Goal: Task Accomplishment & Management: Use online tool/utility

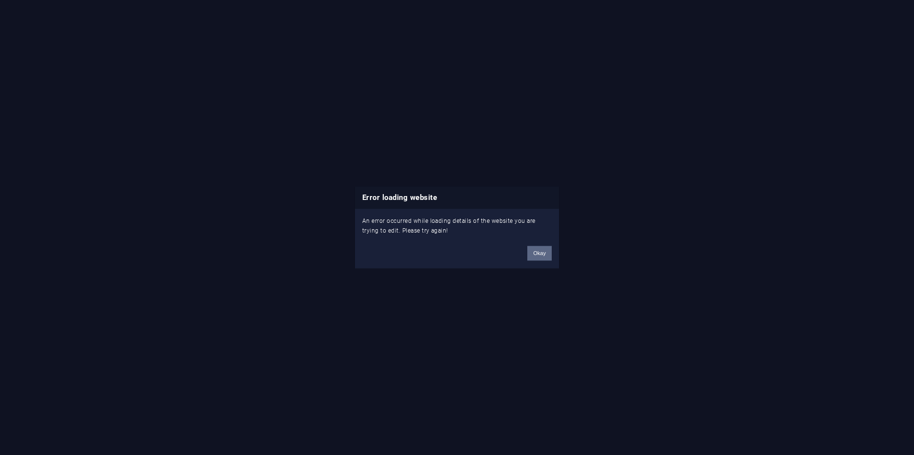
click at [538, 258] on button "Okay" at bounding box center [539, 253] width 24 height 15
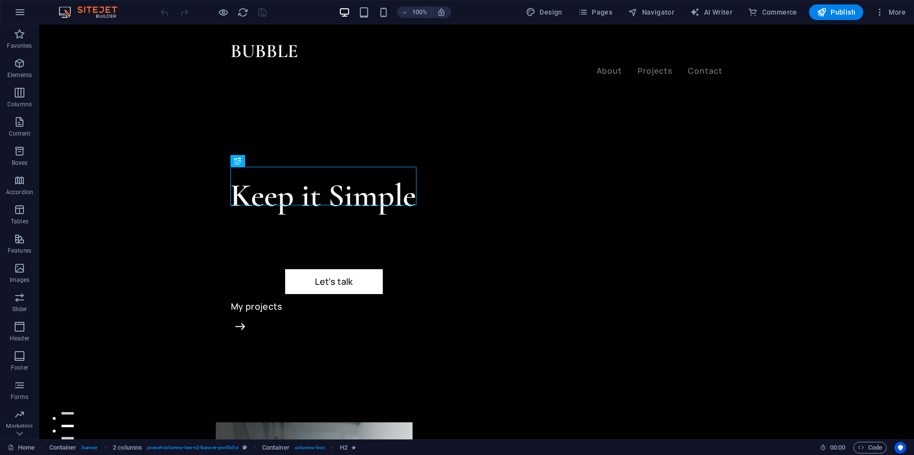
scroll to position [6, 0]
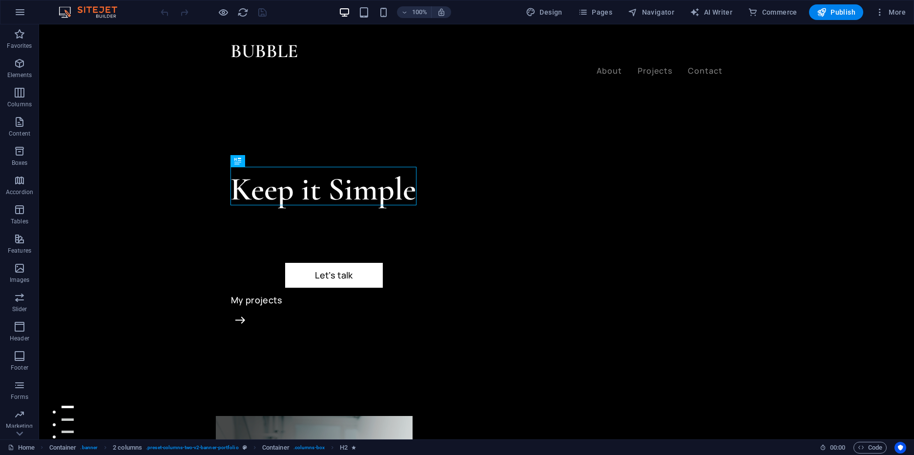
drag, startPoint x: 913, startPoint y: 48, endPoint x: 3, endPoint y: 441, distance: 991.0
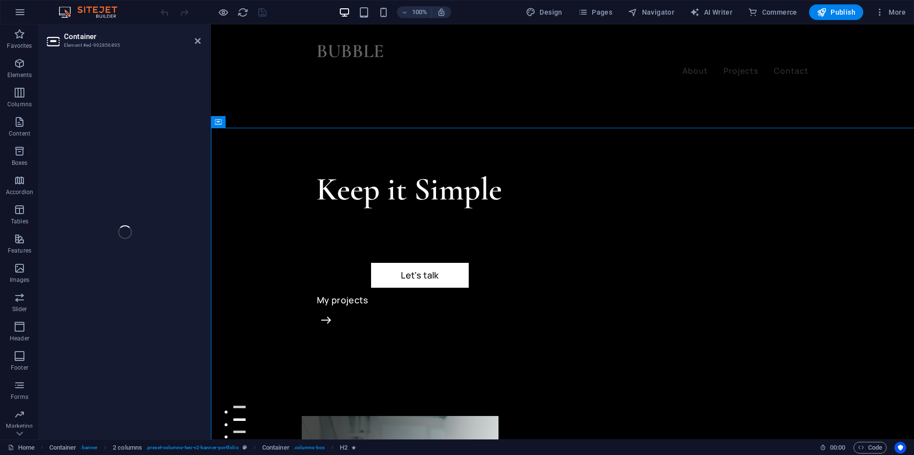
select select "header"
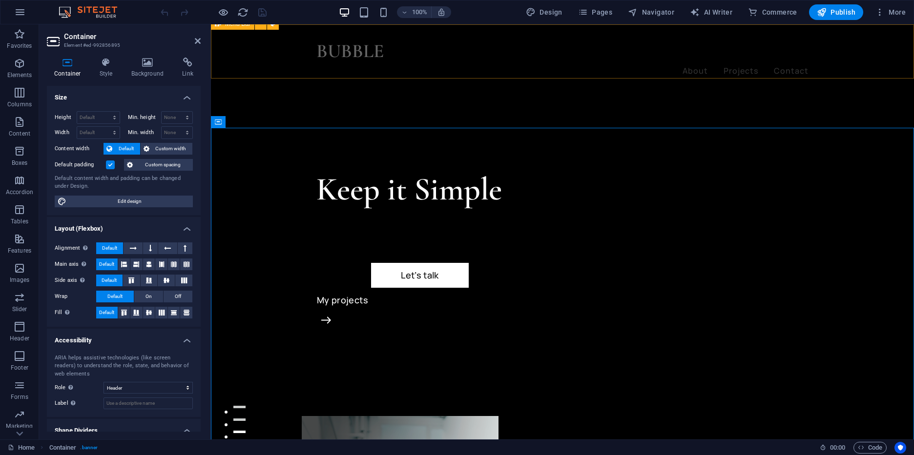
click at [757, 37] on div "BUBBLE About Projects Contact Menu" at bounding box center [562, 57] width 703 height 66
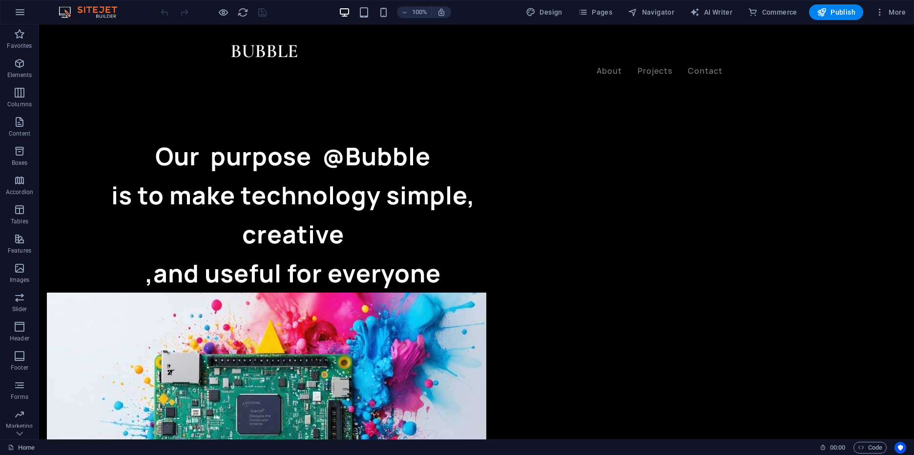
scroll to position [924, 0]
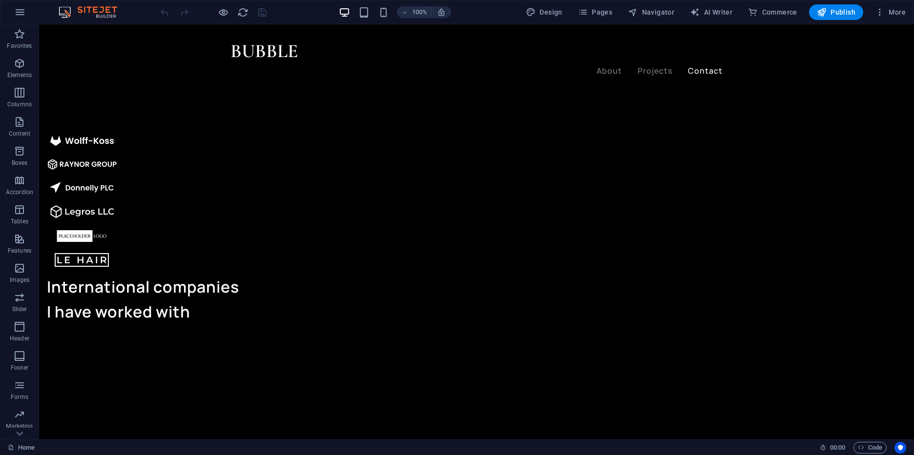
scroll to position [2256, 0]
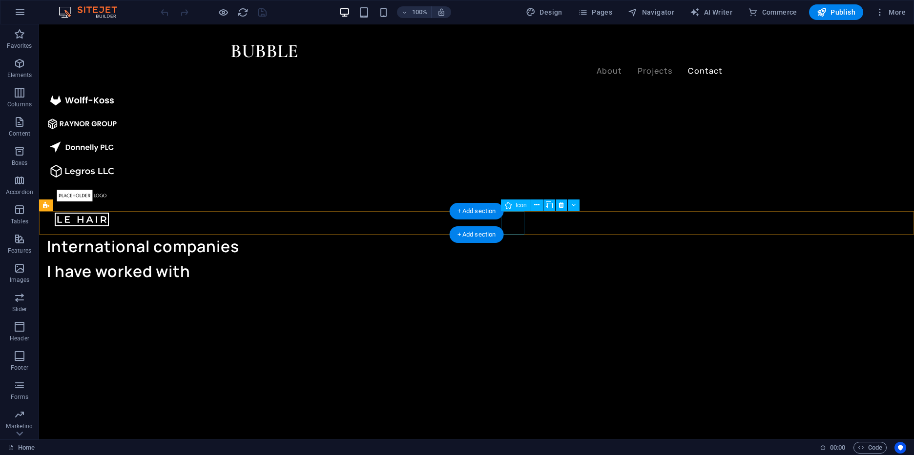
drag, startPoint x: 580, startPoint y: 223, endPoint x: 368, endPoint y: 227, distance: 212.4
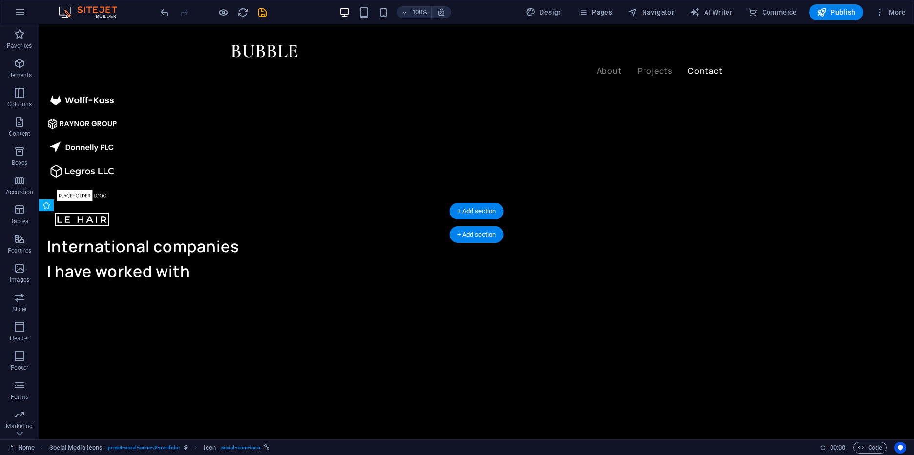
drag, startPoint x: 580, startPoint y: 224, endPoint x: 444, endPoint y: 225, distance: 136.2
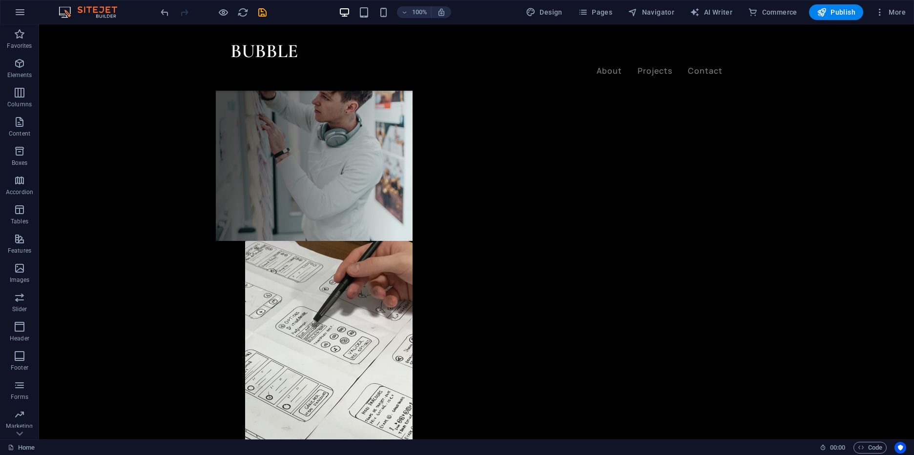
scroll to position [517, 0]
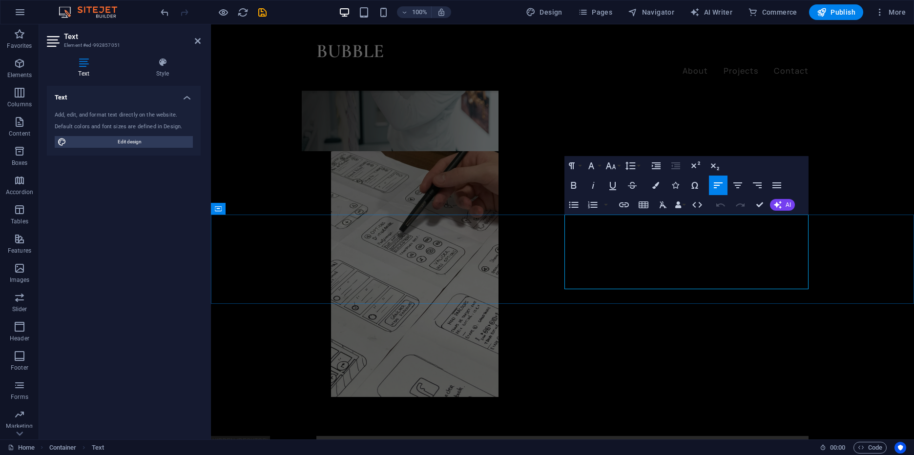
click at [788, 201] on button "AI" at bounding box center [782, 205] width 25 height 12
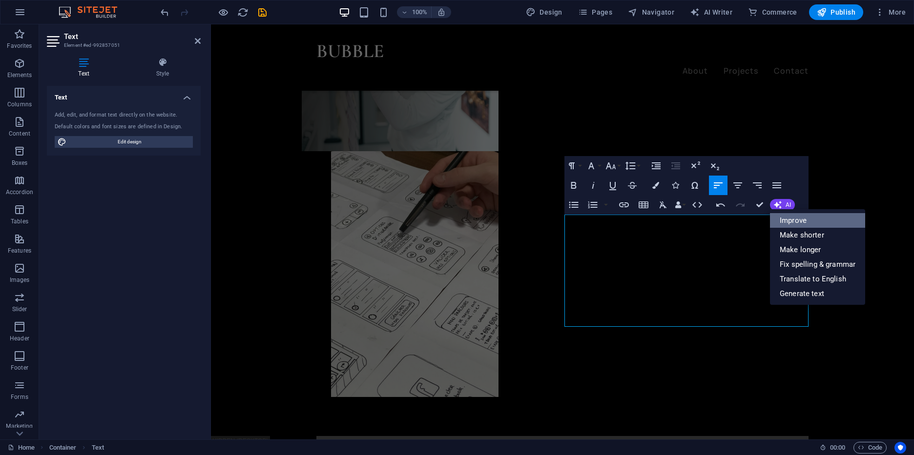
click at [801, 226] on link "Improve" at bounding box center [817, 220] width 95 height 15
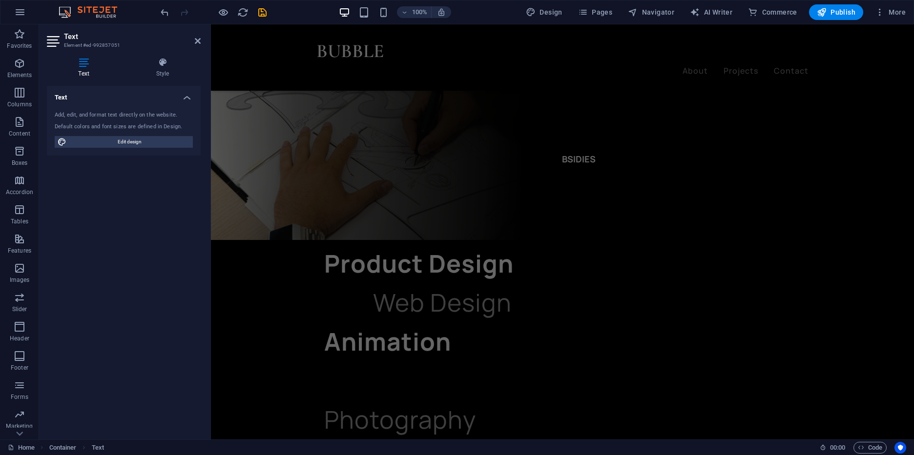
scroll to position [1524, 0]
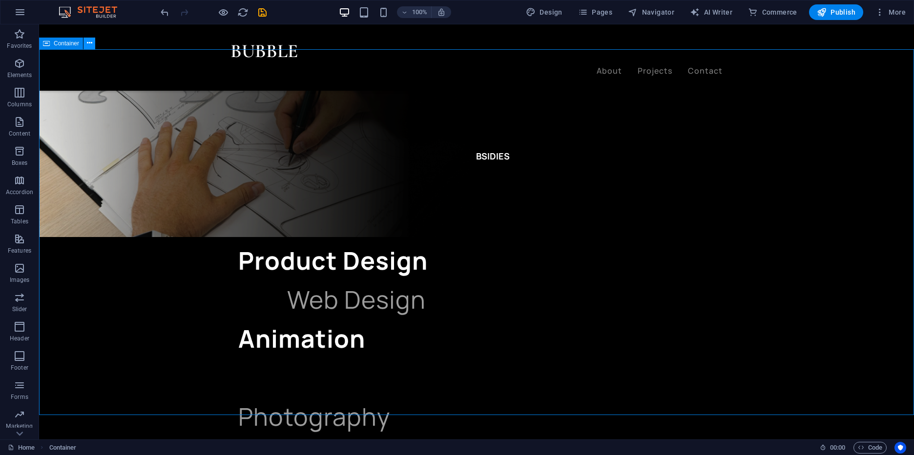
click at [89, 42] on icon at bounding box center [89, 43] width 5 height 10
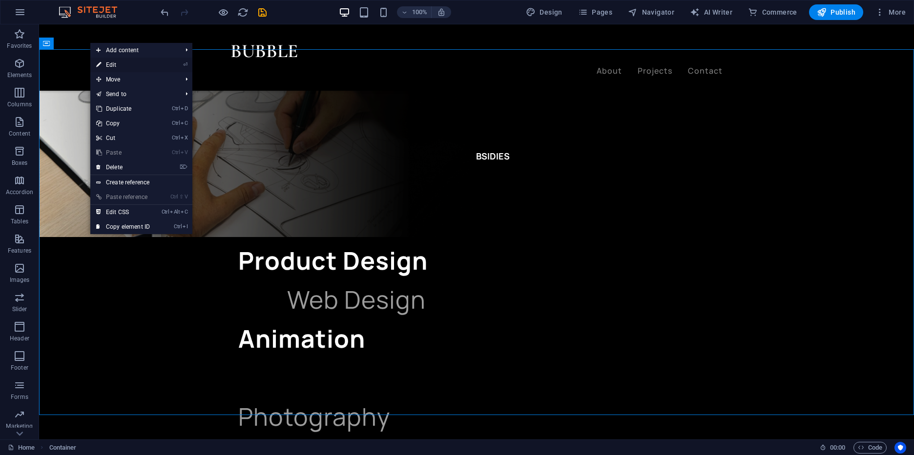
click at [179, 66] on li "⏎ Edit" at bounding box center [141, 65] width 102 height 15
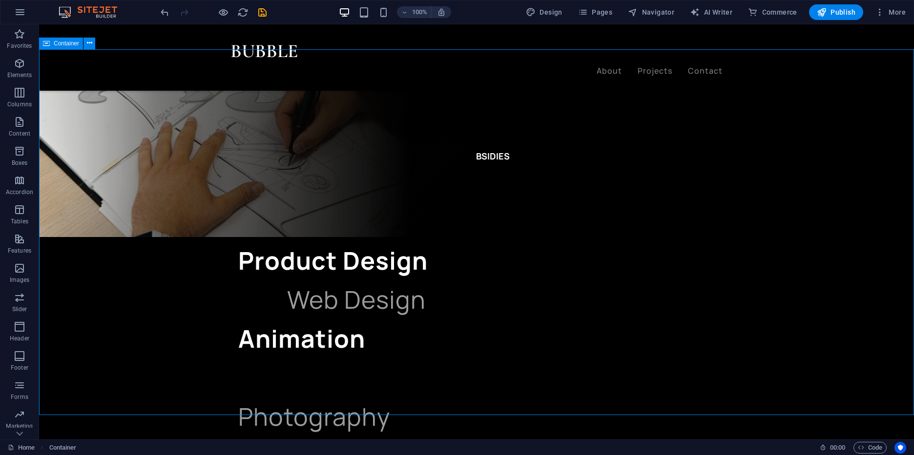
click at [66, 41] on span "Container" at bounding box center [66, 44] width 25 height 6
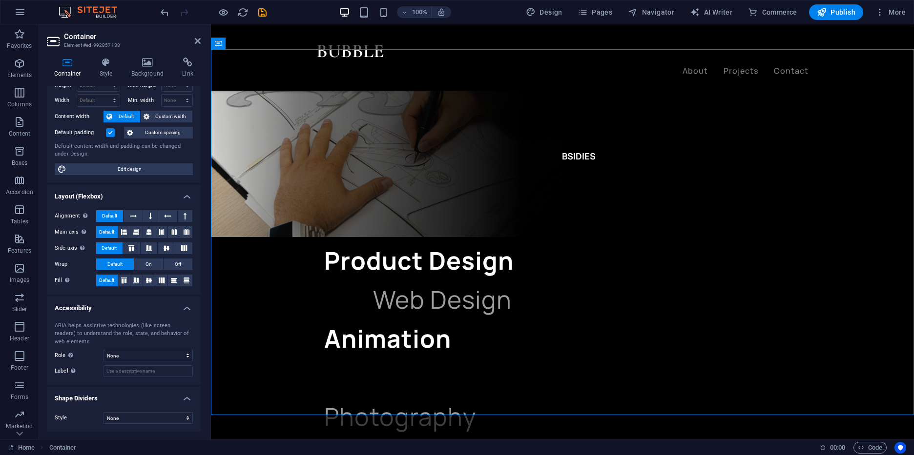
scroll to position [0, 0]
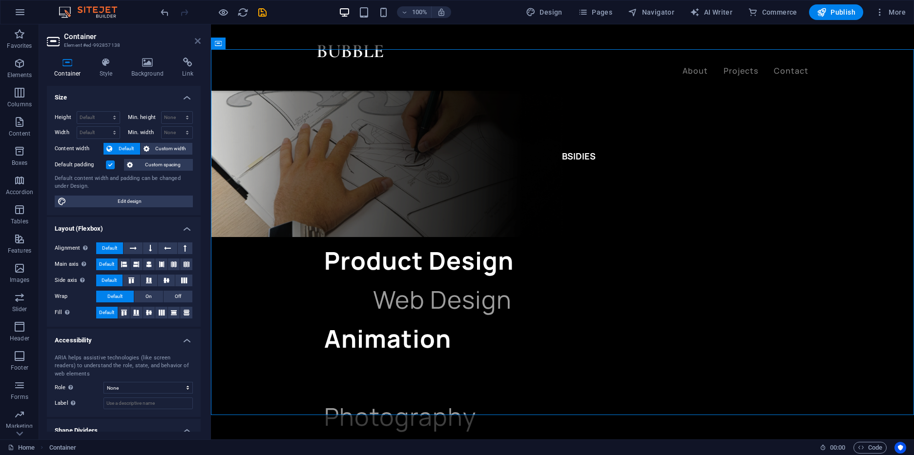
click at [197, 42] on icon at bounding box center [198, 41] width 6 height 8
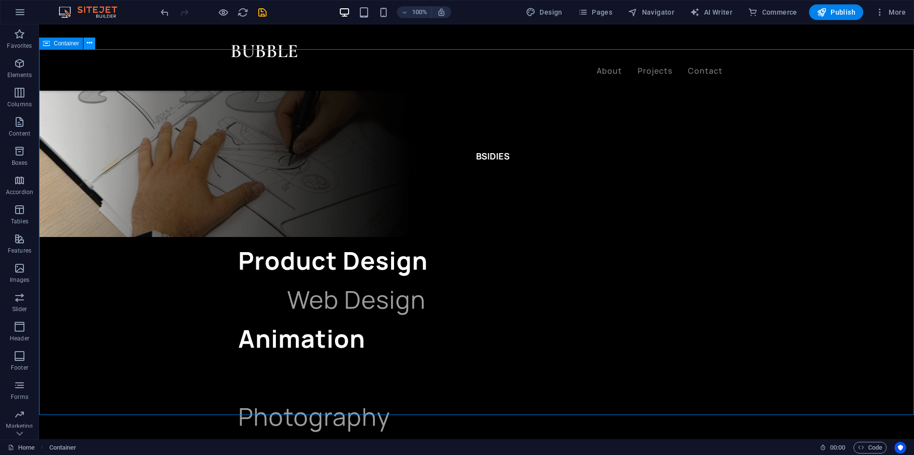
click at [88, 41] on icon at bounding box center [89, 43] width 5 height 10
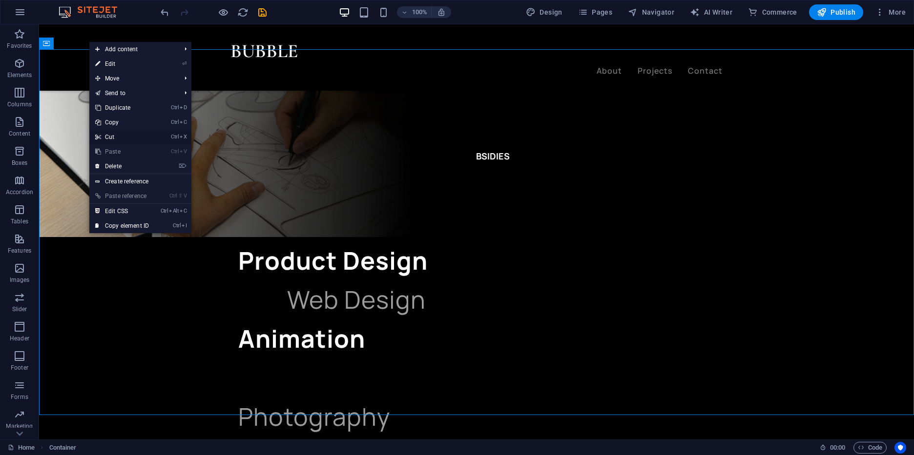
click at [181, 141] on mark "Ctrl X" at bounding box center [179, 137] width 16 height 15
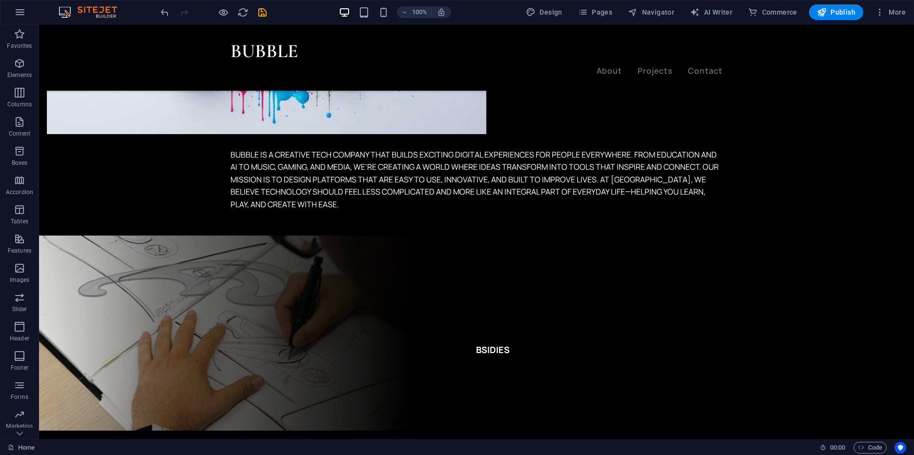
scroll to position [1306, 0]
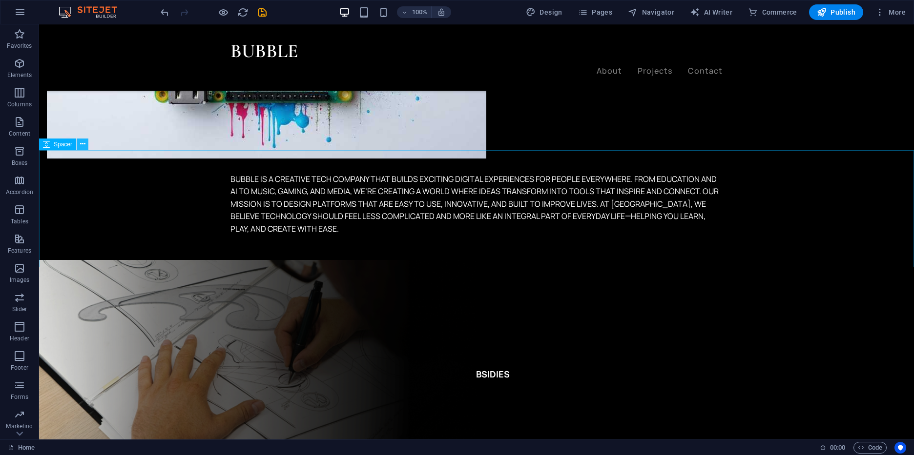
click at [81, 148] on icon at bounding box center [82, 144] width 5 height 10
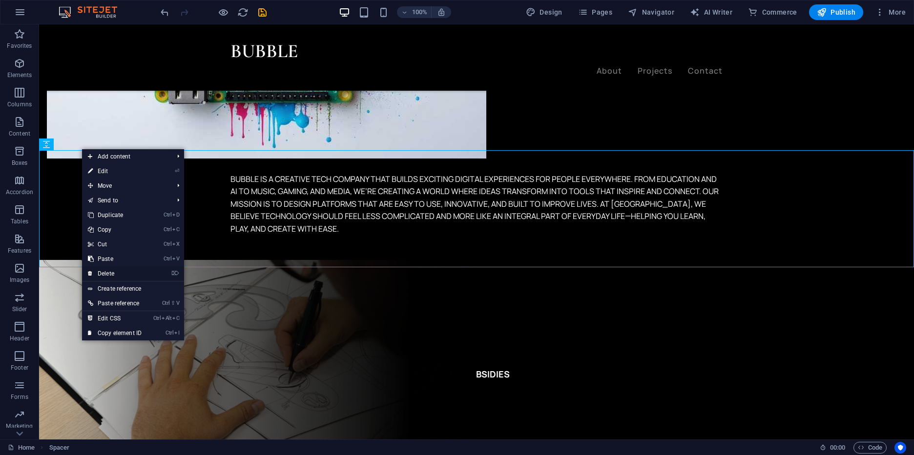
click at [132, 269] on link "⌦ Delete" at bounding box center [114, 274] width 65 height 15
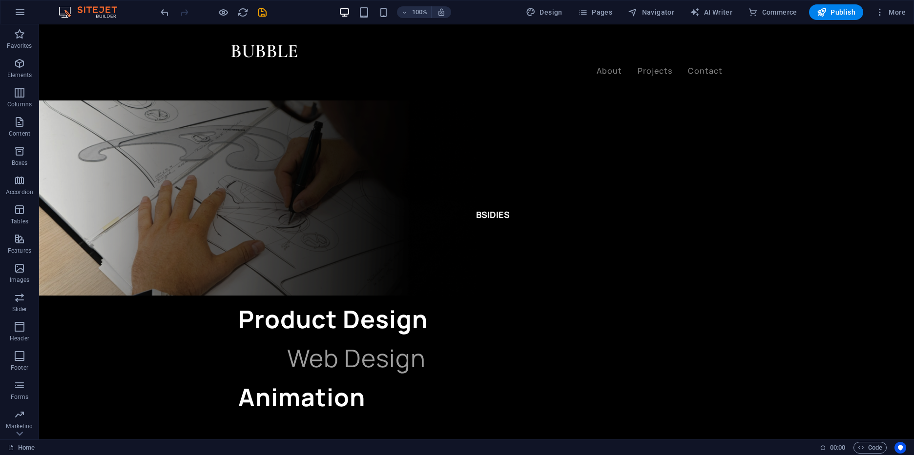
scroll to position [1811, 0]
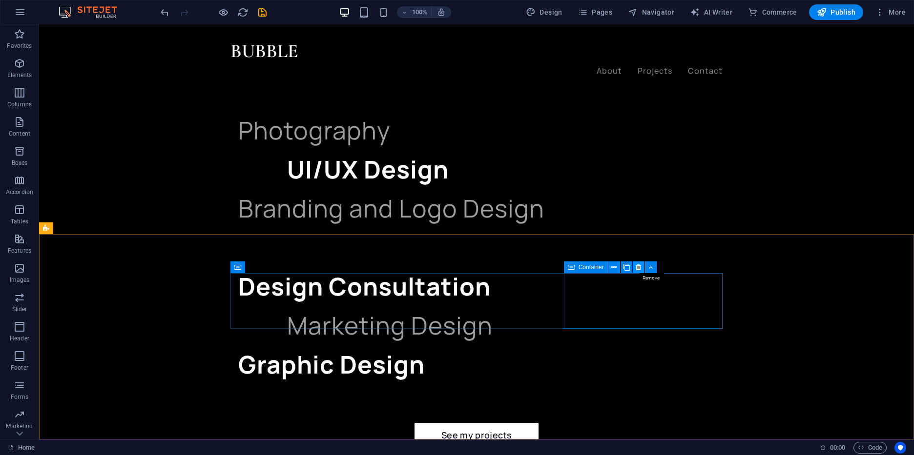
click at [642, 267] on button at bounding box center [639, 268] width 12 height 12
click at [620, 269] on icon at bounding box center [620, 268] width 5 height 10
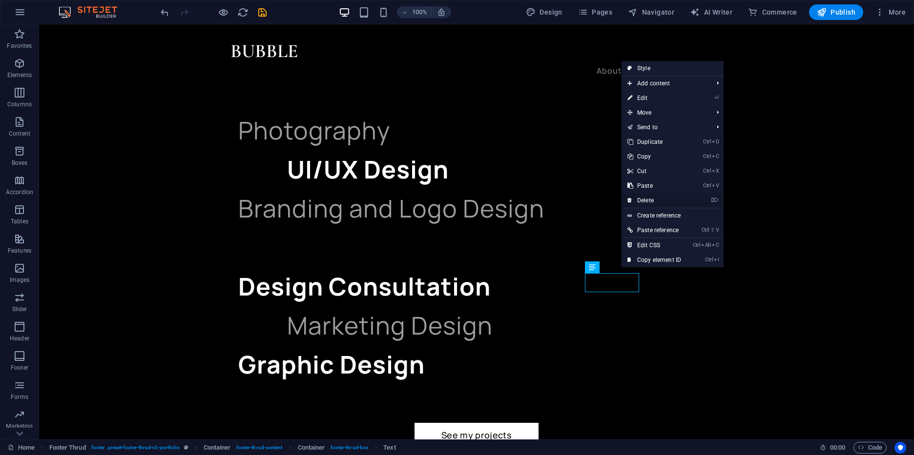
click at [673, 198] on link "⌦ Delete" at bounding box center [653, 200] width 65 height 15
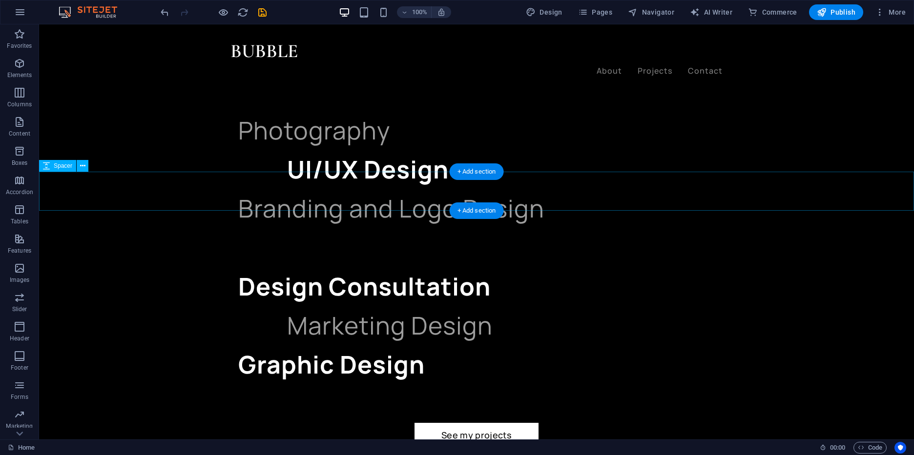
scroll to position [1792, 0]
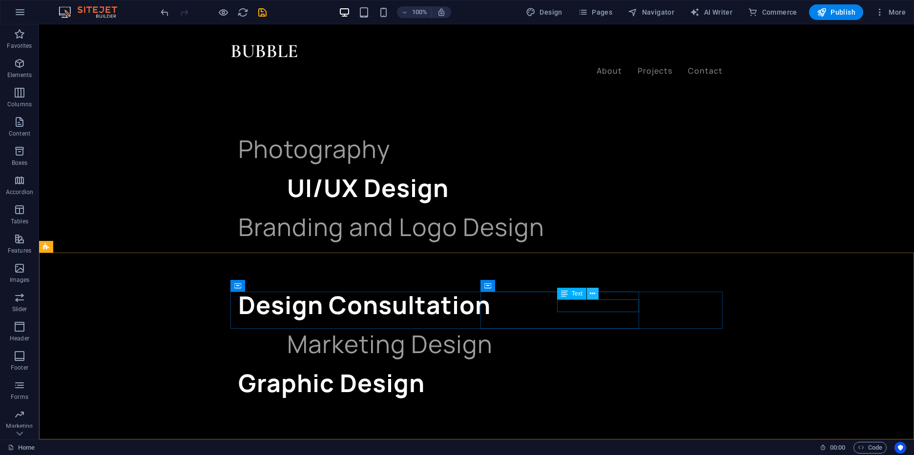
click at [592, 299] on icon at bounding box center [592, 294] width 5 height 10
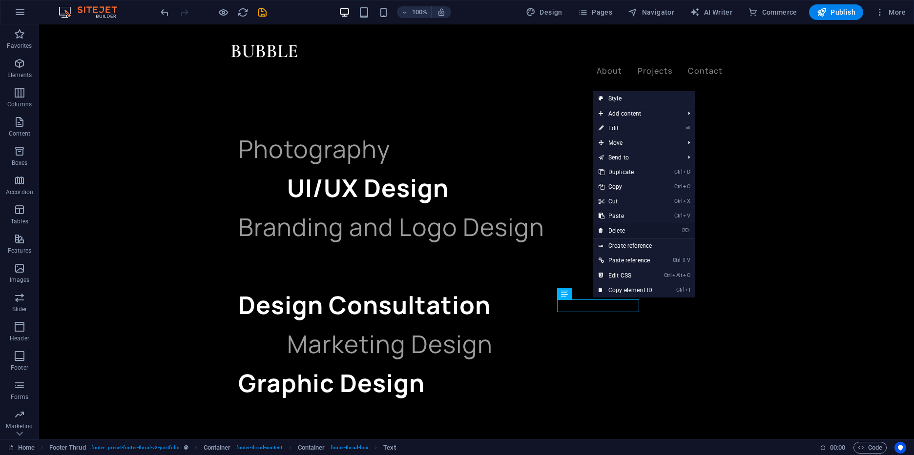
click at [649, 231] on link "⌦ Delete" at bounding box center [625, 231] width 65 height 15
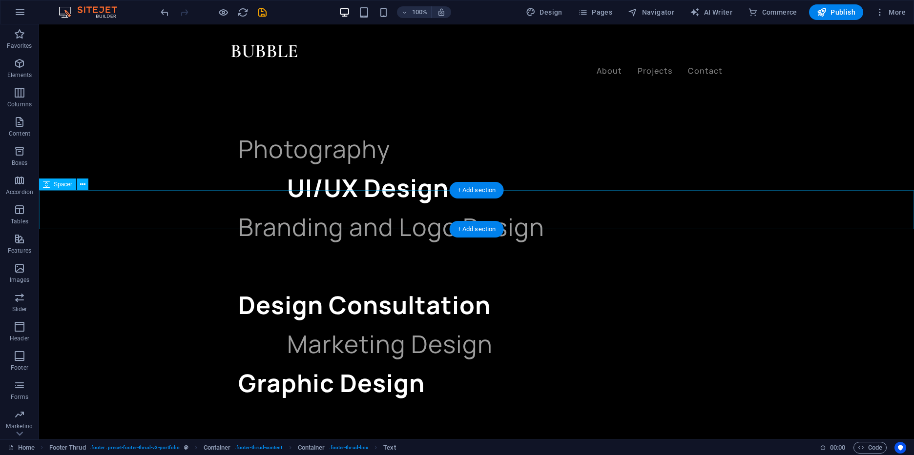
scroll to position [1779, 0]
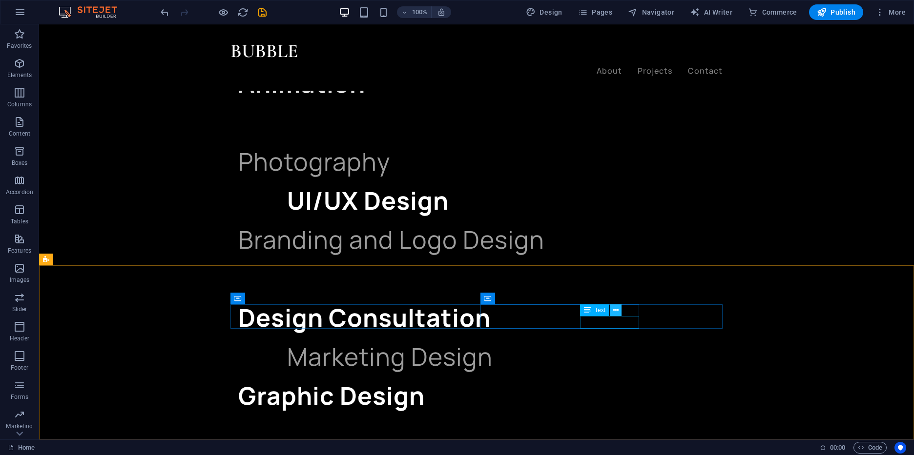
click at [619, 310] on button at bounding box center [616, 311] width 12 height 12
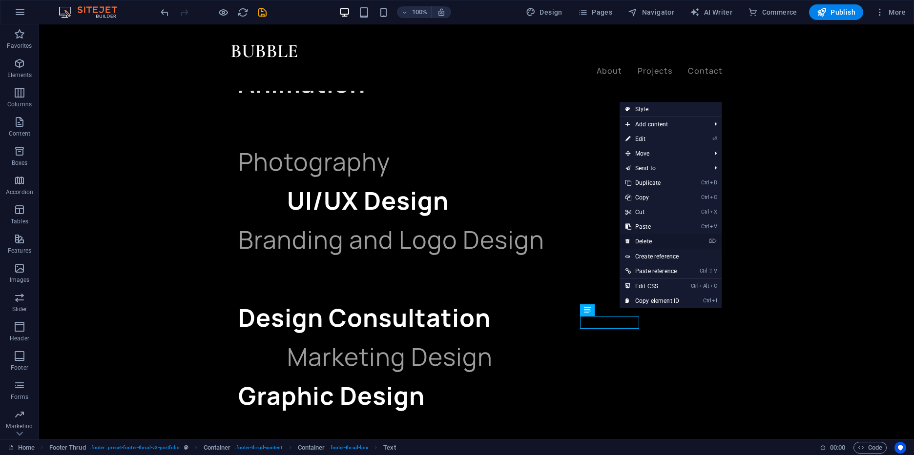
click at [658, 248] on link "⌦ Delete" at bounding box center [652, 241] width 65 height 15
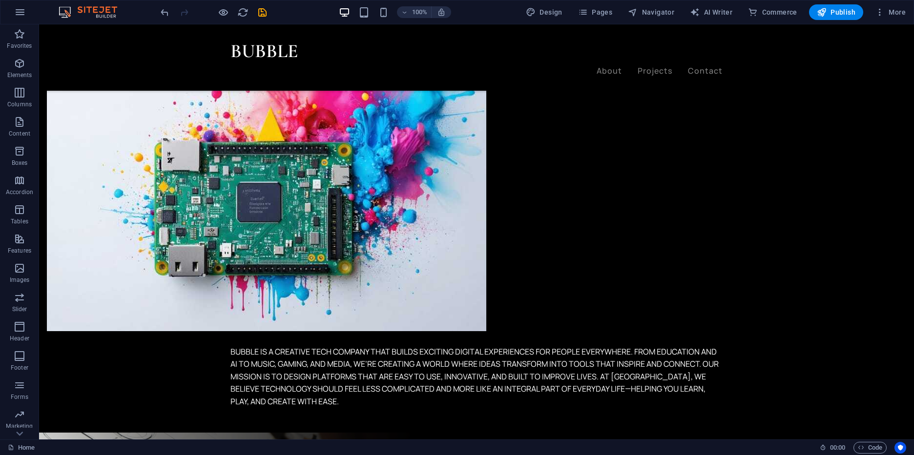
scroll to position [1128, 0]
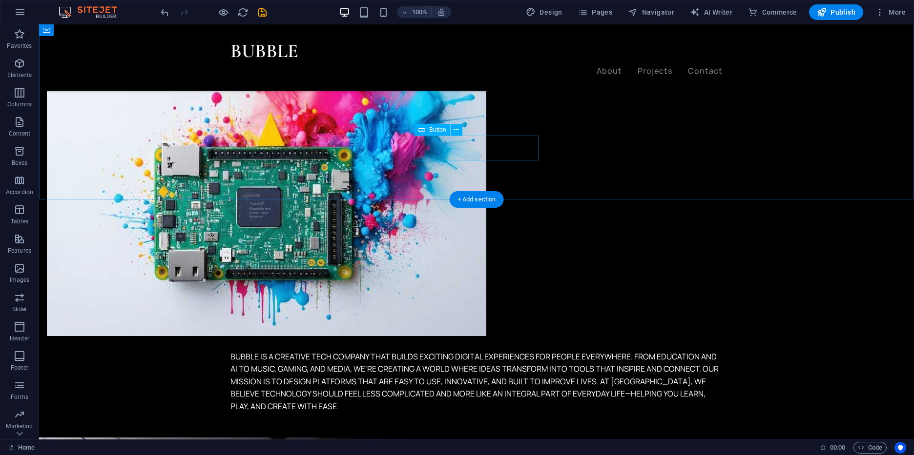
click at [451, 128] on button at bounding box center [457, 130] width 12 height 12
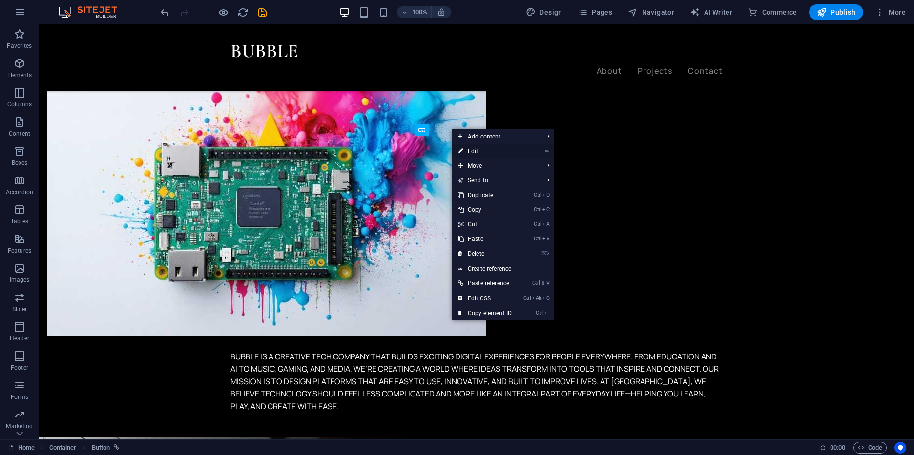
click at [472, 153] on link "⏎ Edit" at bounding box center [484, 151] width 65 height 15
select select "px"
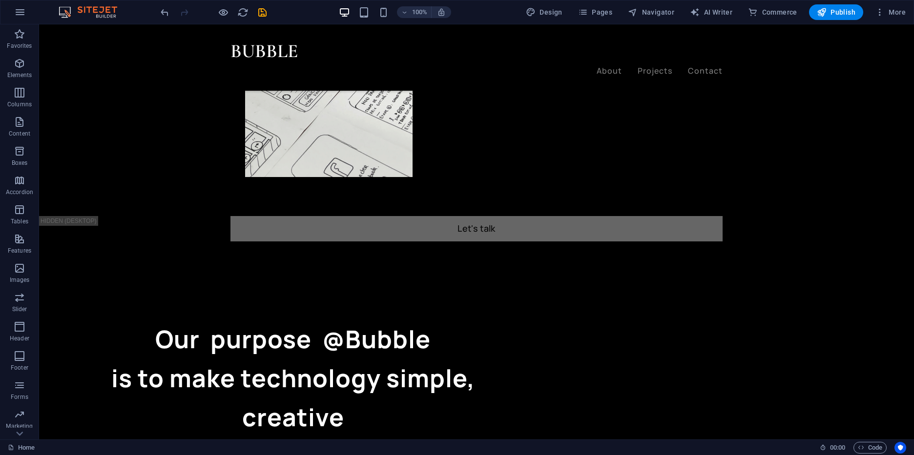
scroll to position [745, 0]
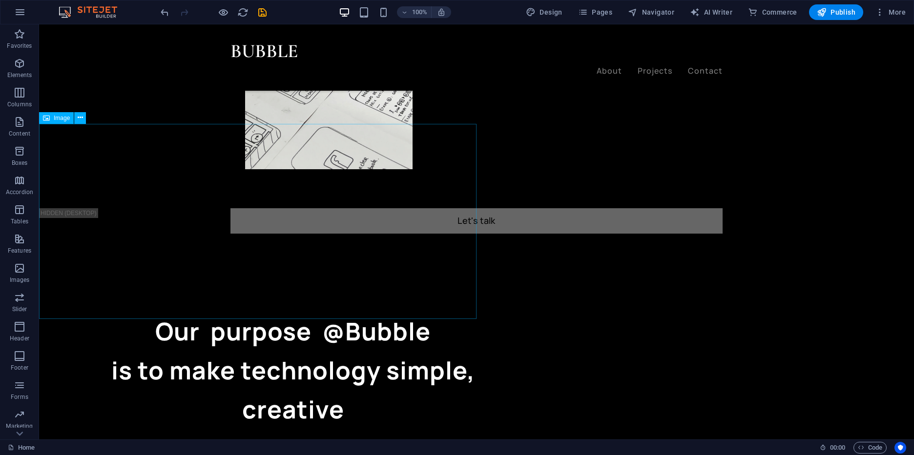
click at [64, 117] on span "Image" at bounding box center [62, 118] width 16 height 6
click at [82, 120] on icon at bounding box center [80, 118] width 5 height 10
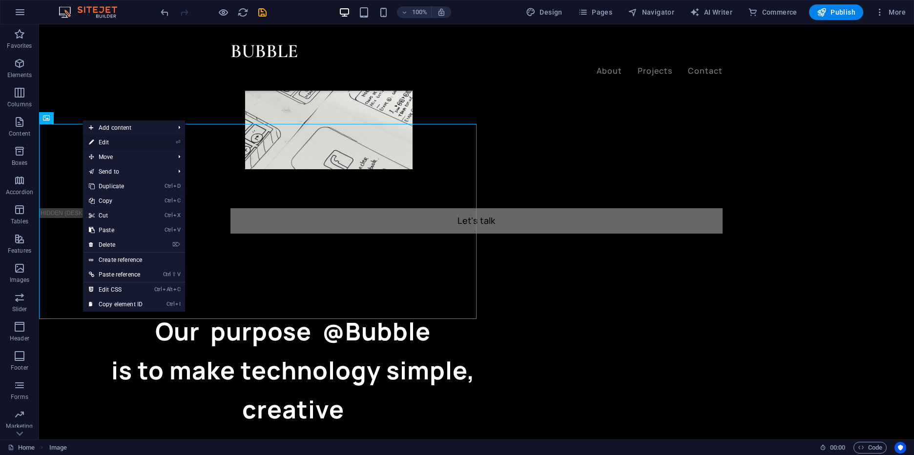
click at [118, 144] on link "⏎ Edit" at bounding box center [115, 142] width 65 height 15
select select "vw"
select select "px"
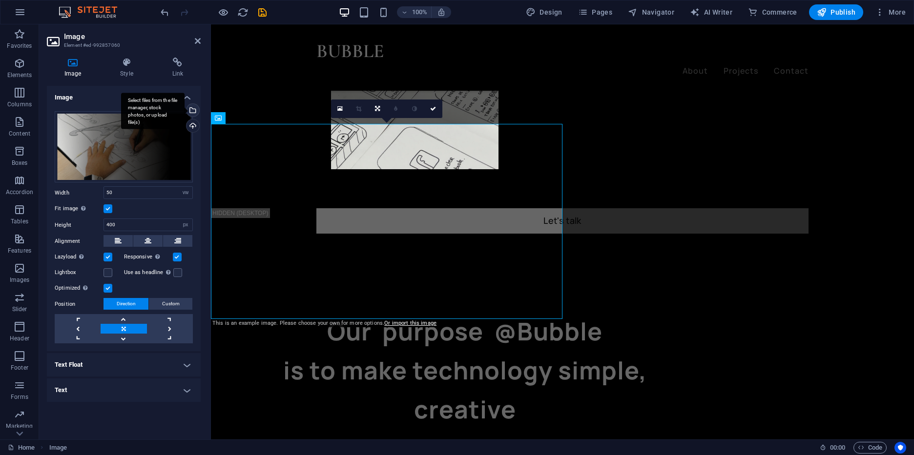
click at [193, 113] on div "Select files from the file manager, stock photos, or upload file(s)" at bounding box center [192, 111] width 15 height 15
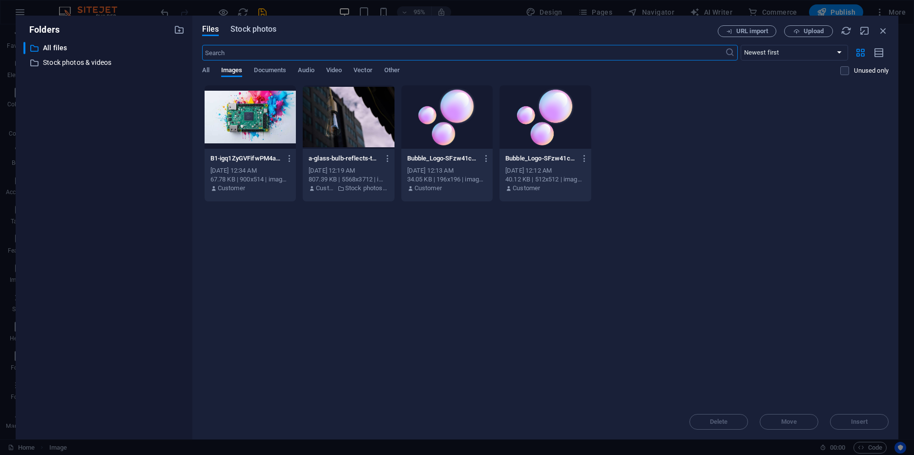
click at [262, 36] on button "Stock photos" at bounding box center [253, 30] width 46 height 11
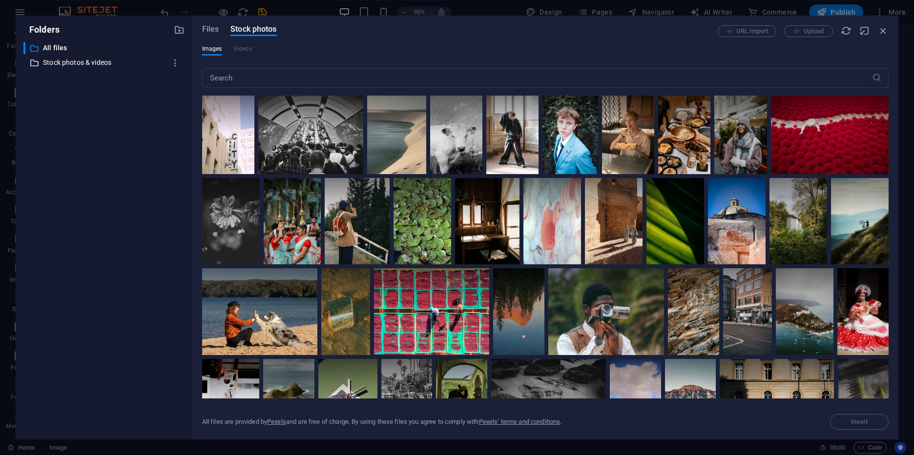
click at [96, 62] on p "Stock photos & videos" at bounding box center [105, 62] width 124 height 11
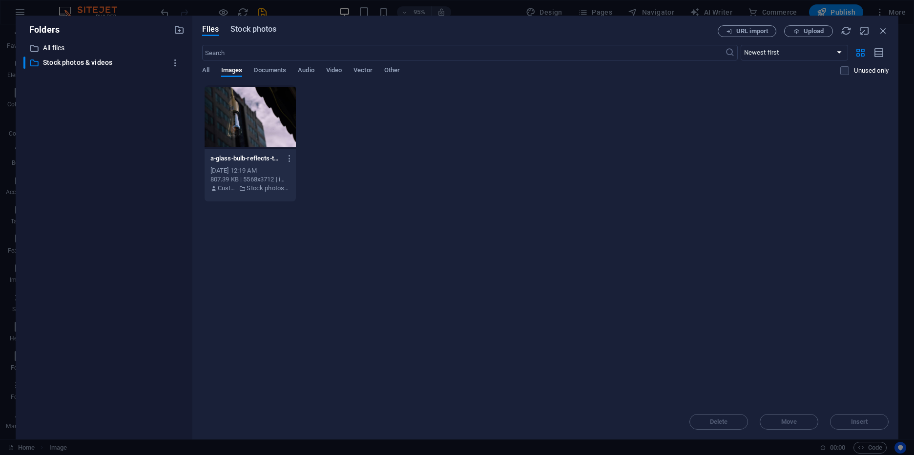
click at [248, 31] on span "Stock photos" at bounding box center [253, 29] width 46 height 12
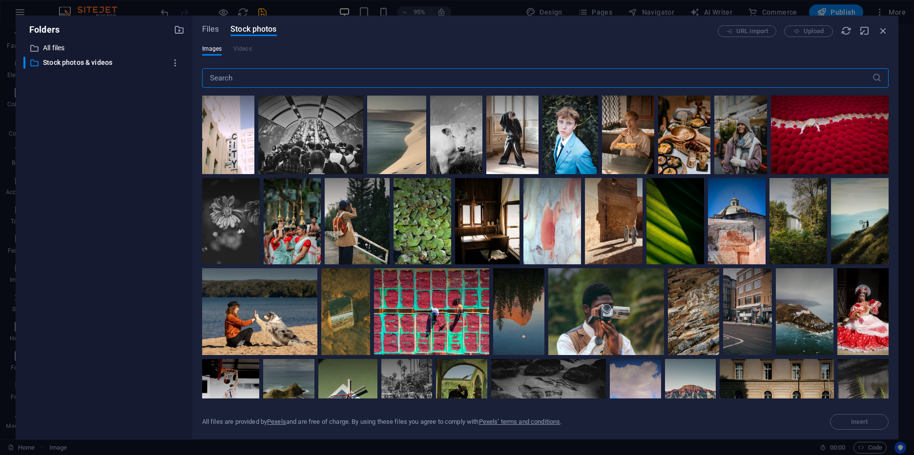
click at [280, 79] on input "text" at bounding box center [537, 78] width 670 height 20
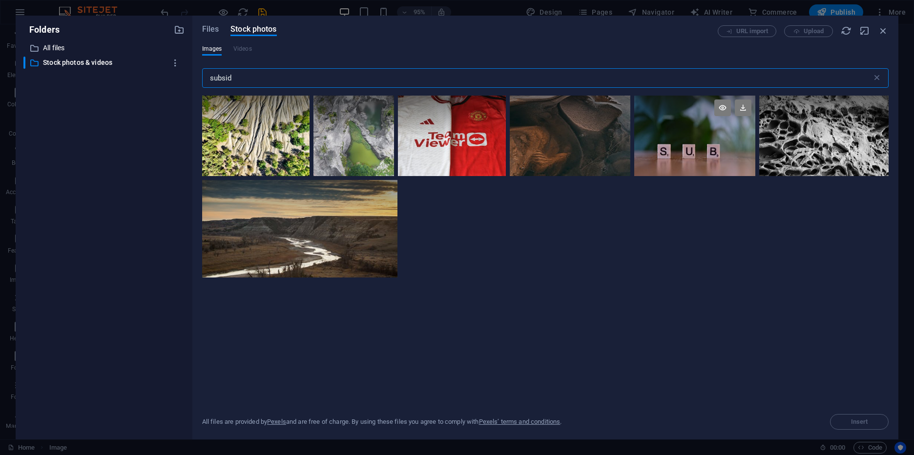
type input "subsid"
click at [709, 124] on div at bounding box center [694, 116] width 121 height 41
click at [856, 419] on span "Insert" at bounding box center [859, 422] width 17 height 6
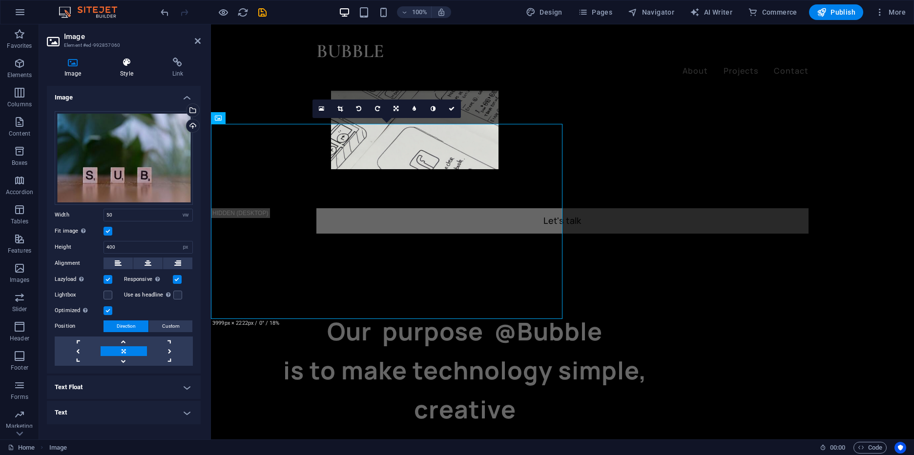
click at [124, 61] on icon at bounding box center [127, 63] width 48 height 10
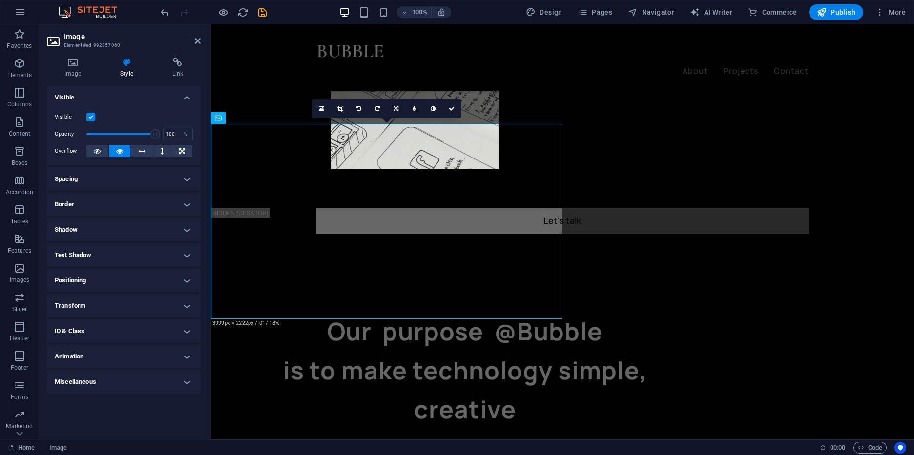
click at [113, 229] on h4 "Shadow" at bounding box center [124, 229] width 154 height 23
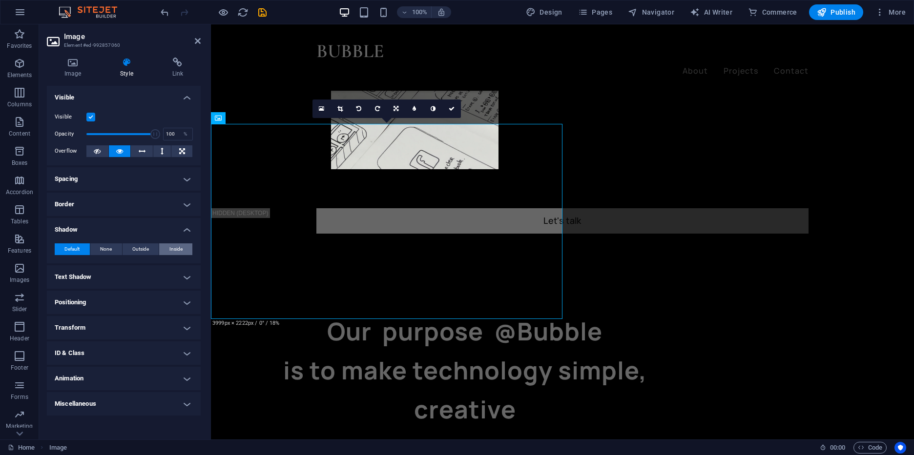
click at [178, 251] on span "Inside" at bounding box center [175, 250] width 13 height 12
type input "2"
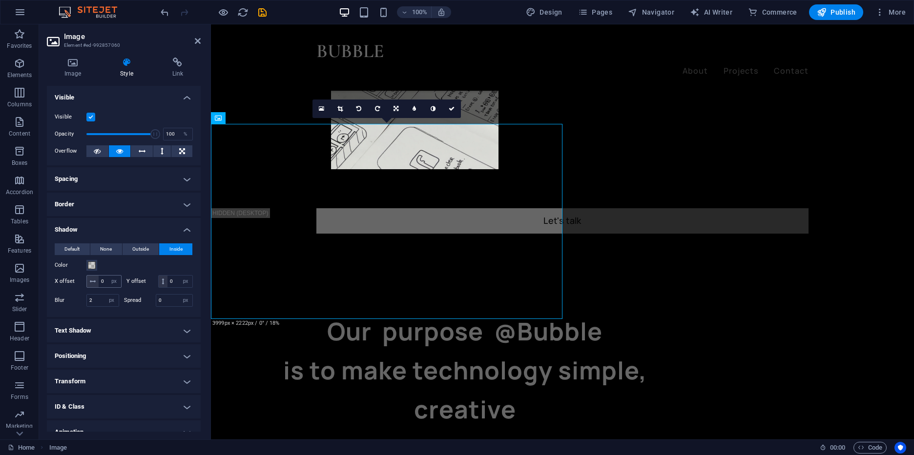
click at [93, 281] on icon at bounding box center [93, 282] width 6 height 6
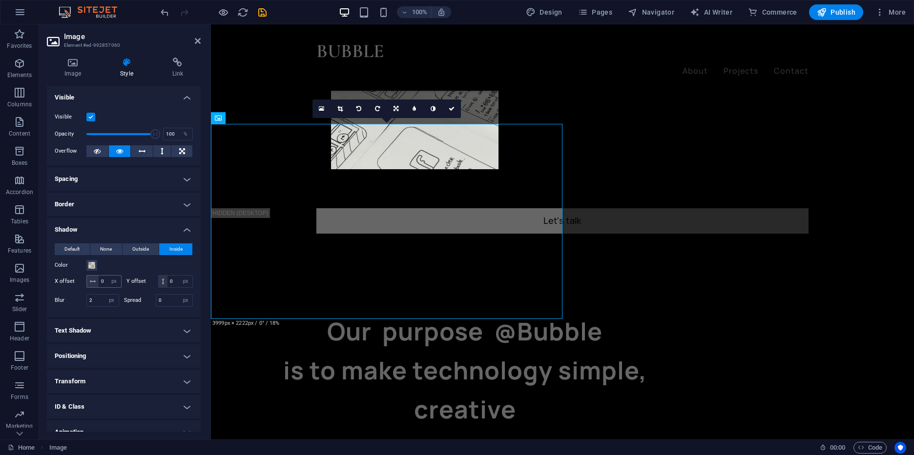
click at [93, 281] on icon at bounding box center [93, 282] width 6 height 6
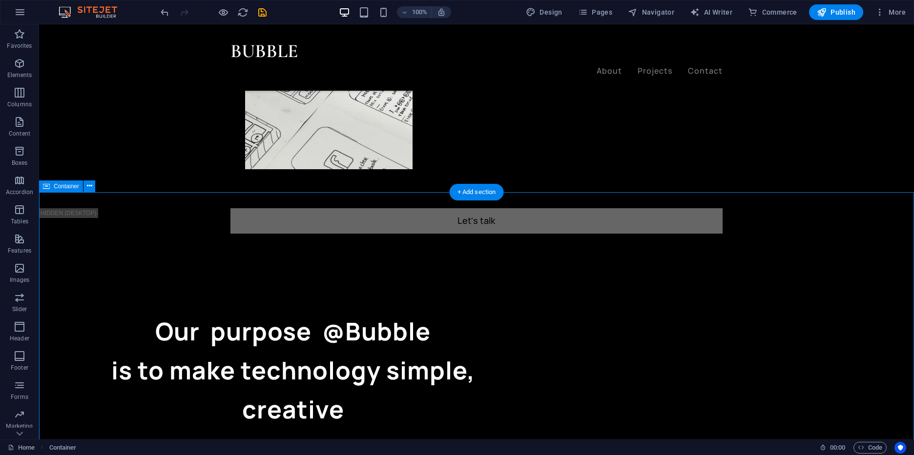
select select "%"
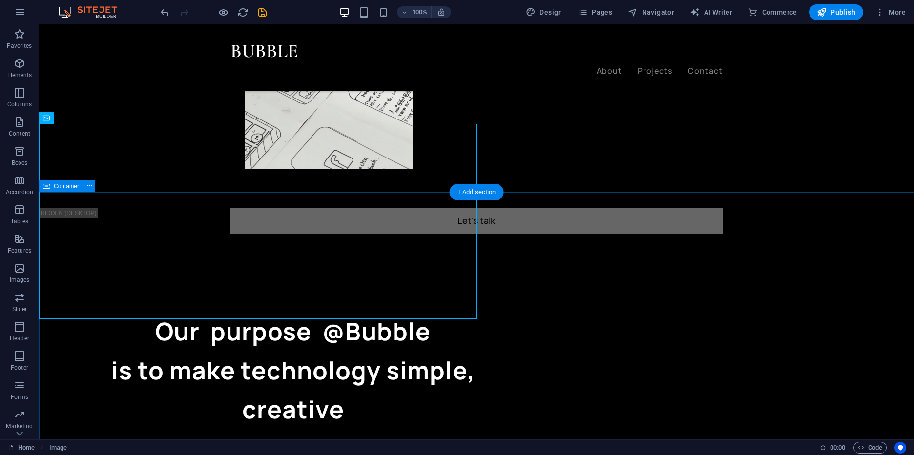
click at [78, 121] on icon at bounding box center [80, 118] width 5 height 10
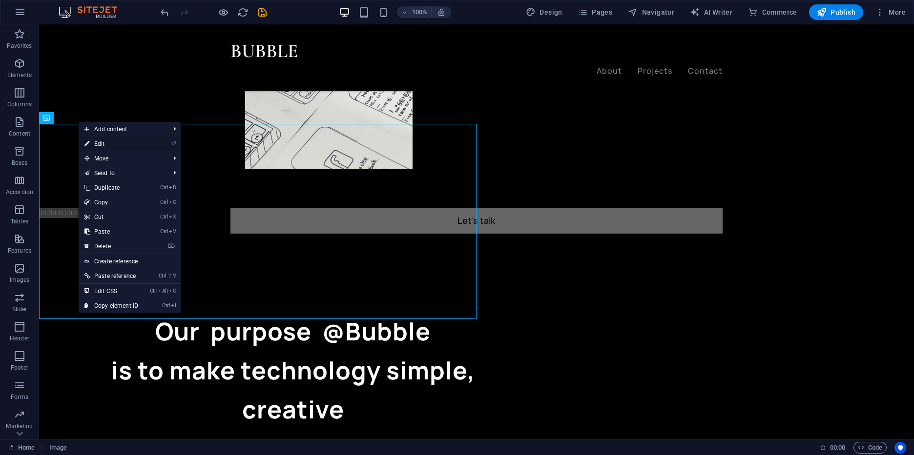
click at [89, 142] on icon at bounding box center [86, 144] width 5 height 15
select select "px"
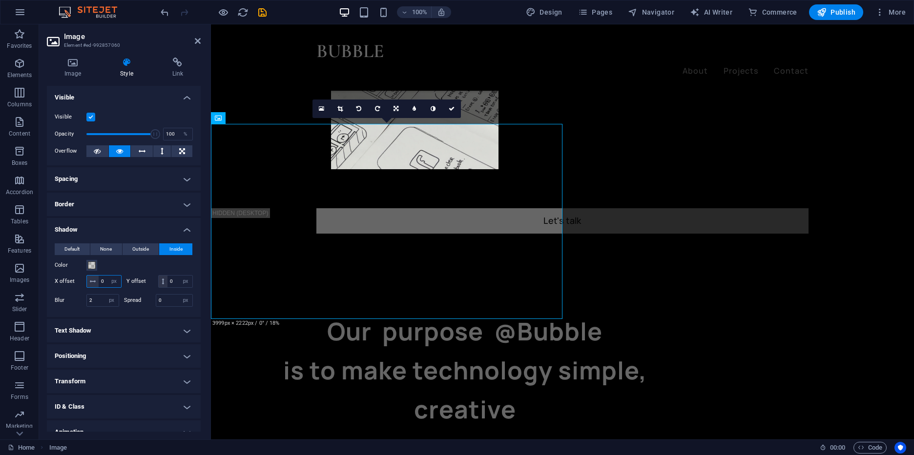
click at [102, 284] on input "0" at bounding box center [110, 282] width 22 height 12
type input "162"
click at [102, 301] on input "2" at bounding box center [103, 301] width 32 height 12
click at [92, 266] on span at bounding box center [92, 266] width 8 height 8
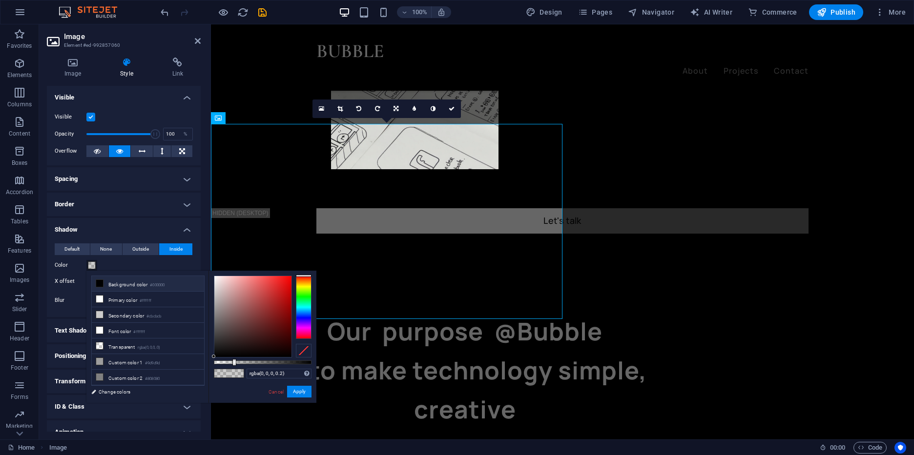
click at [101, 282] on icon at bounding box center [99, 283] width 7 height 7
type input "#000000"
click at [132, 271] on div "less Background color #000000 Primary color #ffffff Secondary color #cbcbcb Fon…" at bounding box center [201, 337] width 230 height 132
click at [77, 285] on div "X offset 162 px rem vh vw" at bounding box center [88, 281] width 67 height 13
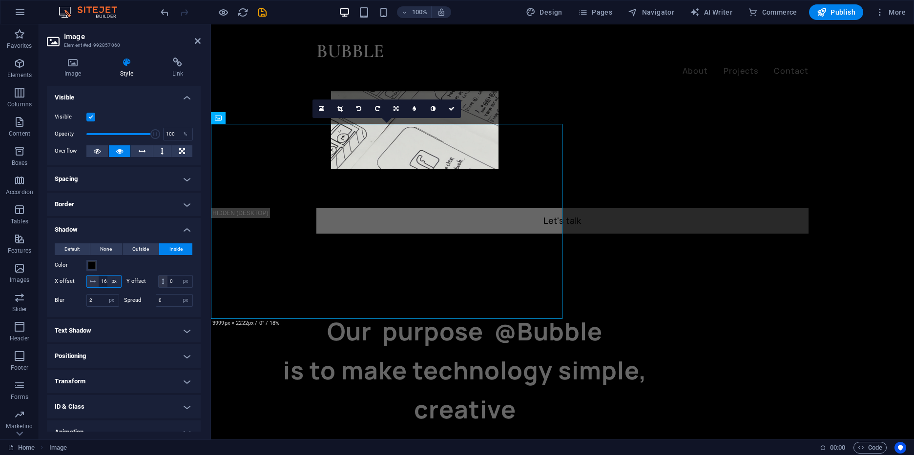
click at [107, 276] on select "px rem vh vw" at bounding box center [114, 282] width 14 height 12
click at [93, 282] on div "162 px rem vh vw" at bounding box center [103, 281] width 35 height 13
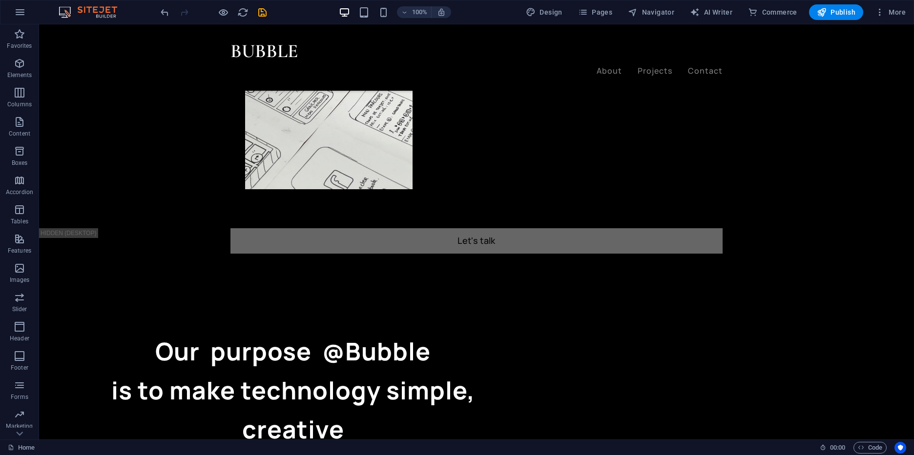
scroll to position [708, 0]
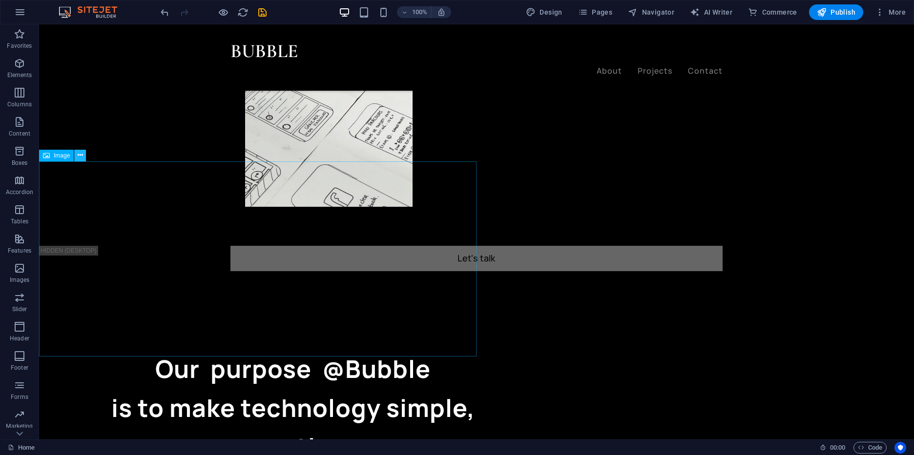
click at [82, 155] on icon at bounding box center [80, 155] width 5 height 10
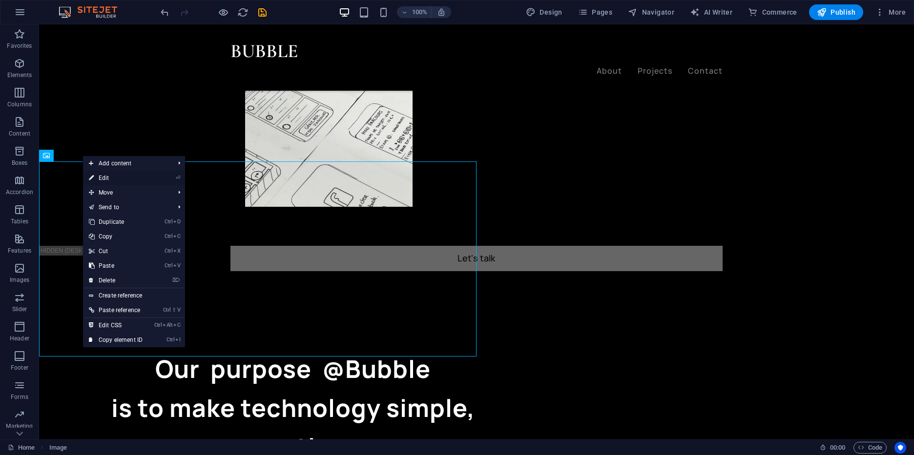
click at [103, 181] on link "⏎ Edit" at bounding box center [115, 178] width 65 height 15
select select "px"
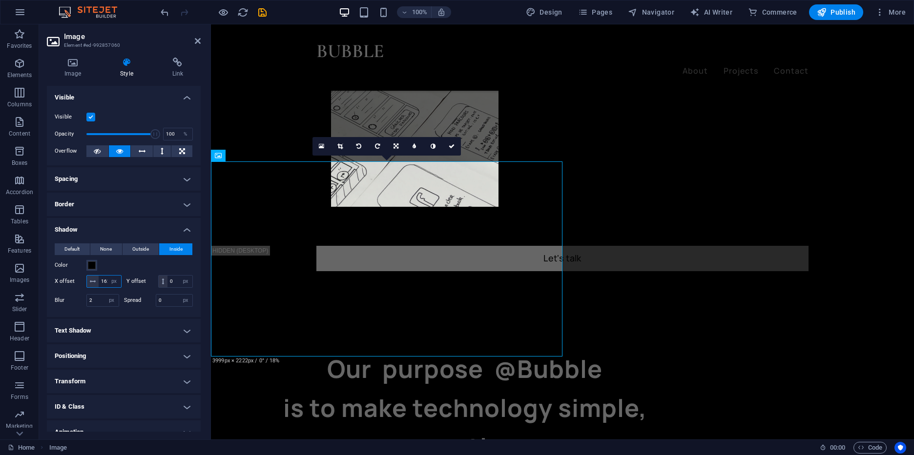
click at [103, 281] on input "162" at bounding box center [110, 282] width 22 height 12
click at [73, 69] on h4 "Image" at bounding box center [75, 68] width 56 height 21
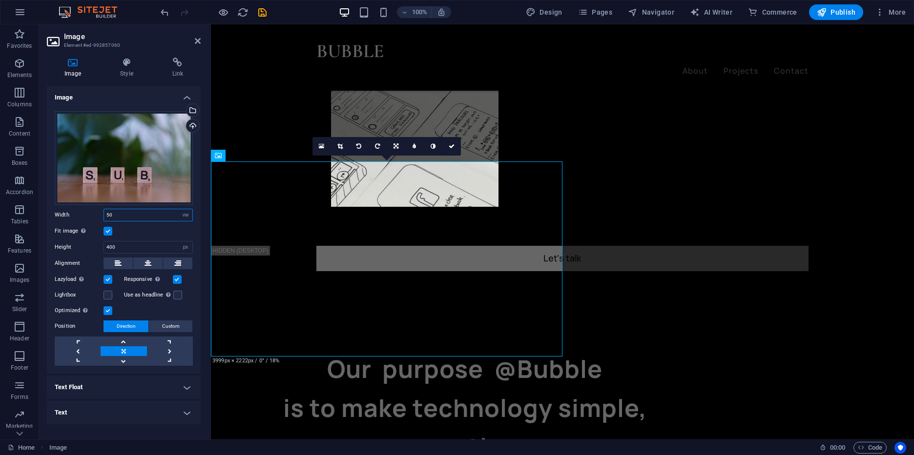
click at [129, 215] on input "50" at bounding box center [148, 215] width 88 height 12
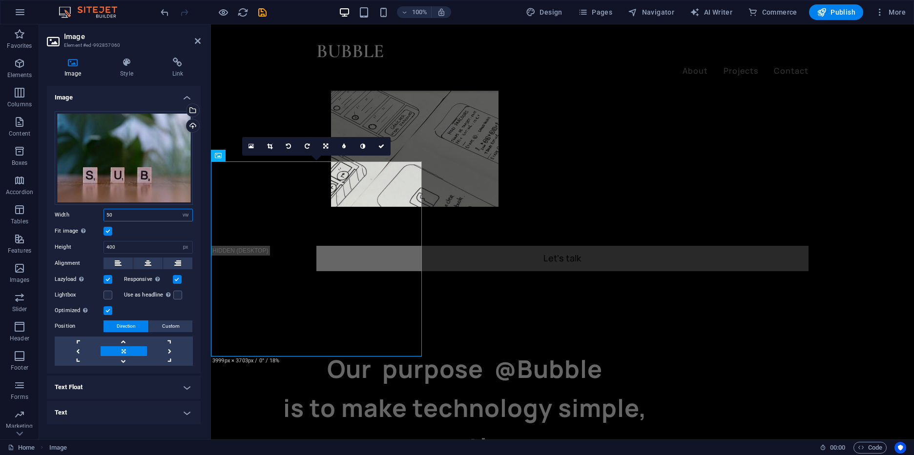
type input "51"
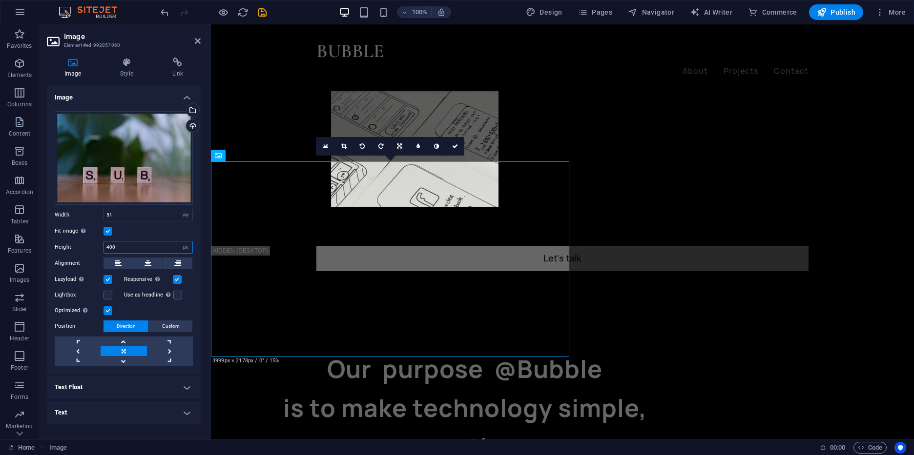
click at [128, 250] on input "400" at bounding box center [148, 248] width 88 height 12
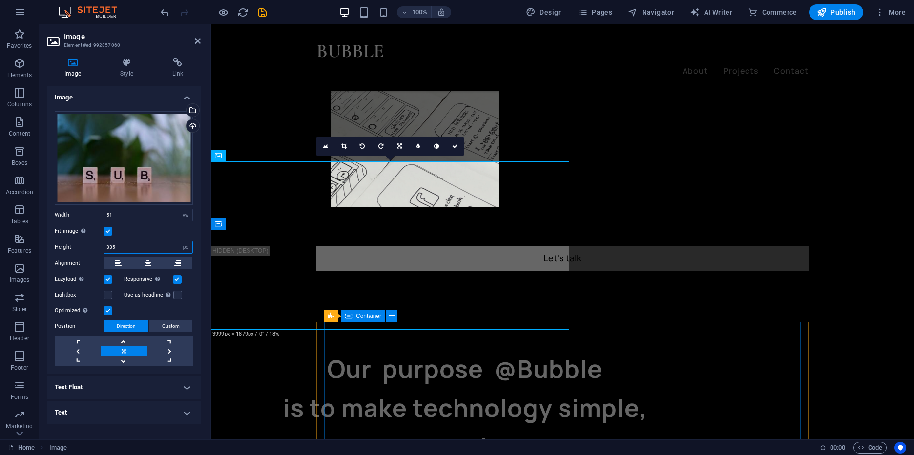
type input "334"
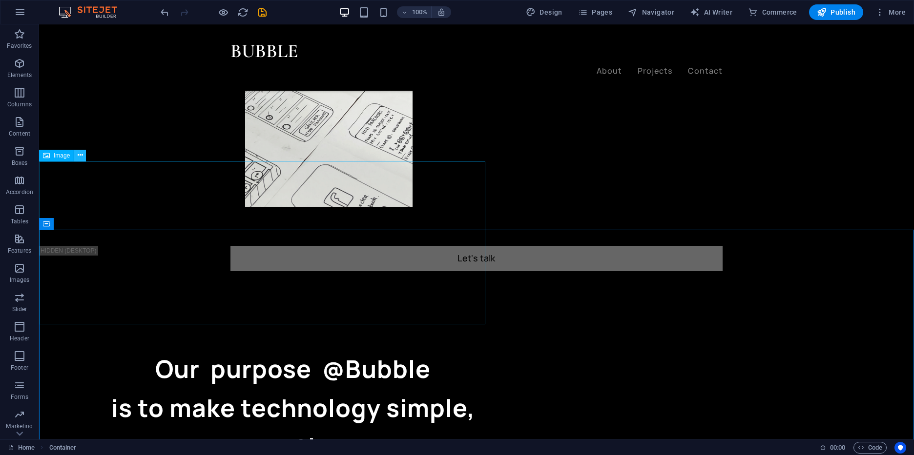
click at [79, 157] on icon at bounding box center [80, 155] width 5 height 10
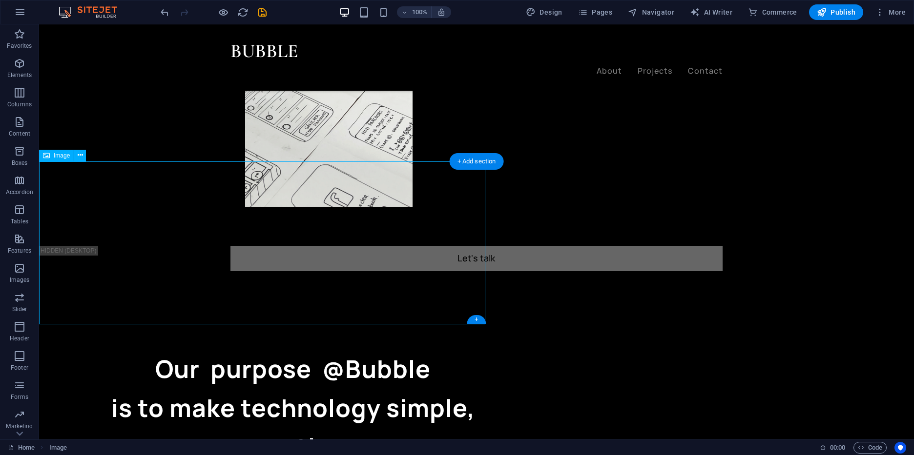
click at [79, 151] on icon at bounding box center [80, 155] width 5 height 10
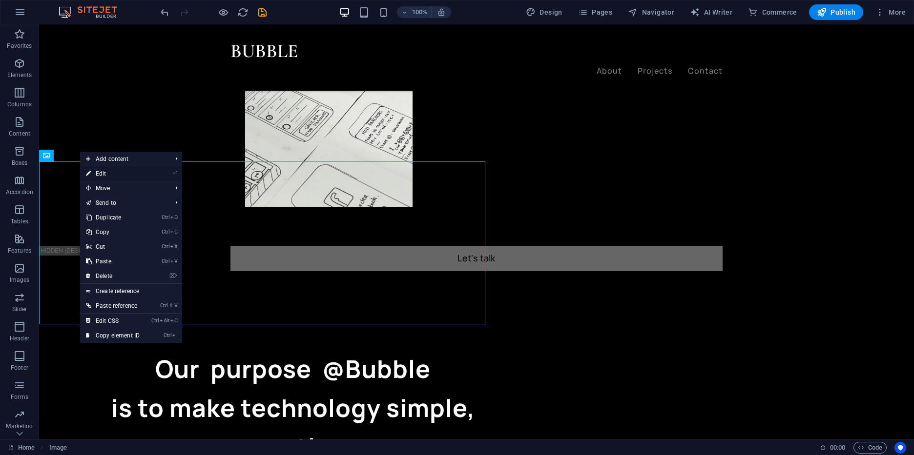
click at [120, 178] on link "⏎ Edit" at bounding box center [112, 173] width 65 height 15
select select "vw"
select select "px"
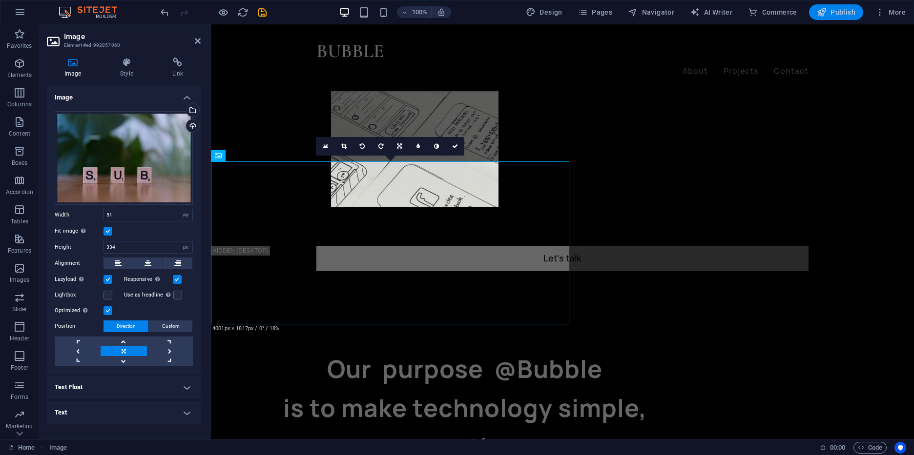
click at [836, 8] on span "Publish" at bounding box center [836, 12] width 39 height 10
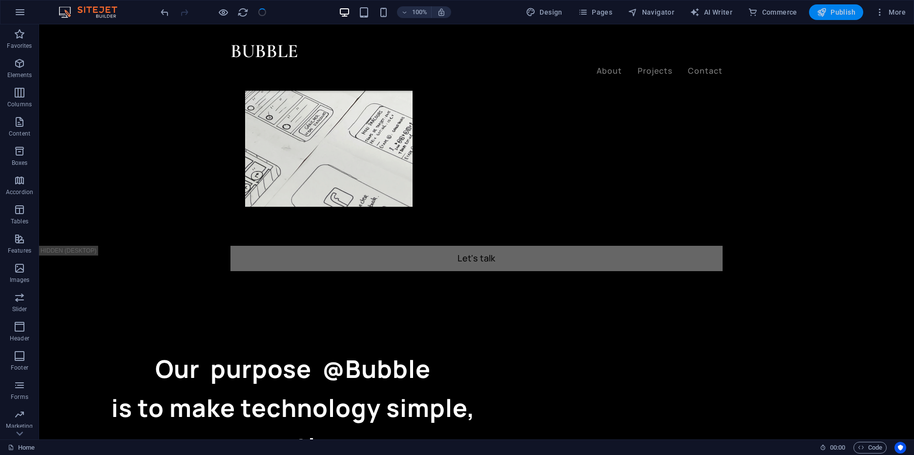
checkbox input "false"
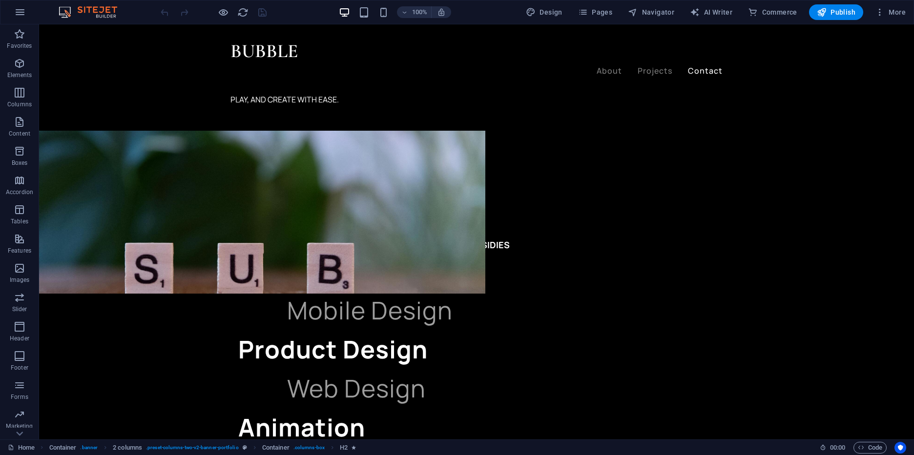
scroll to position [1438, 0]
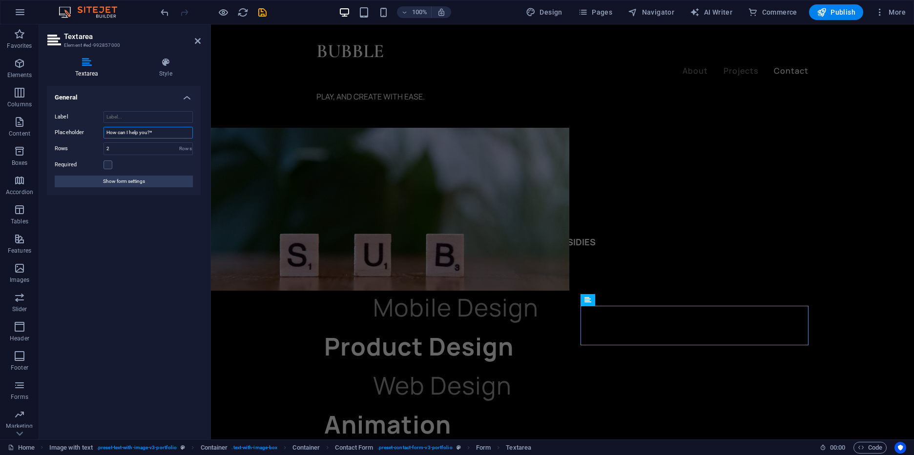
click at [131, 131] on input "How can I help you?*" at bounding box center [147, 133] width 89 height 12
type input "How can we help you?*"
click at [202, 46] on aside "Textarea Element #ed-992857000 Textarea Style General Label Placeholder How can…" at bounding box center [125, 231] width 172 height 415
click at [197, 40] on icon at bounding box center [198, 41] width 6 height 8
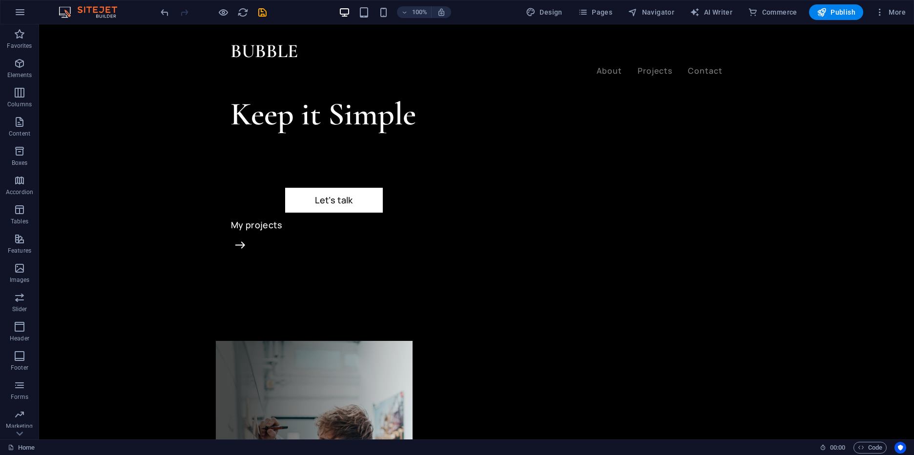
scroll to position [77, 0]
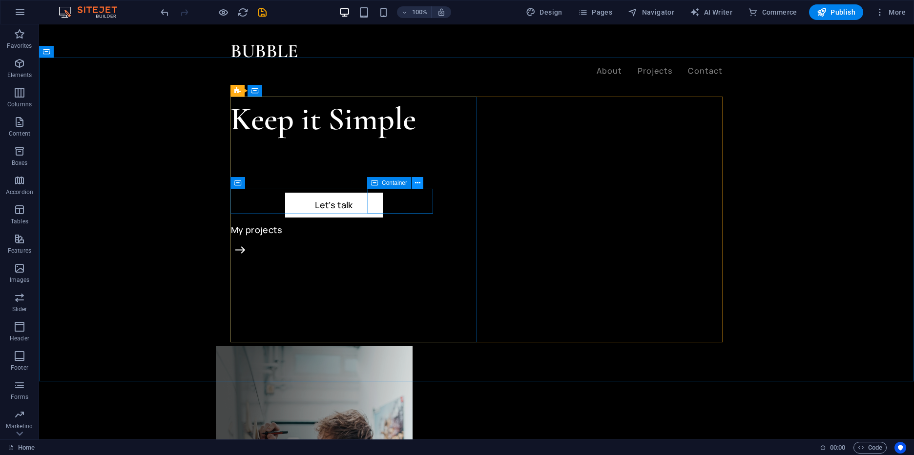
click at [422, 185] on button at bounding box center [418, 183] width 12 height 12
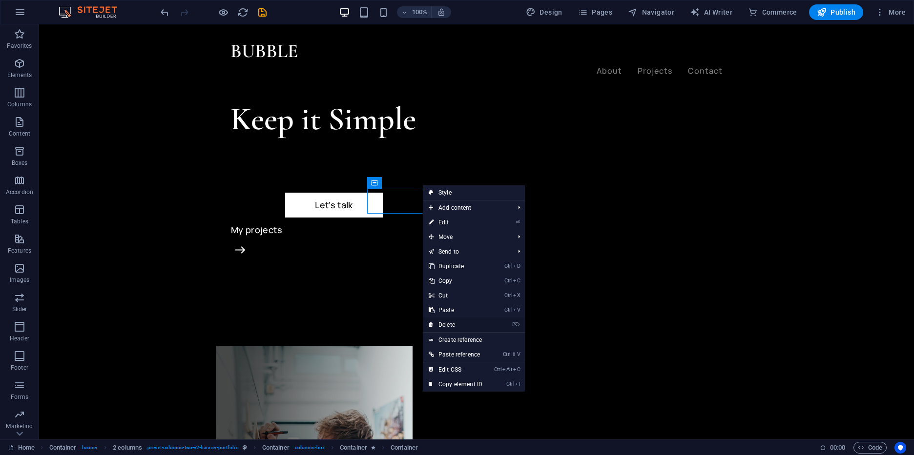
click at [465, 325] on link "⌦ Delete" at bounding box center [455, 325] width 65 height 15
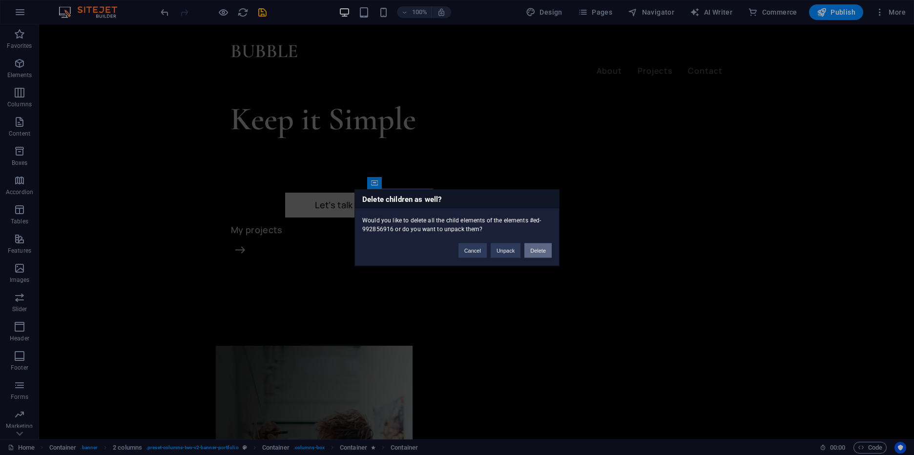
click at [537, 253] on button "Delete" at bounding box center [537, 250] width 27 height 15
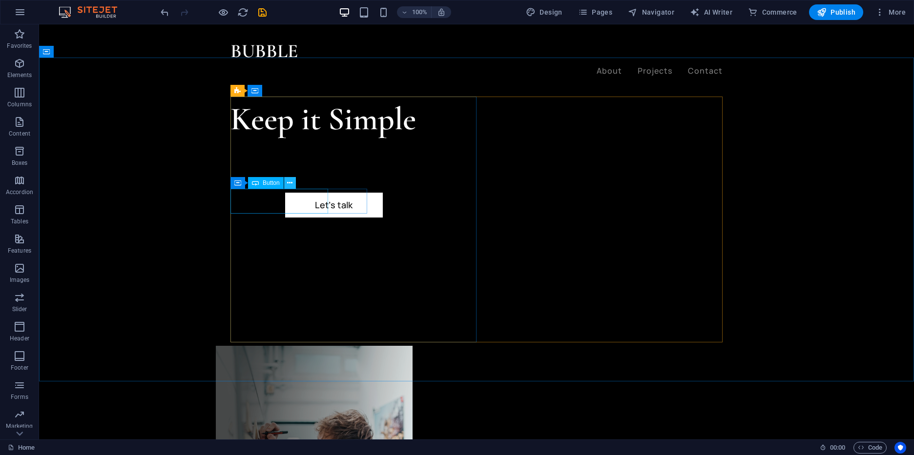
click at [289, 181] on icon at bounding box center [289, 183] width 5 height 10
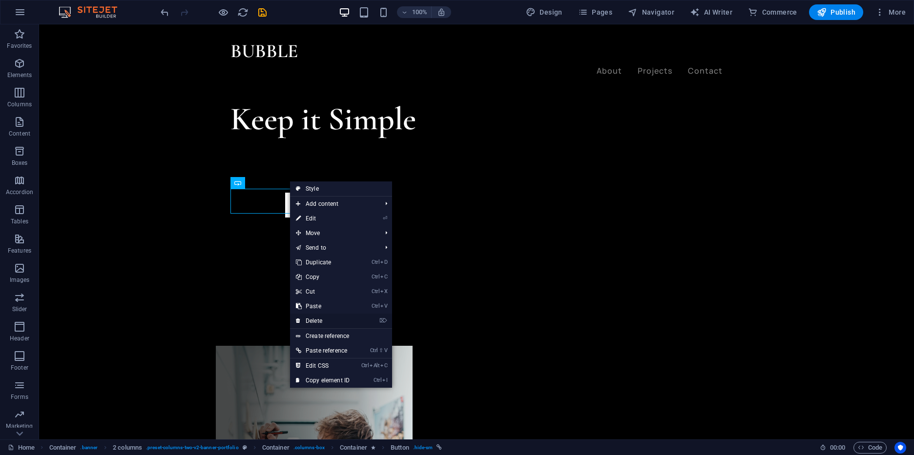
click at [324, 325] on link "⌦ Delete" at bounding box center [322, 321] width 65 height 15
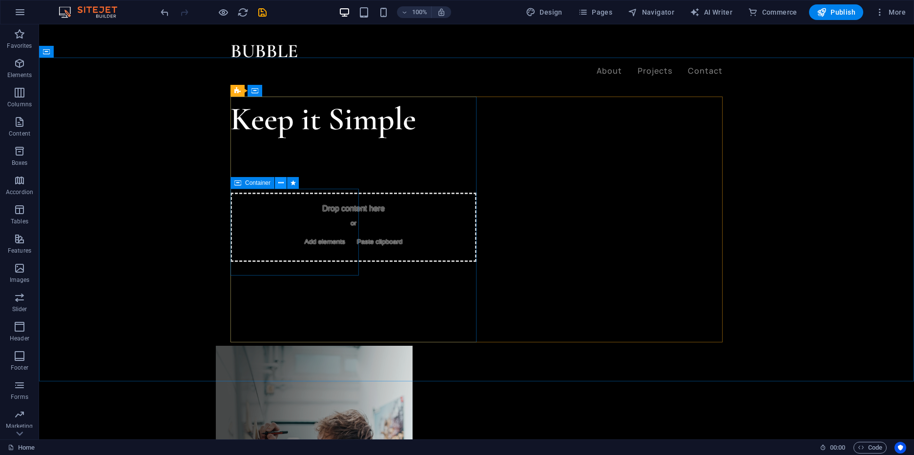
click at [280, 185] on icon at bounding box center [280, 183] width 5 height 10
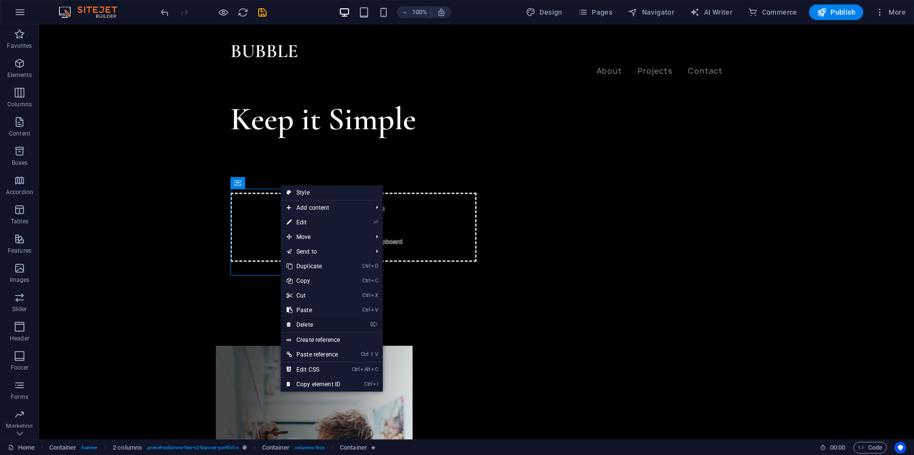
click at [331, 329] on link "⌦ Delete" at bounding box center [313, 325] width 65 height 15
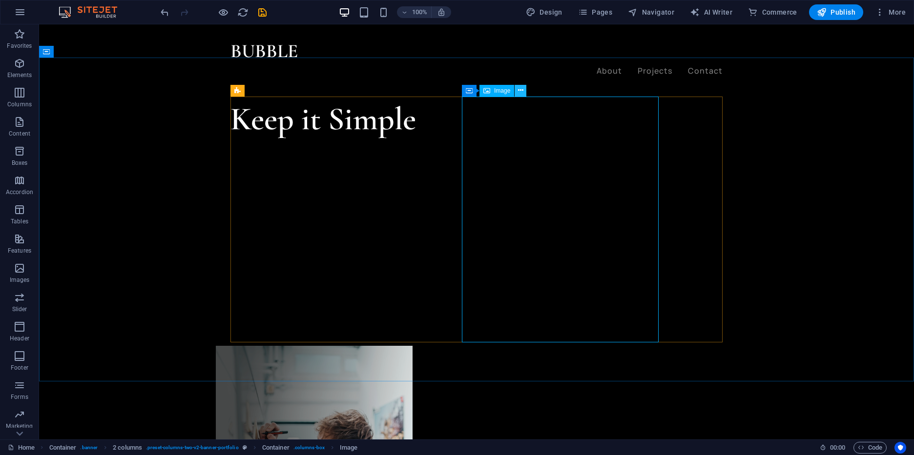
click at [520, 94] on icon at bounding box center [520, 90] width 5 height 10
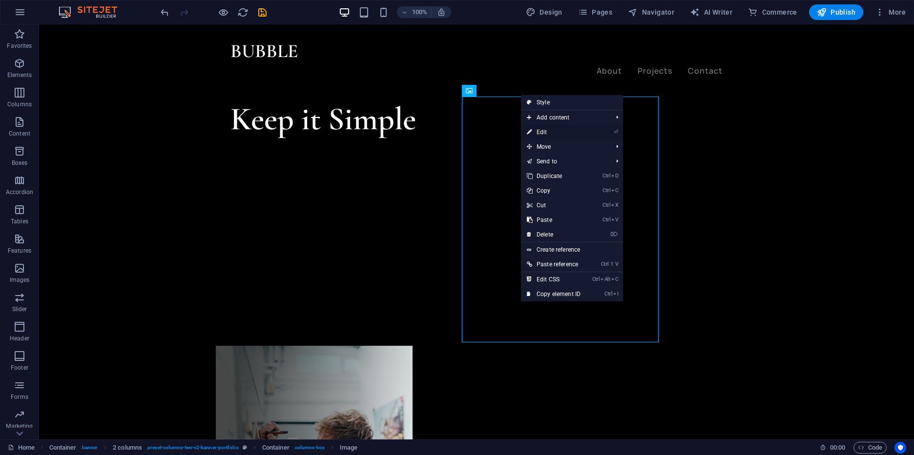
click at [571, 132] on link "⏎ Edit" at bounding box center [553, 132] width 65 height 15
select select "%"
select select "px"
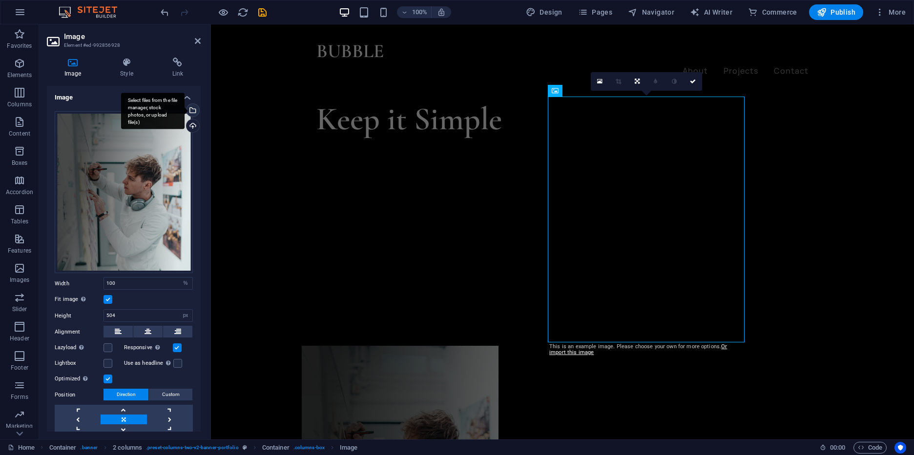
click at [192, 108] on div "Select files from the file manager, stock photos, or upload file(s)" at bounding box center [192, 111] width 15 height 15
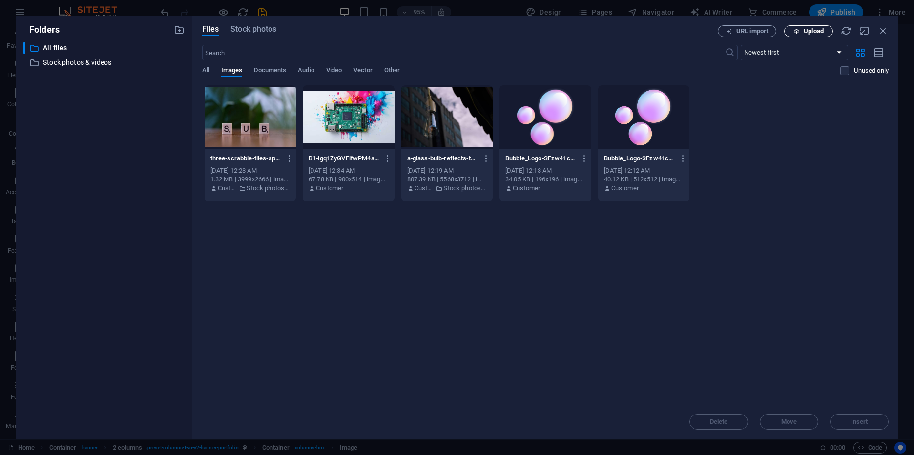
click at [822, 30] on span "Upload" at bounding box center [814, 31] width 20 height 6
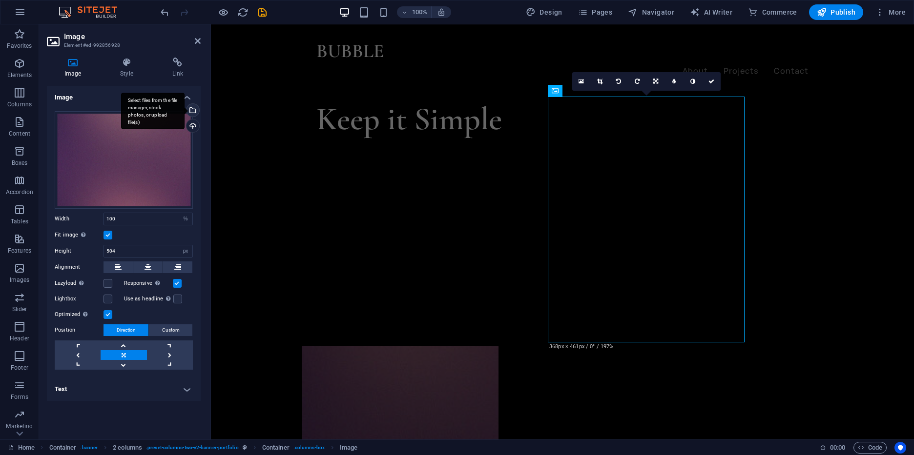
click at [194, 114] on div "Select files from the file manager, stock photos, or upload file(s)" at bounding box center [192, 111] width 15 height 15
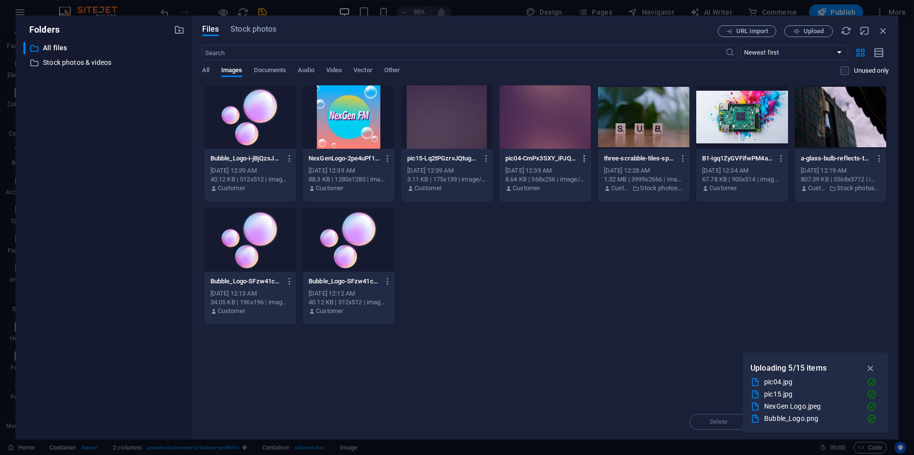
click at [586, 162] on icon "button" at bounding box center [584, 158] width 9 height 9
click at [592, 354] on li "Delete" at bounding box center [581, 347] width 71 height 23
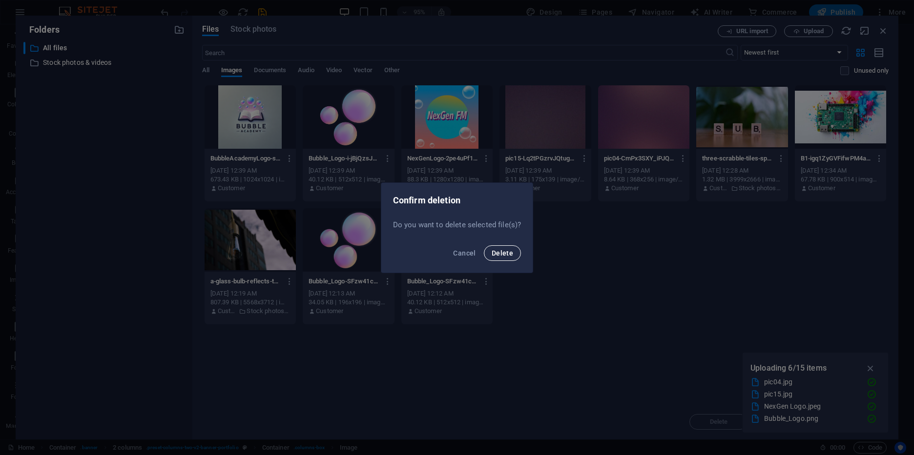
click at [507, 255] on span "Delete" at bounding box center [502, 253] width 21 height 8
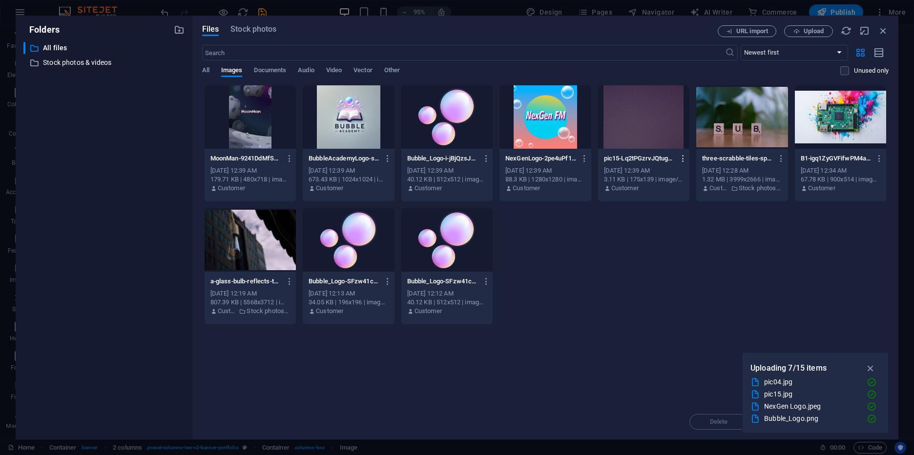
click at [681, 164] on button "button" at bounding box center [681, 159] width 13 height 16
click at [687, 338] on li "Delete" at bounding box center [680, 347] width 71 height 23
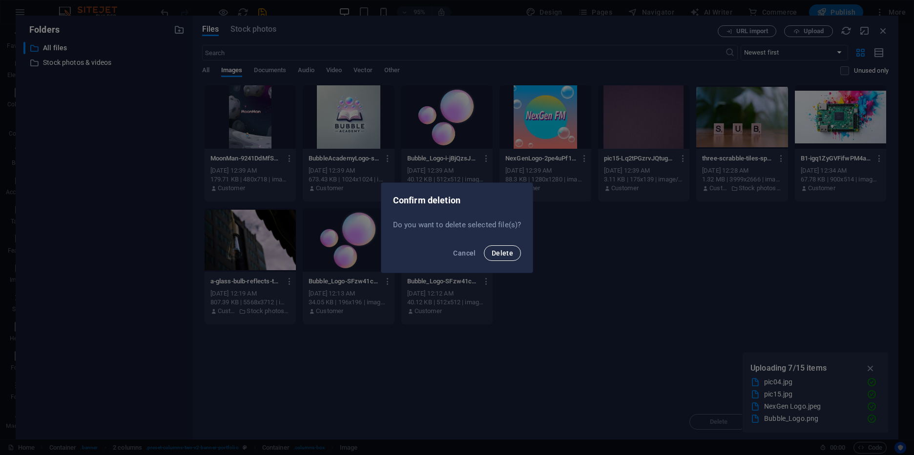
click at [501, 254] on span "Delete" at bounding box center [502, 253] width 21 height 8
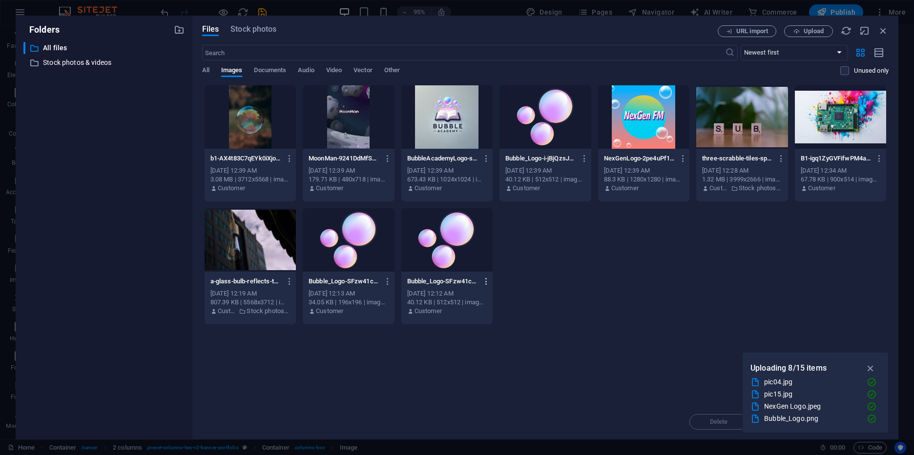
click at [482, 278] on icon "button" at bounding box center [486, 281] width 9 height 9
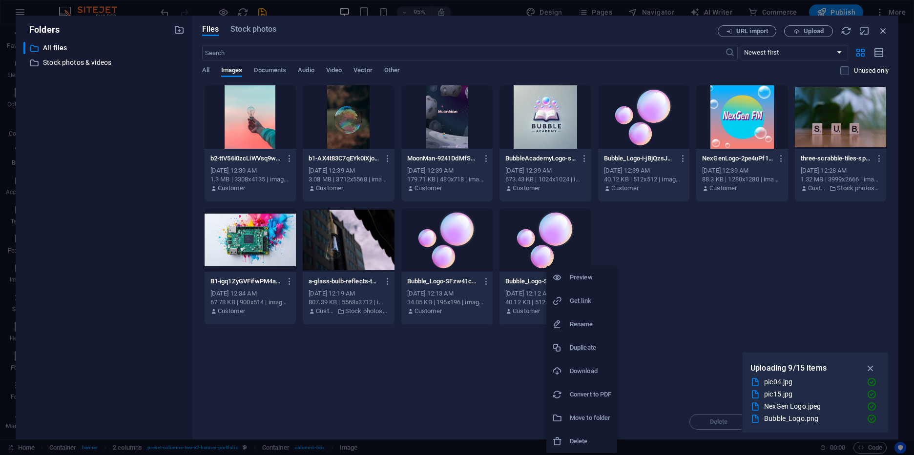
click at [591, 437] on h6 "Delete" at bounding box center [590, 442] width 41 height 12
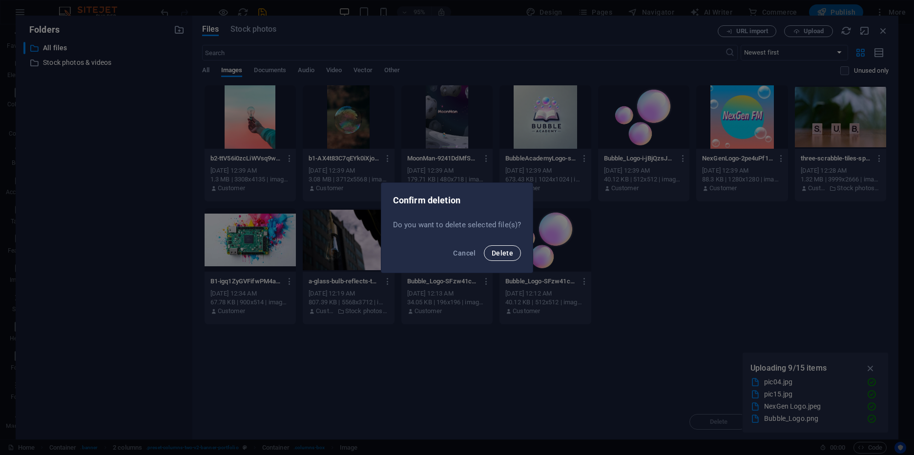
click at [503, 248] on button "Delete" at bounding box center [502, 254] width 37 height 16
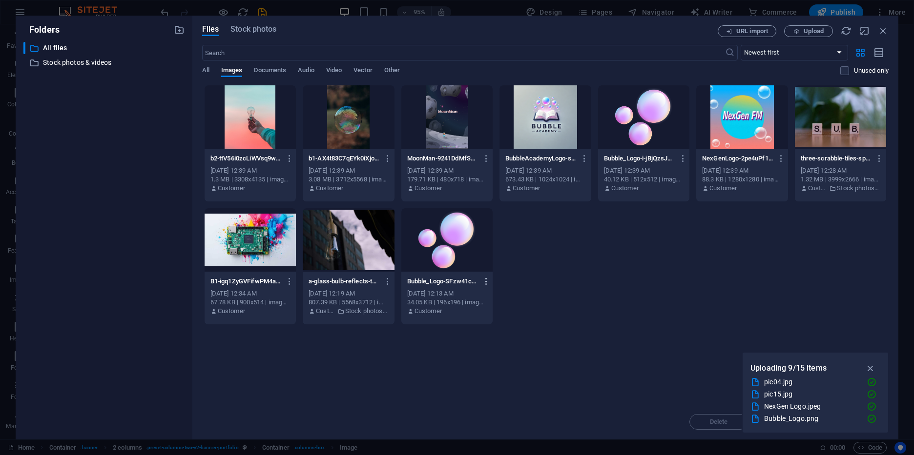
click at [486, 281] on div "b2-ttV56i0zcLiWVsq9wQ6s2A.jpg b2-ttV56i0zcLiWVsq9wQ6s2A.jpg Oct 4, 2025 12:39 A…" at bounding box center [545, 205] width 686 height 240
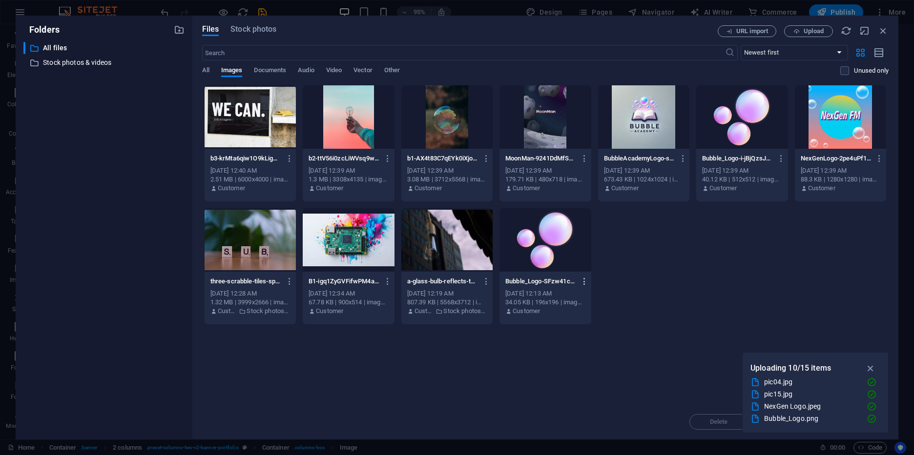
click at [581, 279] on icon "button" at bounding box center [584, 281] width 9 height 9
click at [581, 434] on li "Delete" at bounding box center [581, 441] width 71 height 23
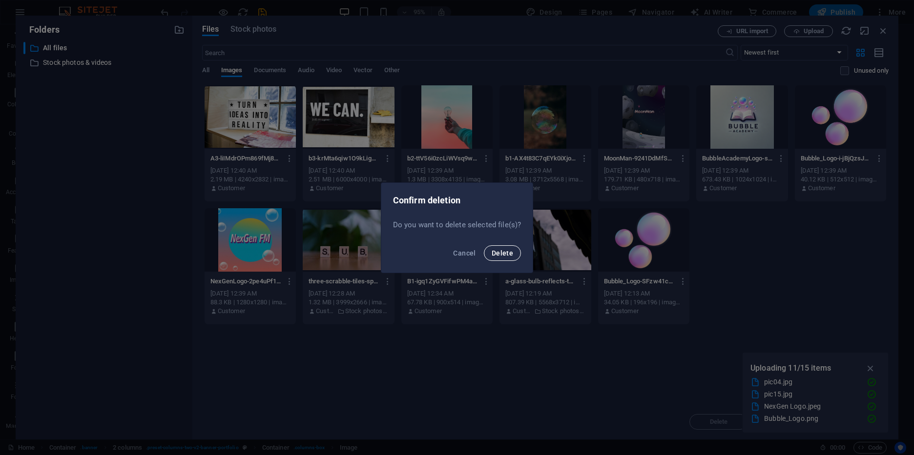
click at [510, 254] on span "Delete" at bounding box center [502, 253] width 21 height 8
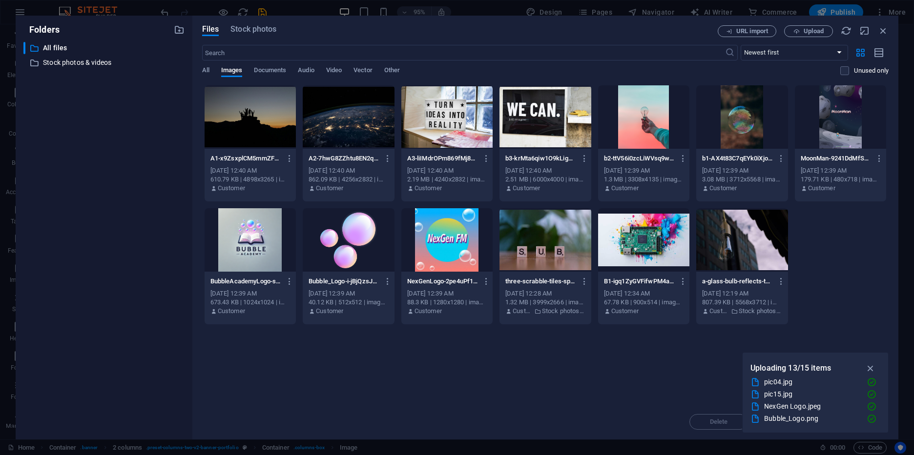
click at [835, 124] on div at bounding box center [840, 116] width 91 height 63
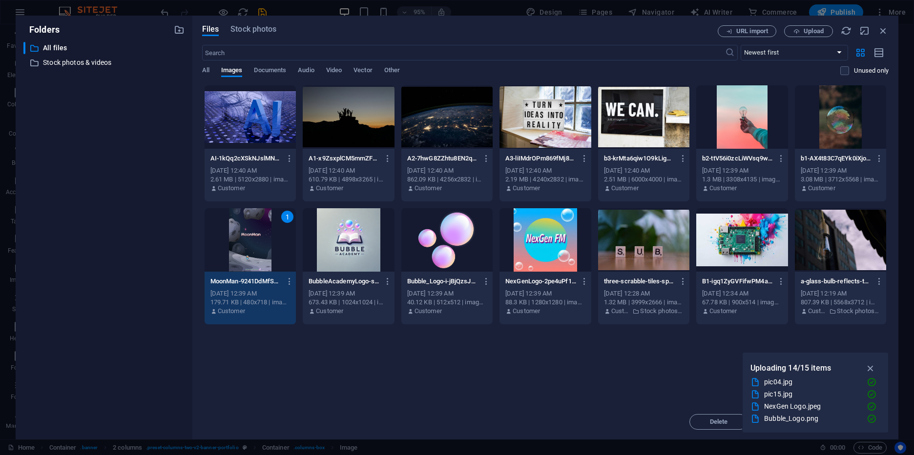
click at [344, 250] on div at bounding box center [348, 239] width 91 height 63
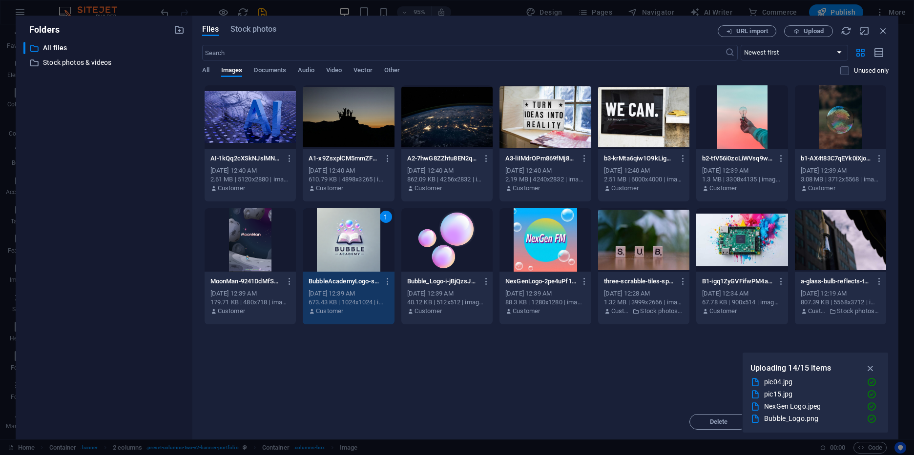
click at [237, 250] on div at bounding box center [250, 239] width 91 height 63
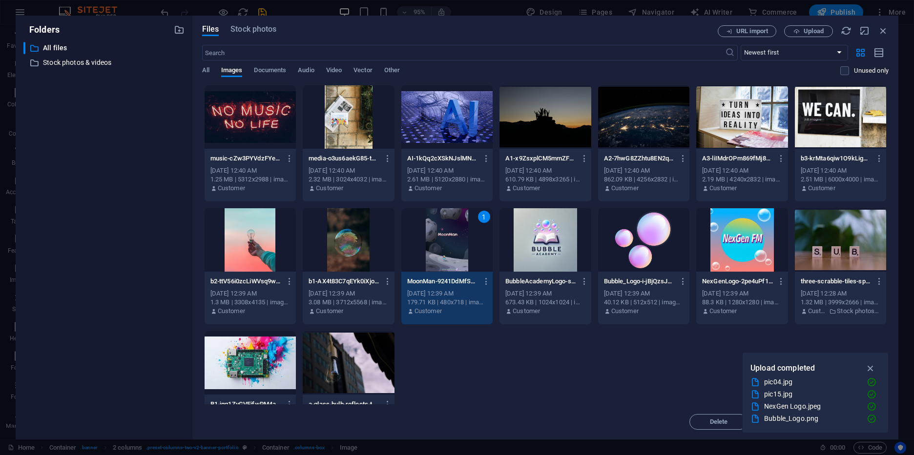
scroll to position [134, 0]
click at [868, 372] on icon "button" at bounding box center [870, 368] width 11 height 11
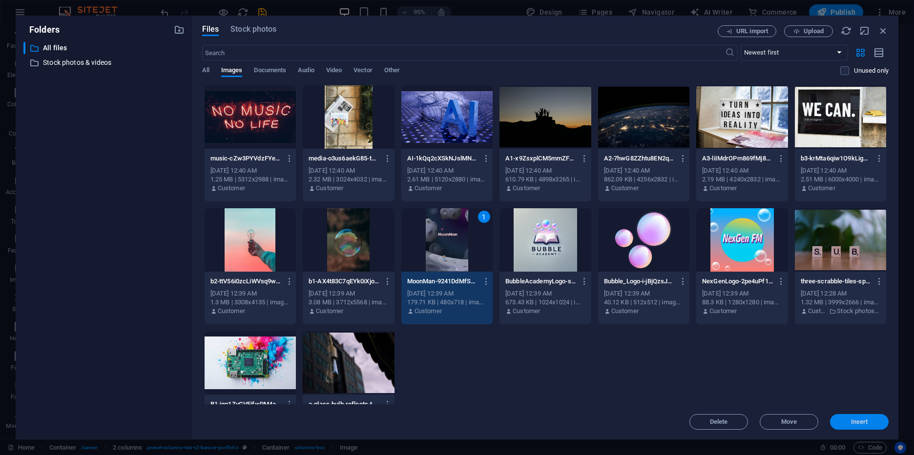
click at [865, 424] on span "Insert" at bounding box center [859, 422] width 17 height 6
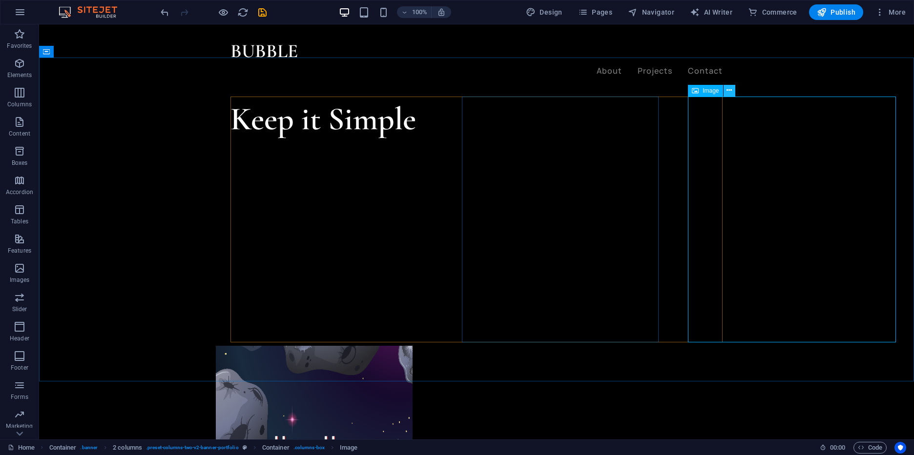
click at [726, 90] on icon at bounding box center [728, 90] width 5 height 10
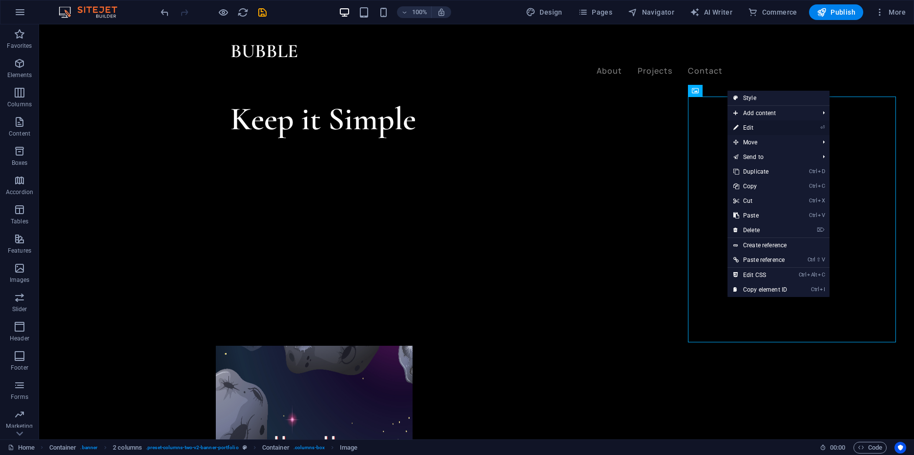
click at [752, 127] on link "⏎ Edit" at bounding box center [759, 128] width 65 height 15
select select "%"
select select "px"
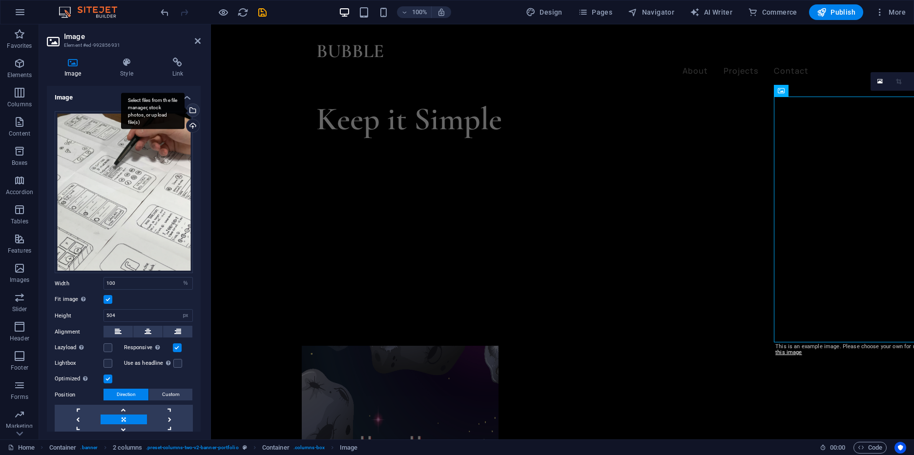
click at [185, 114] on div "Select files from the file manager, stock photos, or upload file(s)" at bounding box center [152, 111] width 63 height 37
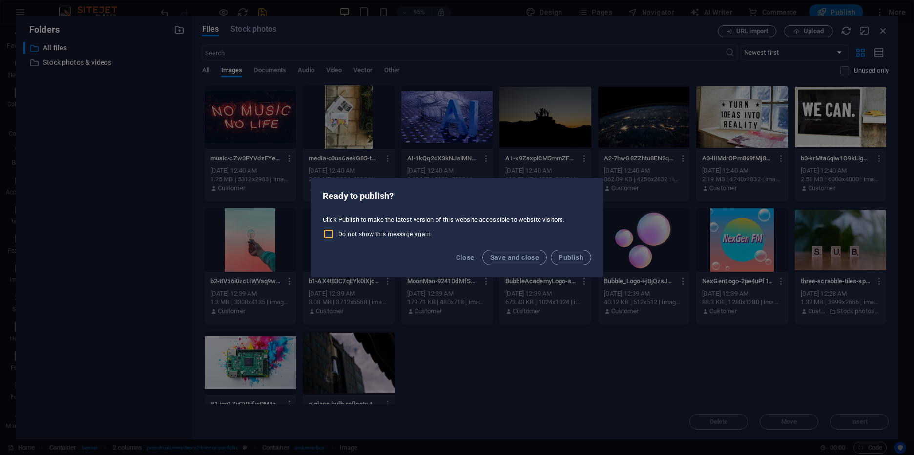
click at [326, 234] on input "Do not show this message again" at bounding box center [331, 234] width 16 height 12
checkbox input "true"
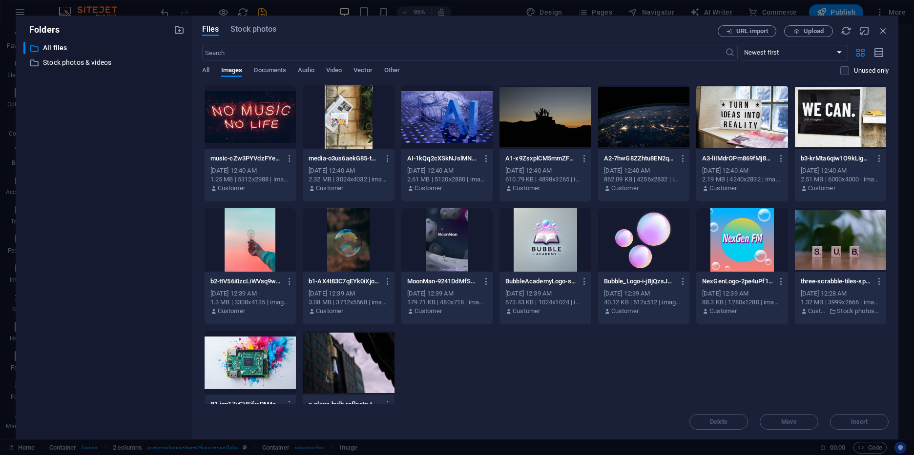
click at [722, 249] on div at bounding box center [741, 239] width 91 height 63
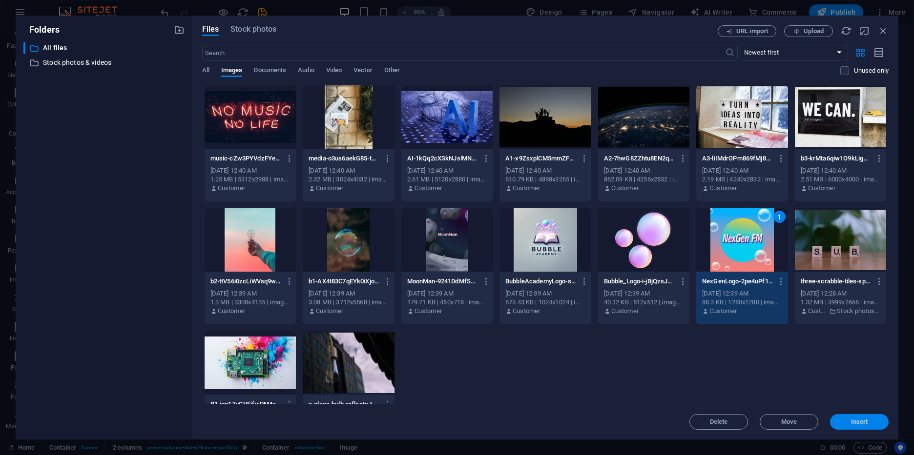
click at [853, 427] on button "Insert" at bounding box center [859, 422] width 59 height 16
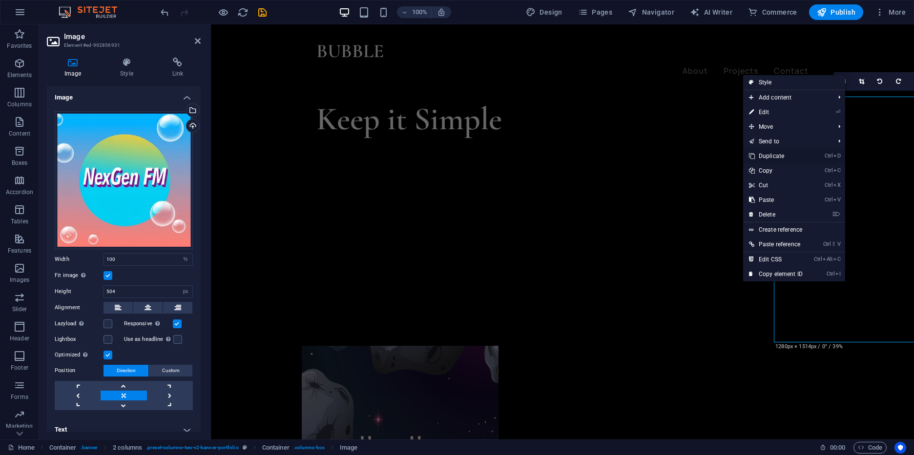
click at [806, 162] on link "Ctrl D Duplicate" at bounding box center [775, 156] width 65 height 15
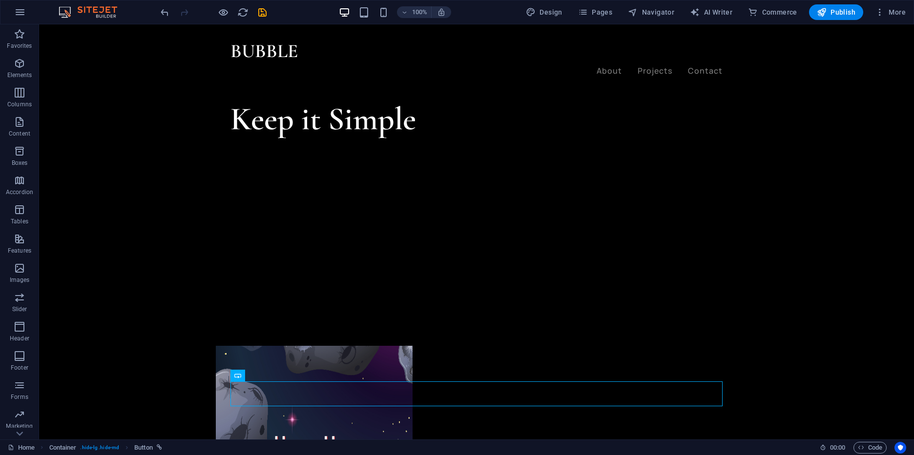
scroll to position [77, 24]
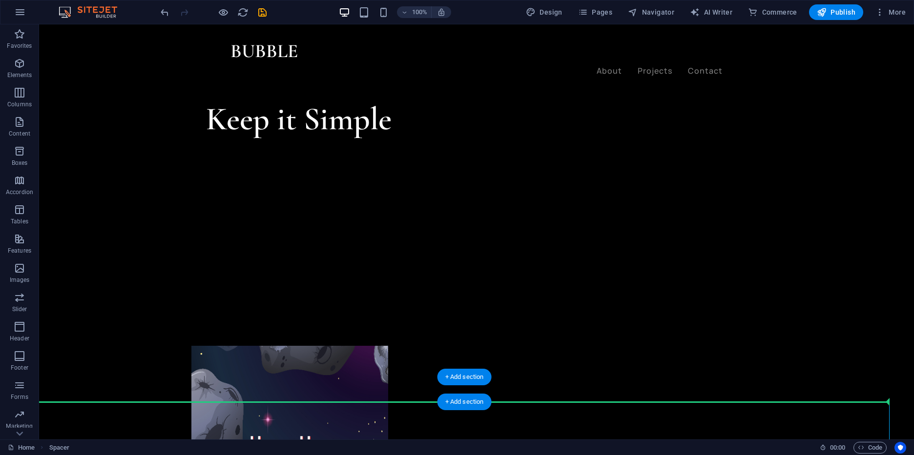
drag, startPoint x: 750, startPoint y: 439, endPoint x: 880, endPoint y: 394, distance: 137.6
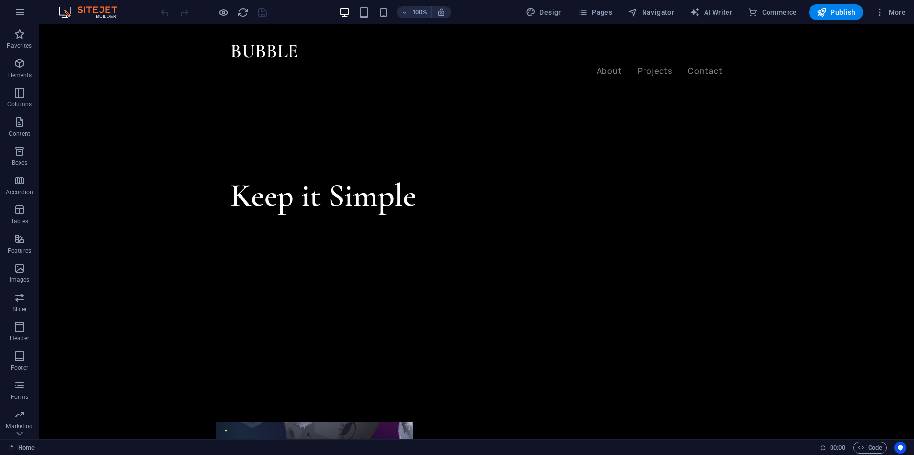
scroll to position [0, 24]
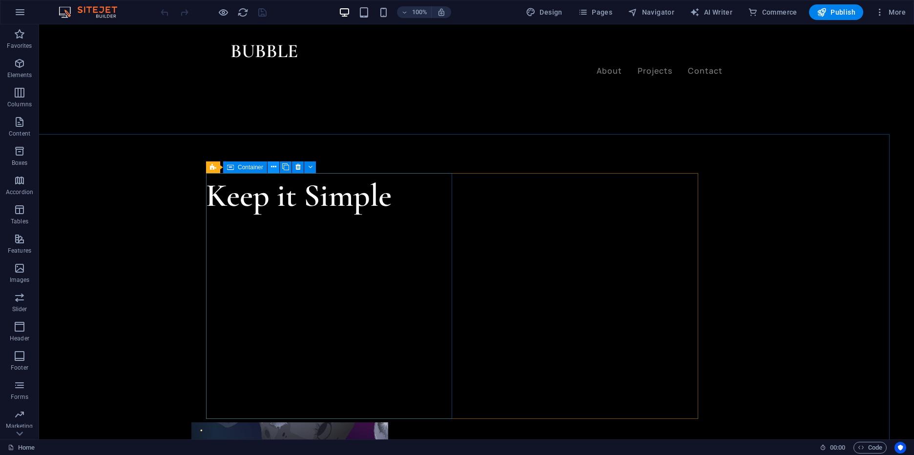
click at [275, 172] on icon at bounding box center [273, 167] width 5 height 10
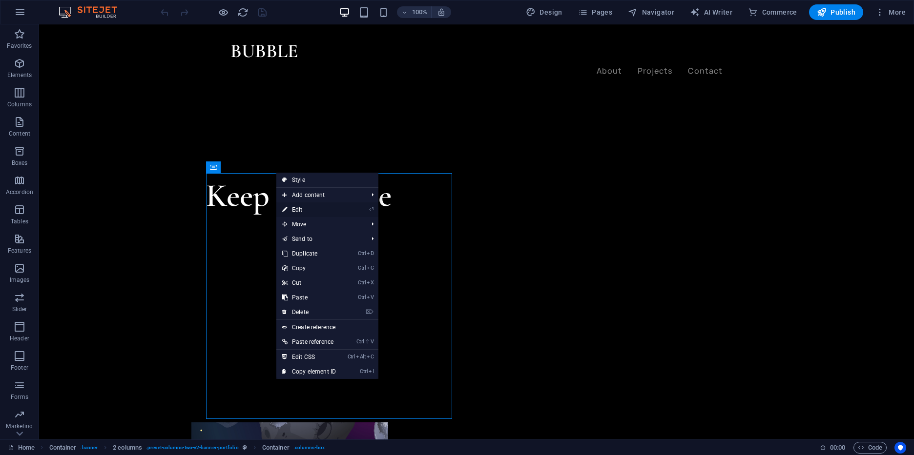
click at [342, 214] on link "⏎ Edit" at bounding box center [308, 210] width 65 height 15
select select "px"
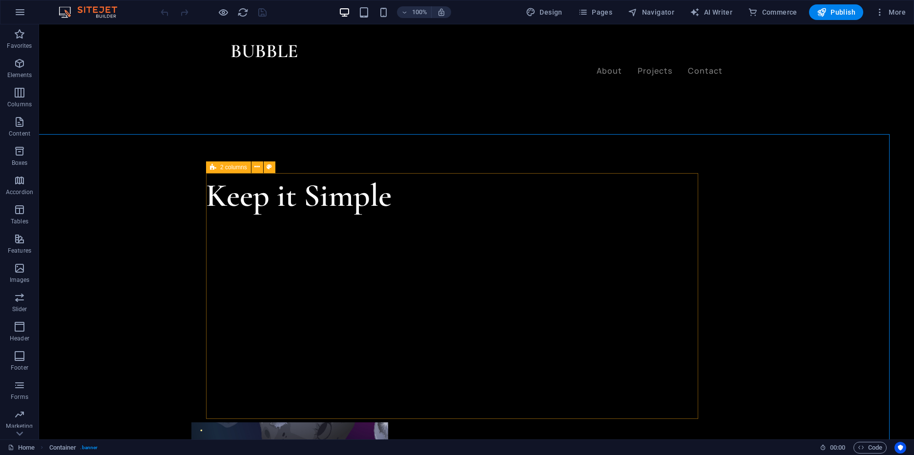
click at [231, 165] on span "2 columns" at bounding box center [233, 168] width 27 height 6
click at [257, 165] on icon at bounding box center [256, 167] width 5 height 10
click at [266, 165] on button at bounding box center [270, 168] width 12 height 12
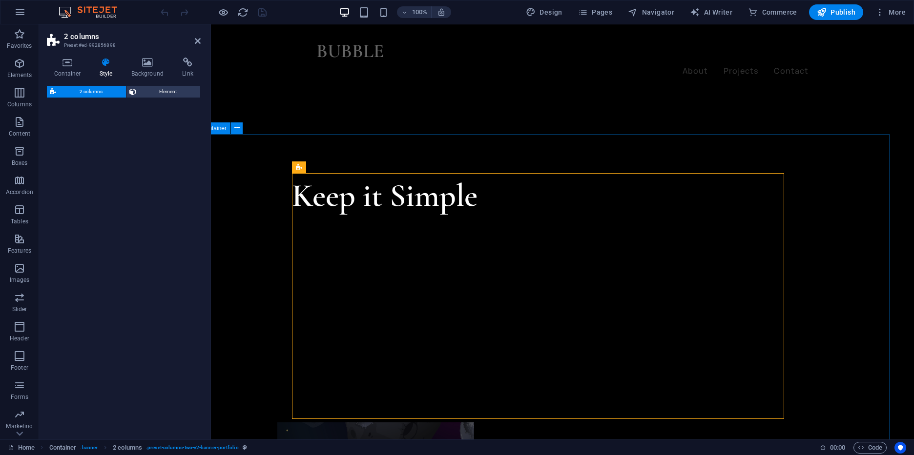
select select "rem"
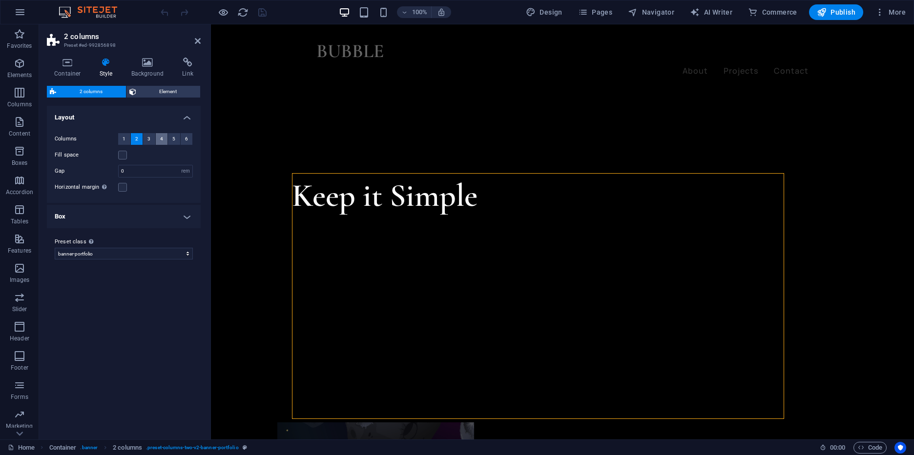
click at [158, 142] on button "4" at bounding box center [162, 139] width 12 height 12
click at [151, 170] on input "0" at bounding box center [156, 171] width 74 height 12
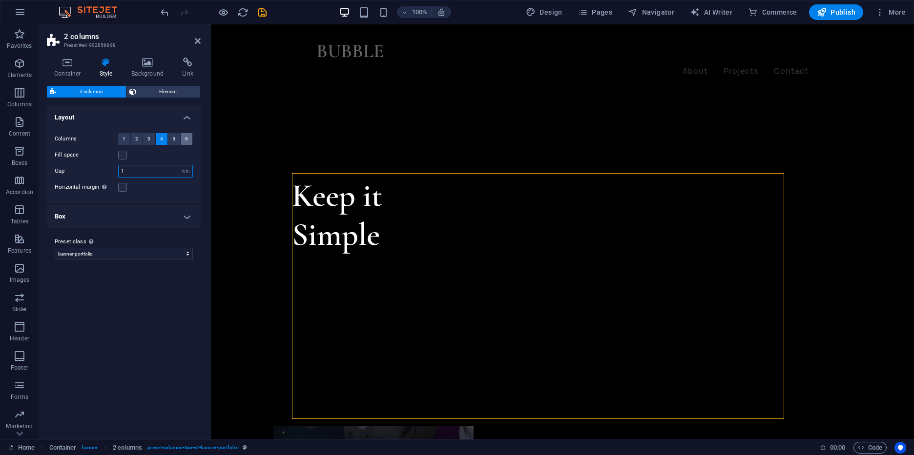
type input "1"
click at [182, 139] on button "6" at bounding box center [187, 139] width 12 height 12
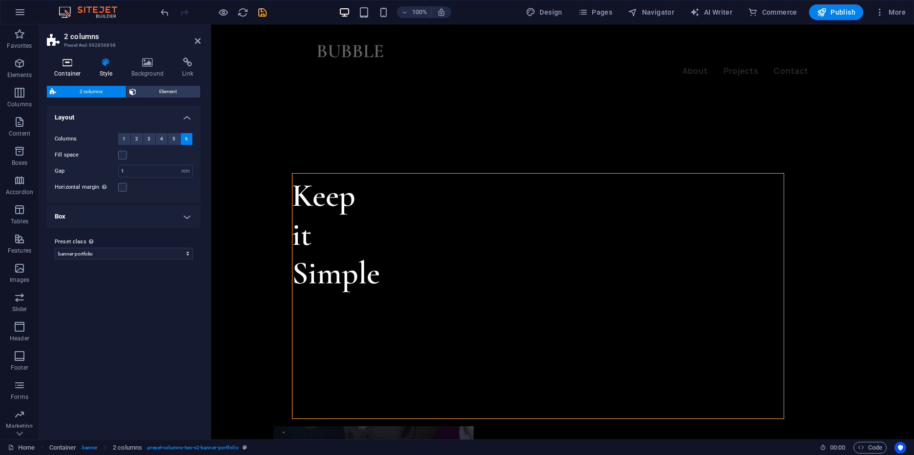
click at [62, 67] on icon at bounding box center [67, 63] width 41 height 10
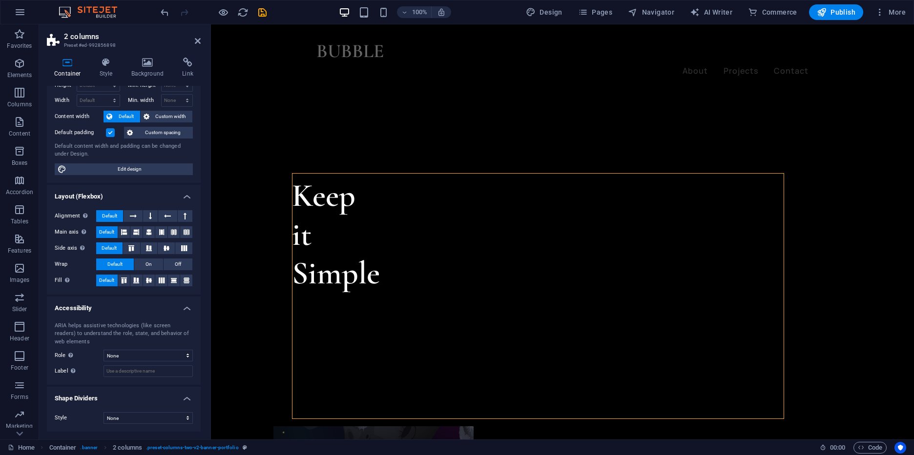
scroll to position [0, 0]
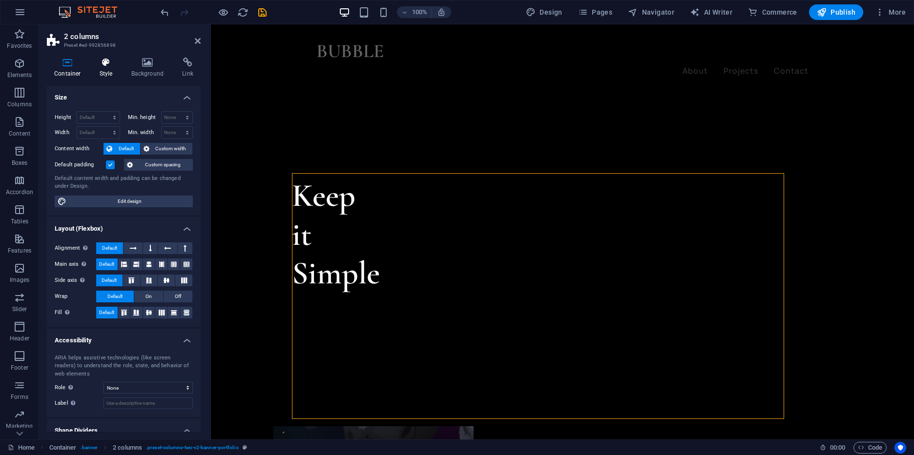
click at [105, 71] on h4 "Style" at bounding box center [108, 68] width 32 height 21
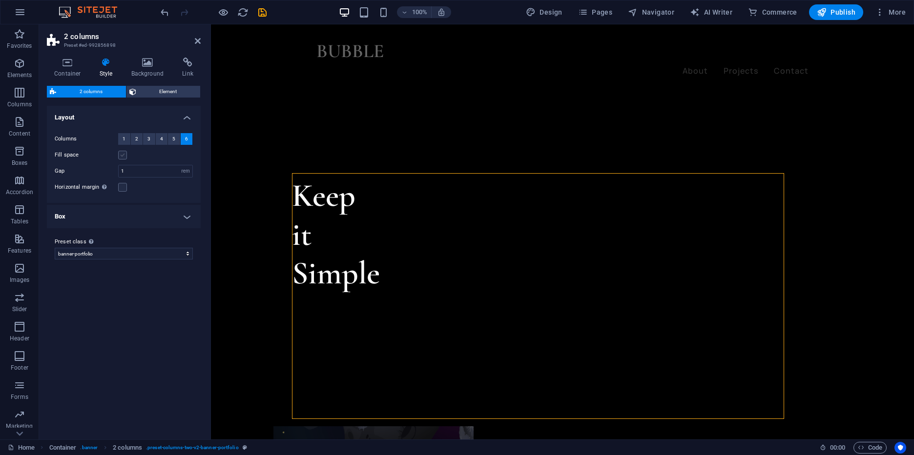
click at [119, 159] on label at bounding box center [122, 155] width 9 height 9
click at [0, 0] on input "Fill space" at bounding box center [0, 0] width 0 height 0
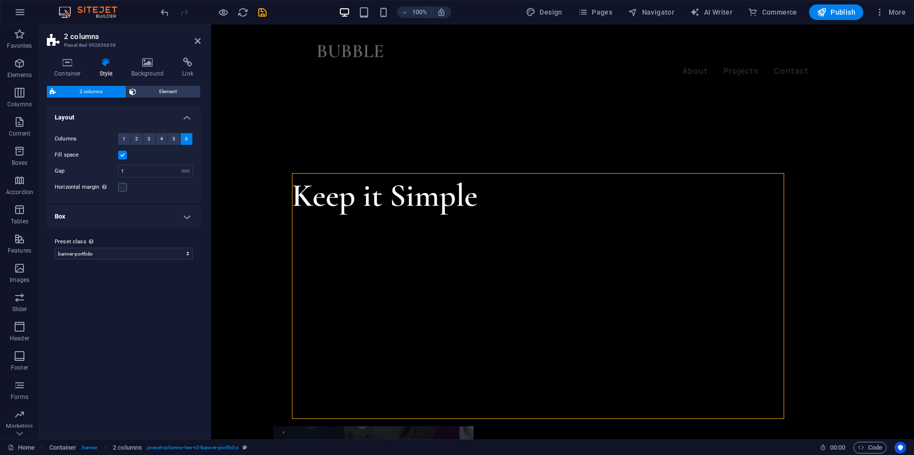
click at [120, 158] on label at bounding box center [122, 155] width 9 height 9
click at [0, 0] on input "Fill space" at bounding box center [0, 0] width 0 height 0
click at [154, 213] on h4 "Box" at bounding box center [124, 216] width 154 height 23
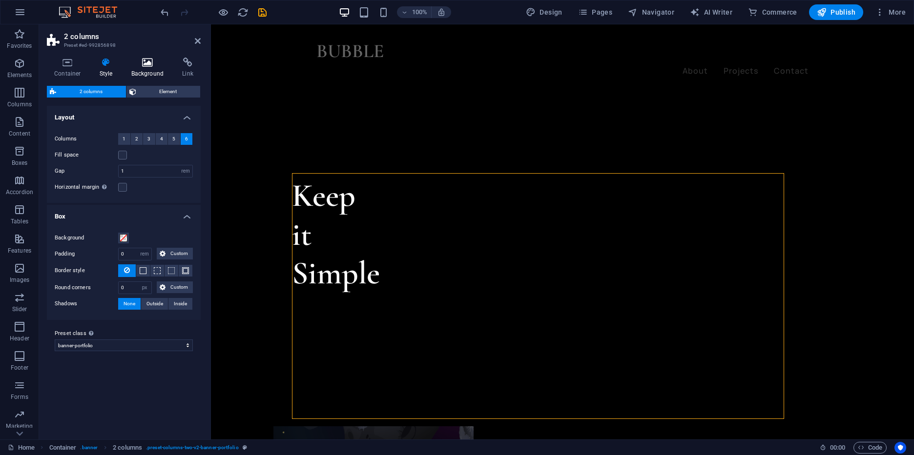
click at [150, 71] on h4 "Background" at bounding box center [149, 68] width 51 height 21
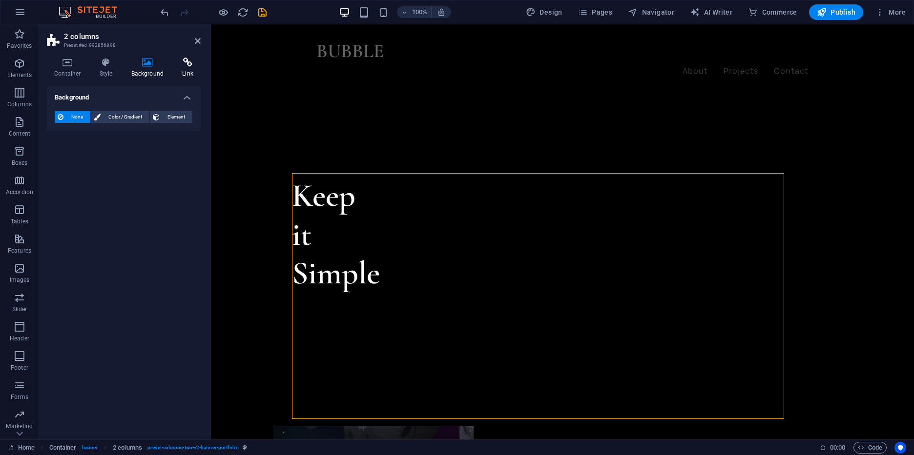
click at [182, 72] on h4 "Link" at bounding box center [188, 68] width 26 height 21
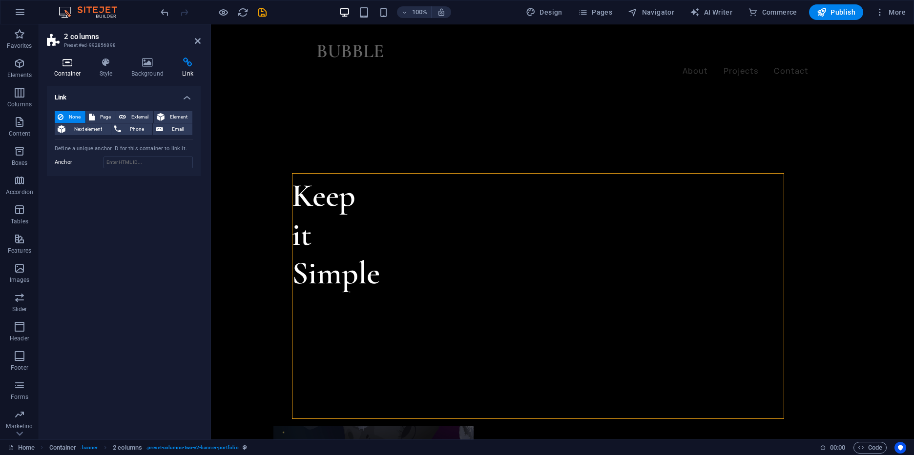
click at [70, 68] on h4 "Container" at bounding box center [69, 68] width 45 height 21
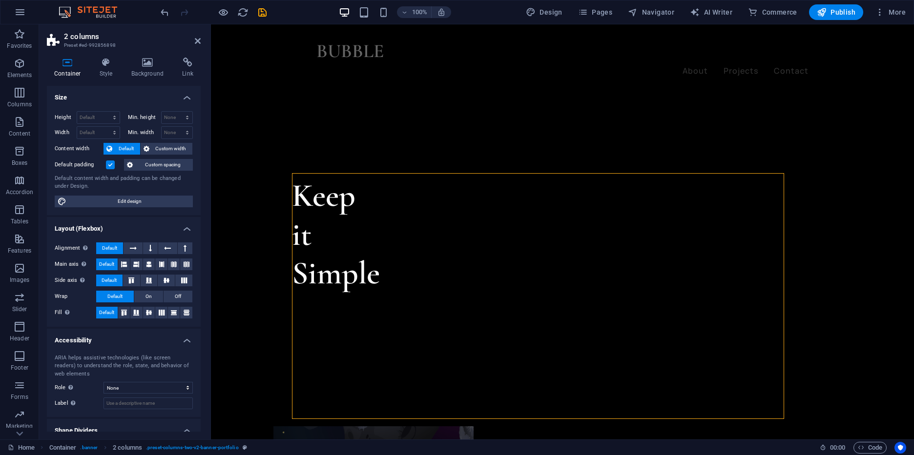
drag, startPoint x: 194, startPoint y: 289, endPoint x: 196, endPoint y: 294, distance: 5.5
click at [196, 294] on div "Size Height Default px rem % vh vw Min. height None px rem % vh vw Width Defaul…" at bounding box center [124, 259] width 154 height 346
click at [344, 165] on icon at bounding box center [342, 167] width 5 height 10
click at [548, 171] on icon at bounding box center [548, 167] width 5 height 10
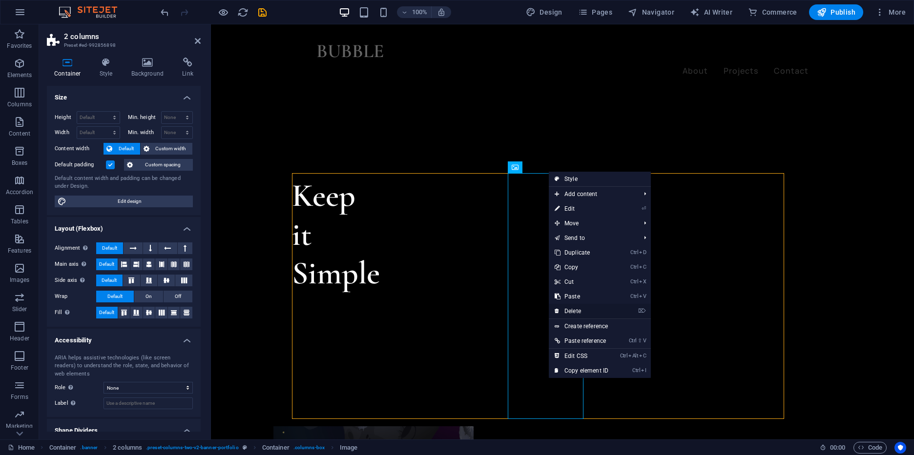
click at [579, 310] on link "⌦ Delete" at bounding box center [581, 311] width 65 height 15
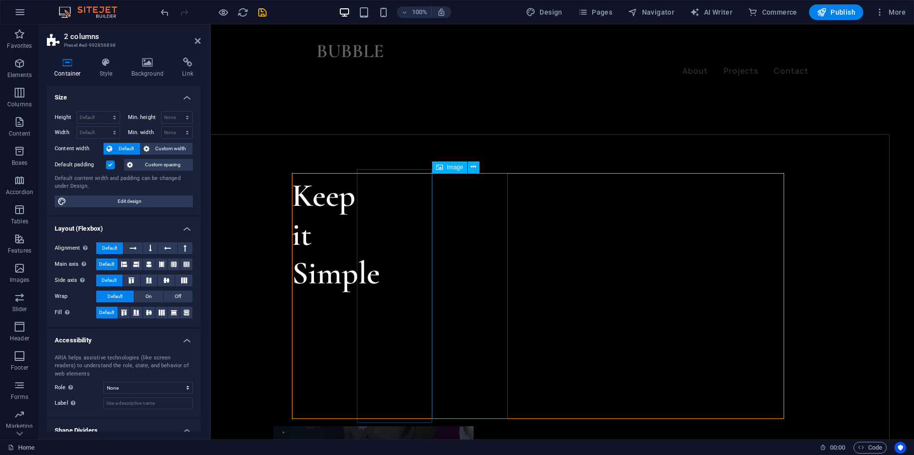
click at [472, 170] on icon at bounding box center [473, 167] width 5 height 10
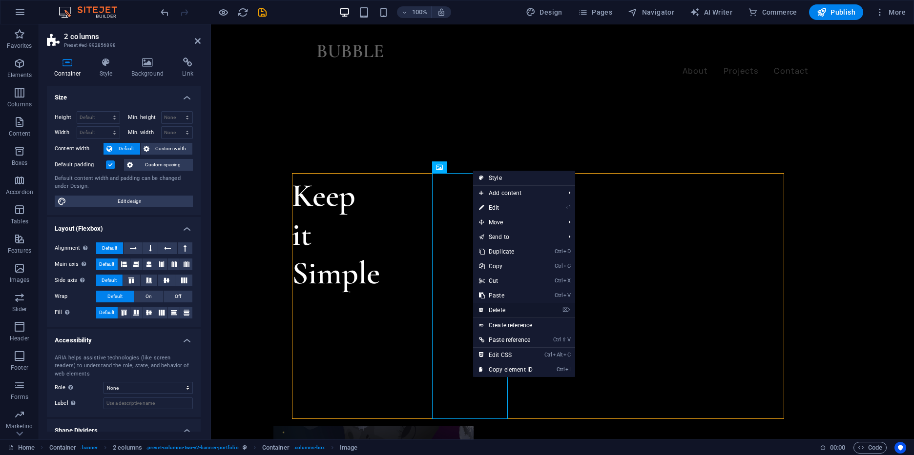
click at [504, 305] on link "⌦ Delete" at bounding box center [505, 310] width 65 height 15
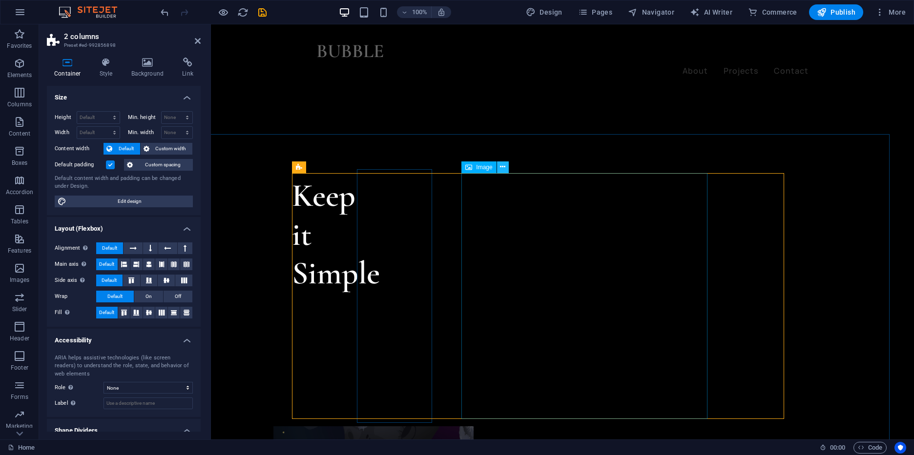
click at [502, 168] on icon at bounding box center [502, 167] width 5 height 10
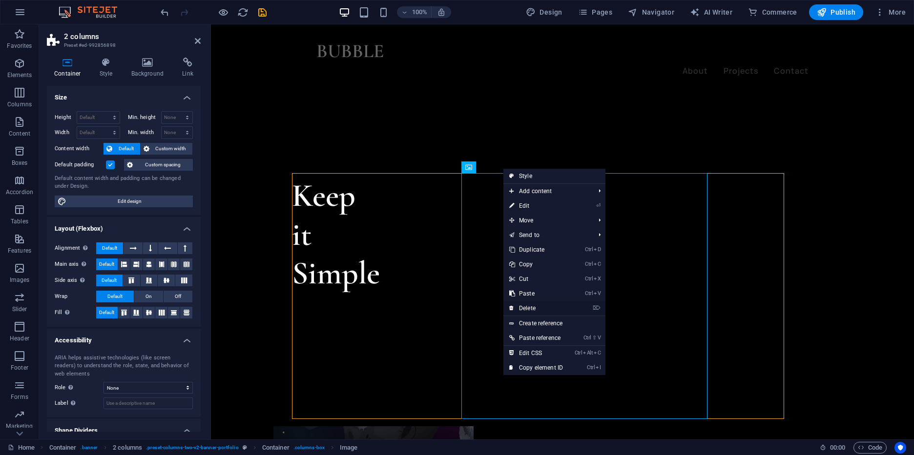
click at [541, 303] on link "⌦ Delete" at bounding box center [535, 308] width 65 height 15
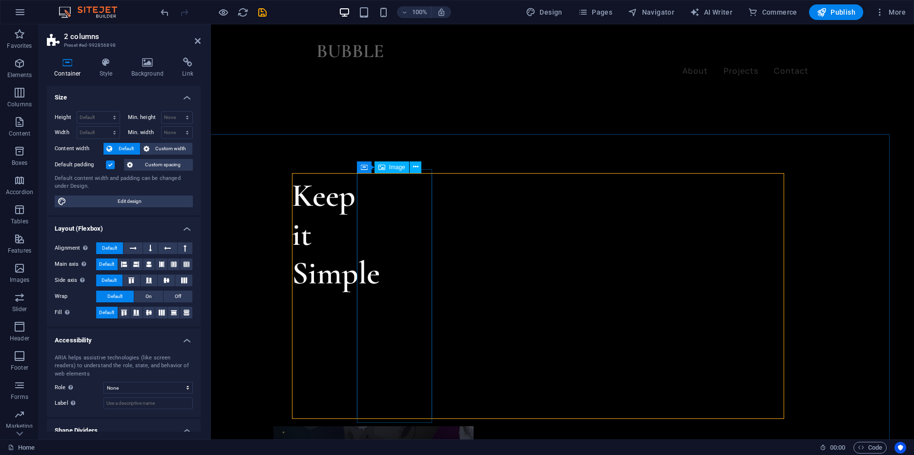
click at [412, 164] on button at bounding box center [407, 164] width 12 height 12
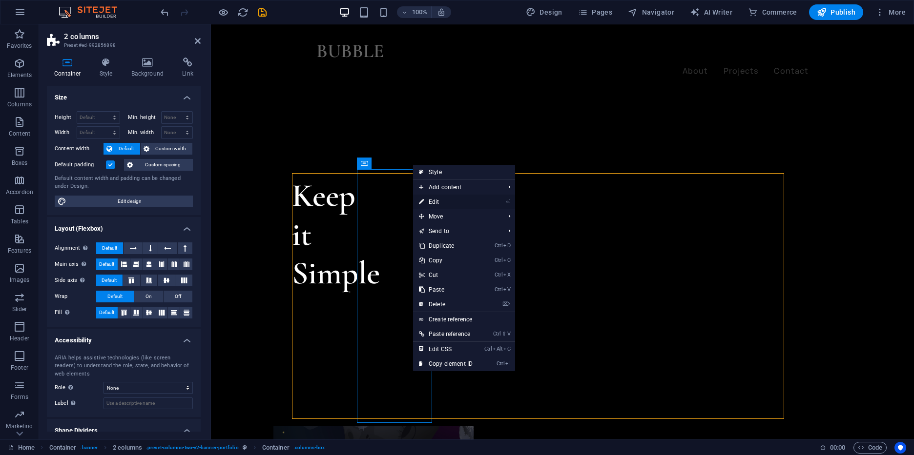
click at [440, 200] on link "⏎ Edit" at bounding box center [445, 202] width 65 height 15
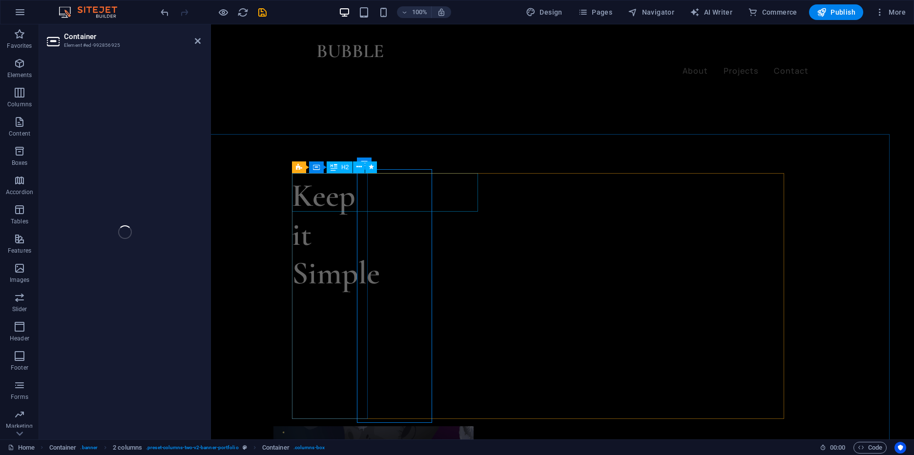
select select "%"
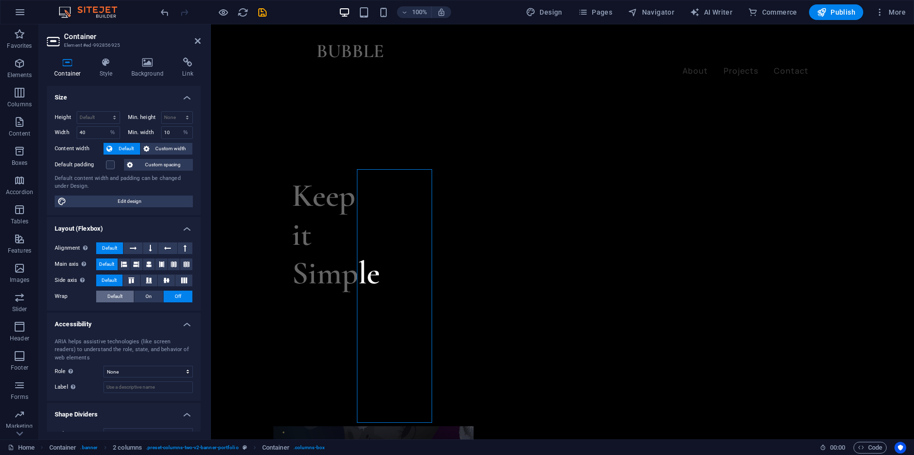
click at [112, 297] on span "Default" at bounding box center [114, 297] width 15 height 12
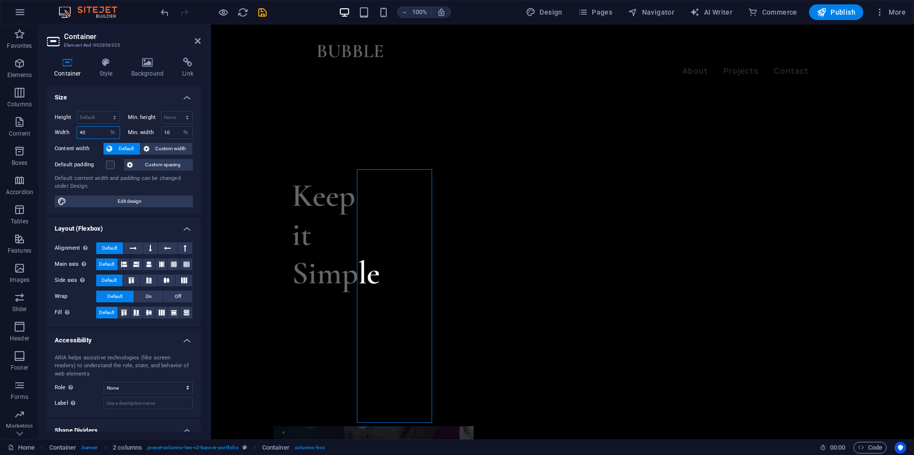
click at [102, 129] on input "40" at bounding box center [98, 133] width 42 height 12
type input "79"
click at [207, 240] on div "Container Style Background Link Size Height Default px rem % vh vw Min. height …" at bounding box center [123, 245] width 169 height 390
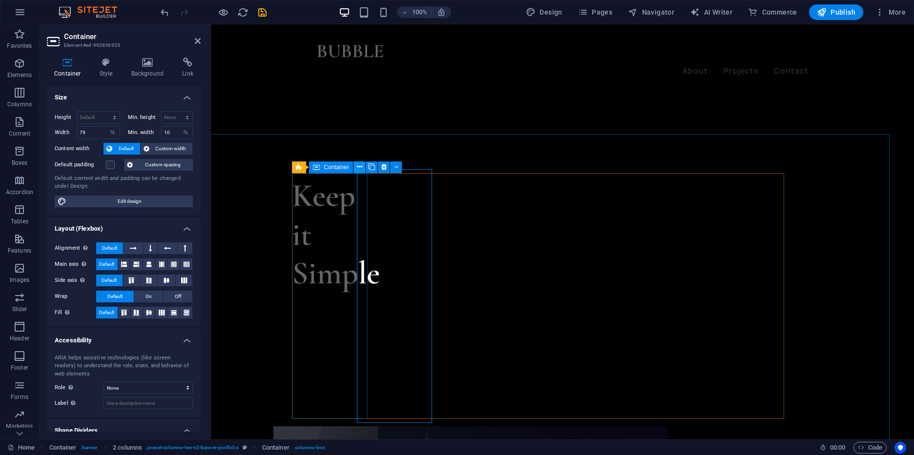
click at [356, 168] on button at bounding box center [359, 168] width 12 height 12
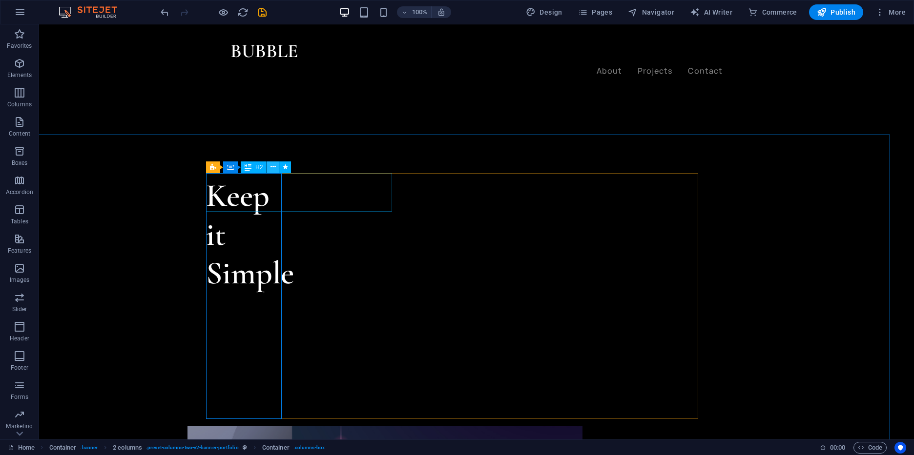
click at [275, 166] on icon at bounding box center [272, 167] width 5 height 10
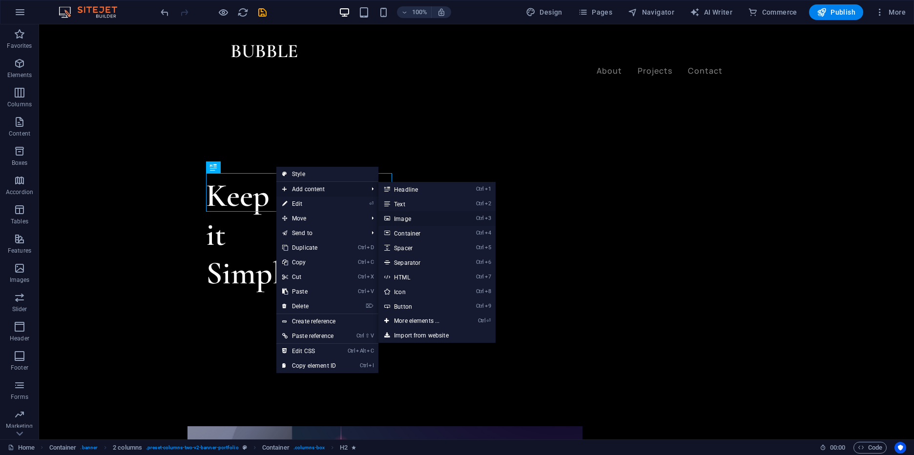
click at [426, 216] on link "Ctrl 3 Image" at bounding box center [418, 218] width 81 height 15
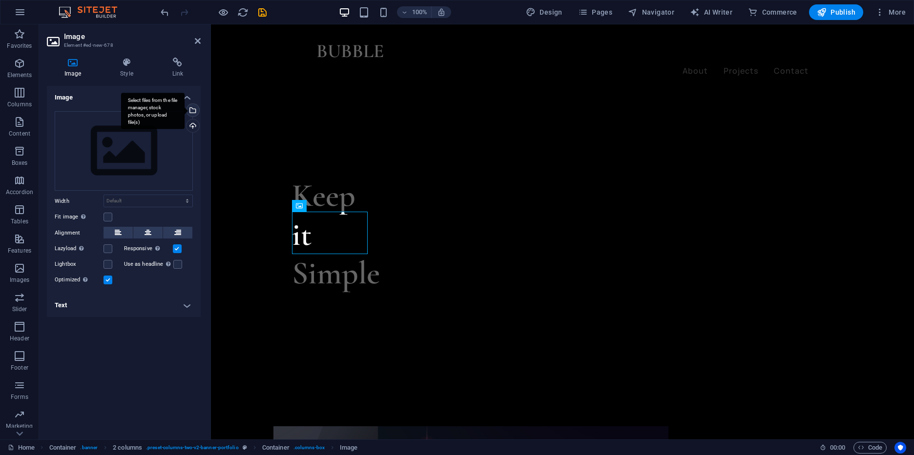
click at [185, 111] on div "Select files from the file manager, stock photos, or upload file(s)" at bounding box center [152, 111] width 63 height 37
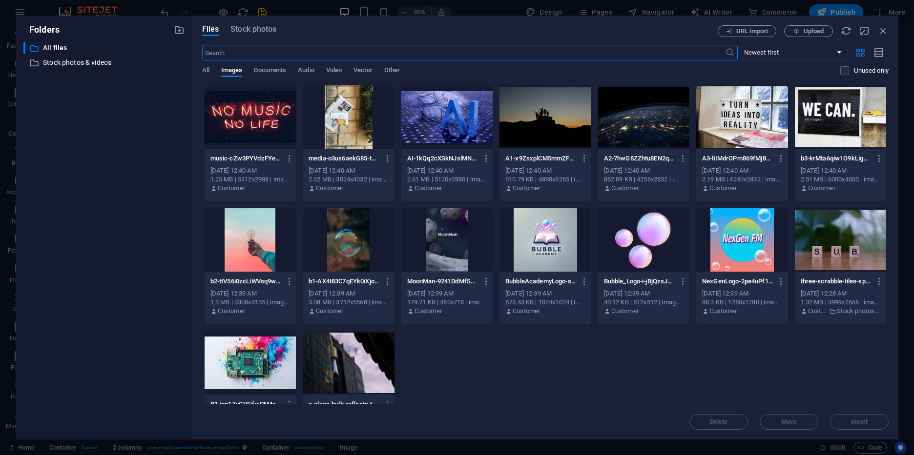
click at [540, 241] on div at bounding box center [544, 239] width 91 height 63
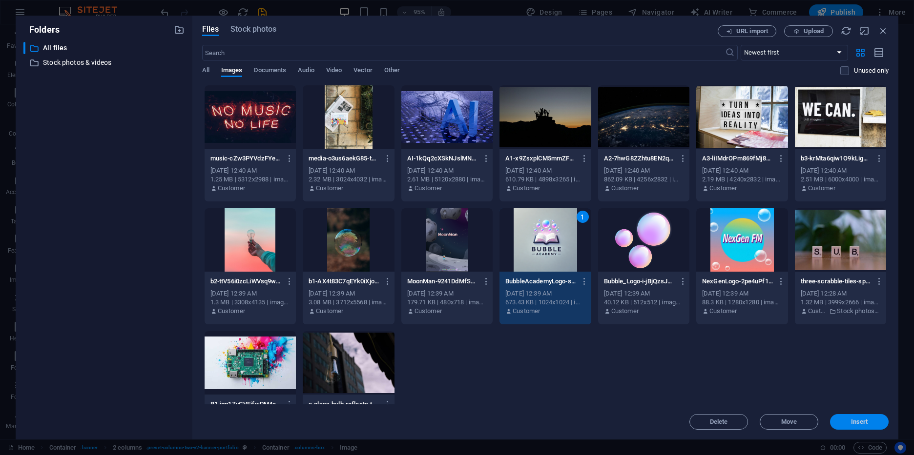
click at [851, 425] on span "Insert" at bounding box center [859, 422] width 17 height 6
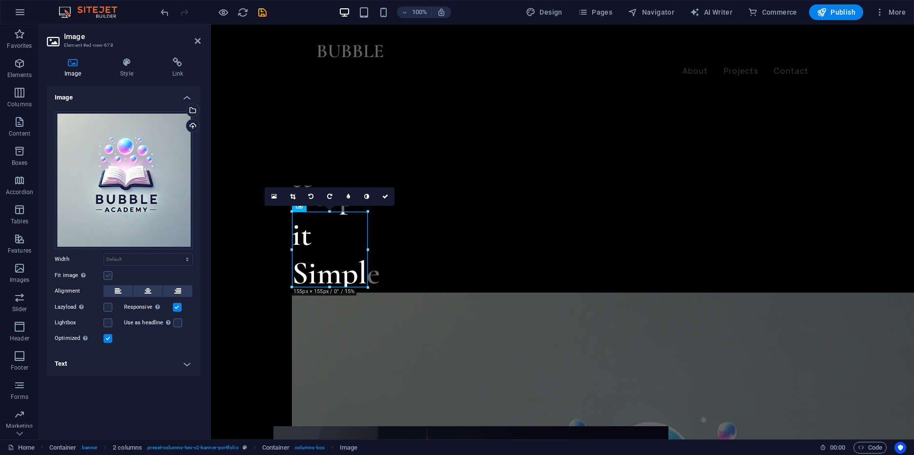
click at [112, 276] on label at bounding box center [107, 275] width 9 height 9
click at [0, 0] on input "Fit image Automatically fit image to a fixed width and height" at bounding box center [0, 0] width 0 height 0
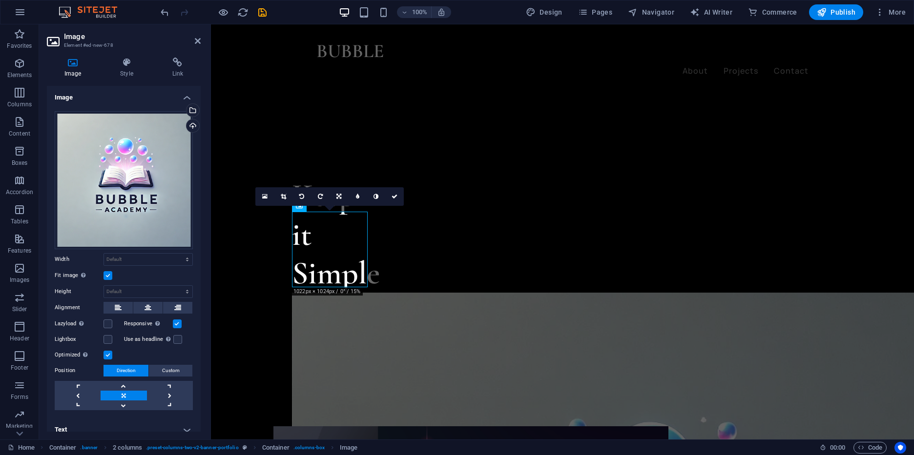
click at [112, 276] on label at bounding box center [107, 275] width 9 height 9
click at [0, 0] on input "Fit image Automatically fit image to a fixed width and height" at bounding box center [0, 0] width 0 height 0
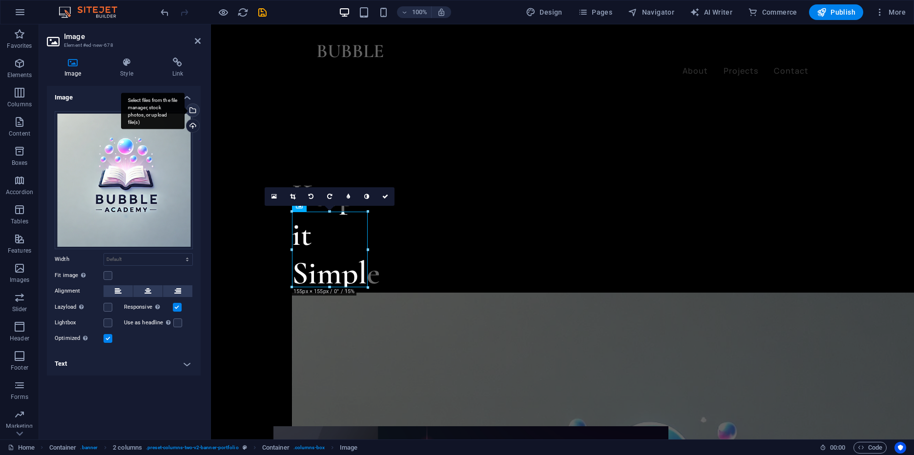
click at [185, 110] on div "Select files from the file manager, stock photos, or upload file(s)" at bounding box center [152, 111] width 63 height 37
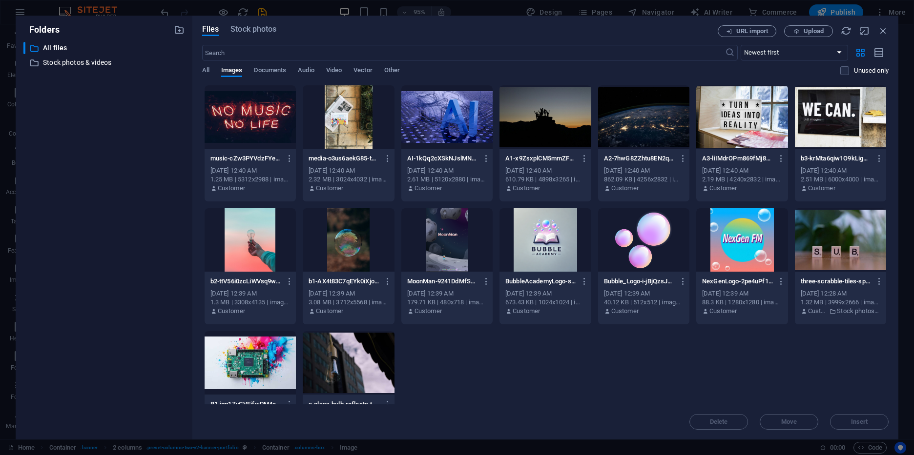
click at [785, 247] on div at bounding box center [741, 239] width 91 height 63
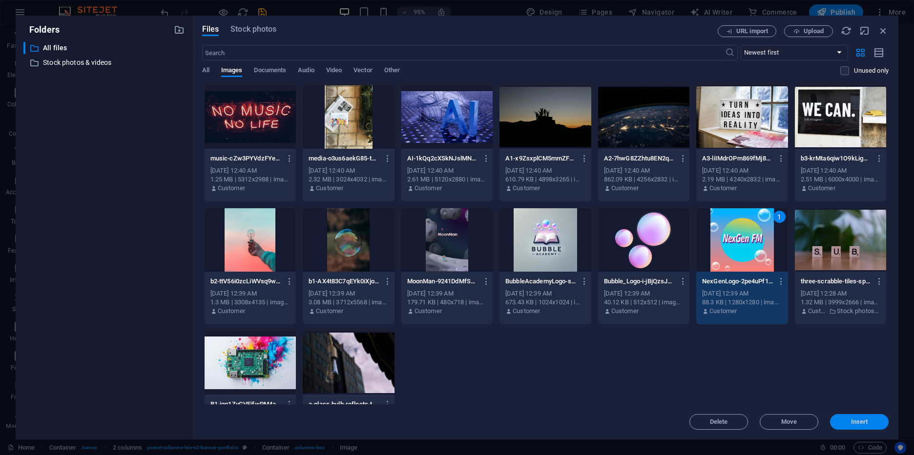
click at [865, 423] on span "Insert" at bounding box center [859, 422] width 17 height 6
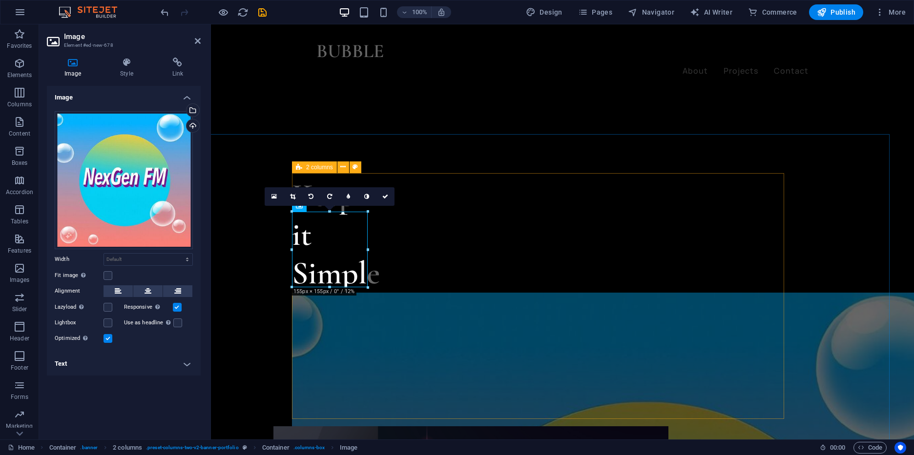
drag, startPoint x: 352, startPoint y: 247, endPoint x: 557, endPoint y: 288, distance: 208.2
click at [557, 288] on div "Keep it Simple" at bounding box center [538, 423] width 492 height 492
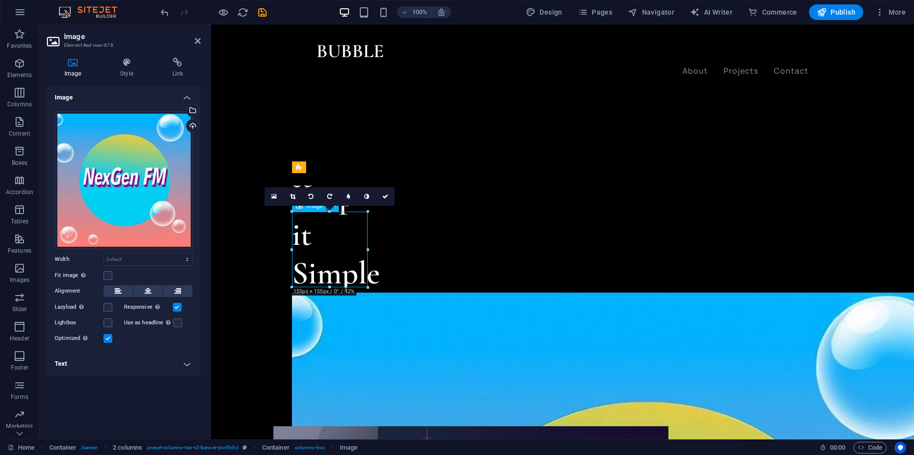
drag, startPoint x: 326, startPoint y: 233, endPoint x: 352, endPoint y: 227, distance: 26.4
drag, startPoint x: 543, startPoint y: 312, endPoint x: 342, endPoint y: 396, distance: 218.4
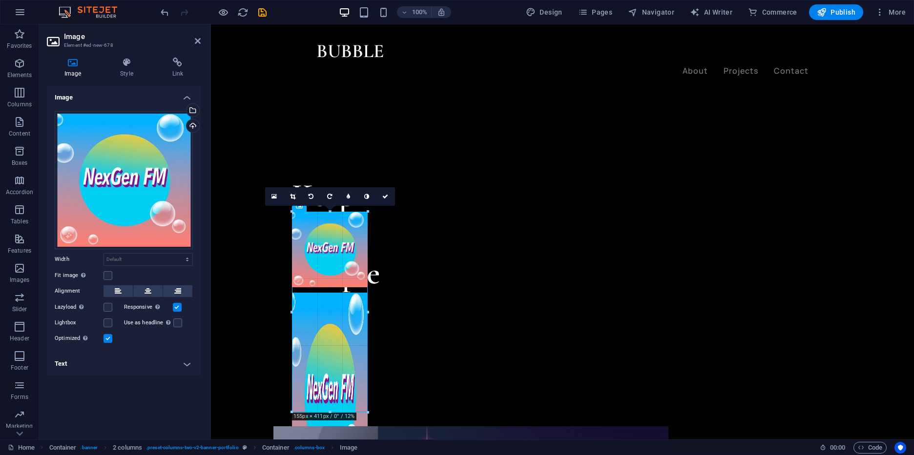
drag, startPoint x: 330, startPoint y: 288, endPoint x: 345, endPoint y: 413, distance: 125.9
click at [345, 413] on div at bounding box center [330, 412] width 76 height 3
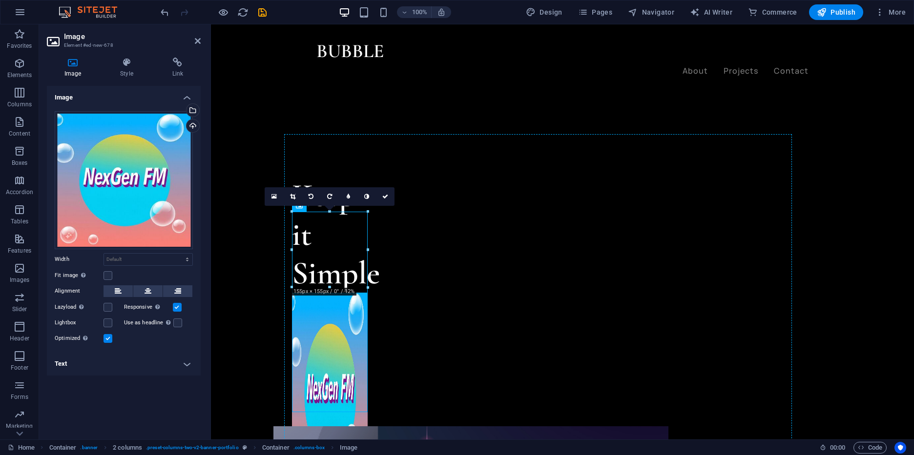
drag, startPoint x: 333, startPoint y: 363, endPoint x: 519, endPoint y: 351, distance: 186.8
click at [519, 351] on div "Keep it Simple" at bounding box center [538, 423] width 492 height 492
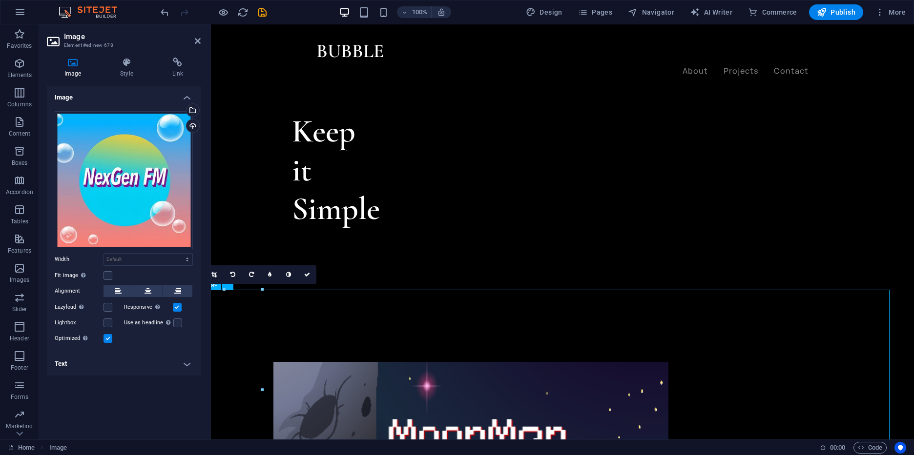
scroll to position [327, 24]
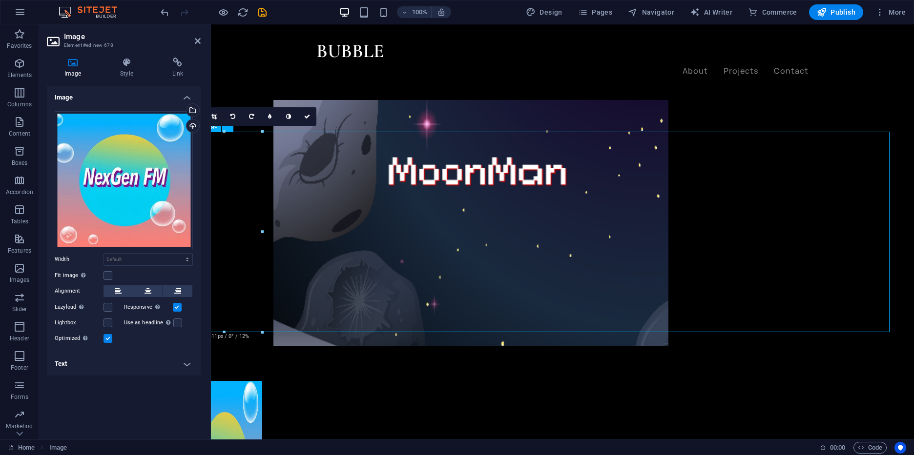
drag, startPoint x: 236, startPoint y: 269, endPoint x: 489, endPoint y: 169, distance: 271.5
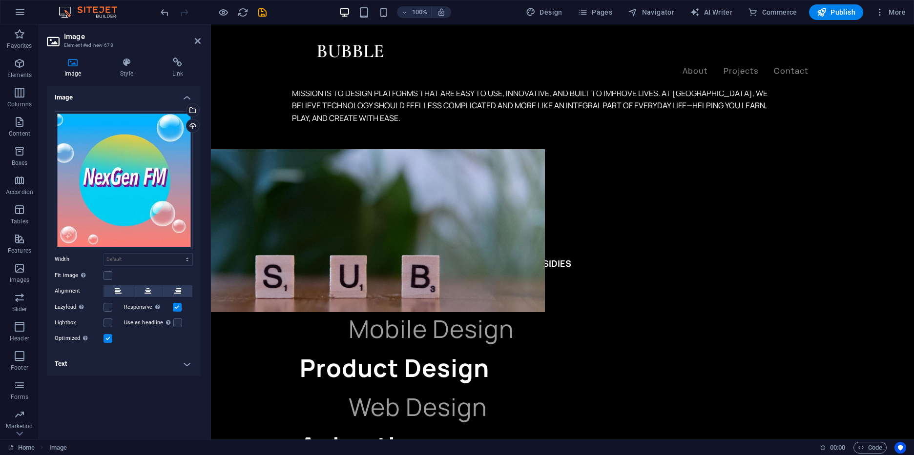
scroll to position [1409, 24]
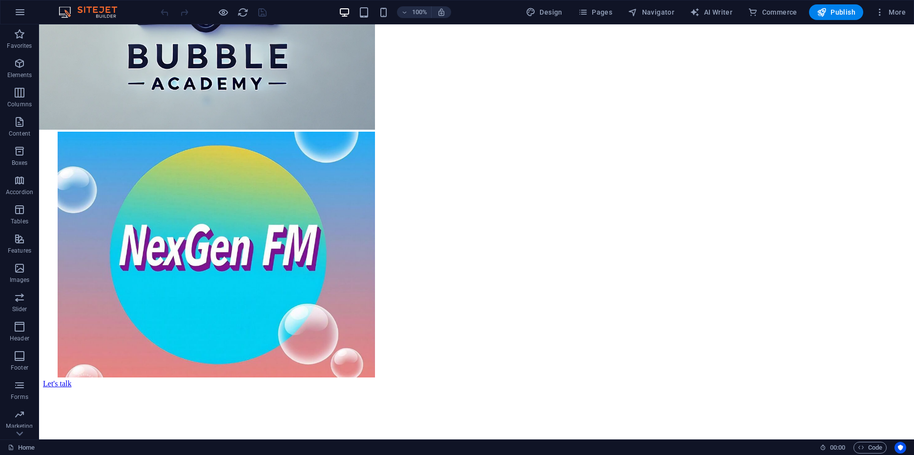
scroll to position [878, 0]
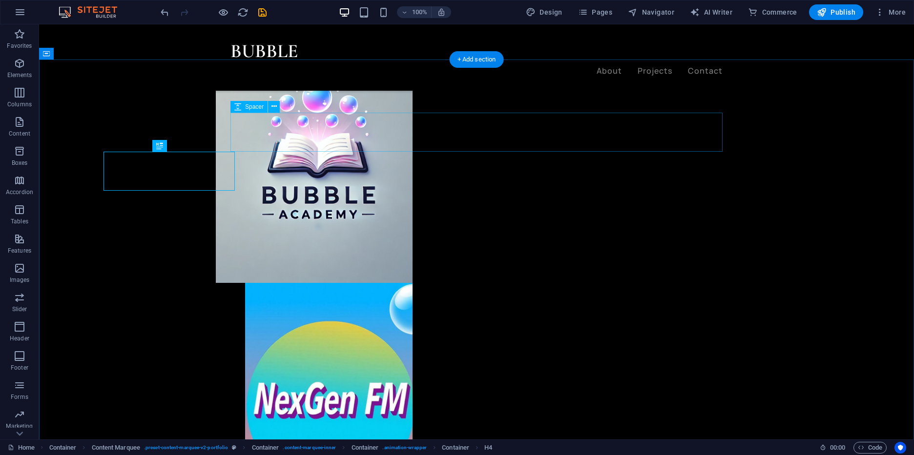
drag, startPoint x: 535, startPoint y: 165, endPoint x: 844, endPoint y: 193, distance: 310.3
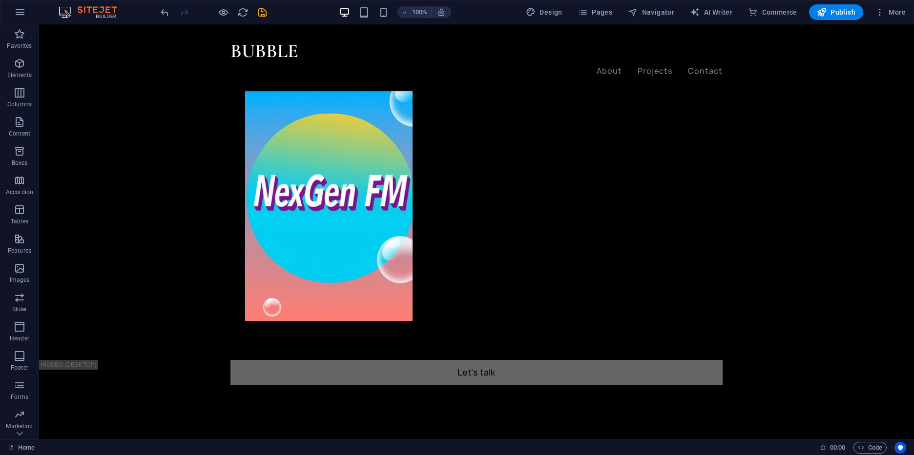
scroll to position [1083, 0]
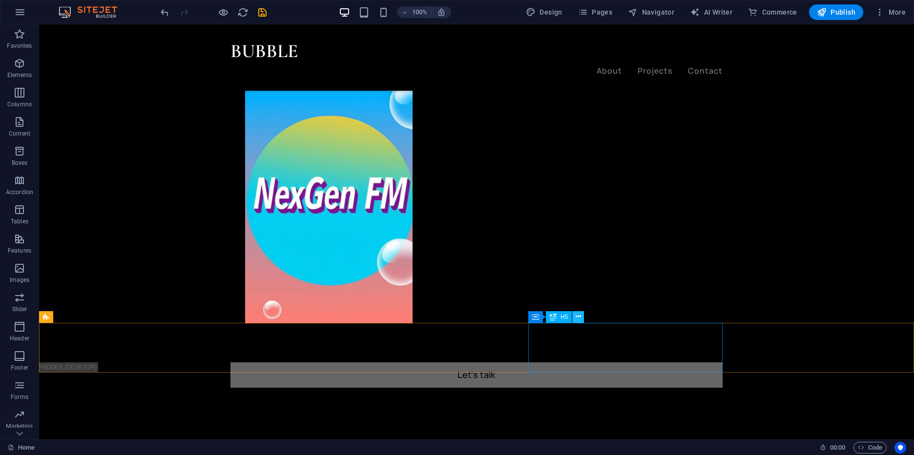
click at [581, 318] on button at bounding box center [578, 317] width 12 height 12
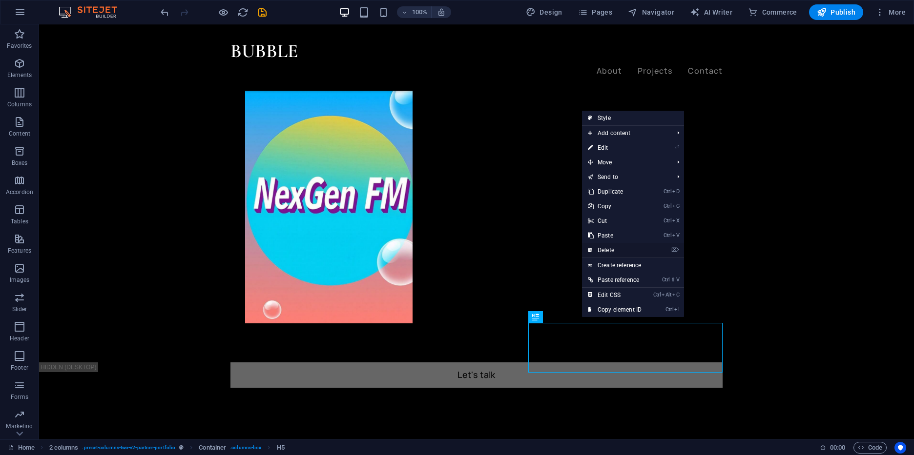
click at [630, 252] on link "⌦ Delete" at bounding box center [614, 250] width 65 height 15
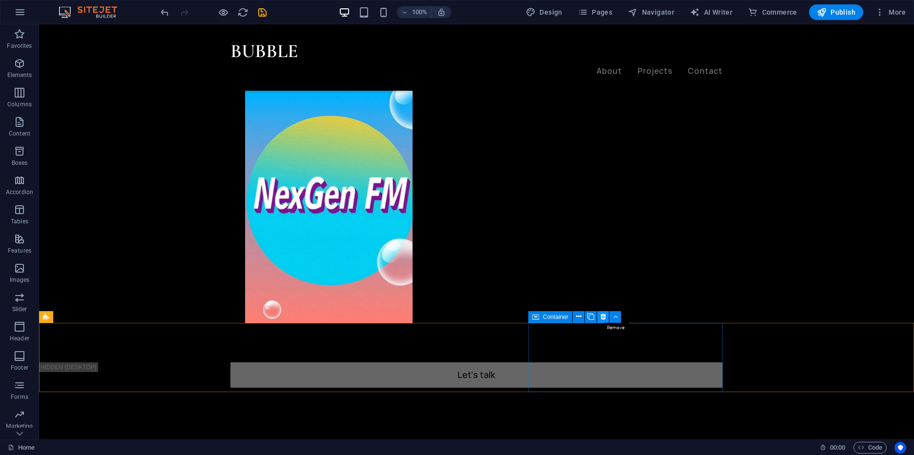
click at [605, 315] on icon at bounding box center [602, 317] width 5 height 10
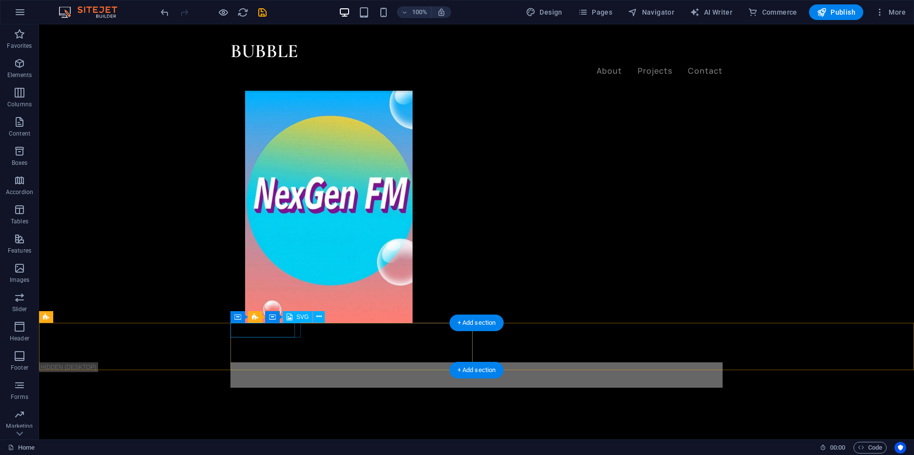
select select "xMidYMid"
select select "%"
select select "px"
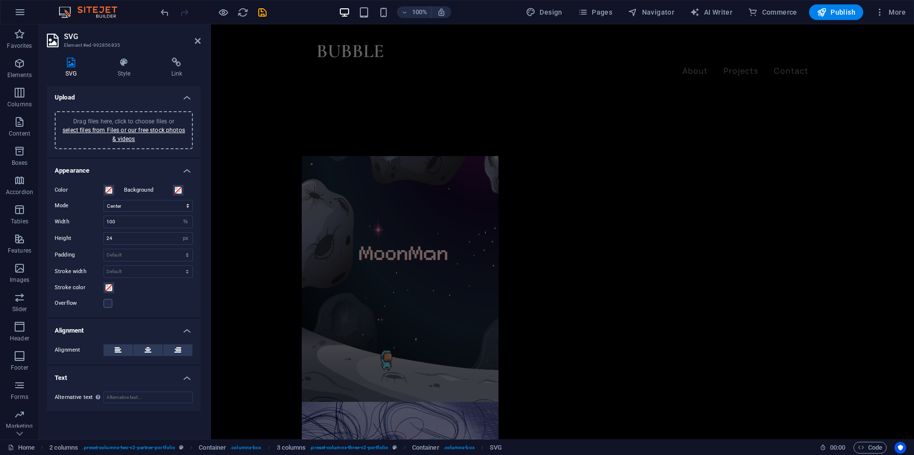
scroll to position [222, 0]
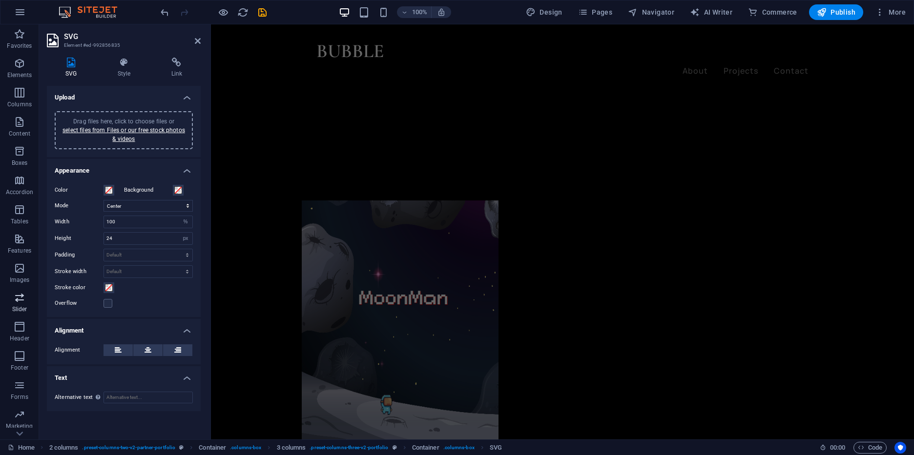
click at [17, 304] on span "Slider" at bounding box center [19, 303] width 39 height 23
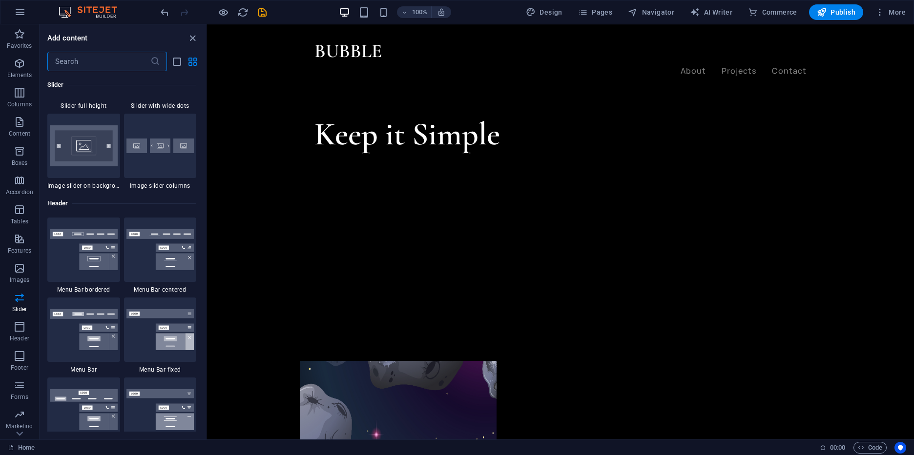
scroll to position [0, 0]
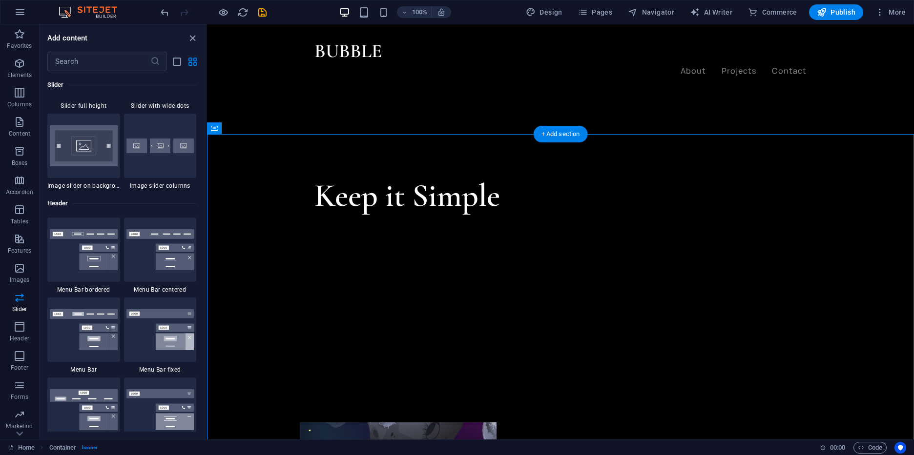
drag, startPoint x: 418, startPoint y: 192, endPoint x: 486, endPoint y: 202, distance: 68.5
click at [486, 202] on div "Keep it Simple" at bounding box center [437, 196] width 246 height 39
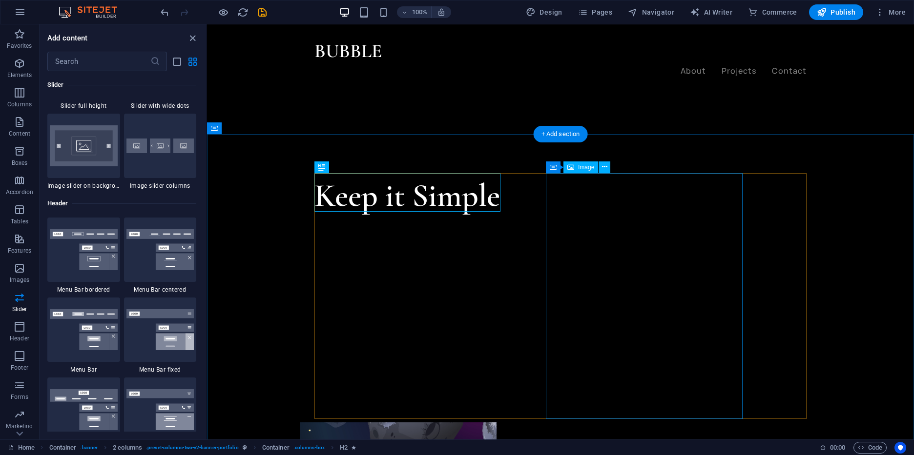
click at [603, 172] on icon at bounding box center [604, 167] width 5 height 10
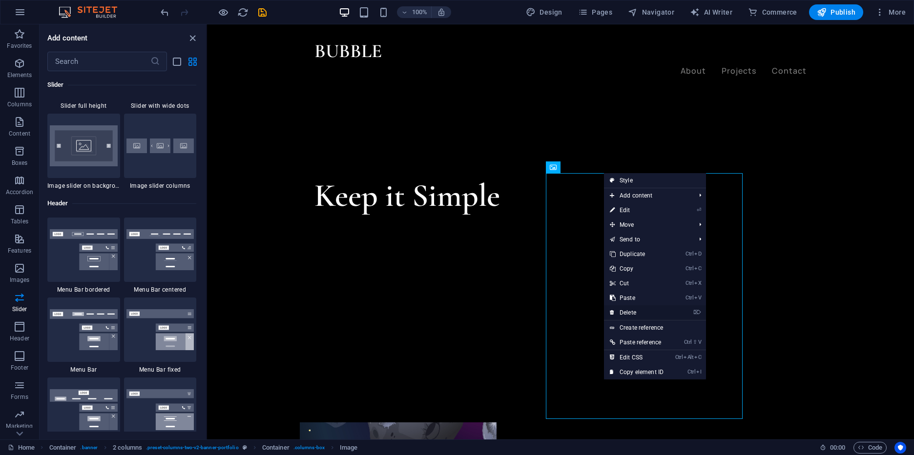
click at [649, 315] on link "⌦ Delete" at bounding box center [636, 313] width 65 height 15
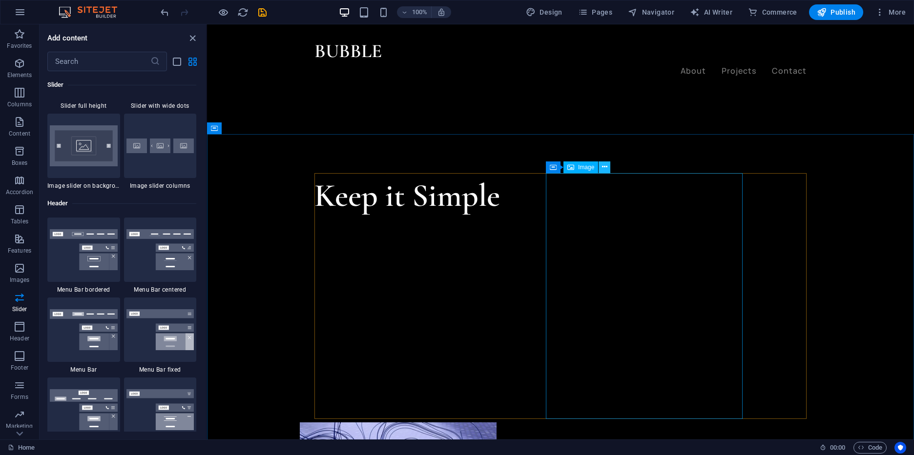
click at [610, 165] on button at bounding box center [605, 168] width 12 height 12
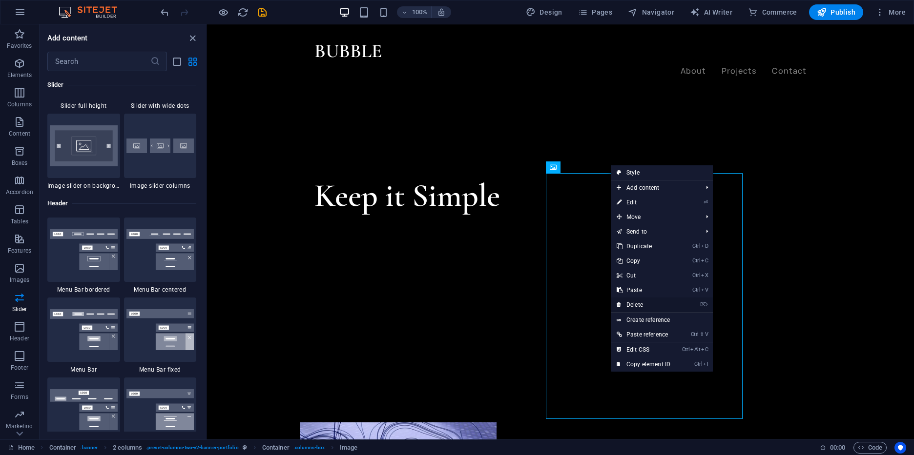
click at [655, 303] on link "⌦ Delete" at bounding box center [643, 305] width 65 height 15
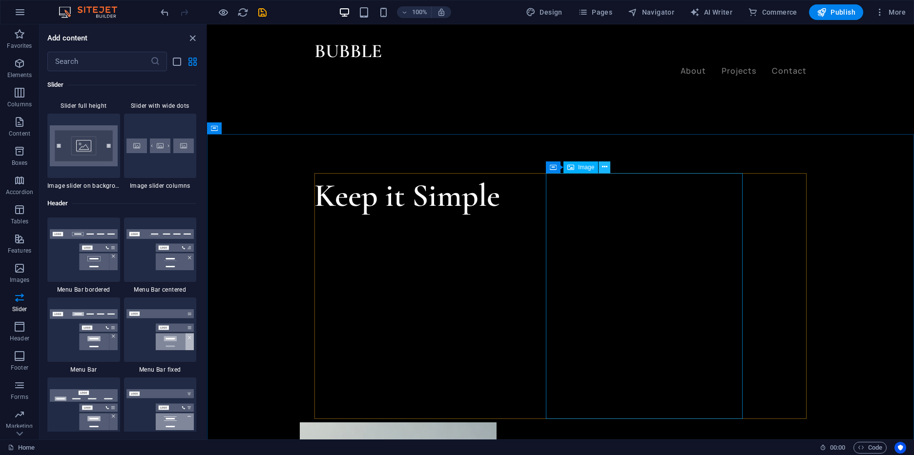
click at [606, 165] on icon at bounding box center [604, 167] width 5 height 10
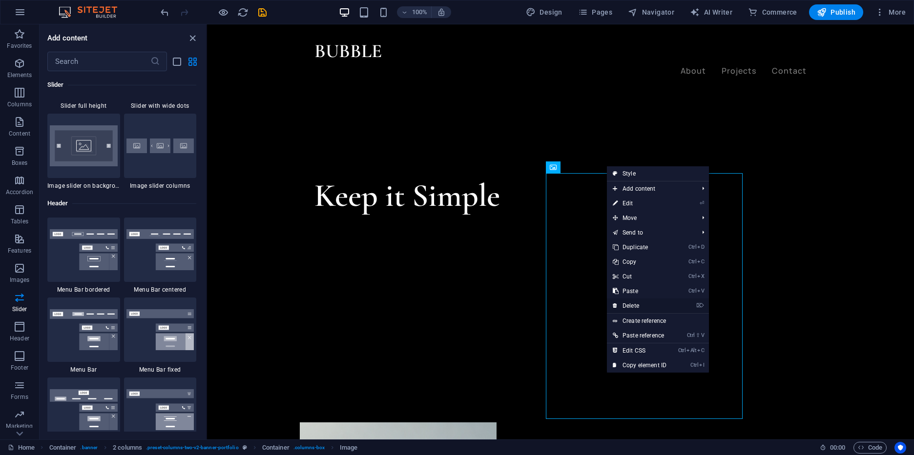
click at [644, 304] on link "⌦ Delete" at bounding box center [639, 306] width 65 height 15
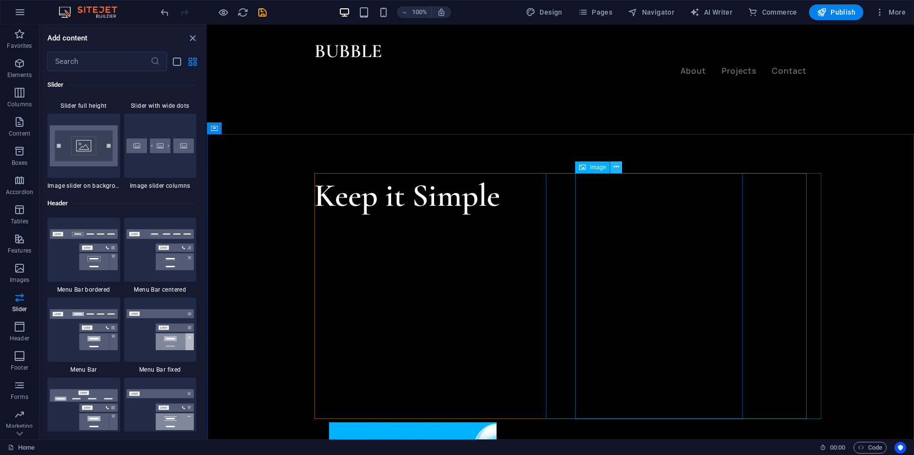
click at [612, 169] on button at bounding box center [616, 168] width 12 height 12
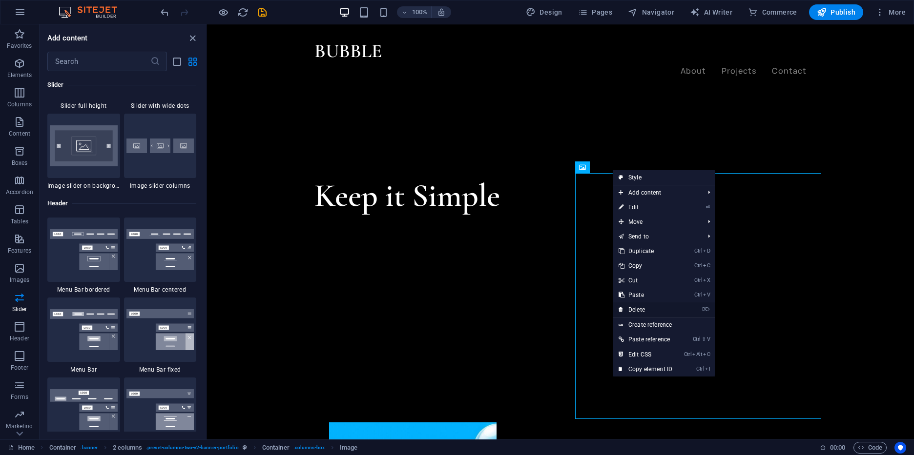
click at [650, 312] on link "⌦ Delete" at bounding box center [645, 310] width 65 height 15
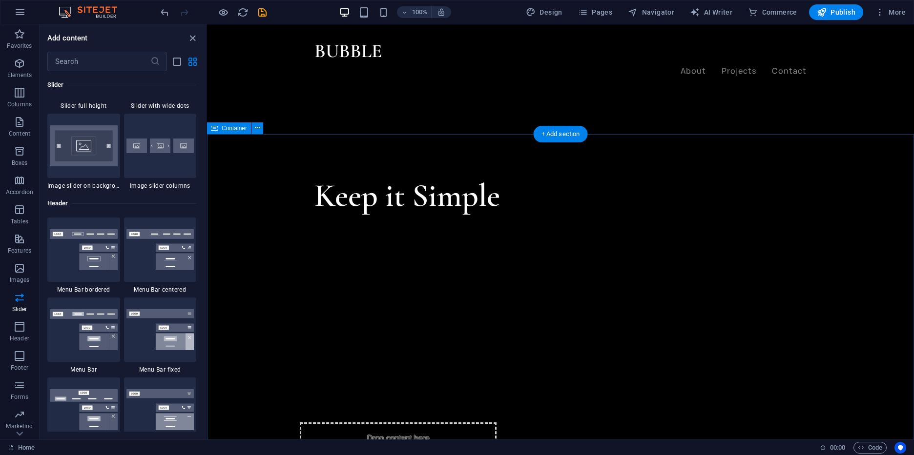
click at [621, 168] on div "Keep it Simple Drop content here or Add elements Paste clipboard" at bounding box center [560, 334] width 707 height 393
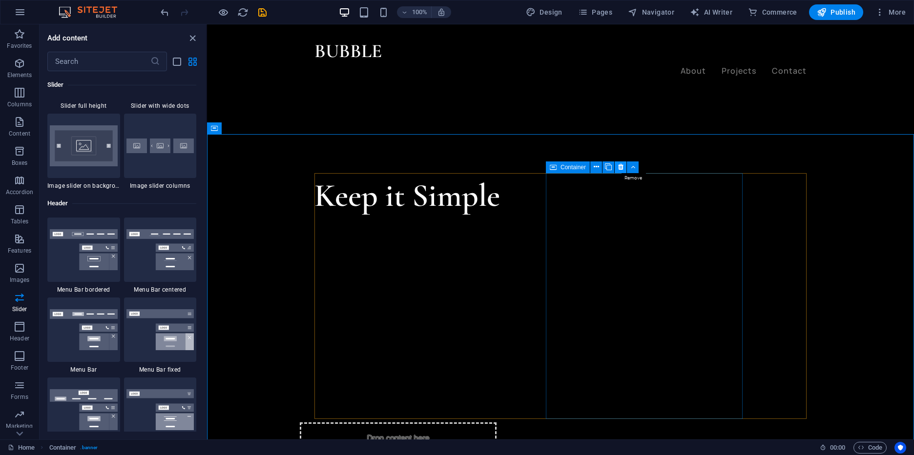
click at [618, 166] on button at bounding box center [621, 168] width 12 height 12
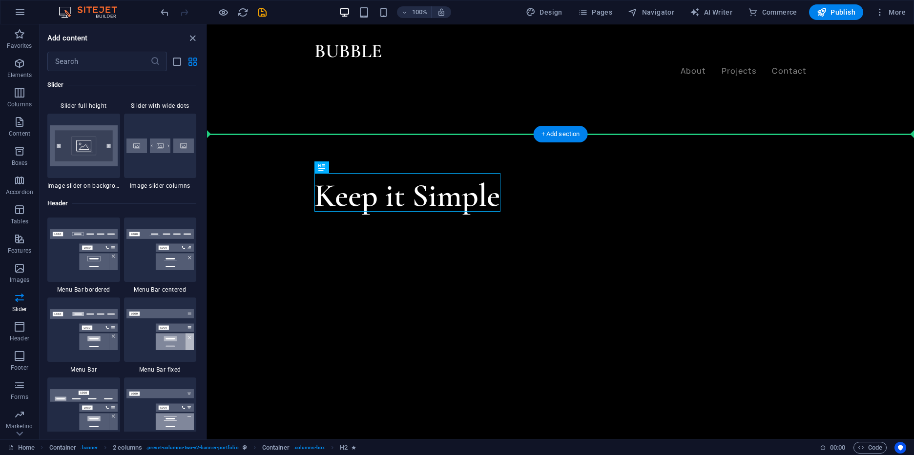
drag, startPoint x: 414, startPoint y: 196, endPoint x: 487, endPoint y: 160, distance: 81.2
click at [487, 160] on div "Keep it Simple" at bounding box center [560, 300] width 707 height 324
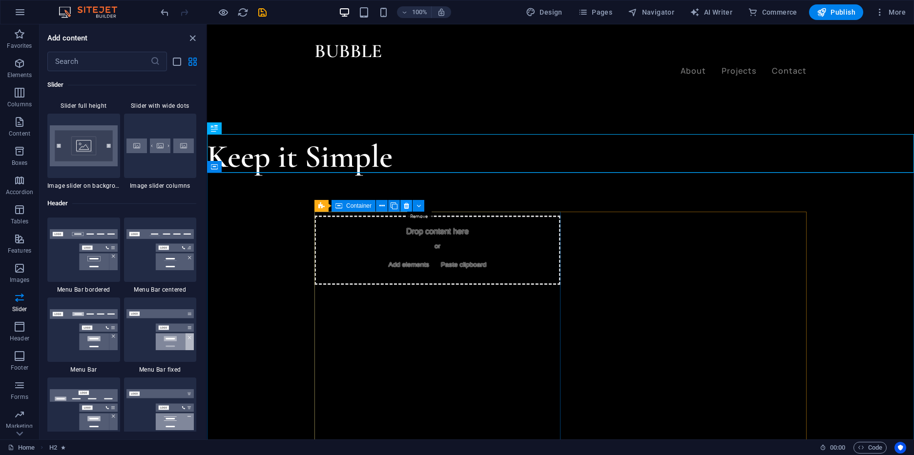
click at [407, 207] on icon at bounding box center [406, 206] width 5 height 10
click at [408, 208] on icon at bounding box center [406, 206] width 5 height 10
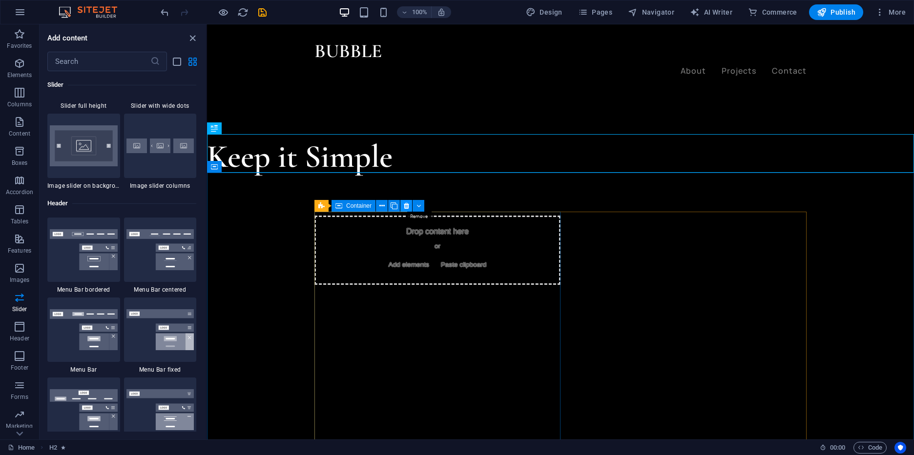
click at [402, 207] on button at bounding box center [406, 206] width 12 height 12
click at [411, 208] on button at bounding box center [406, 206] width 12 height 12
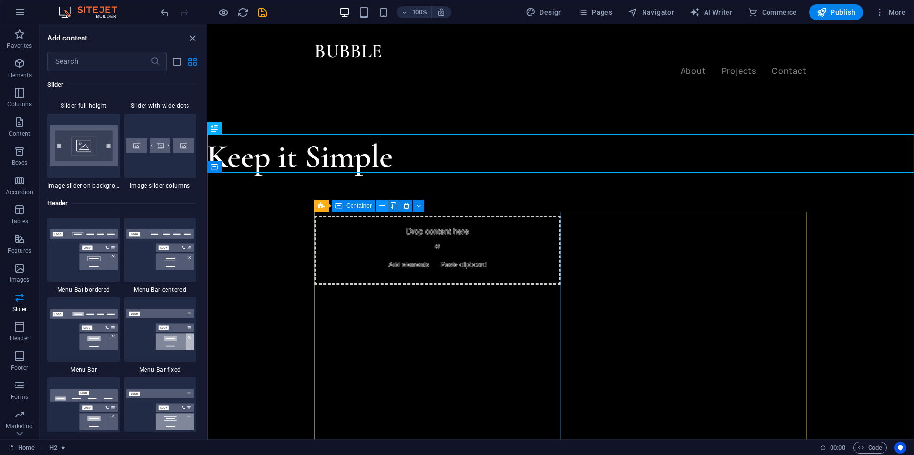
click at [377, 207] on button at bounding box center [382, 206] width 12 height 12
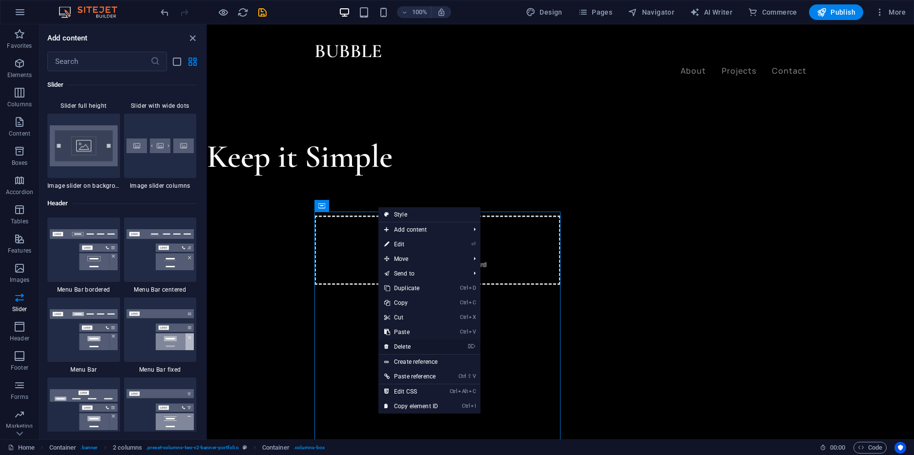
click at [424, 351] on link "⌦ Delete" at bounding box center [410, 347] width 65 height 15
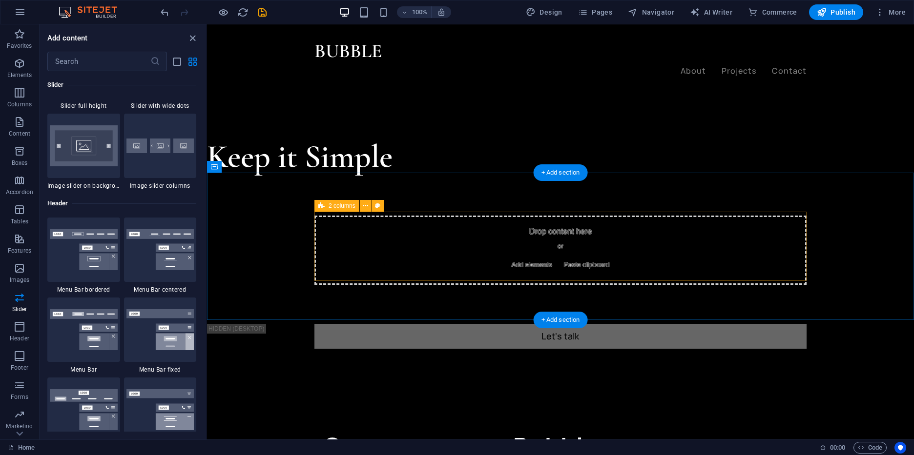
click at [317, 245] on div "Drop content here or Add elements Paste clipboard" at bounding box center [560, 250] width 492 height 69
click at [365, 207] on icon at bounding box center [365, 206] width 5 height 10
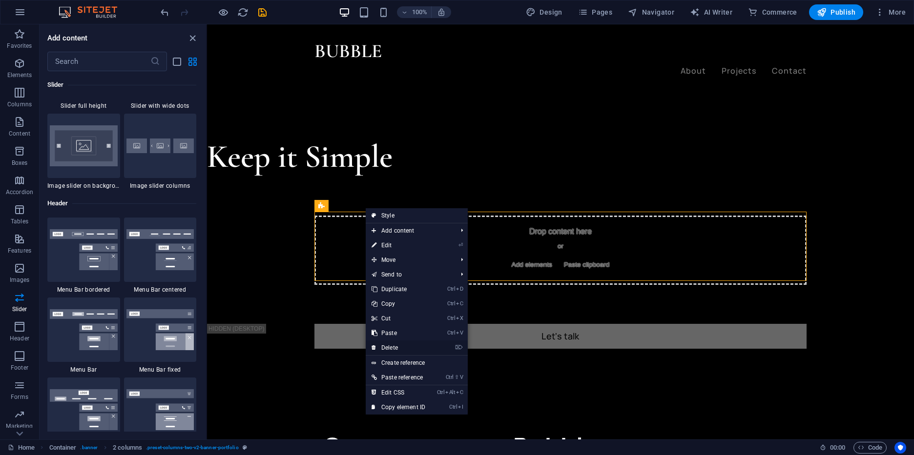
click at [394, 347] on link "⌦ Delete" at bounding box center [398, 348] width 65 height 15
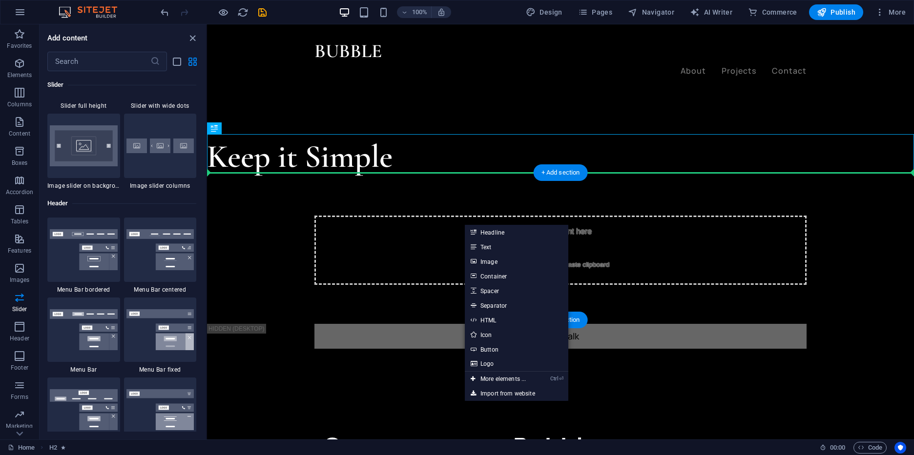
drag, startPoint x: 347, startPoint y: 162, endPoint x: 359, endPoint y: 200, distance: 39.5
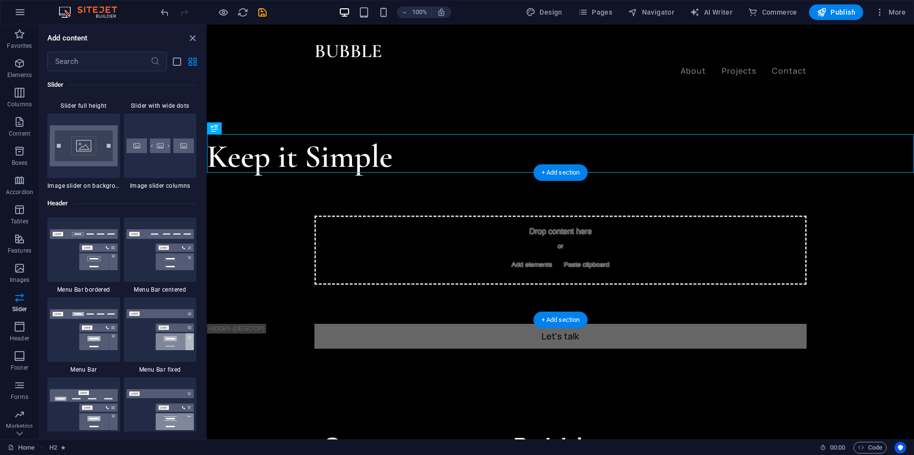
click at [359, 200] on div "Drop content here or Add elements Paste clipboard" at bounding box center [560, 250] width 707 height 147
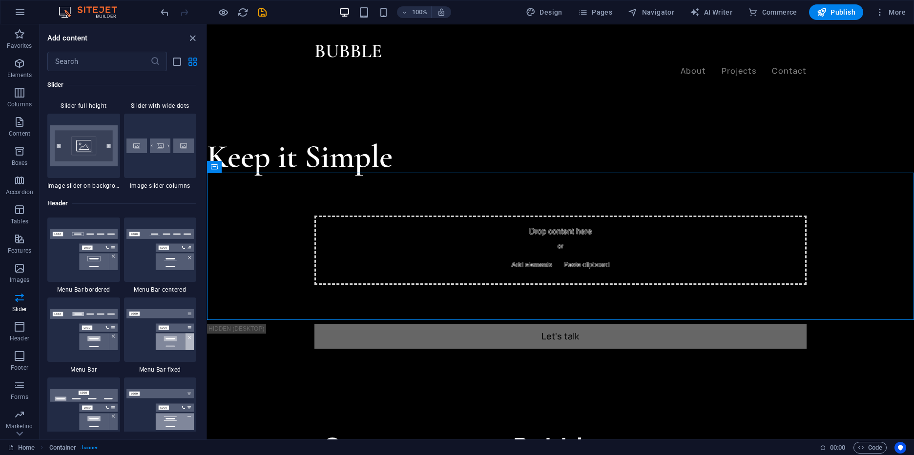
click at [207, 148] on div "H2 Container 2 columns 2 columns Container Container Image Container Icon H3 Co…" at bounding box center [560, 231] width 707 height 415
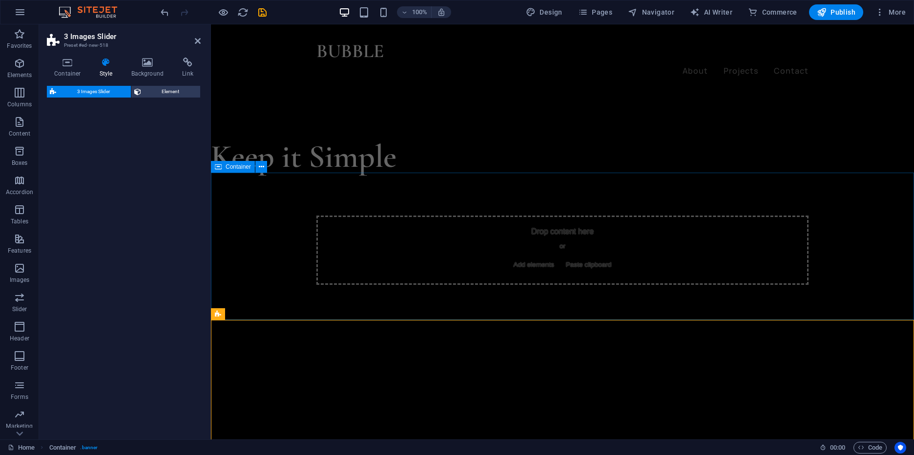
select select "rem"
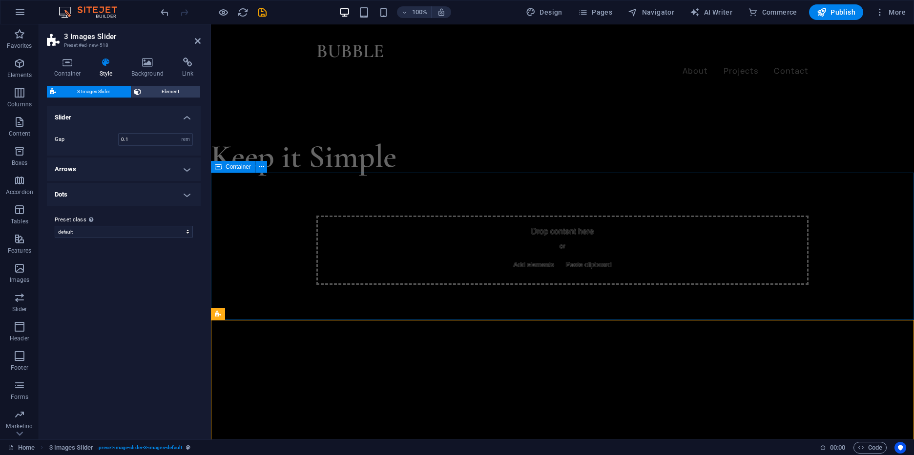
drag, startPoint x: 304, startPoint y: 172, endPoint x: 268, endPoint y: 186, distance: 39.1
click at [451, 195] on div "Drop content here or Add elements Paste clipboard" at bounding box center [562, 250] width 703 height 147
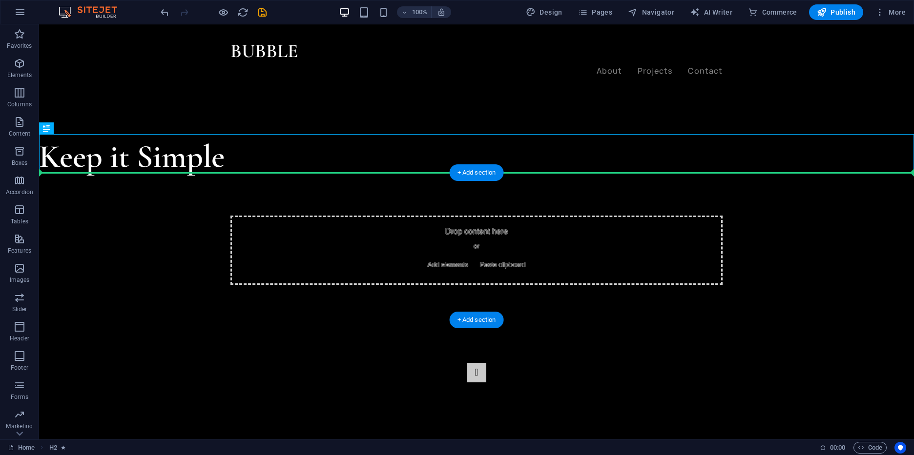
drag, startPoint x: 173, startPoint y: 158, endPoint x: 202, endPoint y: 208, distance: 57.7
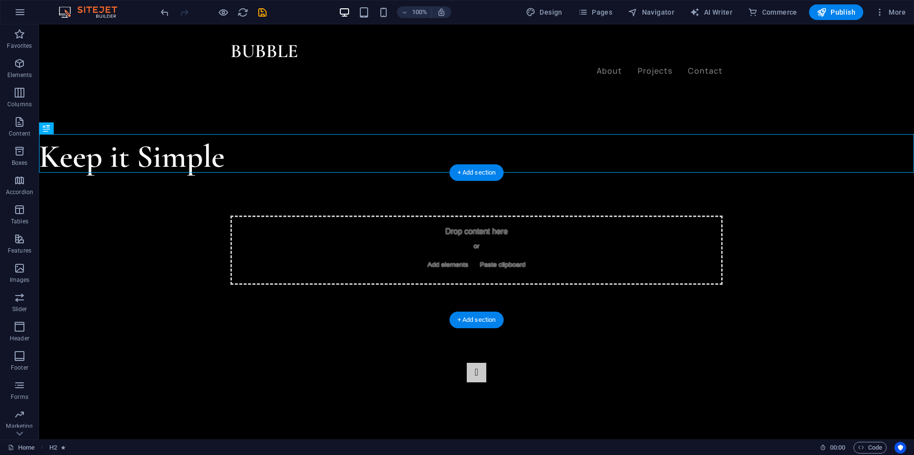
click at [202, 208] on div "Drop content here or Add elements Paste clipboard" at bounding box center [476, 250] width 875 height 147
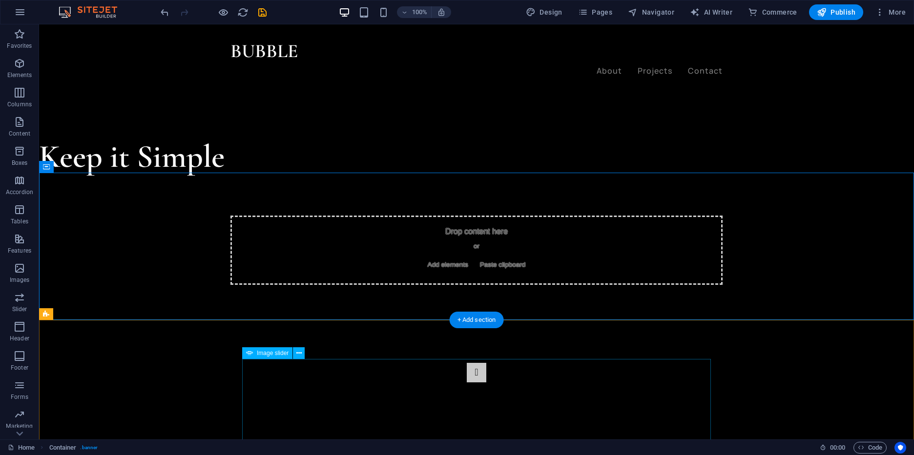
scroll to position [2, 0]
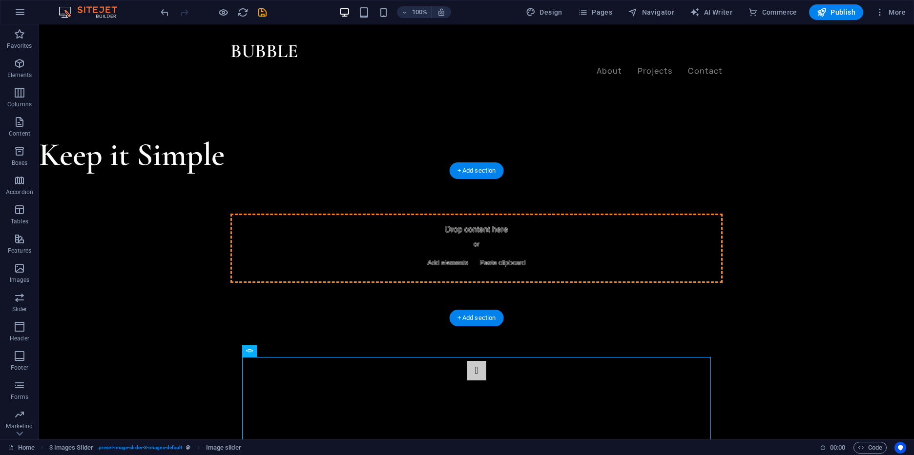
drag, startPoint x: 334, startPoint y: 389, endPoint x: 321, endPoint y: 247, distance: 142.2
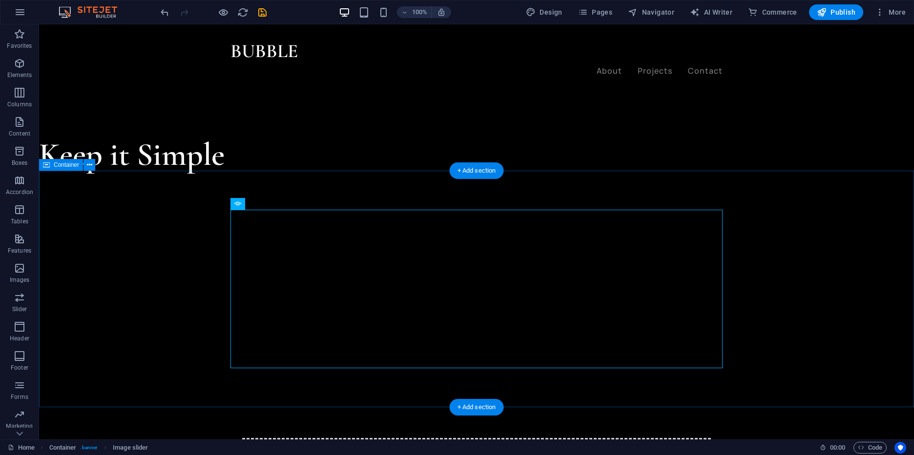
click at [117, 249] on div "1 2 3 4 5 6" at bounding box center [476, 287] width 875 height 225
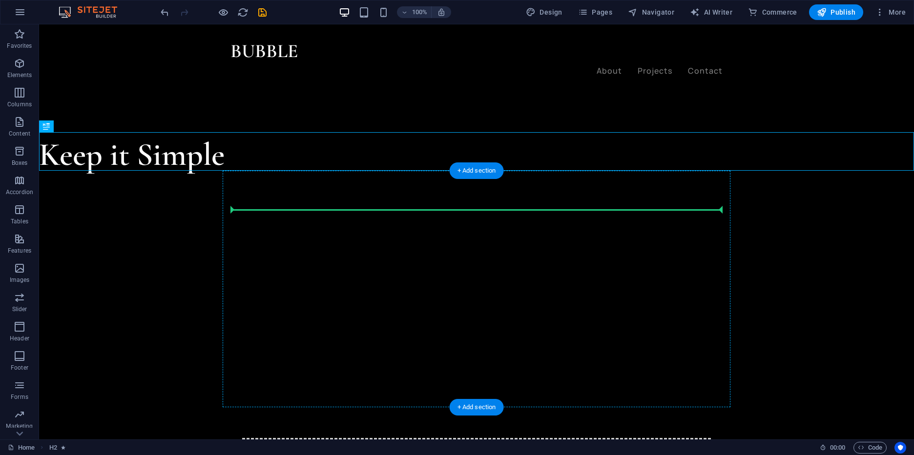
drag, startPoint x: 175, startPoint y: 149, endPoint x: 323, endPoint y: 214, distance: 161.8
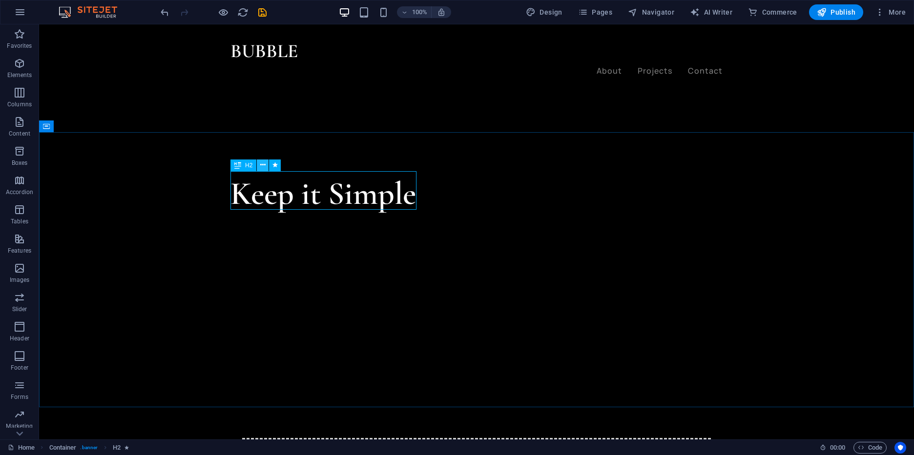
click at [260, 166] on button at bounding box center [263, 166] width 12 height 12
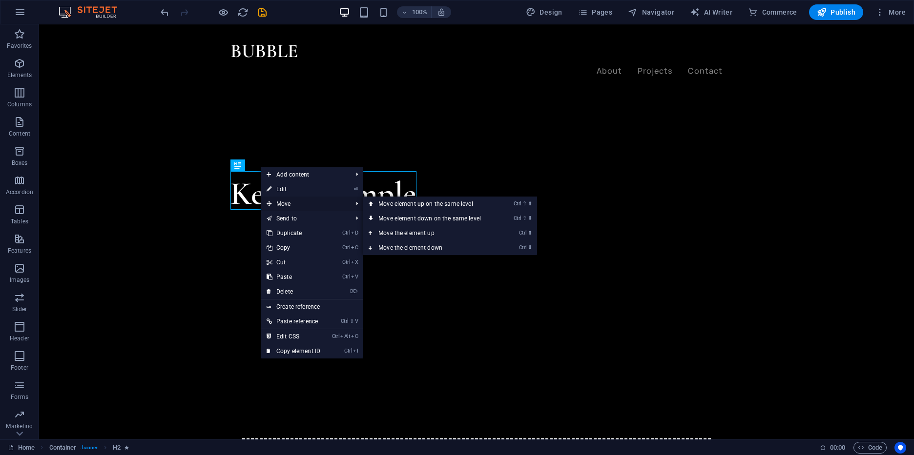
click at [293, 207] on span "Move" at bounding box center [304, 204] width 87 height 15
click at [413, 202] on link "Ctrl ⇧ ⬆ Move element up on the same level" at bounding box center [432, 204] width 138 height 15
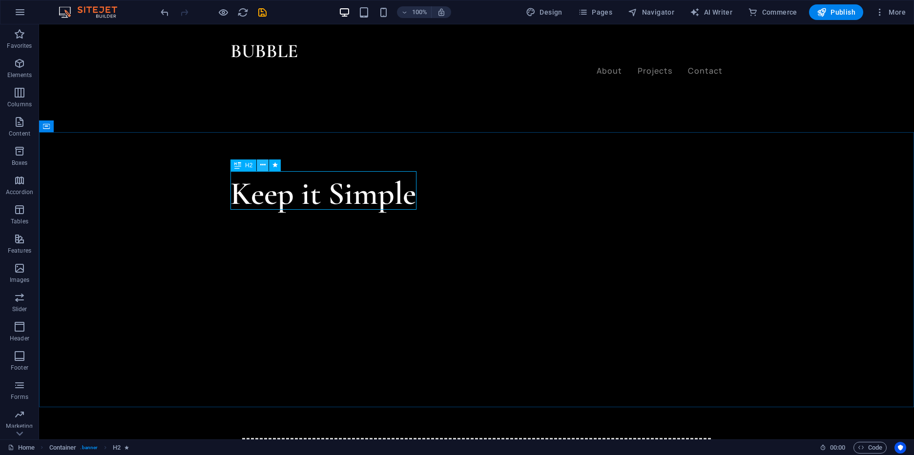
click at [261, 165] on icon at bounding box center [262, 165] width 5 height 10
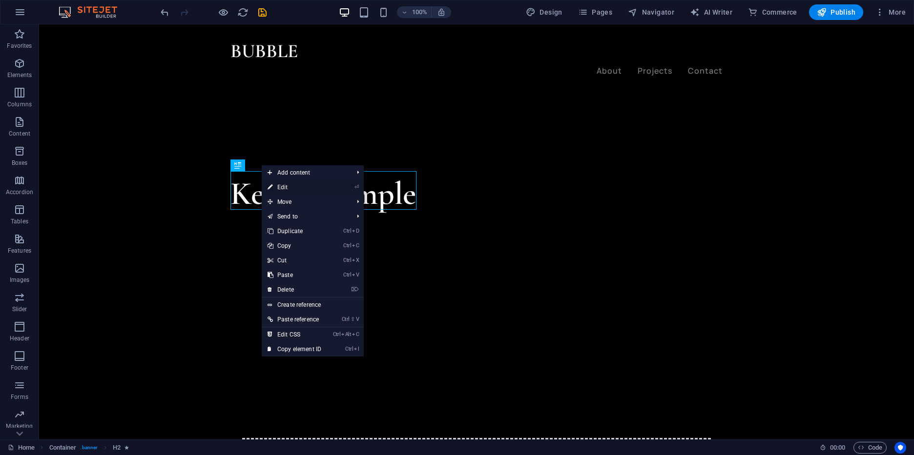
click at [293, 189] on link "⏎ Edit" at bounding box center [294, 187] width 65 height 15
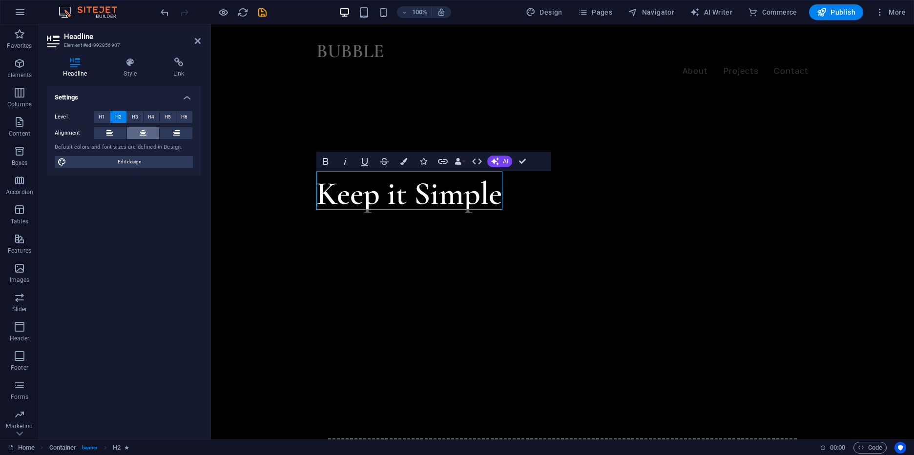
click at [141, 134] on icon at bounding box center [143, 133] width 7 height 12
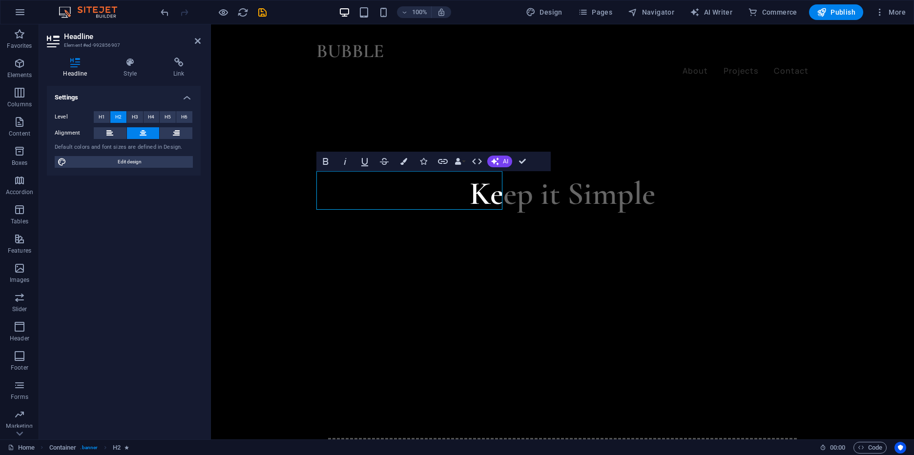
click at [141, 134] on icon at bounding box center [143, 133] width 7 height 12
click at [110, 133] on icon at bounding box center [109, 133] width 7 height 12
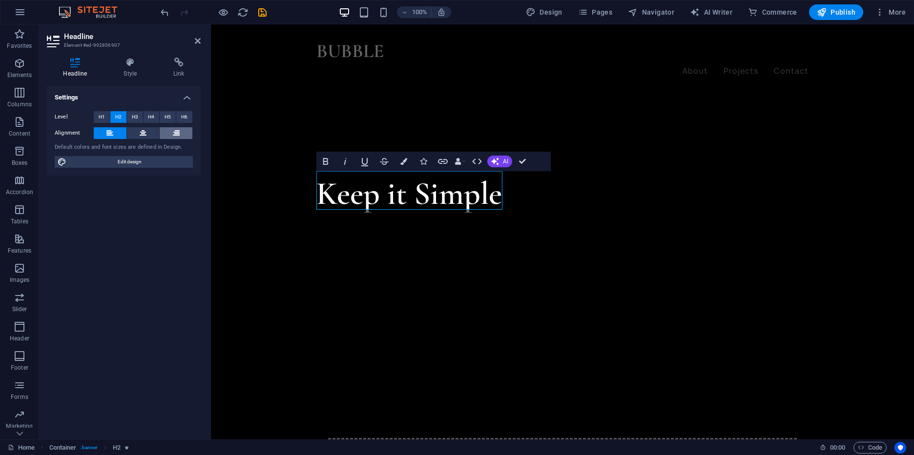
click at [184, 134] on button at bounding box center [176, 133] width 33 height 12
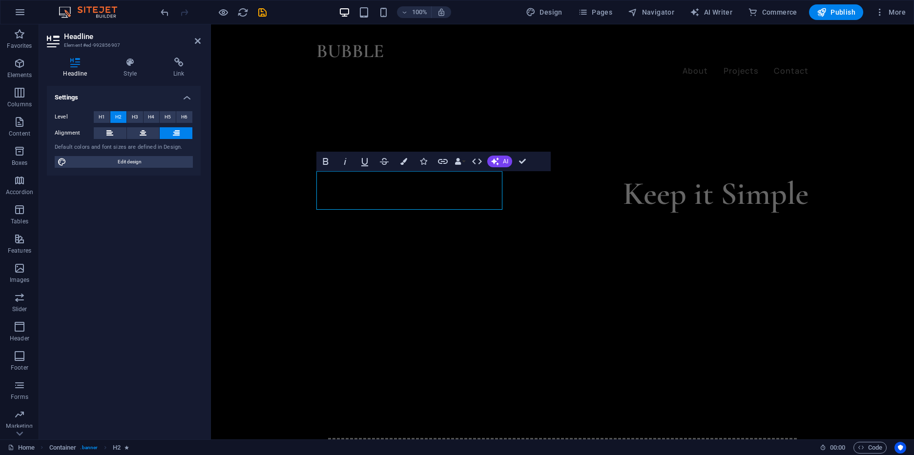
click at [184, 134] on button at bounding box center [176, 133] width 33 height 12
click at [134, 131] on button at bounding box center [143, 133] width 33 height 12
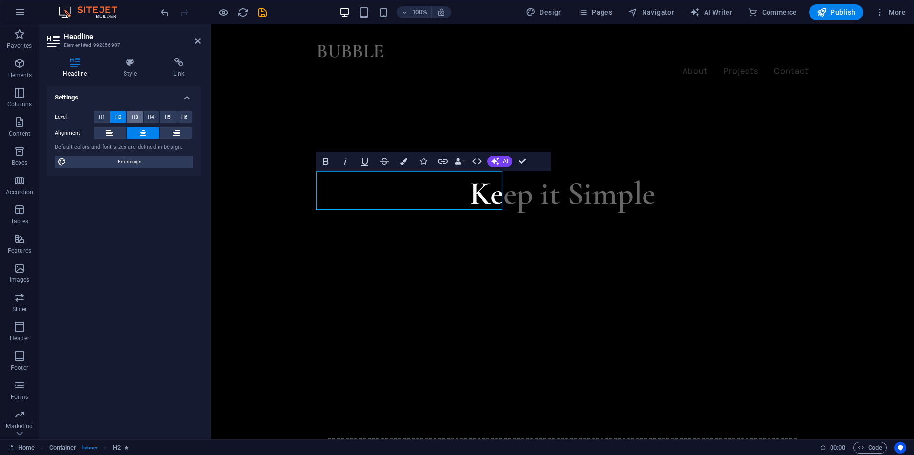
click at [137, 118] on span "H3" at bounding box center [135, 117] width 6 height 12
click at [153, 118] on span "H4" at bounding box center [151, 117] width 6 height 12
click at [176, 118] on button "H5" at bounding box center [168, 117] width 16 height 12
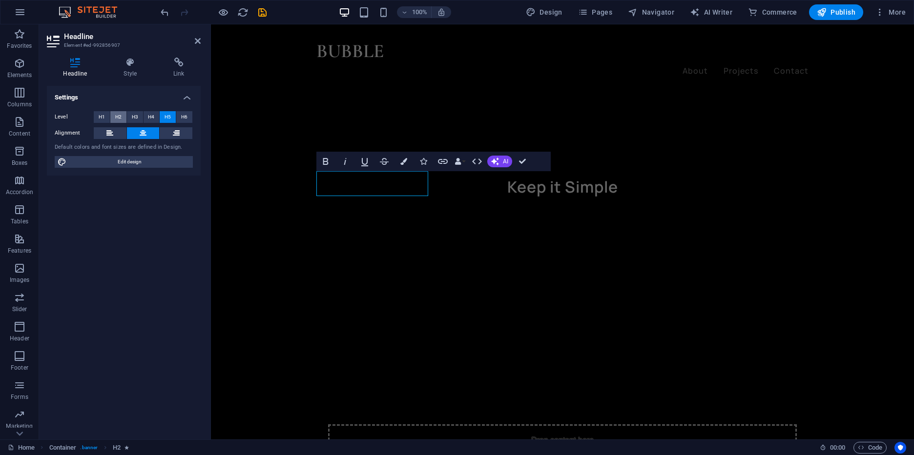
click at [111, 111] on button "H2" at bounding box center [118, 117] width 16 height 12
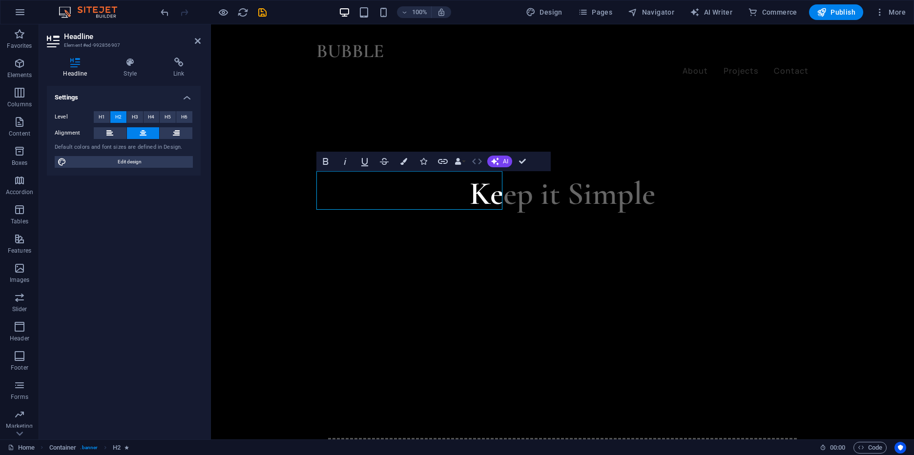
click at [479, 160] on icon "button" at bounding box center [477, 162] width 12 height 12
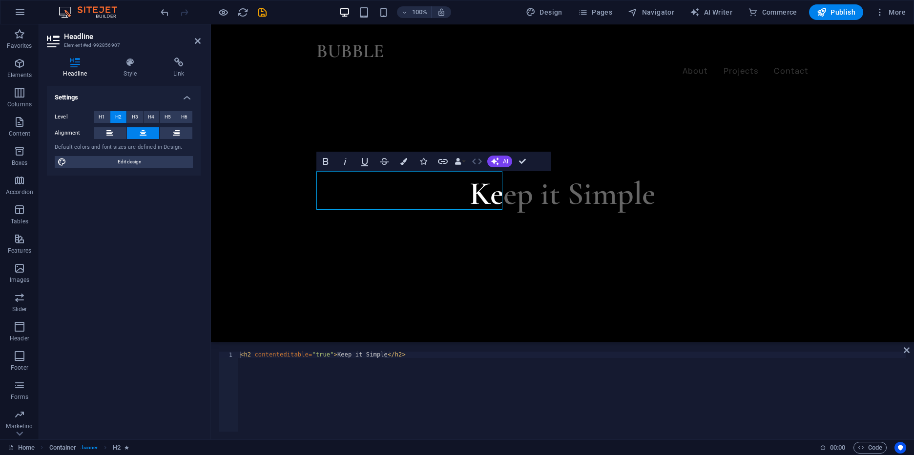
click at [479, 160] on icon "button" at bounding box center [477, 162] width 12 height 12
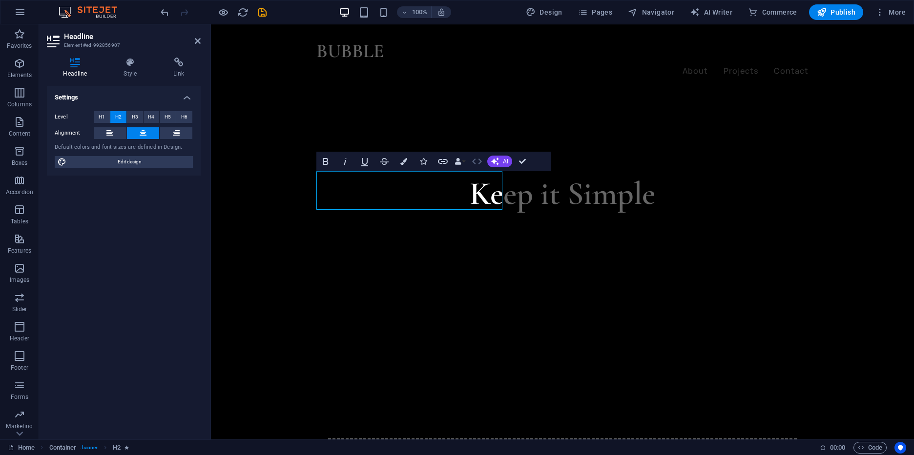
click at [479, 160] on icon "button" at bounding box center [477, 162] width 12 height 12
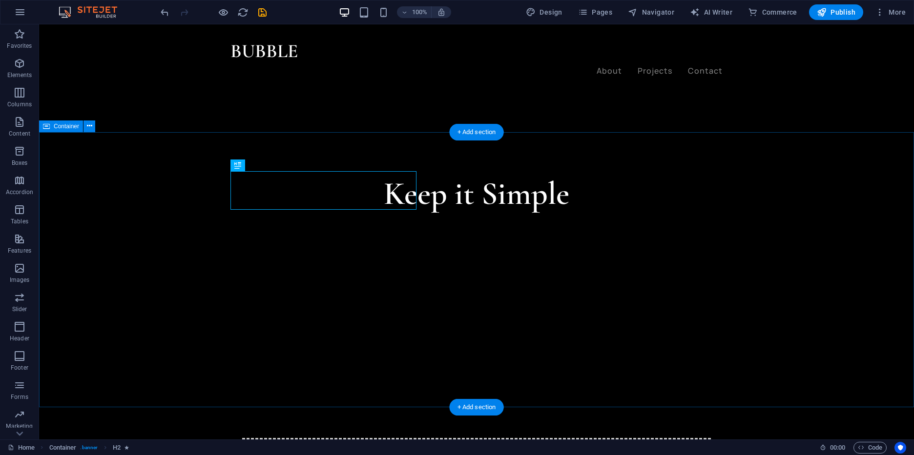
click at [532, 179] on div "Keep it Simple 1 2 3 4 5 6" at bounding box center [476, 267] width 875 height 263
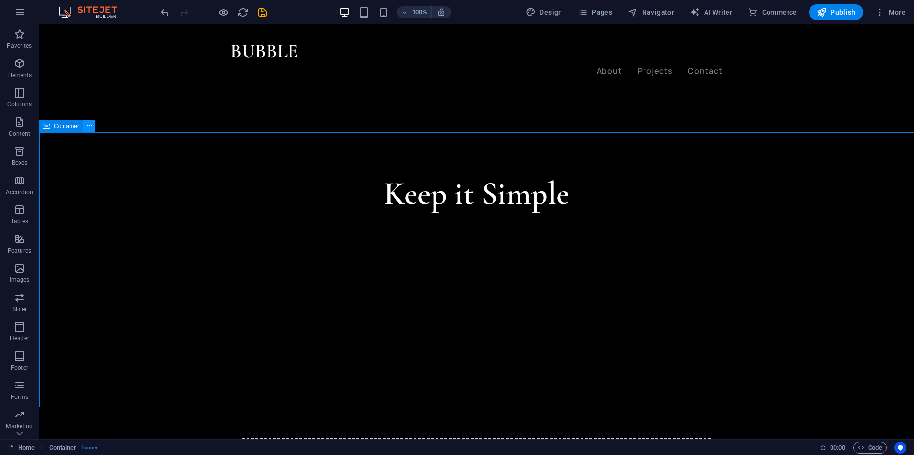
click at [84, 123] on button at bounding box center [89, 127] width 12 height 12
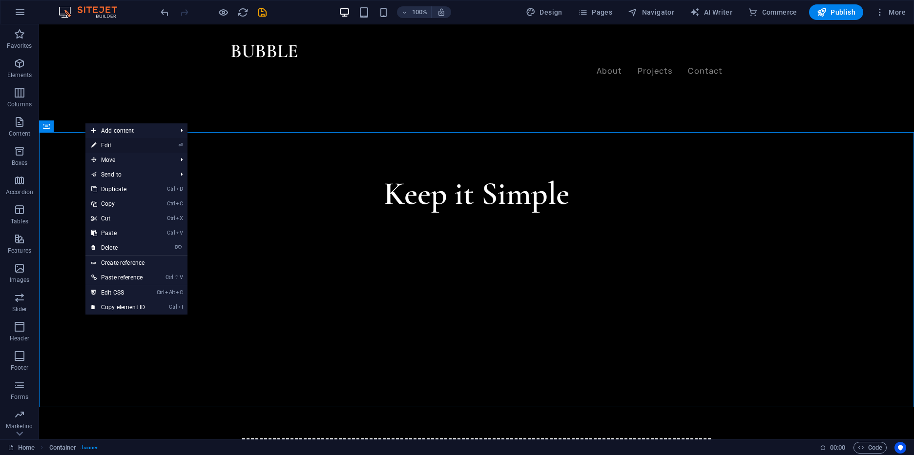
click at [109, 139] on link "⏎ Edit" at bounding box center [117, 145] width 65 height 15
select select "header"
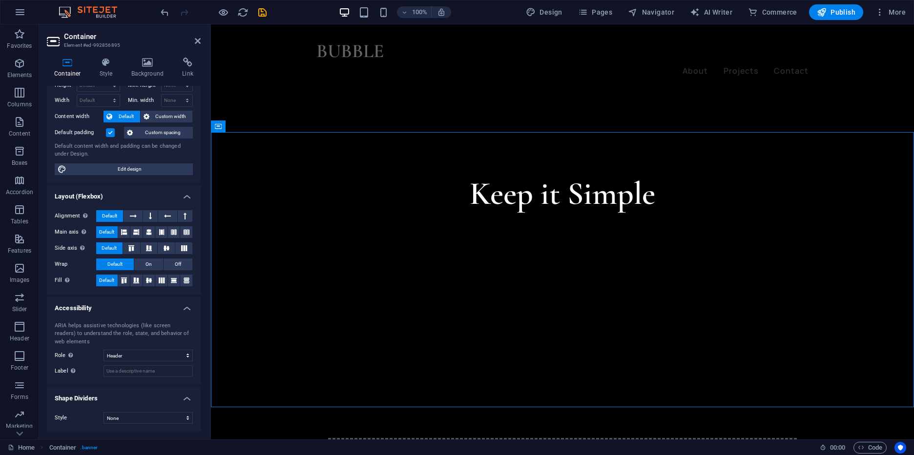
scroll to position [0, 0]
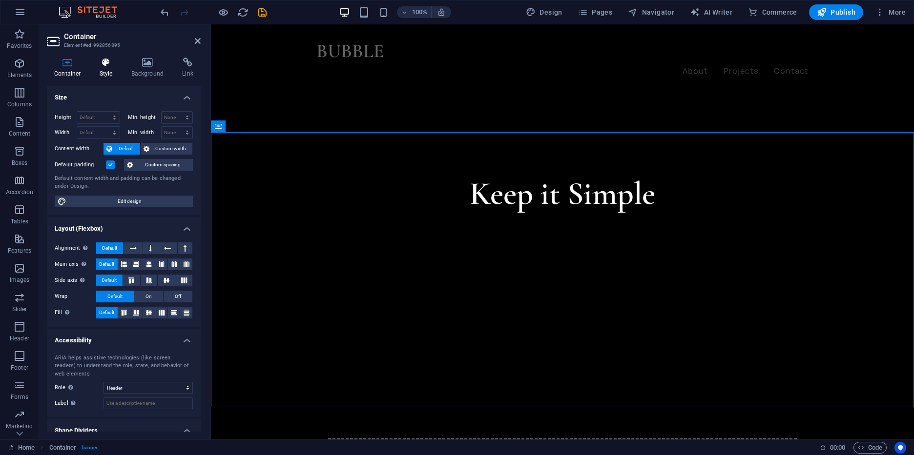
click at [115, 69] on h4 "Style" at bounding box center [108, 68] width 32 height 21
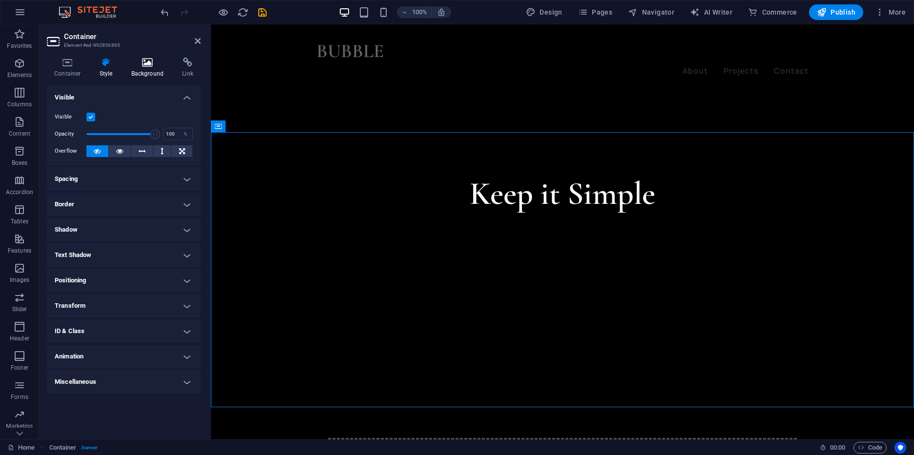
click at [145, 73] on h4 "Background" at bounding box center [149, 68] width 51 height 21
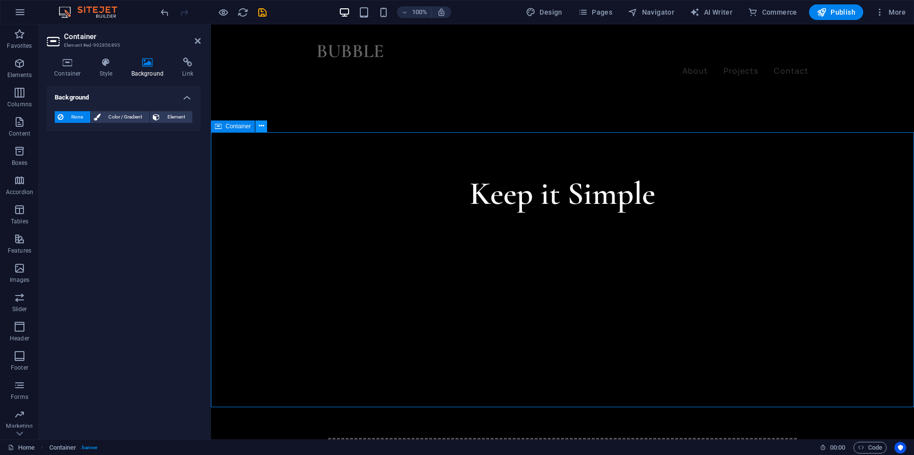
click at [262, 131] on icon at bounding box center [261, 126] width 5 height 10
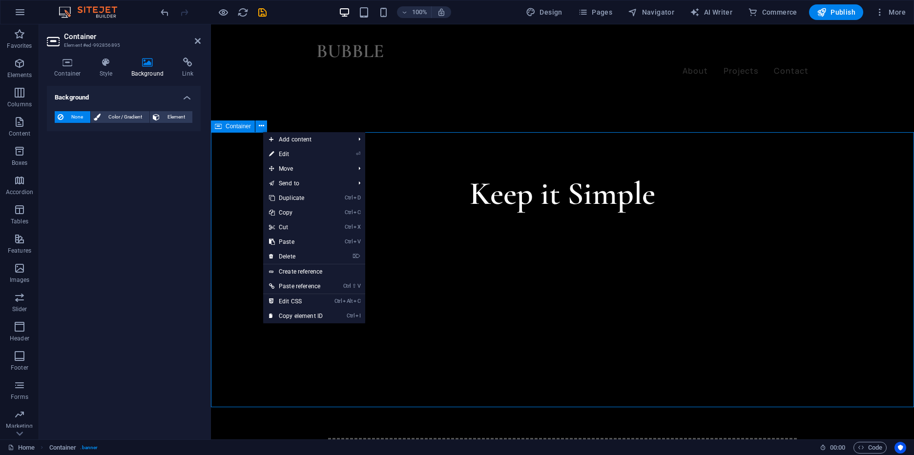
click at [231, 125] on span "Container" at bounding box center [238, 127] width 25 height 6
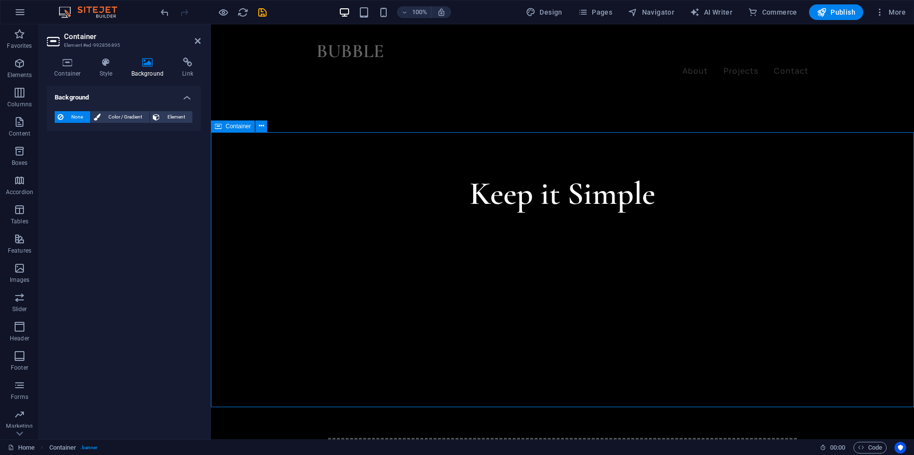
click at [231, 125] on span "Container" at bounding box center [238, 127] width 25 height 6
click at [242, 132] on div "Container" at bounding box center [242, 127] width 62 height 12
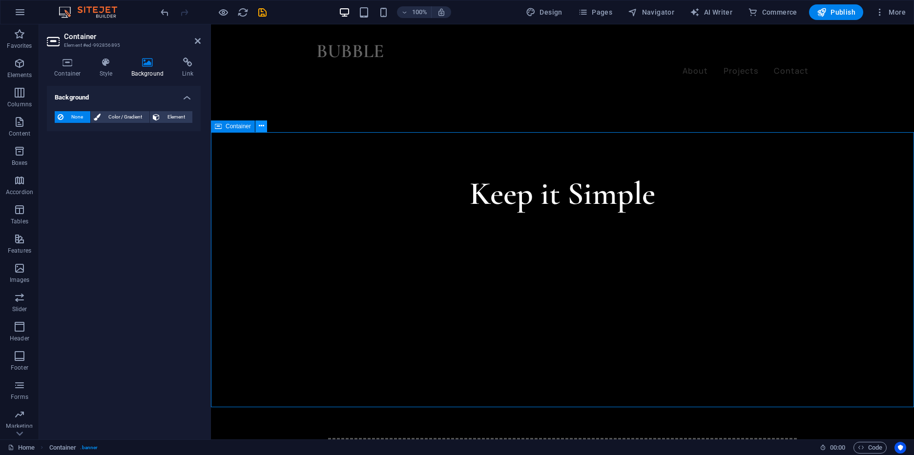
click at [262, 126] on icon at bounding box center [261, 126] width 5 height 10
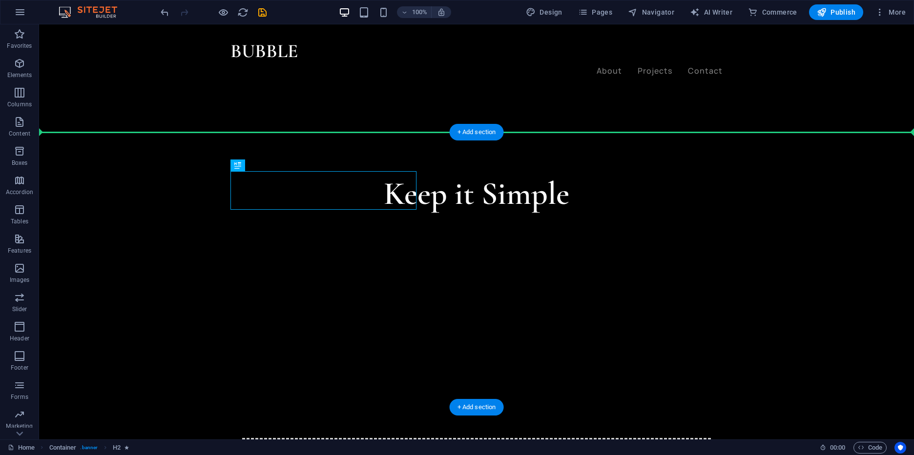
drag, startPoint x: 219, startPoint y: 208, endPoint x: 516, endPoint y: 194, distance: 297.7
click at [516, 194] on div "Keep it Simple 1 2 3 4 5 6" at bounding box center [476, 267] width 875 height 263
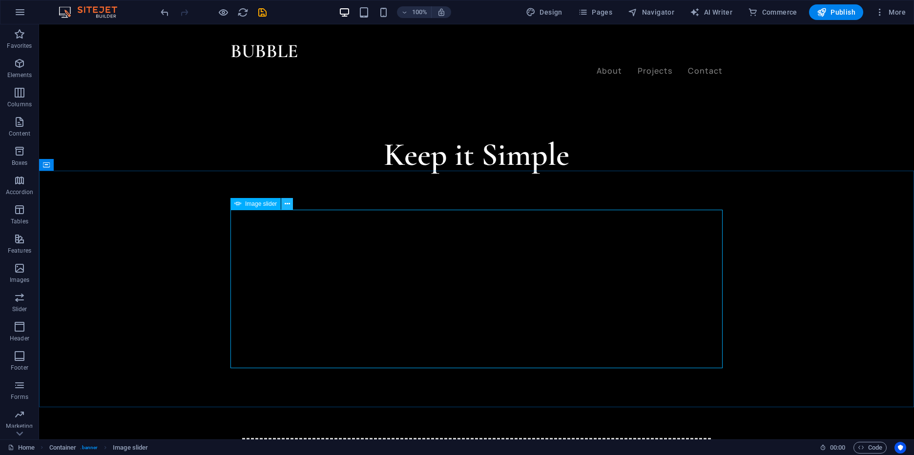
click at [287, 203] on icon at bounding box center [287, 204] width 5 height 10
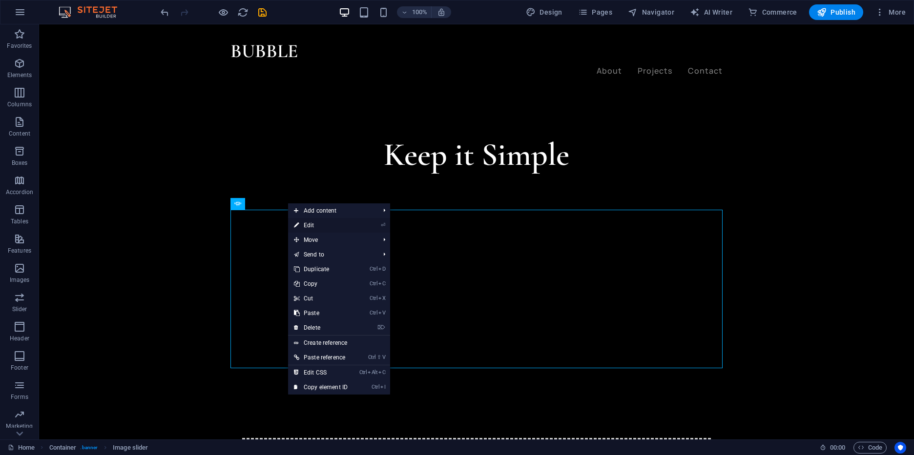
click at [306, 220] on link "⏎ Edit" at bounding box center [320, 225] width 65 height 15
select select "px"
select select "ms"
select select "s"
select select "progressive"
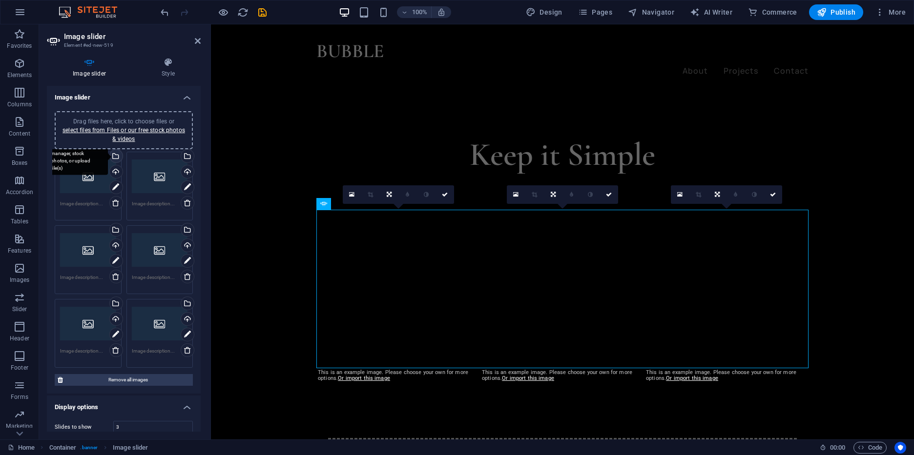
click at [115, 153] on div "Select files from the file manager, stock photos, or upload file(s)" at bounding box center [115, 157] width 15 height 15
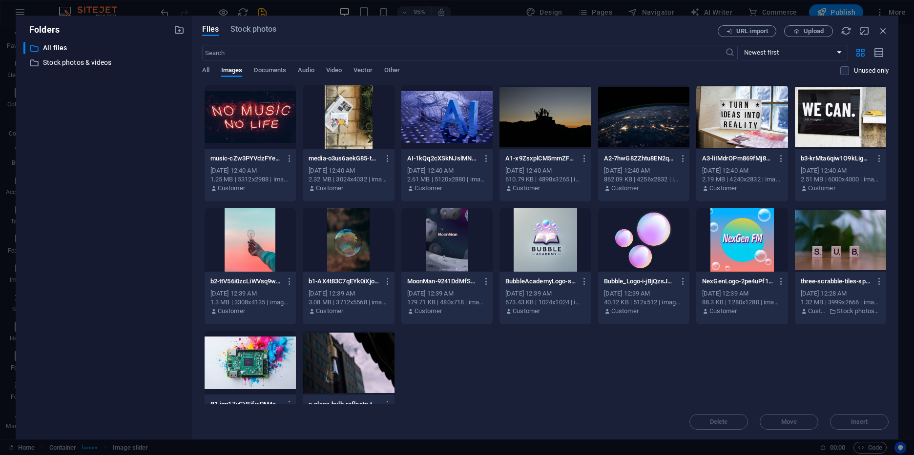
click at [464, 220] on div at bounding box center [446, 239] width 91 height 63
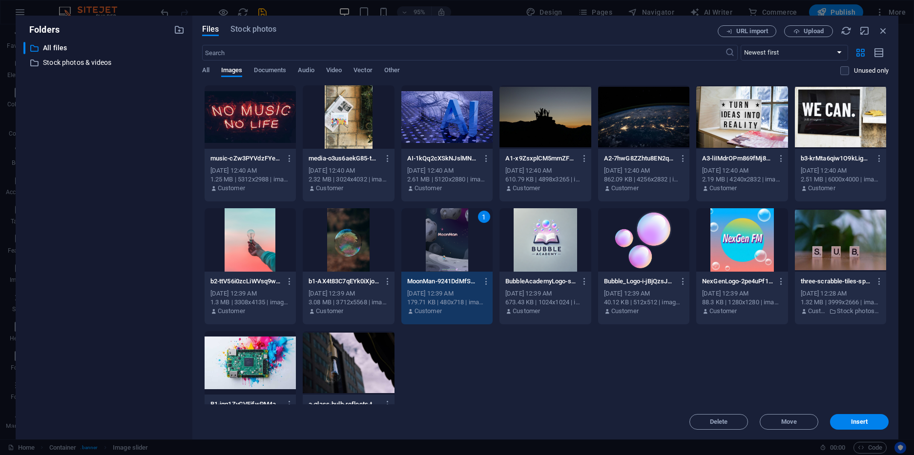
click at [626, 254] on div at bounding box center [643, 239] width 91 height 63
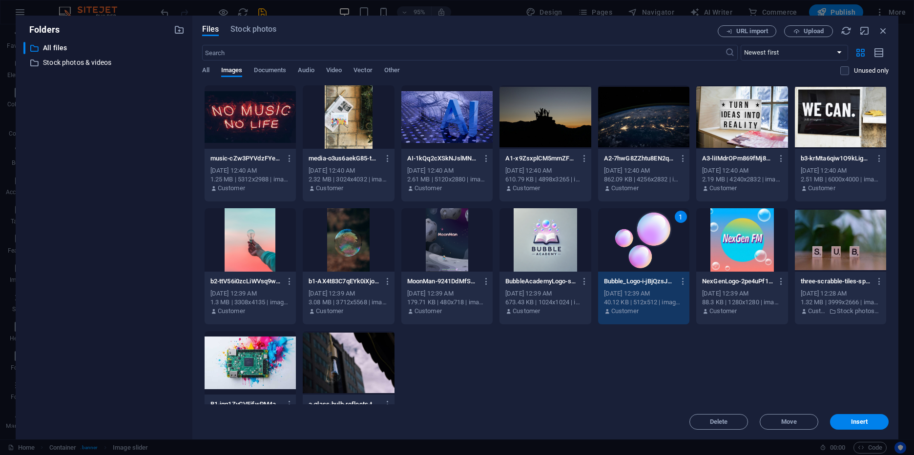
click at [455, 257] on div at bounding box center [446, 239] width 91 height 63
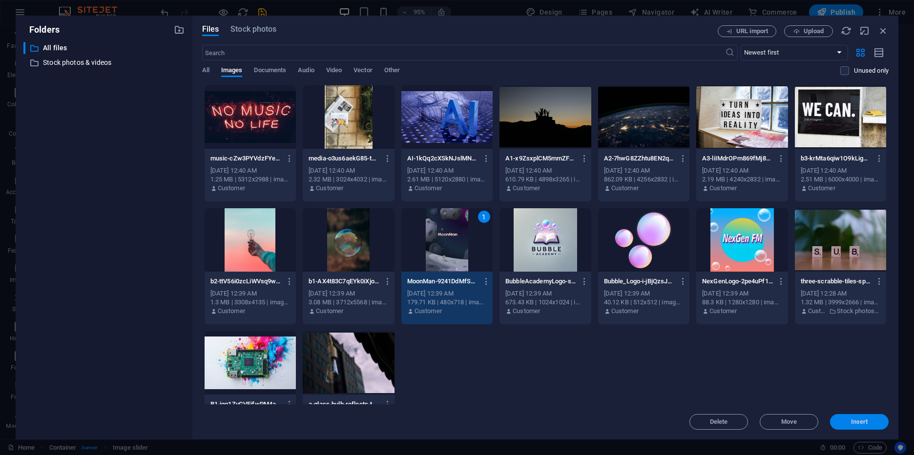
click at [855, 419] on span "Insert" at bounding box center [859, 422] width 17 height 6
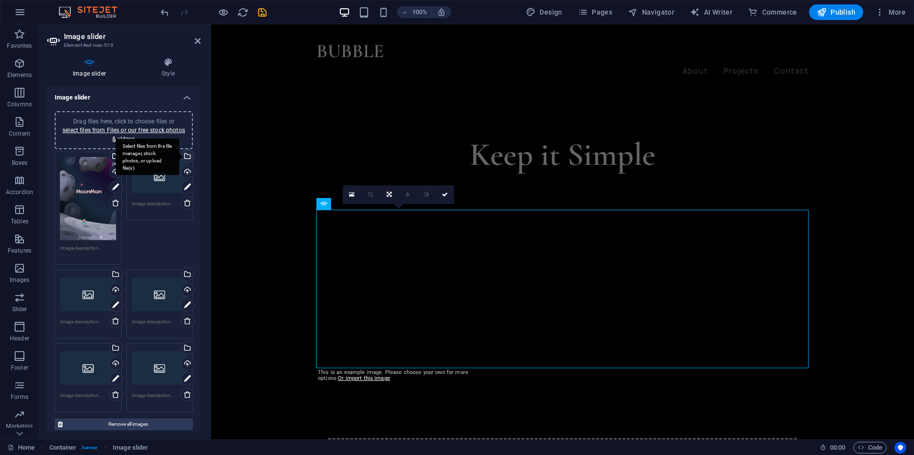
click at [187, 161] on div "Select files from the file manager, stock photos, or upload file(s)" at bounding box center [186, 157] width 15 height 15
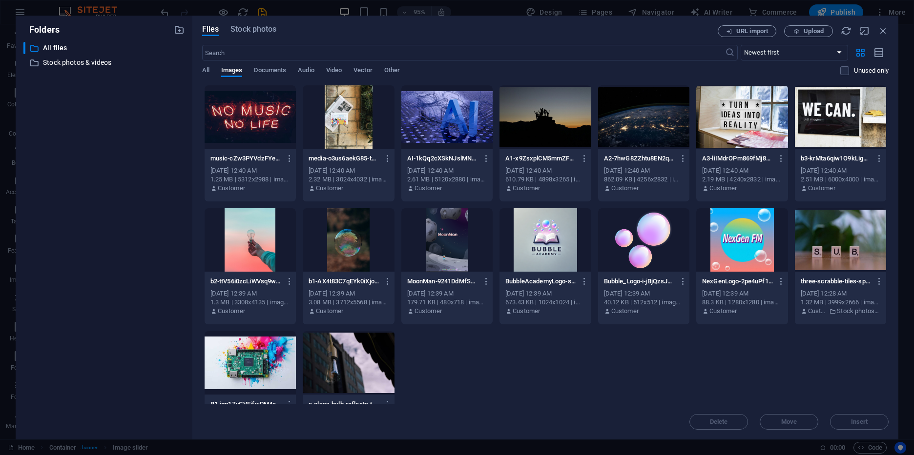
click at [265, 117] on div at bounding box center [250, 116] width 91 height 63
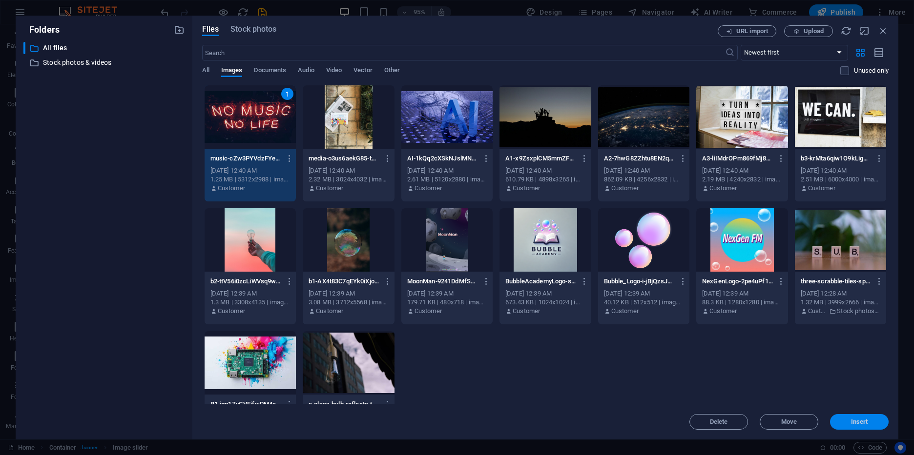
click at [848, 419] on button "Insert" at bounding box center [859, 422] width 59 height 16
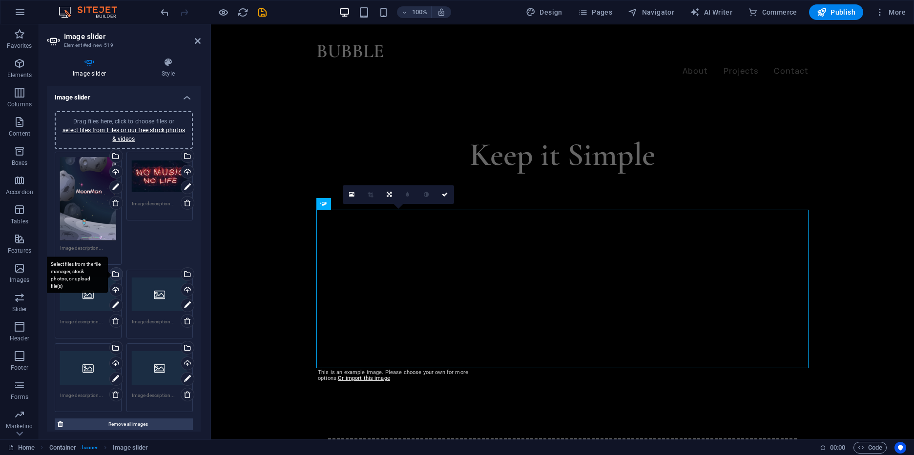
click at [117, 275] on div "Select files from the file manager, stock photos, or upload file(s)" at bounding box center [115, 275] width 15 height 15
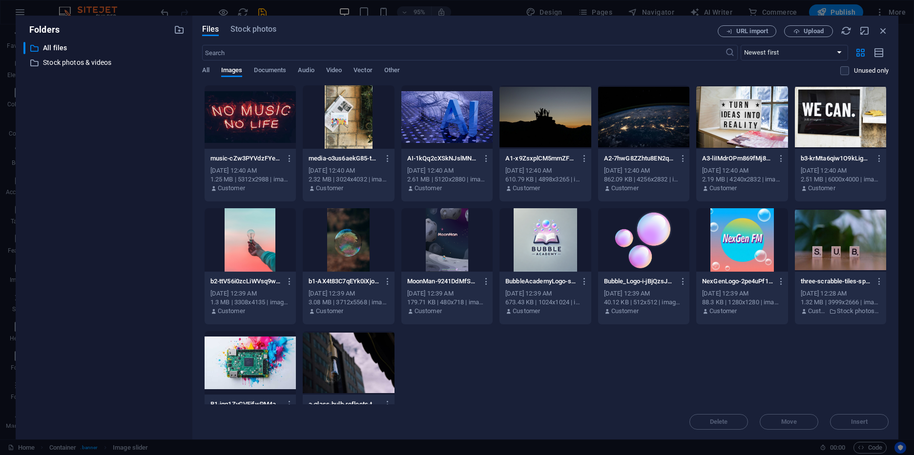
click at [402, 120] on div at bounding box center [446, 116] width 91 height 63
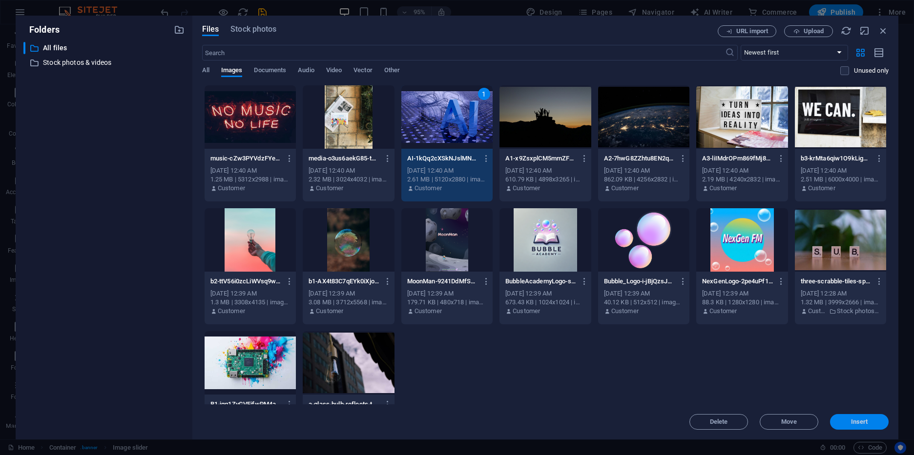
click at [882, 417] on button "Insert" at bounding box center [859, 422] width 59 height 16
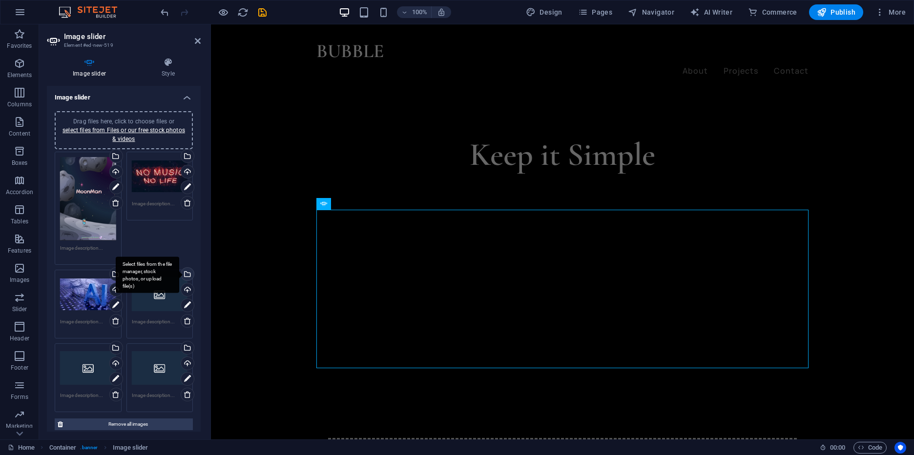
click at [179, 275] on div "Select files from the file manager, stock photos, or upload file(s)" at bounding box center [147, 275] width 63 height 37
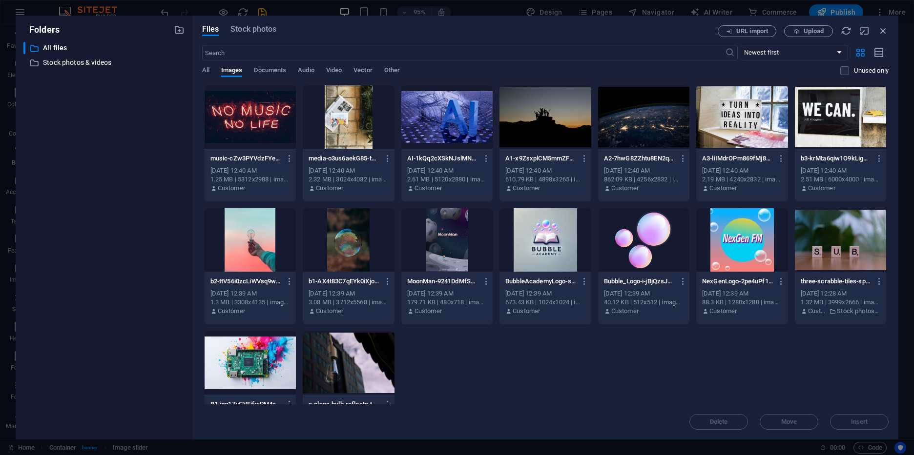
click at [535, 238] on div at bounding box center [544, 239] width 91 height 63
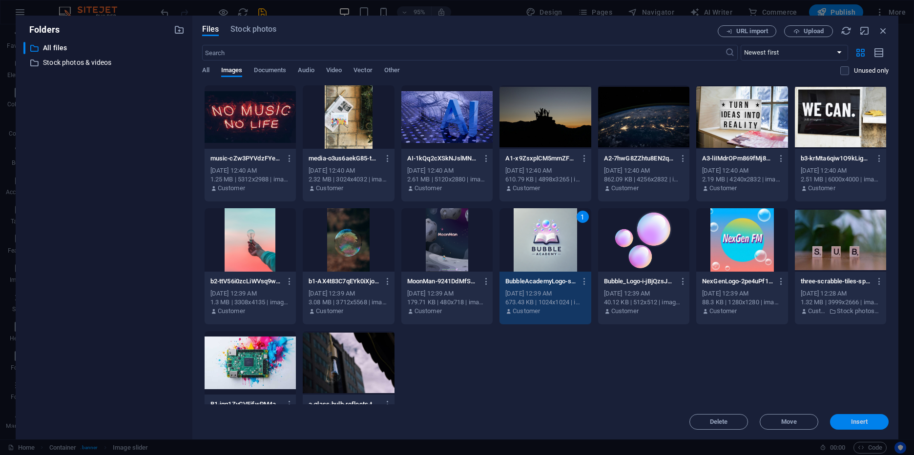
click at [860, 428] on button "Insert" at bounding box center [859, 422] width 59 height 16
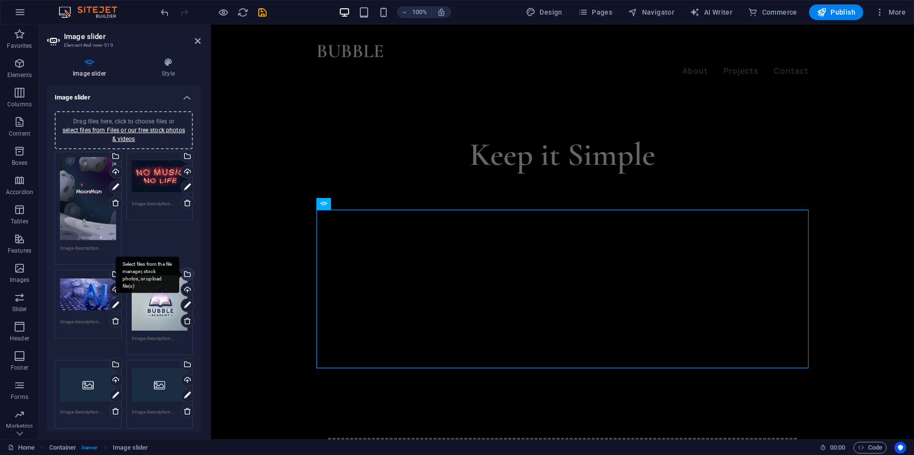
click at [190, 275] on div "Select files from the file manager, stock photos, or upload file(s)" at bounding box center [186, 275] width 15 height 15
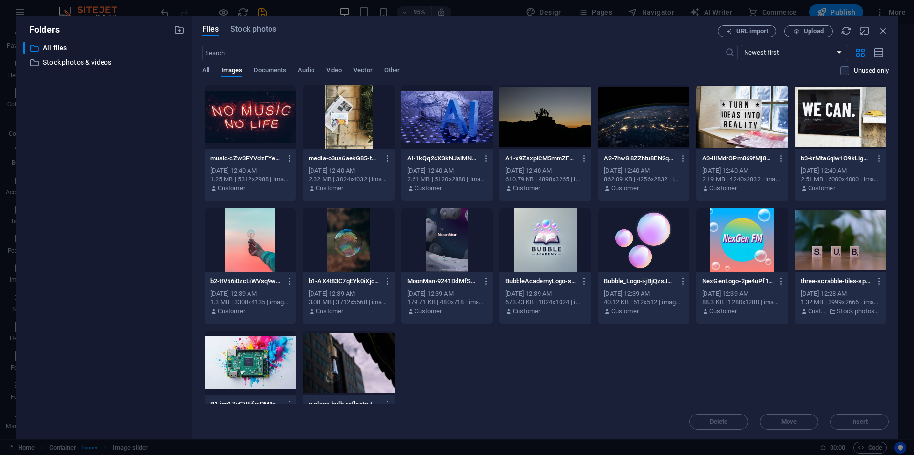
click at [526, 235] on div at bounding box center [544, 239] width 91 height 63
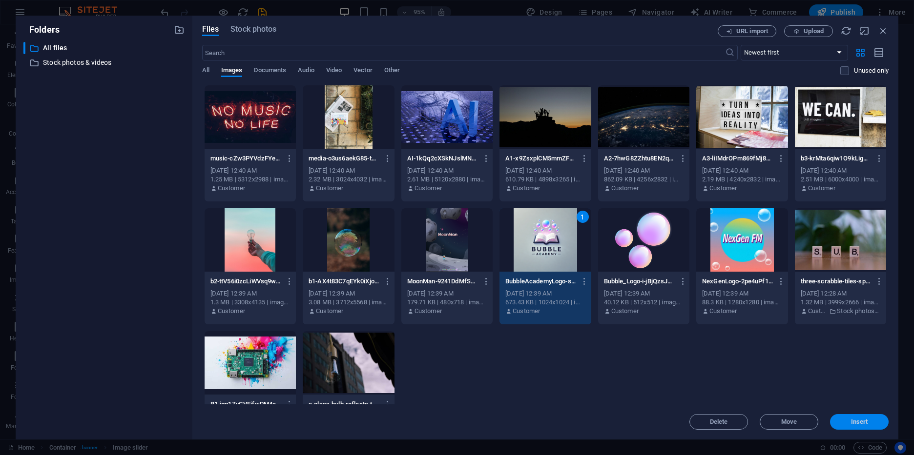
drag, startPoint x: 843, startPoint y: 423, endPoint x: 165, endPoint y: 365, distance: 681.0
click at [843, 423] on span "Insert" at bounding box center [859, 422] width 51 height 6
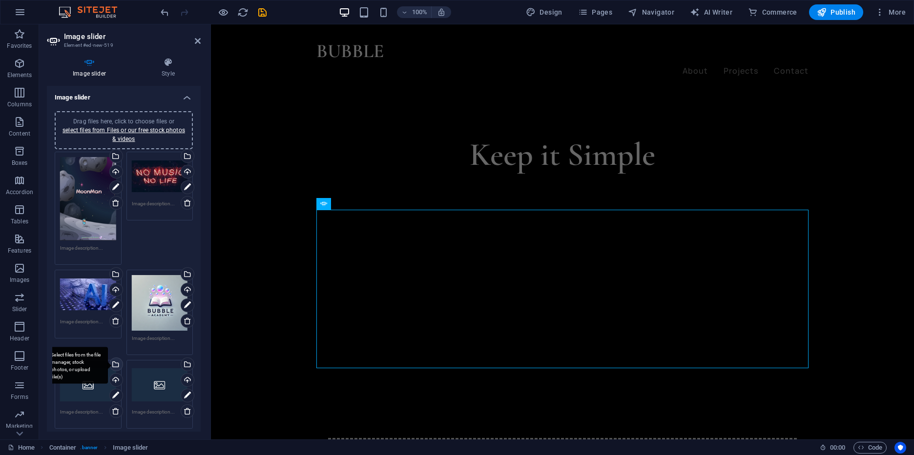
click at [120, 364] on div "Select files from the file manager, stock photos, or upload file(s)" at bounding box center [115, 365] width 15 height 15
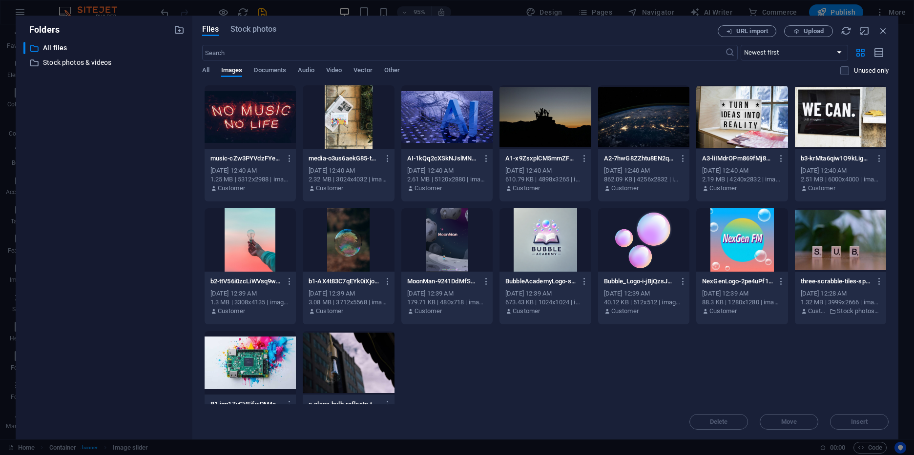
click at [728, 234] on div at bounding box center [741, 239] width 91 height 63
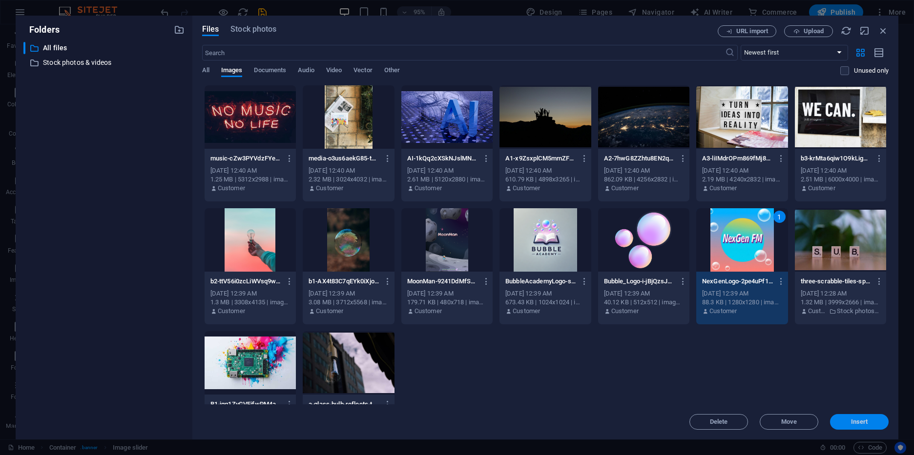
click at [846, 420] on span "Insert" at bounding box center [859, 422] width 51 height 6
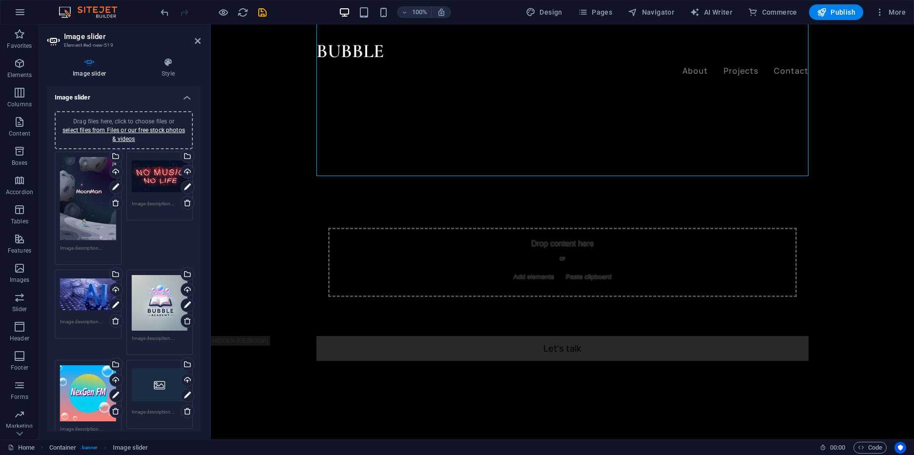
scroll to position [192, 0]
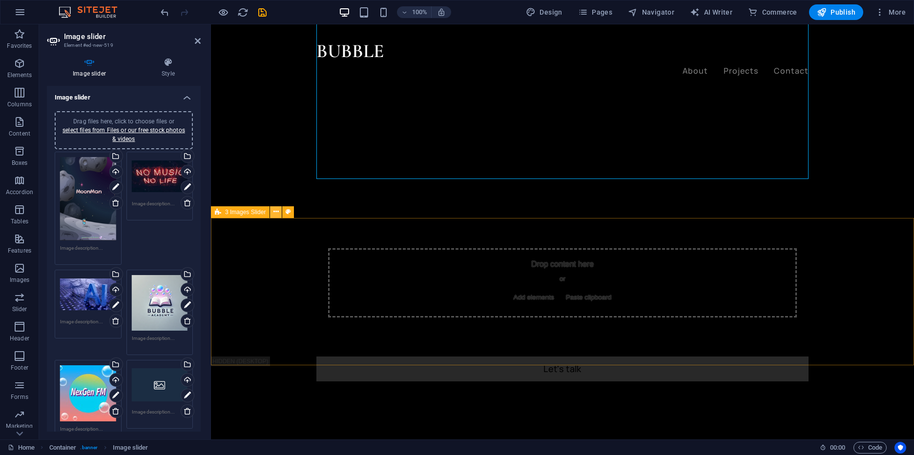
click at [272, 208] on button at bounding box center [276, 213] width 12 height 12
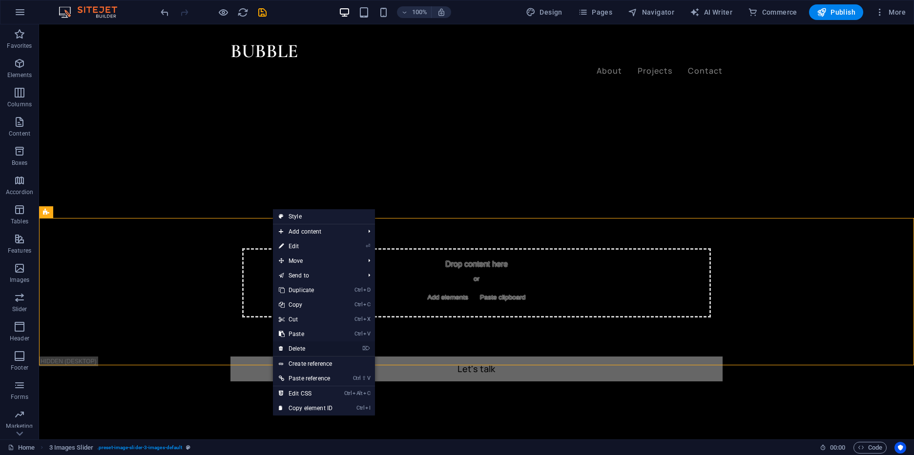
click at [329, 349] on link "⌦ Delete" at bounding box center [305, 349] width 65 height 15
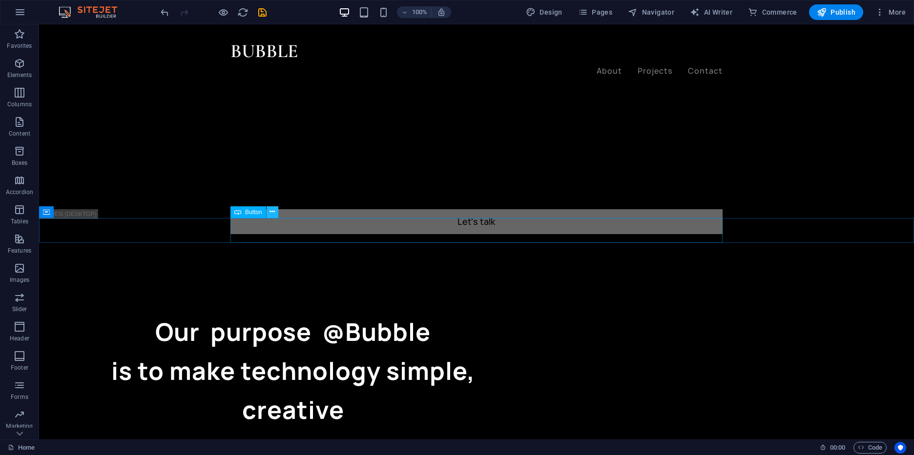
click at [271, 214] on icon at bounding box center [271, 212] width 5 height 10
click at [418, 234] on div "Let's talk" at bounding box center [476, 221] width 492 height 25
click at [270, 212] on icon at bounding box center [271, 212] width 5 height 10
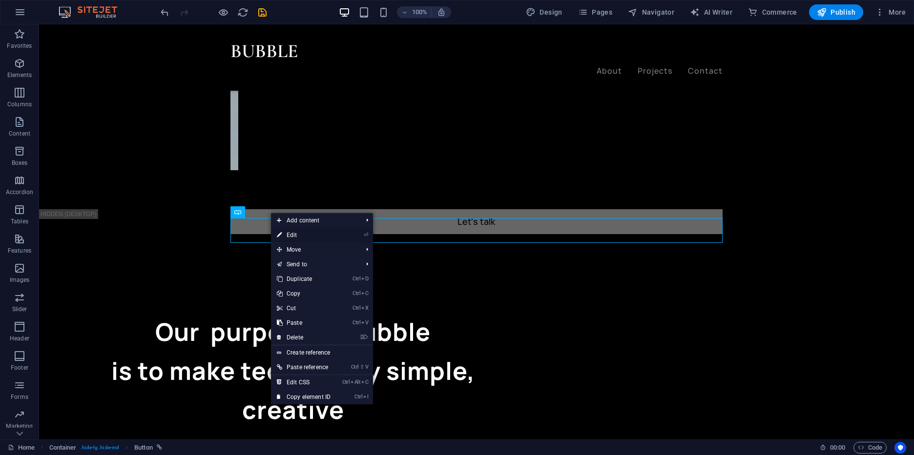
click at [307, 237] on link "⏎ Edit" at bounding box center [303, 235] width 65 height 15
select select "%"
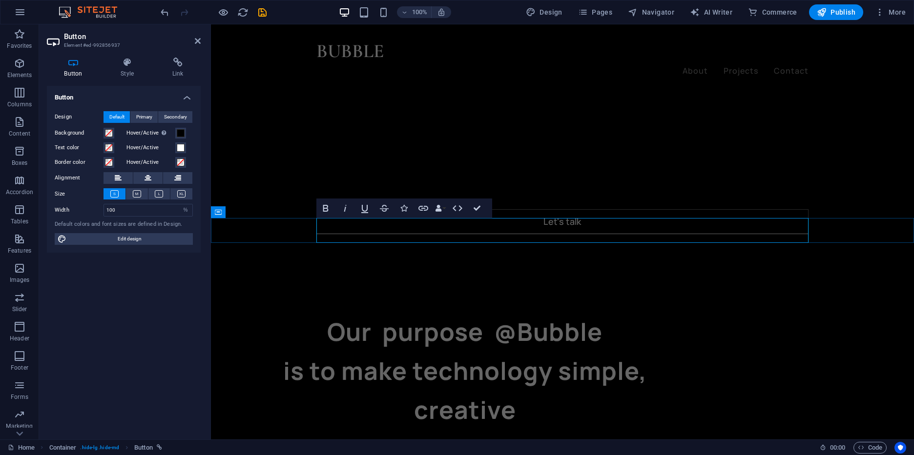
click at [459, 225] on link "Let's talk" at bounding box center [562, 221] width 492 height 25
click at [596, 232] on link "Let's talk" at bounding box center [562, 221] width 492 height 25
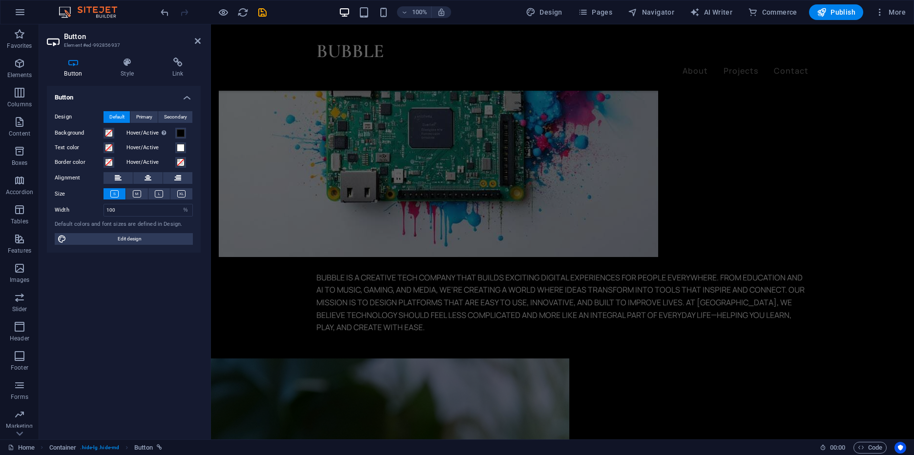
scroll to position [638, 0]
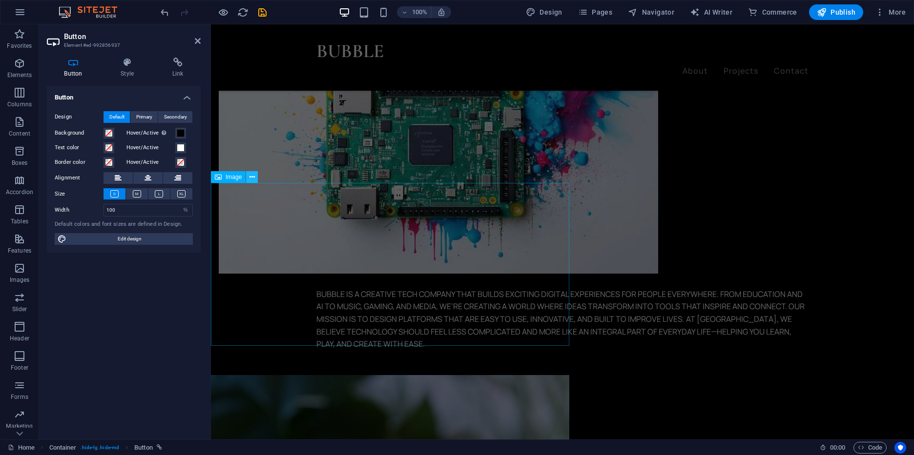
click at [251, 179] on icon at bounding box center [251, 177] width 5 height 10
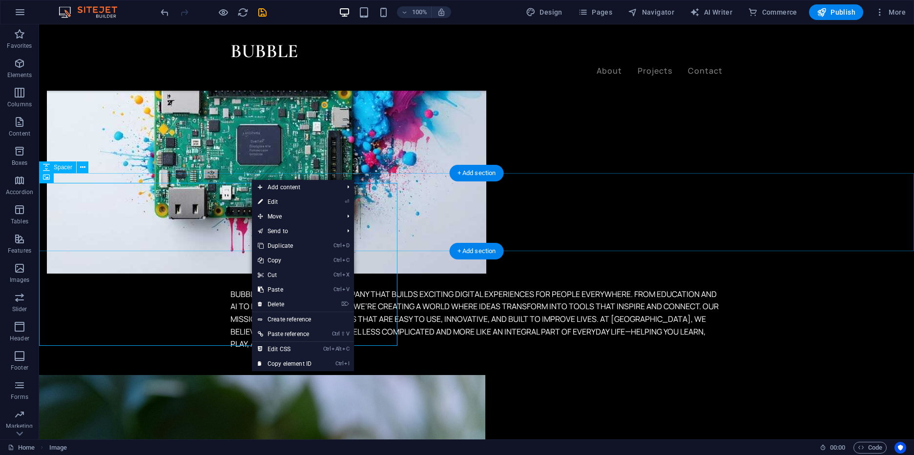
scroll to position [670, 0]
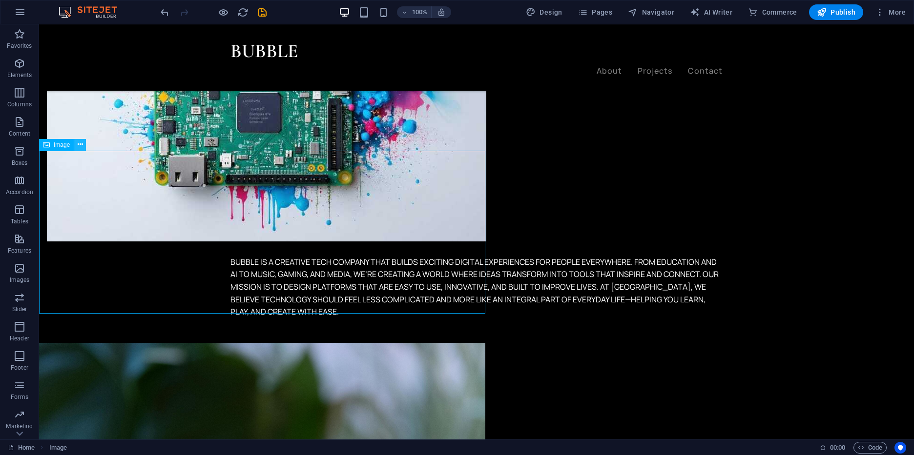
click at [81, 144] on icon at bounding box center [80, 145] width 5 height 10
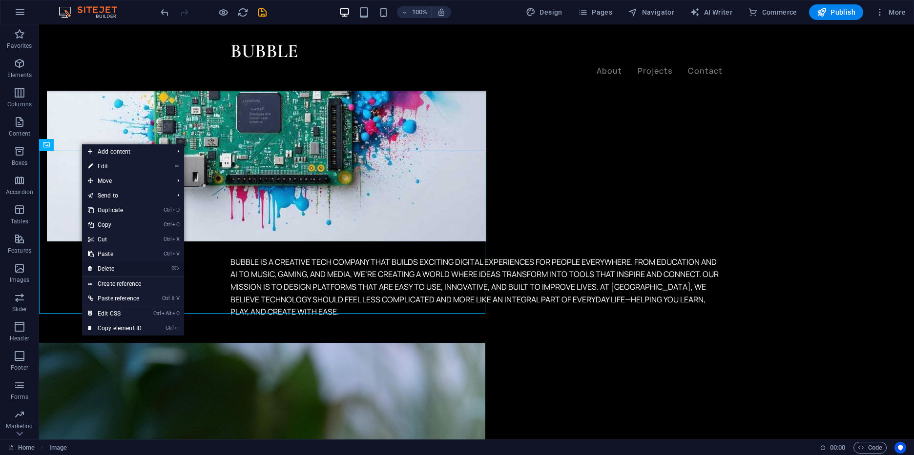
click at [103, 263] on link "⌦ Delete" at bounding box center [114, 269] width 65 height 15
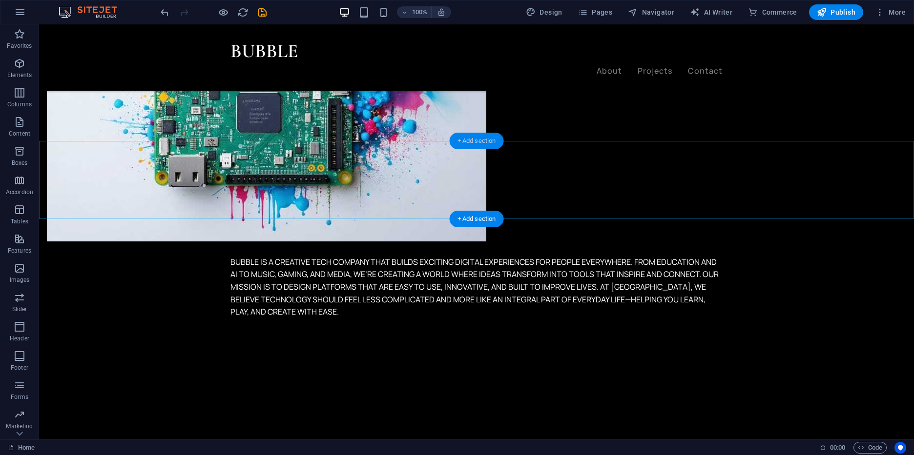
click at [470, 142] on div "+ Add section" at bounding box center [477, 141] width 54 height 17
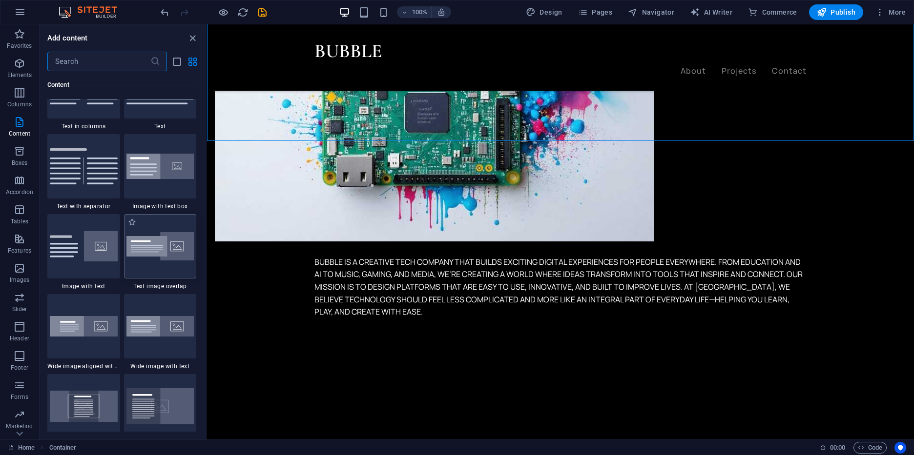
scroll to position [1780, 0]
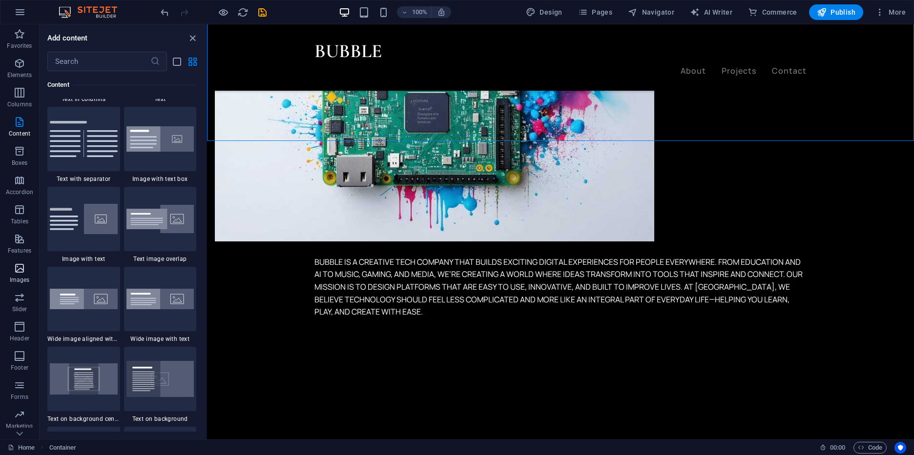
click at [25, 276] on span "Images" at bounding box center [19, 274] width 39 height 23
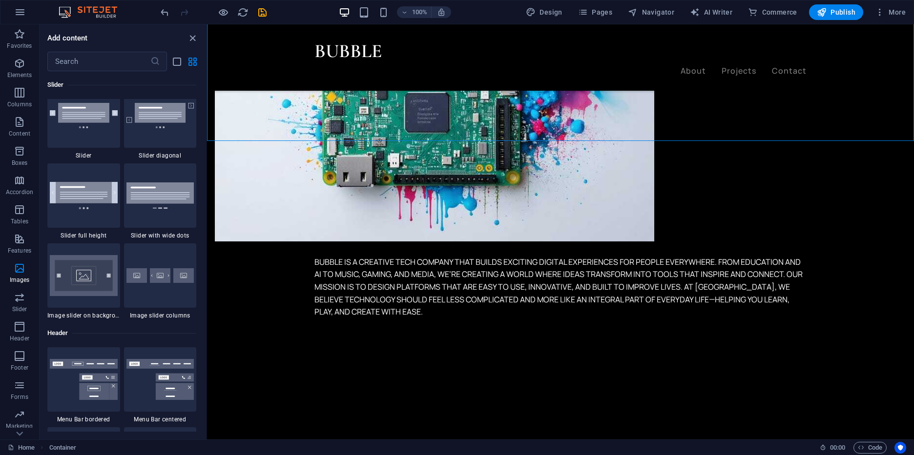
scroll to position [5602, 0]
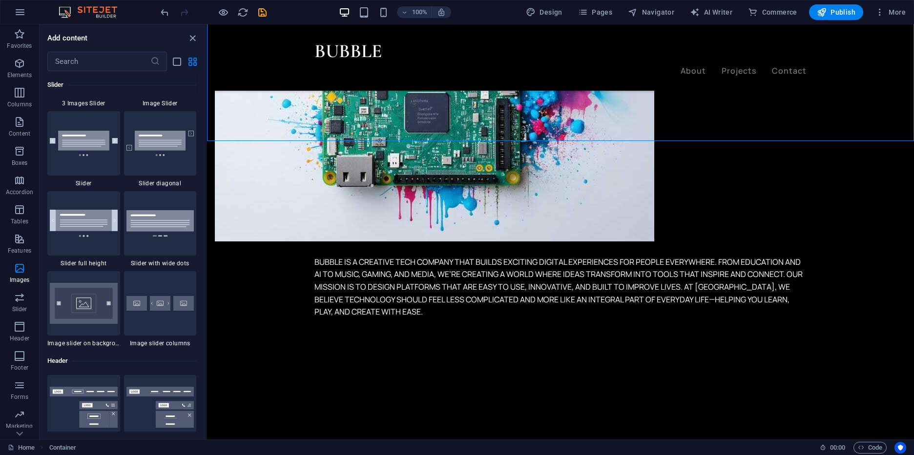
click at [170, 82] on img at bounding box center [160, 63] width 68 height 36
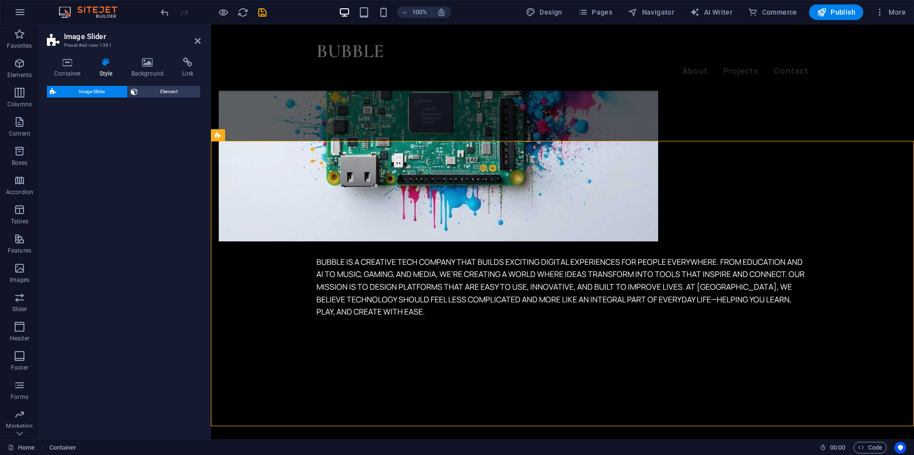
select select "rem"
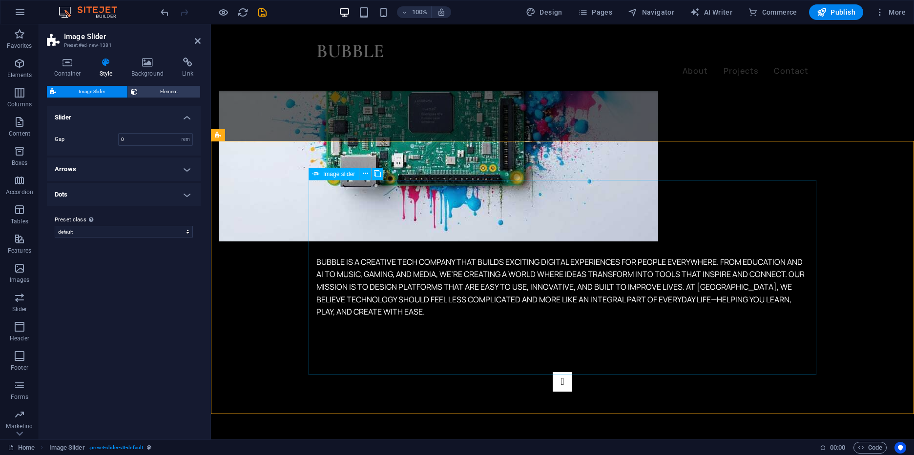
click at [553, 372] on button "Image Slider" at bounding box center [563, 382] width 20 height 20
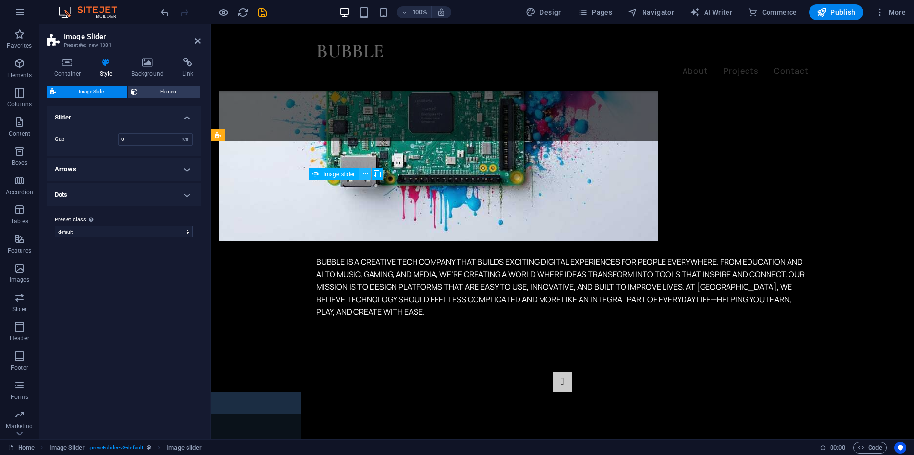
click at [363, 177] on icon at bounding box center [365, 174] width 5 height 10
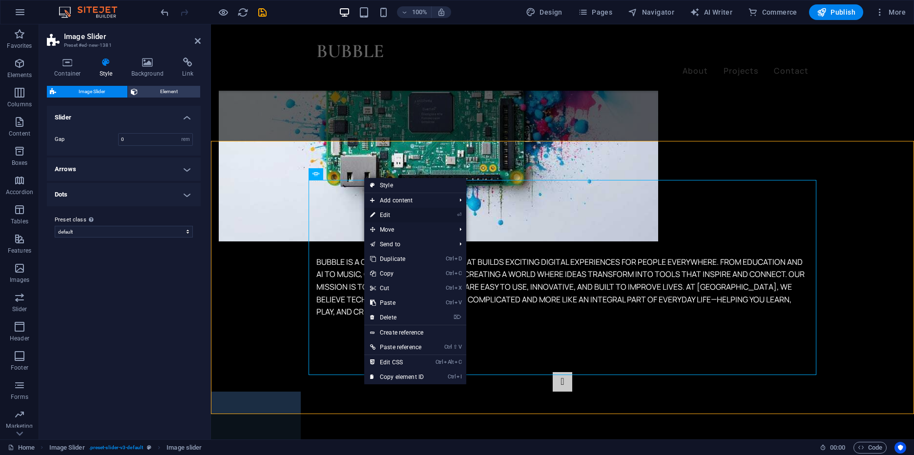
click at [385, 211] on link "⏎ Edit" at bounding box center [396, 215] width 65 height 15
select select "px"
select select "ms"
select select "s"
select select "progressive"
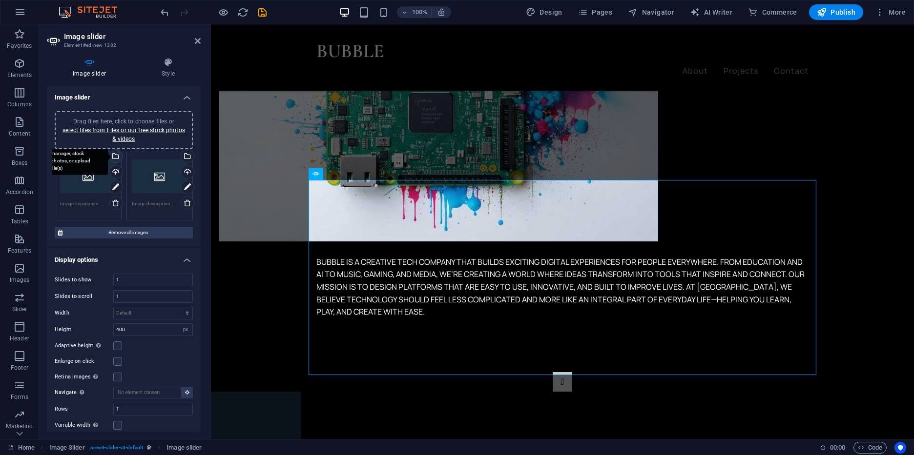
click at [117, 159] on div "Select files from the file manager, stock photos, or upload file(s)" at bounding box center [115, 157] width 15 height 15
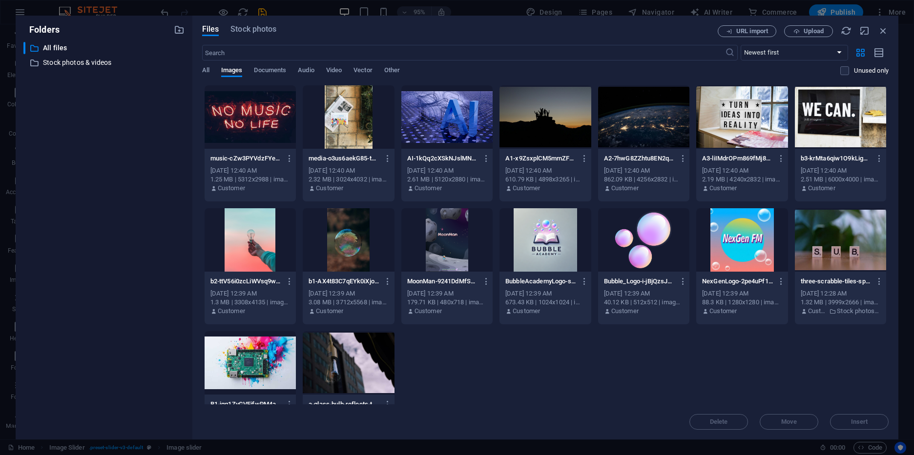
click at [758, 120] on div at bounding box center [741, 116] width 91 height 63
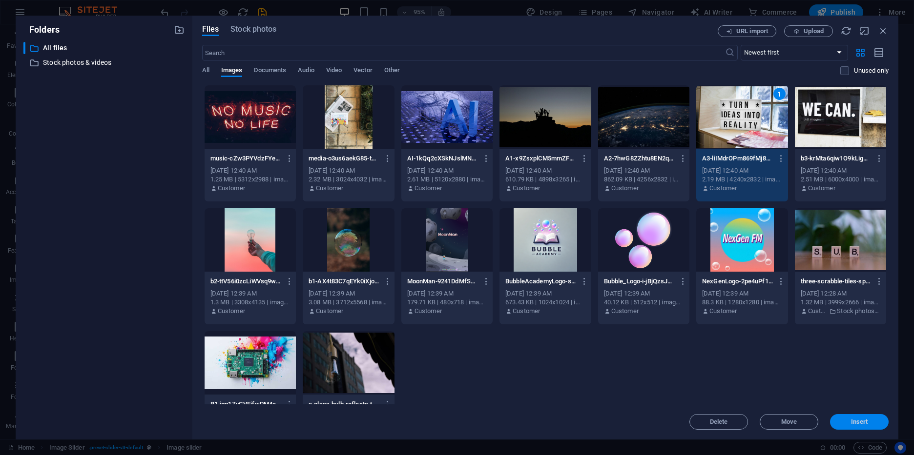
click at [861, 425] on span "Insert" at bounding box center [859, 422] width 17 height 6
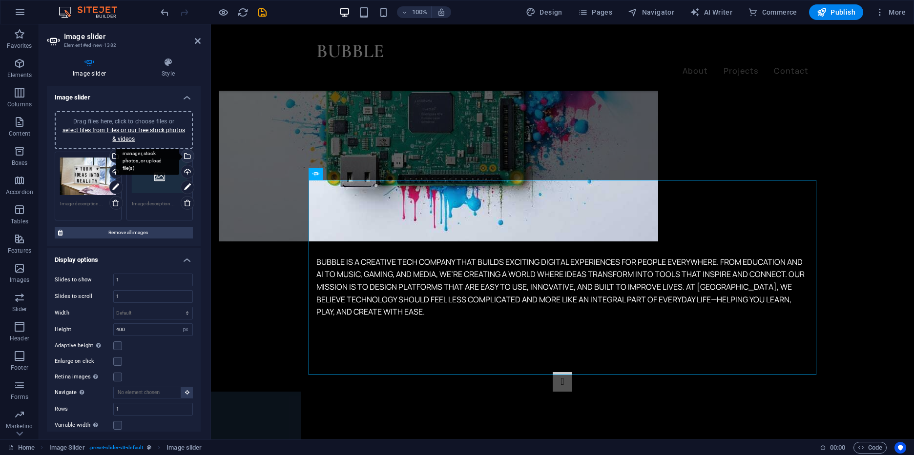
click at [179, 160] on div "Select files from the file manager, stock photos, or upload file(s)" at bounding box center [147, 157] width 63 height 37
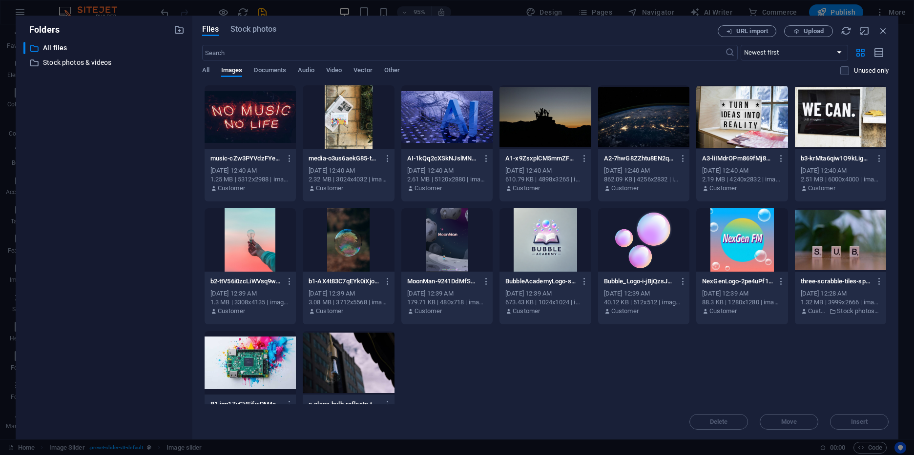
click at [813, 117] on div at bounding box center [840, 116] width 91 height 63
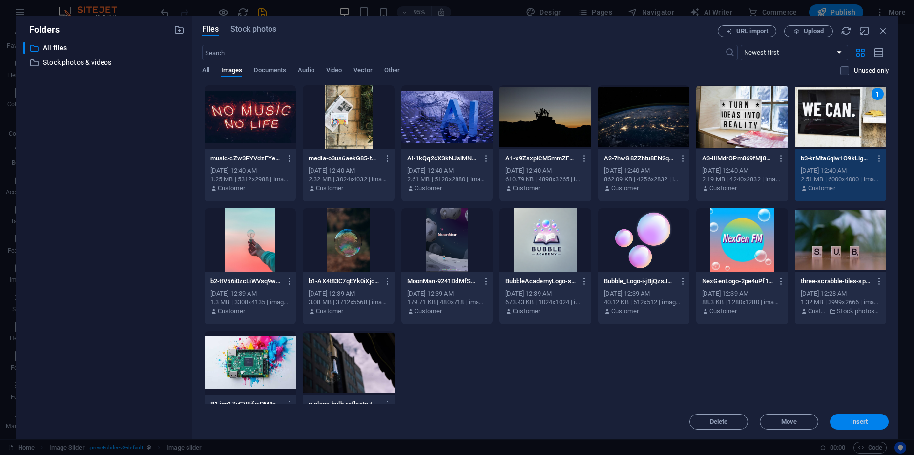
click at [853, 419] on span "Insert" at bounding box center [859, 422] width 17 height 6
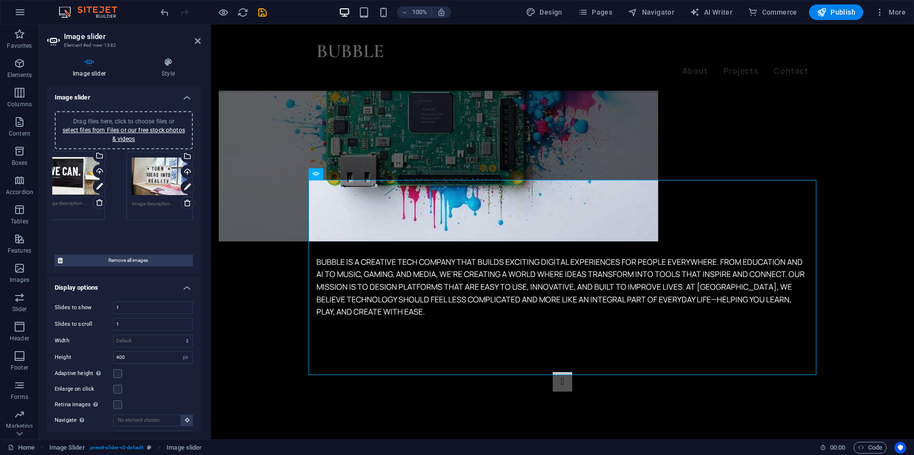
drag, startPoint x: 168, startPoint y: 176, endPoint x: 82, endPoint y: 176, distance: 85.9
click at [82, 176] on div "Drag files here, click to choose files or select files from Files or our free s…" at bounding box center [123, 200] width 143 height 102
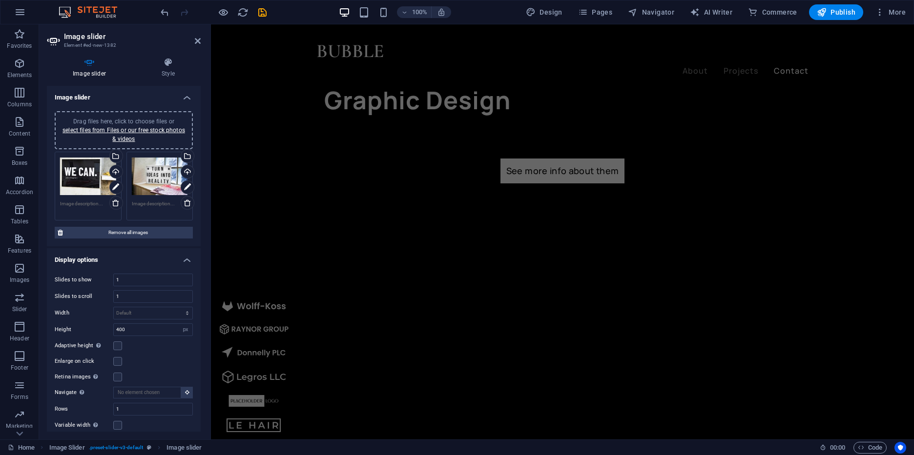
scroll to position [1618, 0]
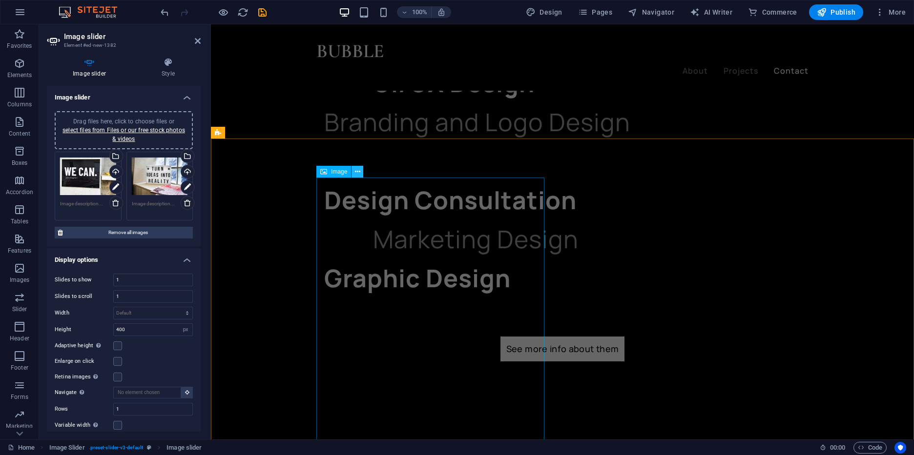
click at [354, 175] on button at bounding box center [357, 172] width 12 height 12
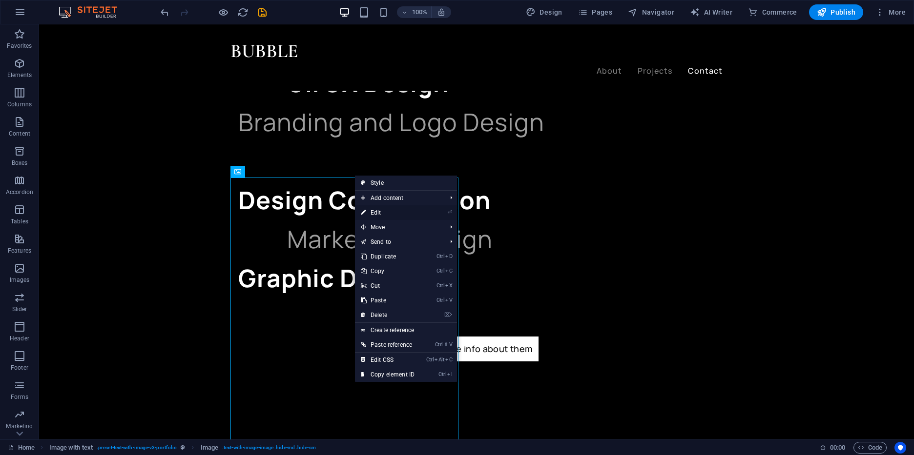
click at [401, 214] on link "⏎ Edit" at bounding box center [387, 213] width 65 height 15
select select "%"
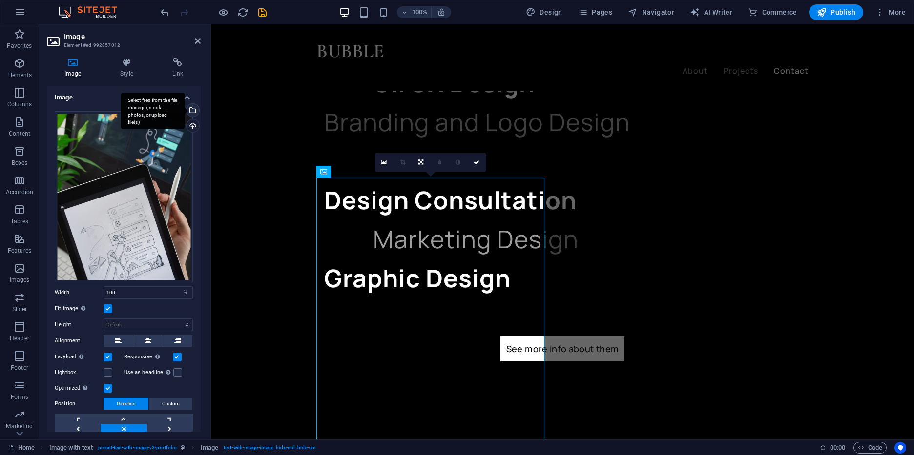
click at [185, 108] on div "Select files from the file manager, stock photos, or upload file(s)" at bounding box center [152, 111] width 63 height 37
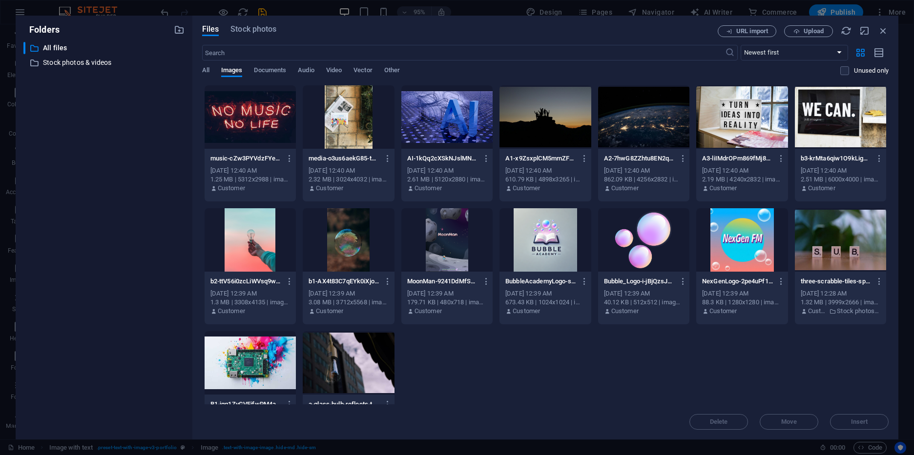
click at [345, 351] on div at bounding box center [348, 362] width 91 height 63
click at [852, 425] on span "Insert" at bounding box center [859, 422] width 17 height 6
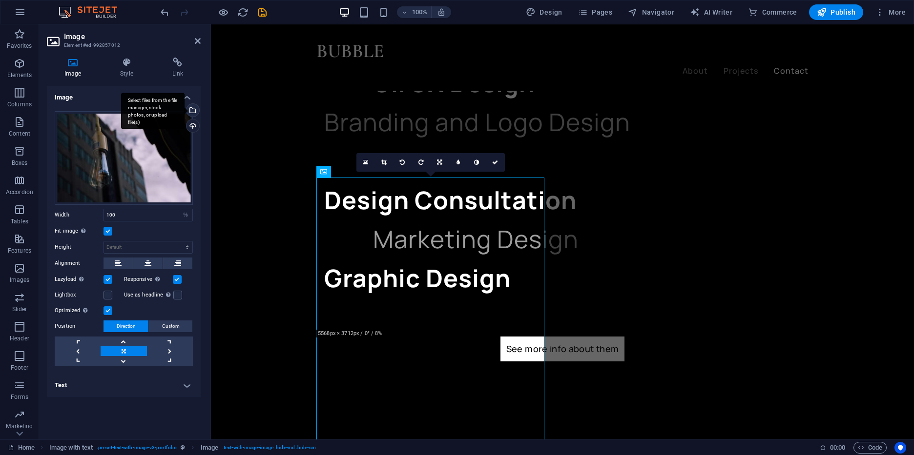
click at [194, 111] on div "Select files from the file manager, stock photos, or upload file(s)" at bounding box center [192, 111] width 15 height 15
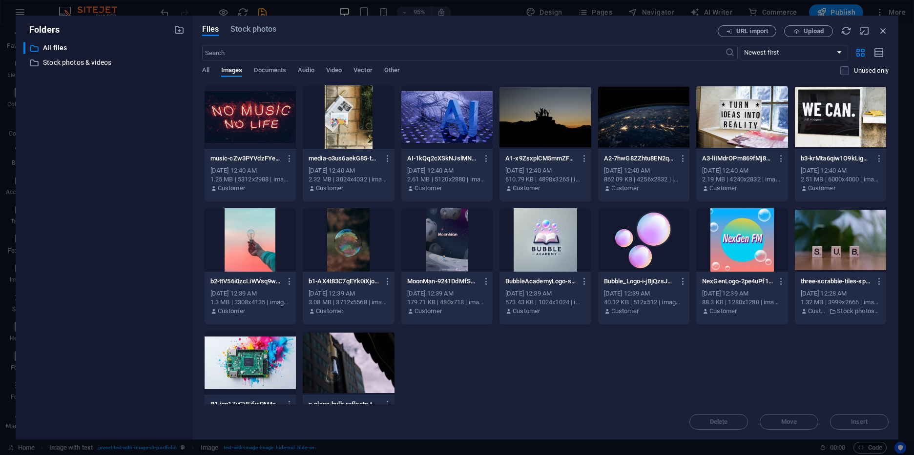
click at [249, 239] on div at bounding box center [250, 239] width 91 height 63
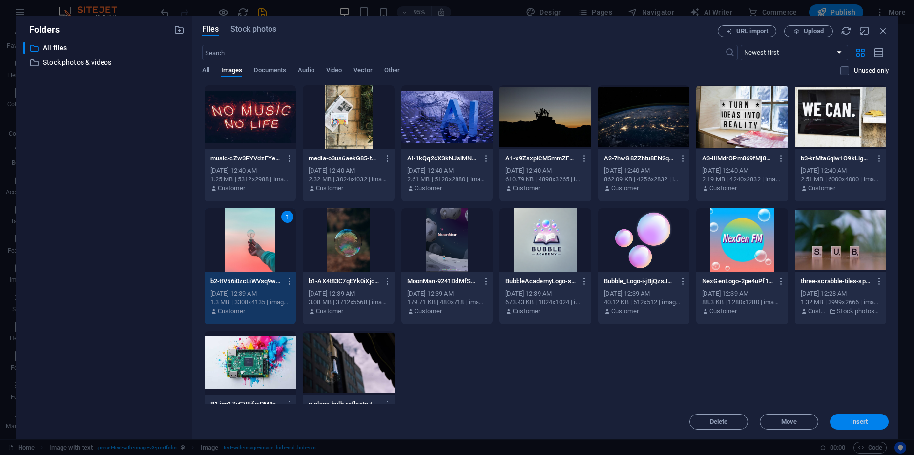
click at [849, 420] on span "Insert" at bounding box center [859, 422] width 51 height 6
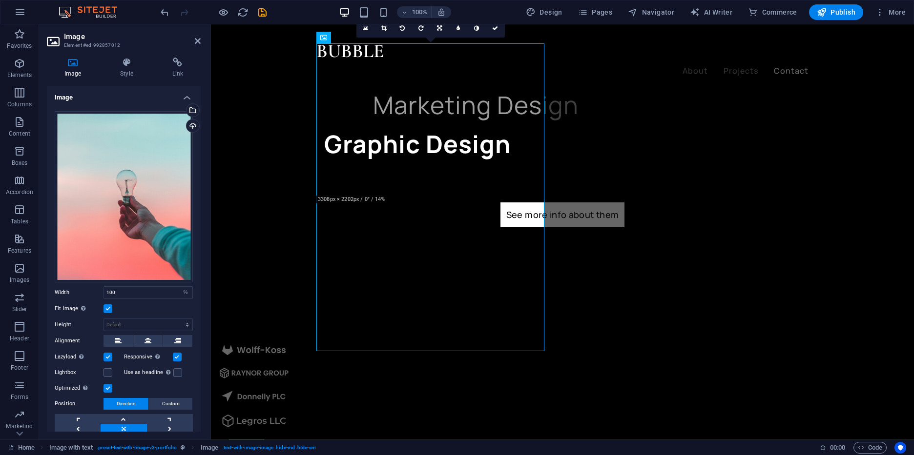
scroll to position [1749, 0]
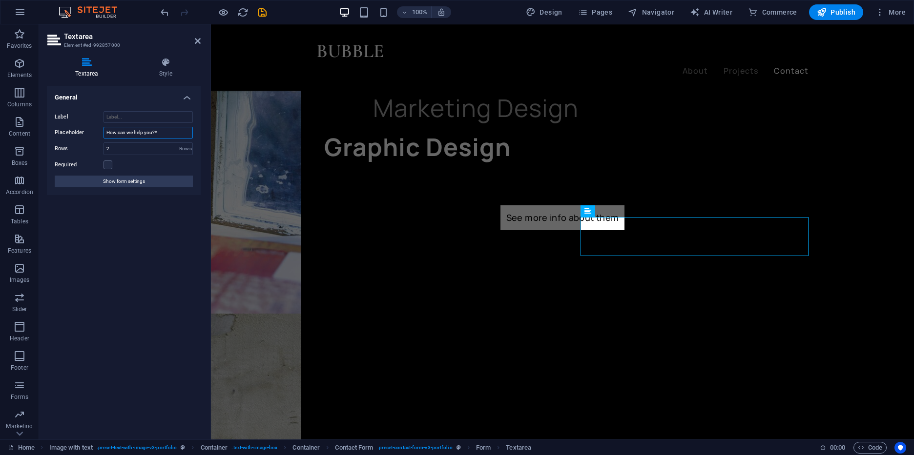
click at [153, 133] on input "How can we help you?*" at bounding box center [147, 133] width 89 height 12
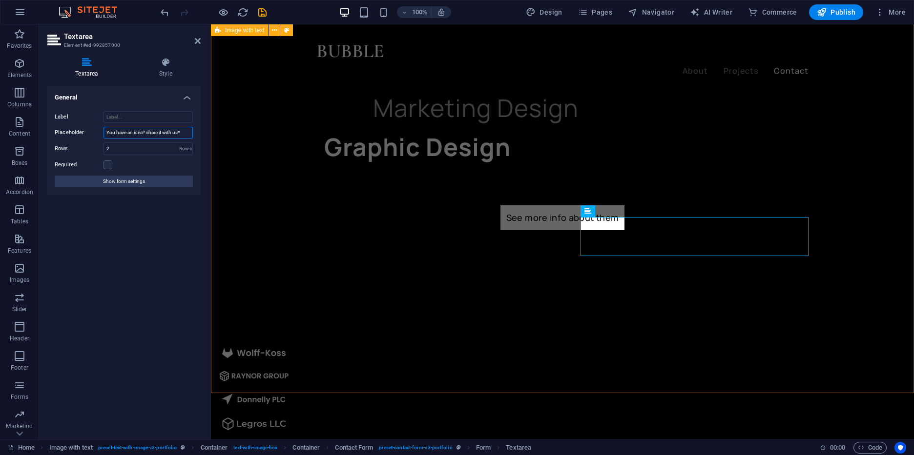
type input "You have an idea? share it with us*"
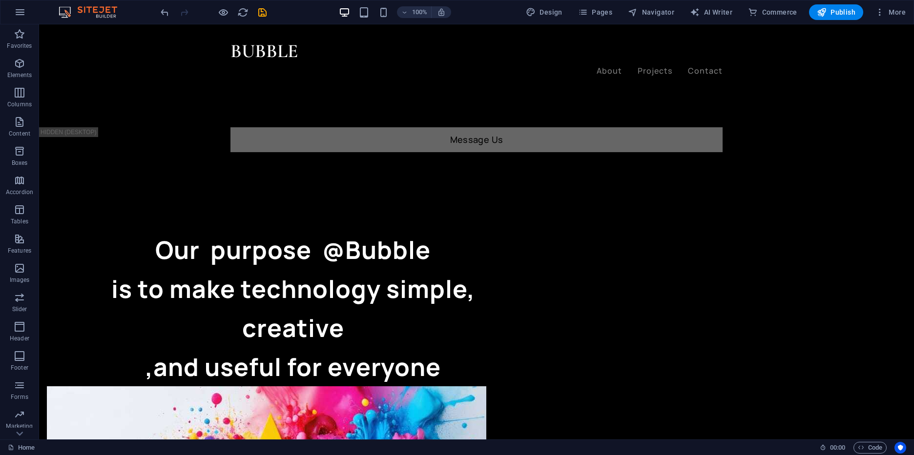
scroll to position [271, 0]
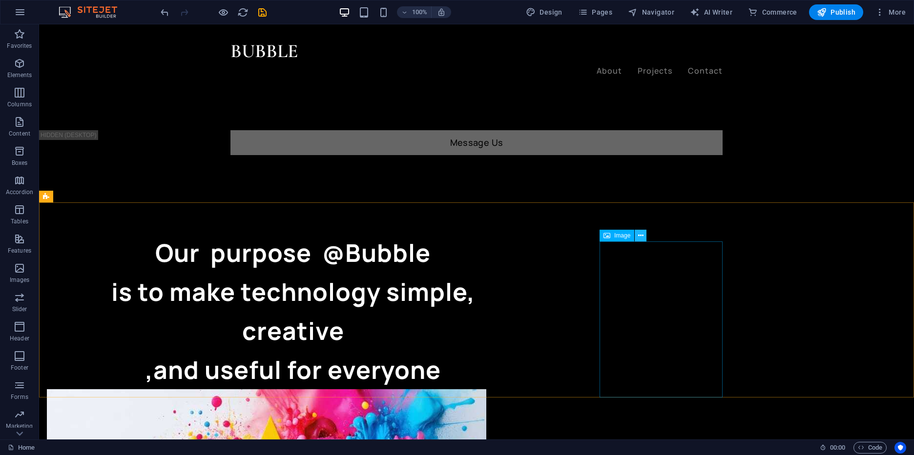
click at [642, 236] on icon at bounding box center [640, 236] width 5 height 10
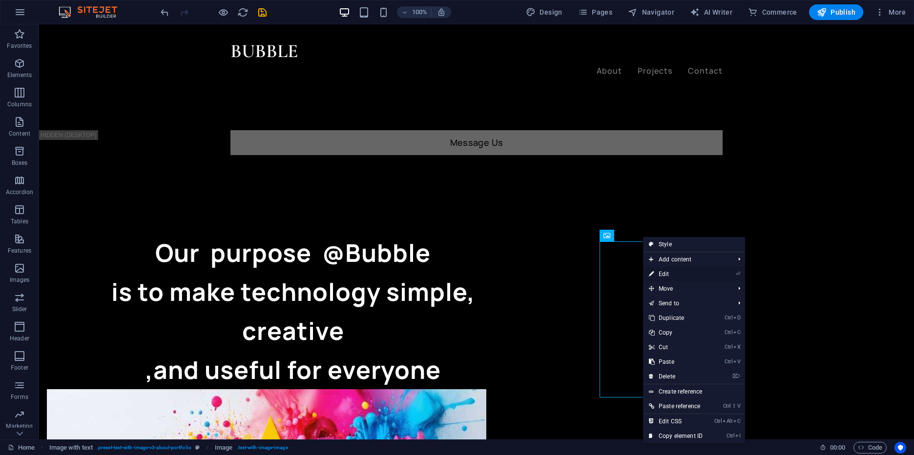
click at [679, 281] on link "⏎ Edit" at bounding box center [675, 274] width 65 height 15
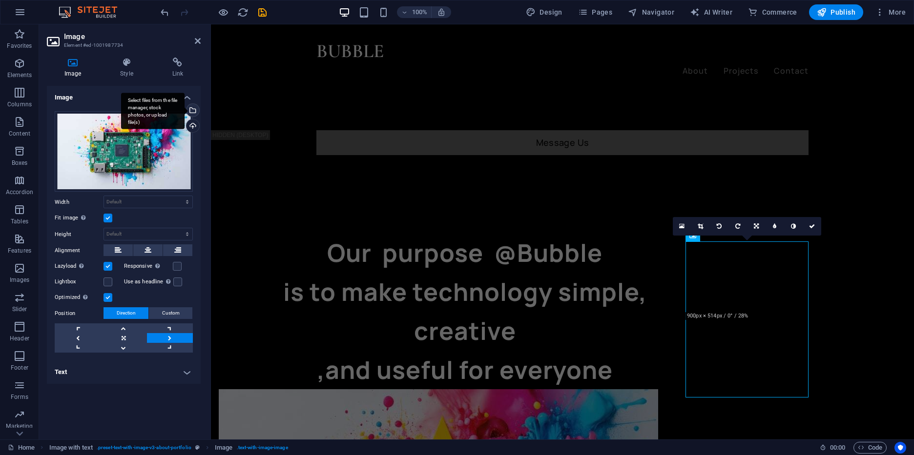
click at [193, 108] on div "Select files from the file manager, stock photos, or upload file(s)" at bounding box center [192, 111] width 15 height 15
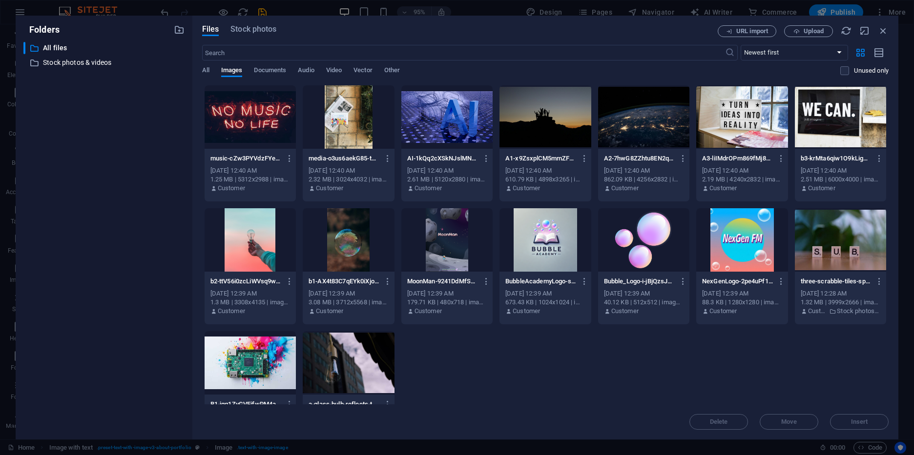
click at [640, 127] on div at bounding box center [643, 116] width 91 height 63
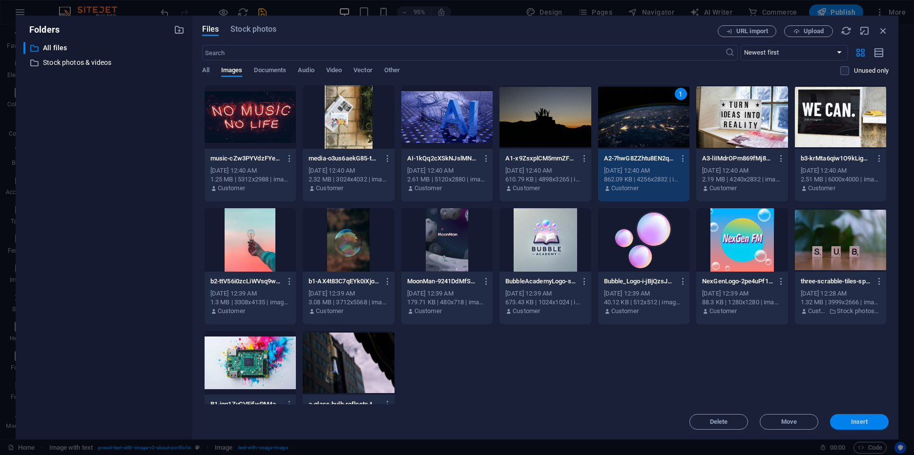
click at [853, 417] on button "Insert" at bounding box center [859, 422] width 59 height 16
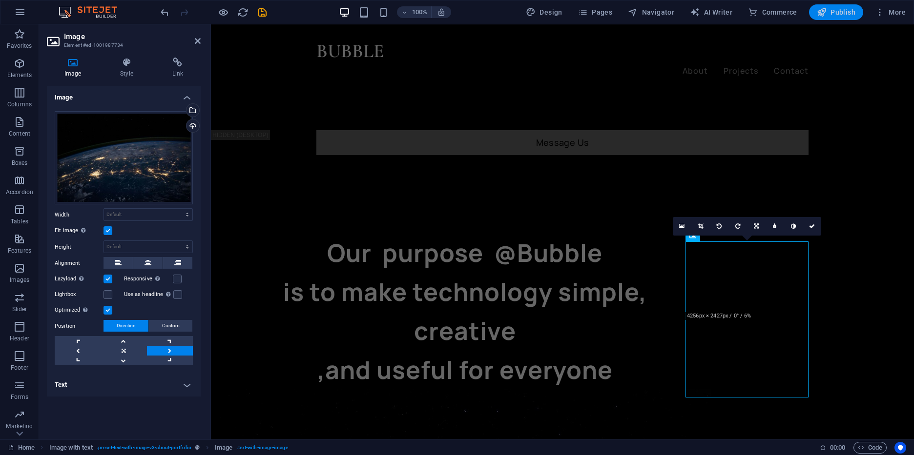
click at [840, 17] on button "Publish" at bounding box center [836, 12] width 54 height 16
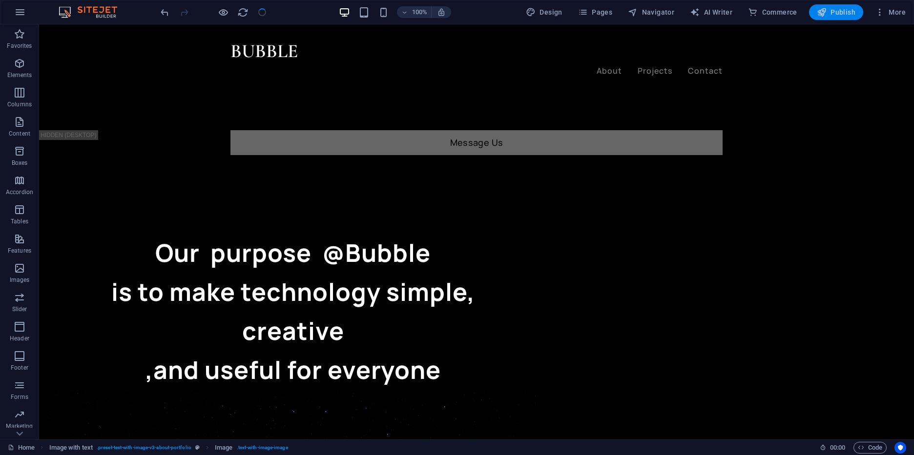
checkbox input "false"
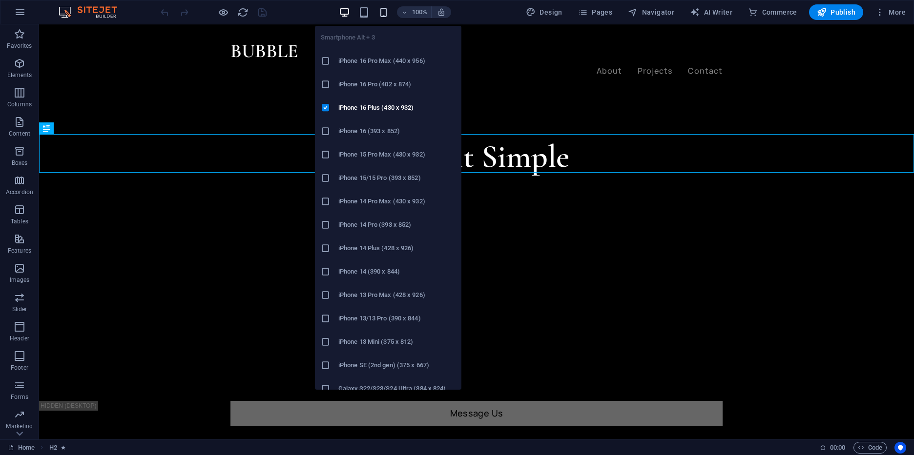
click at [386, 11] on icon "button" at bounding box center [383, 12] width 11 height 11
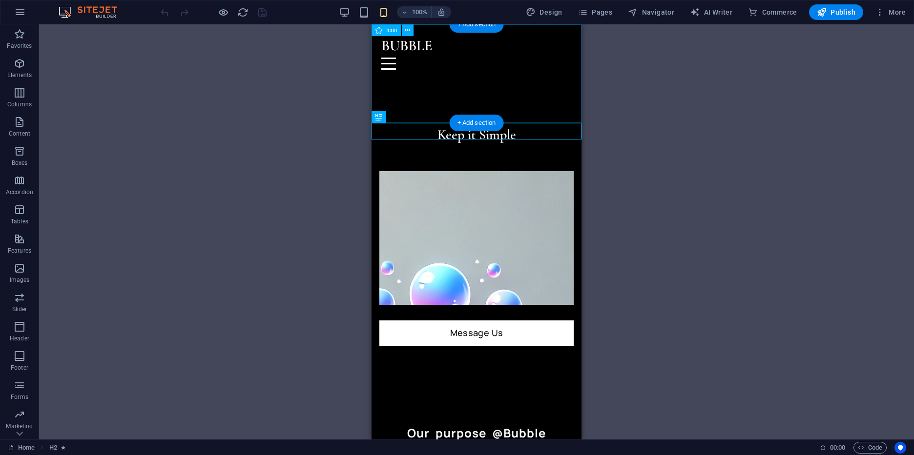
click at [511, 85] on figure at bounding box center [477, 75] width 210 height 103
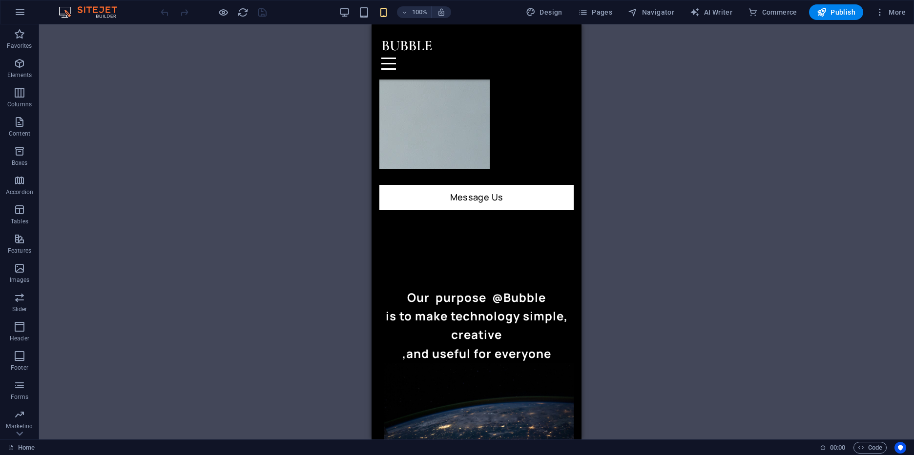
scroll to position [125, 0]
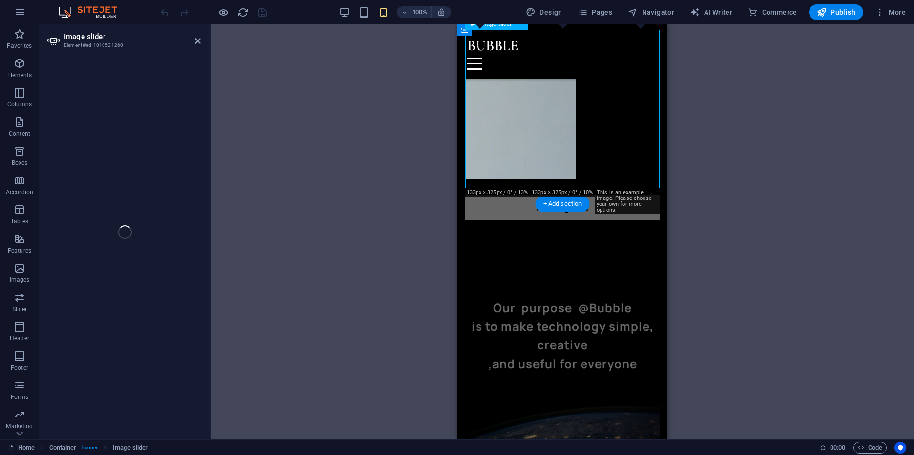
select select "px"
select select "ms"
select select "s"
select select "progressive"
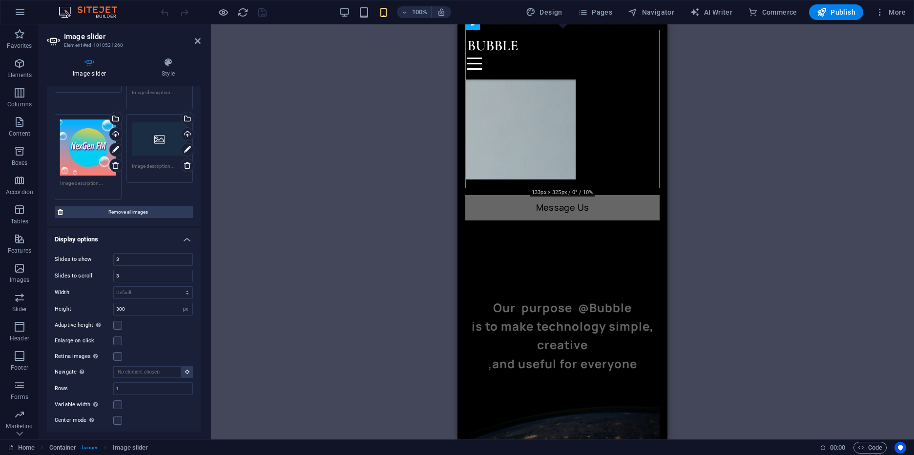
scroll to position [247, 0]
click at [161, 305] on input "300" at bounding box center [153, 309] width 79 height 12
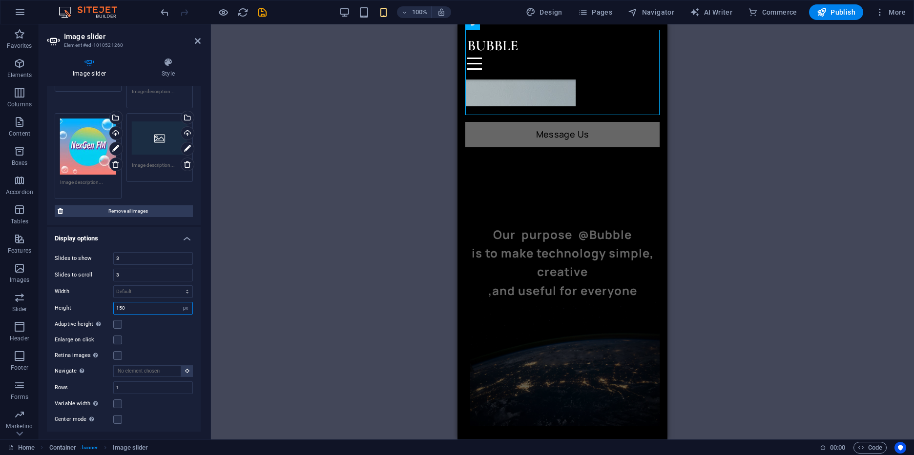
scroll to position [0, 0]
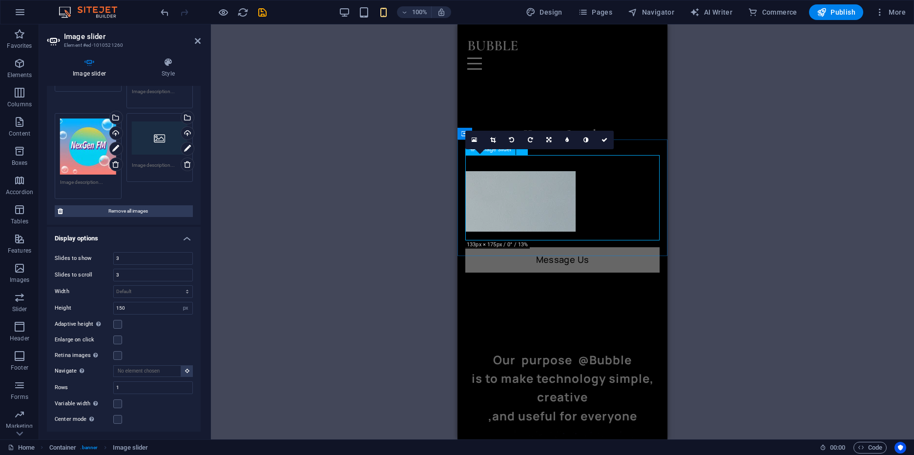
click at [465, 167] on button "button" at bounding box center [465, 167] width 0 height 0
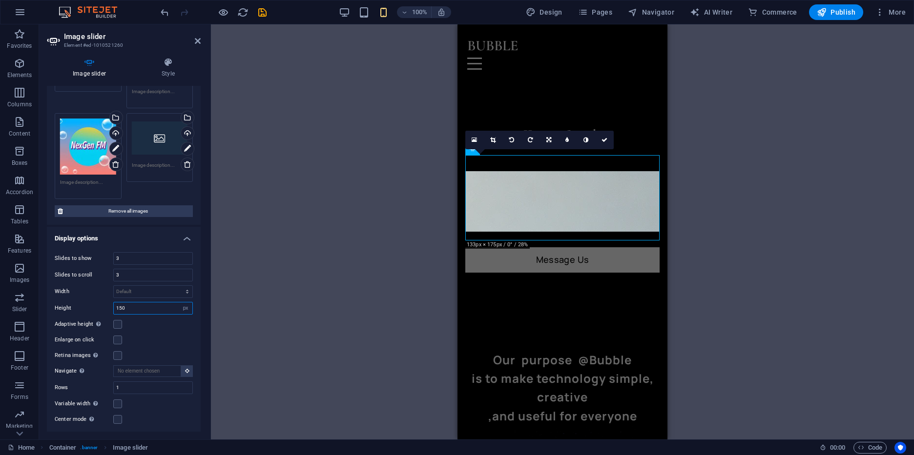
click at [153, 308] on input "150" at bounding box center [153, 309] width 79 height 12
type input "150"
click at [114, 286] on select "Default px % rem em vw vh" at bounding box center [153, 292] width 79 height 12
select select "px"
click option "px" at bounding box center [0, 0] width 0 height 0
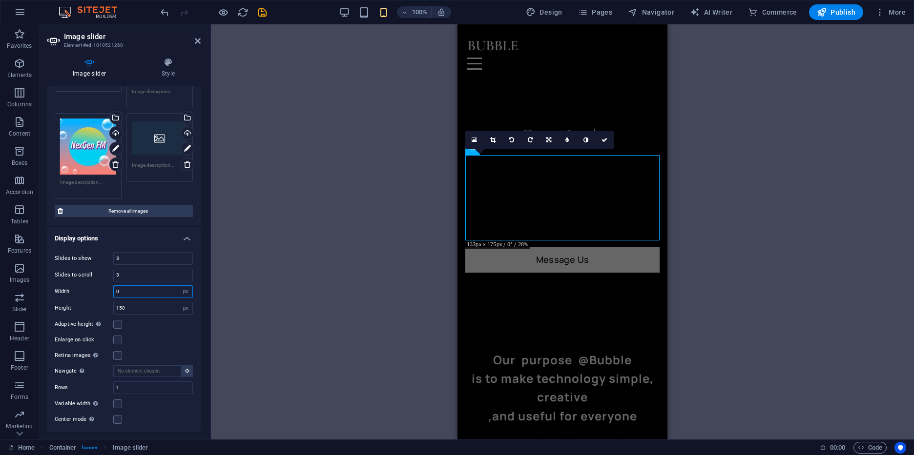
click at [136, 289] on input "0" at bounding box center [153, 292] width 79 height 12
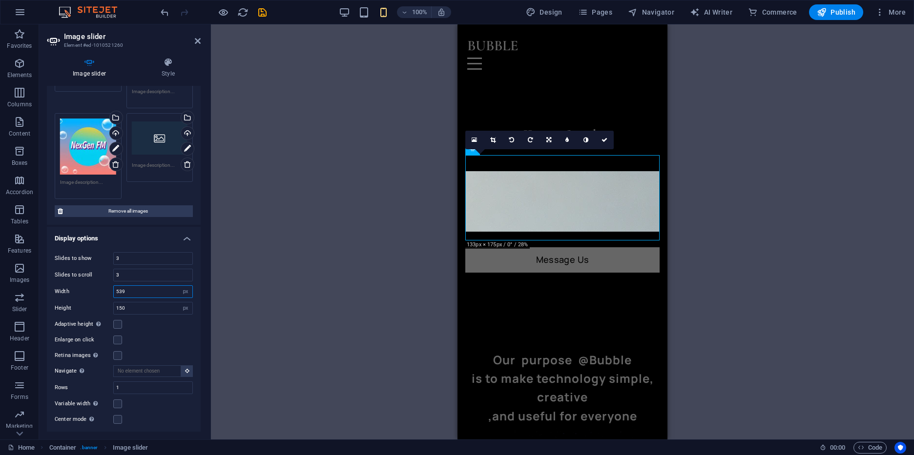
type input "540"
click at [148, 289] on input "540" at bounding box center [153, 292] width 79 height 12
click at [179, 286] on select "Default px % rem em vw vh" at bounding box center [186, 292] width 14 height 12
select select "default"
click option "Default" at bounding box center [0, 0] width 0 height 0
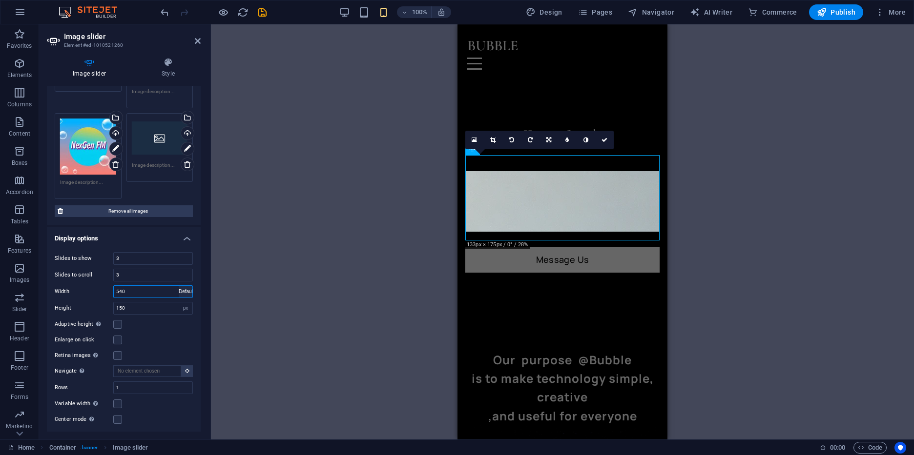
select select "DISABLED_OPTION_VALUE"
click at [166, 266] on div "Slides to show 3 Slides to scroll 3 Width Default px % rem em vw vh Height 150 …" at bounding box center [124, 339] width 154 height 189
click at [160, 253] on input "3" at bounding box center [153, 259] width 79 height 12
type input "2"
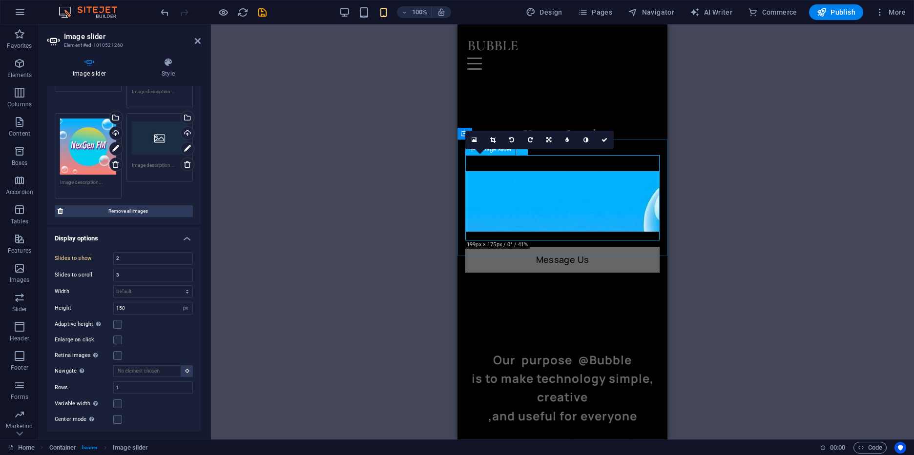
click at [465, 167] on button "button" at bounding box center [465, 167] width 0 height 0
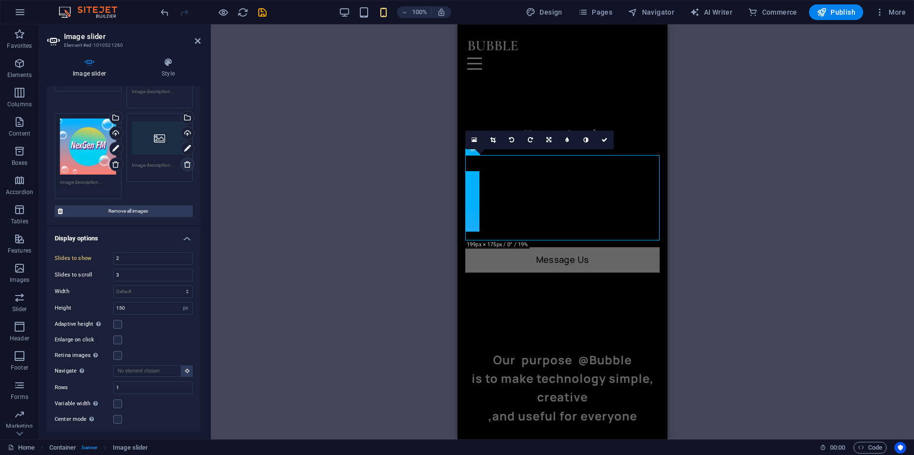
click at [186, 165] on icon at bounding box center [188, 165] width 8 height 8
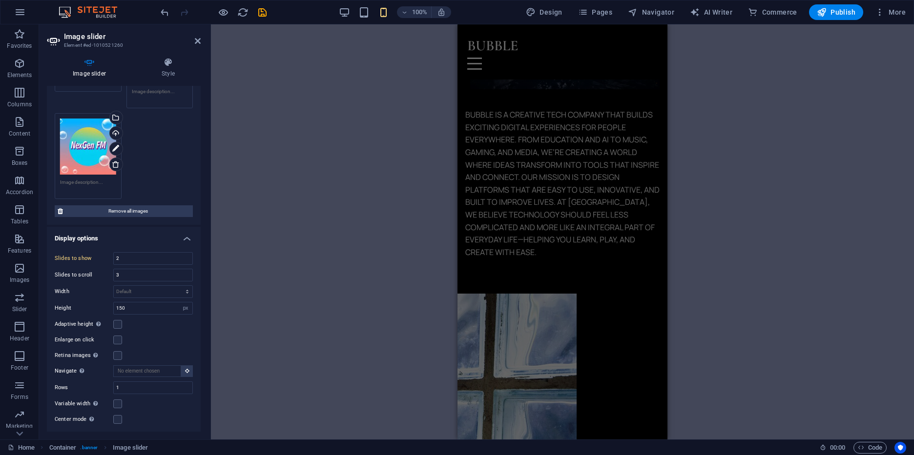
scroll to position [399, 0]
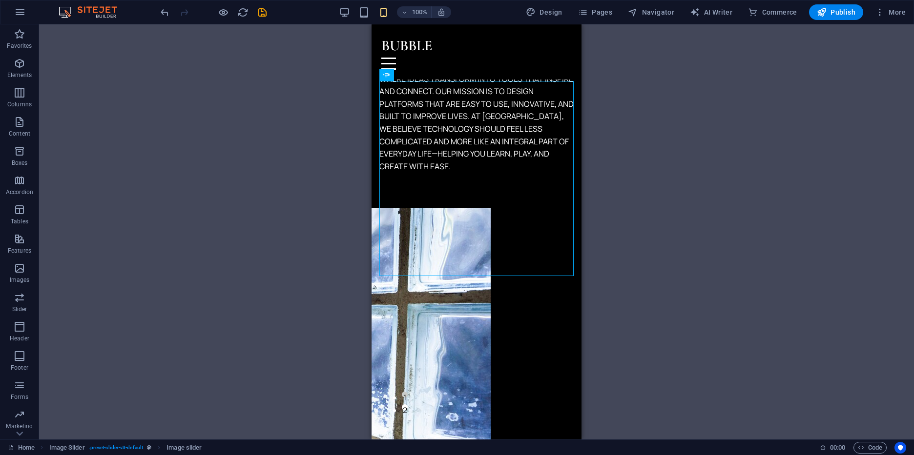
scroll to position [546, 0]
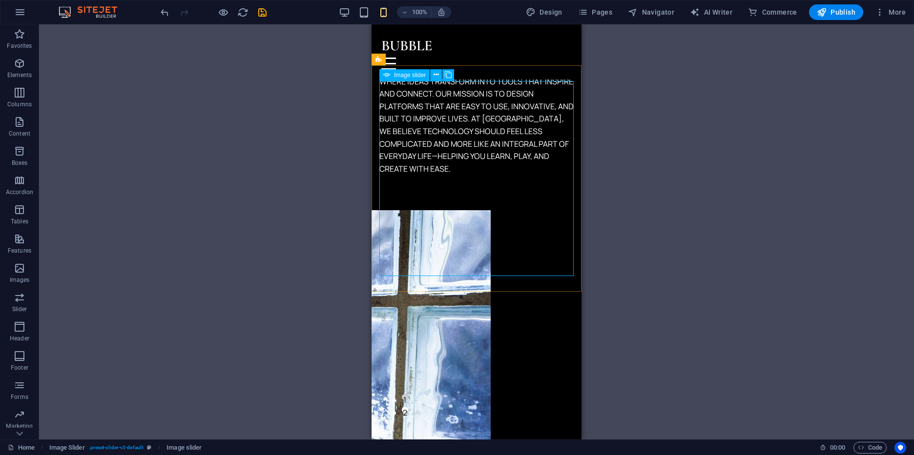
click at [388, 77] on icon at bounding box center [386, 75] width 7 height 12
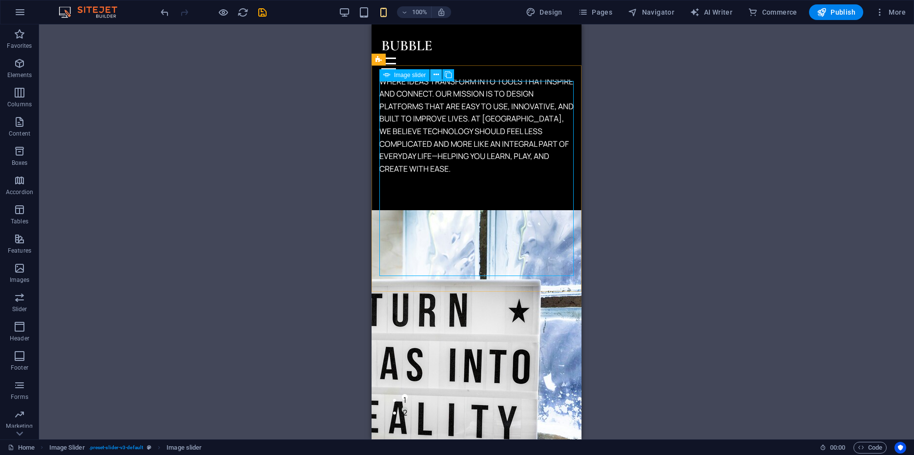
click at [434, 77] on icon at bounding box center [436, 75] width 5 height 10
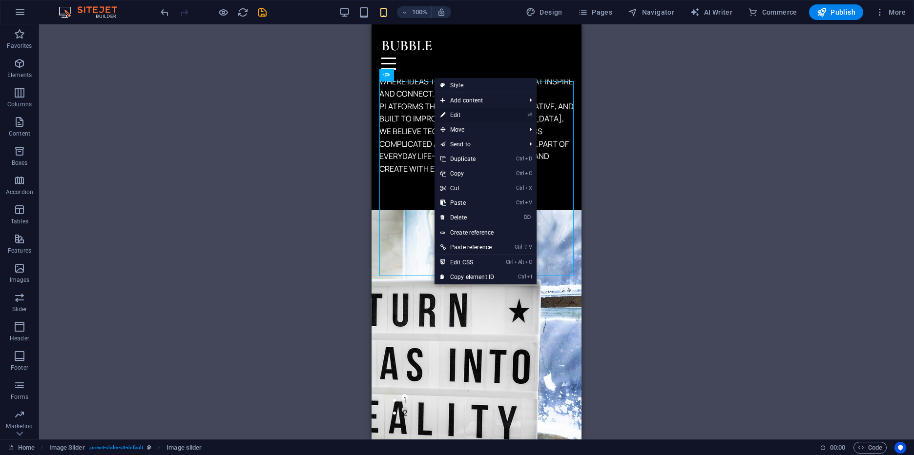
click at [450, 114] on link "⏎ Edit" at bounding box center [466, 115] width 65 height 15
select select "px"
select select "ms"
select select "s"
select select "progressive"
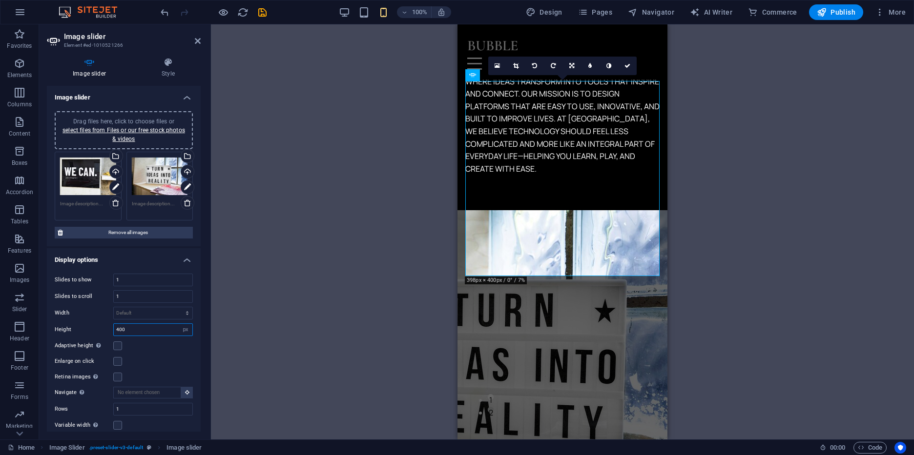
click at [169, 332] on input "400" at bounding box center [153, 330] width 79 height 12
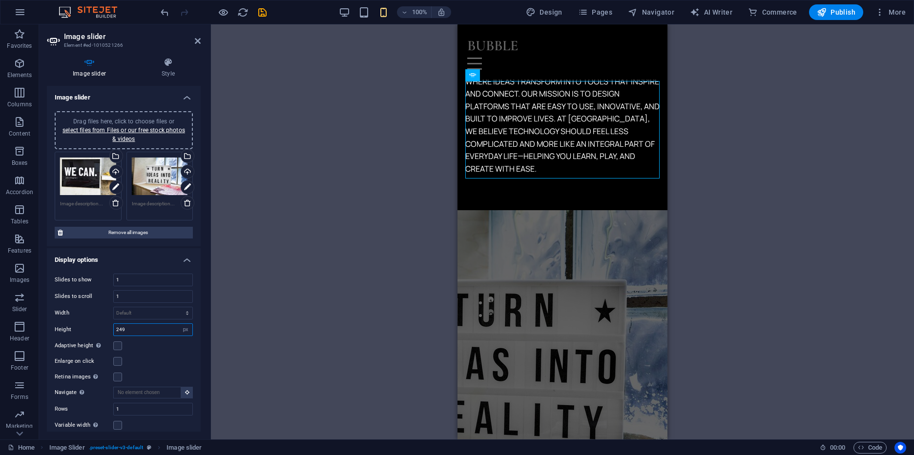
type input "250"
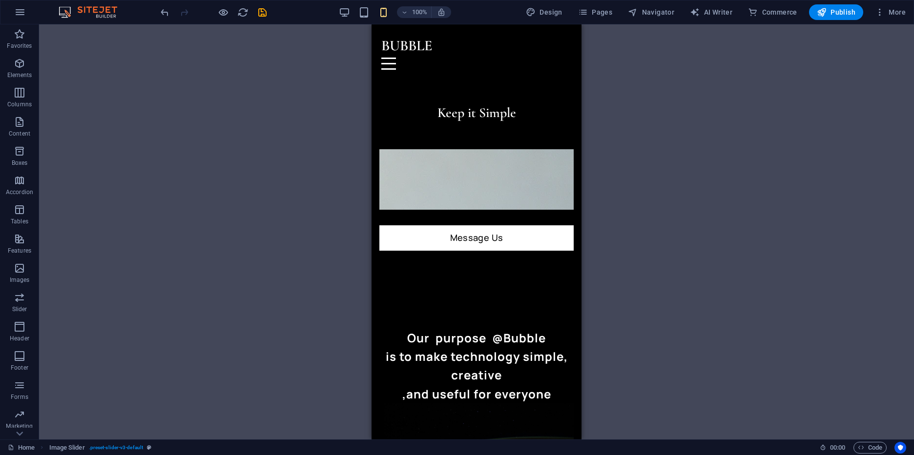
scroll to position [20, 0]
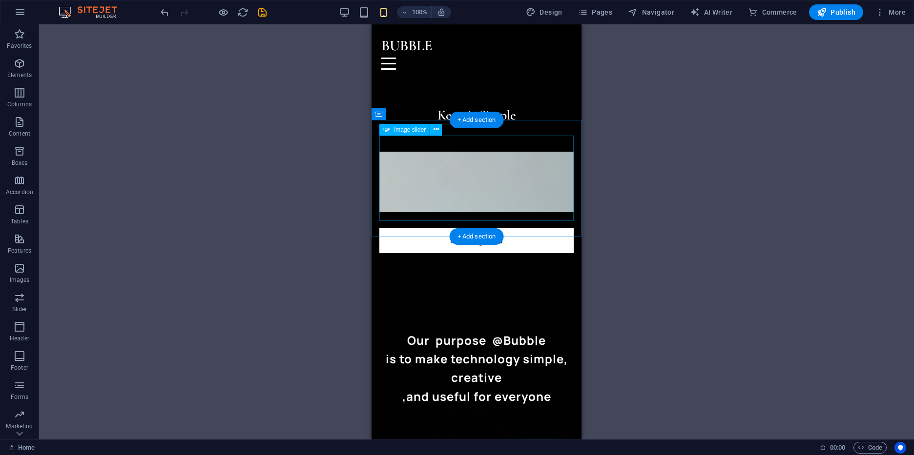
click at [435, 131] on icon at bounding box center [436, 129] width 5 height 10
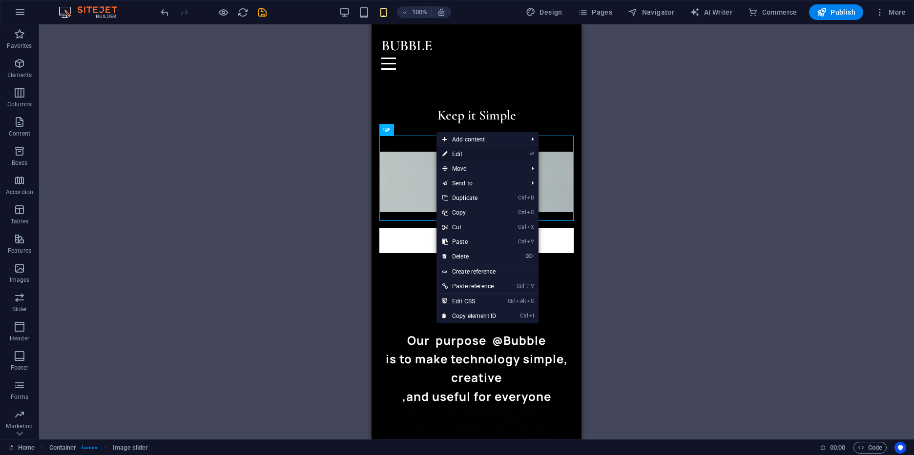
click at [471, 161] on link "⏎ Edit" at bounding box center [468, 154] width 65 height 15
select select "px"
select select "ms"
select select "s"
select select "progressive"
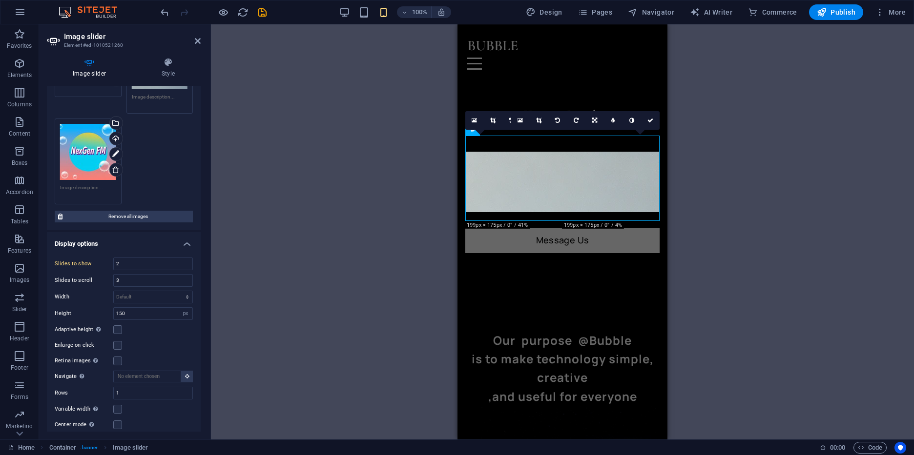
scroll to position [251, 0]
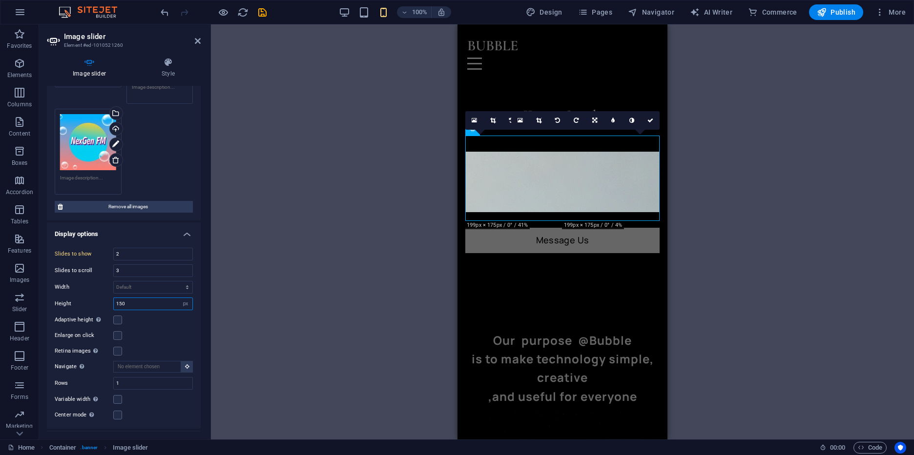
click at [137, 302] on input "150" at bounding box center [153, 304] width 79 height 12
type input "200"
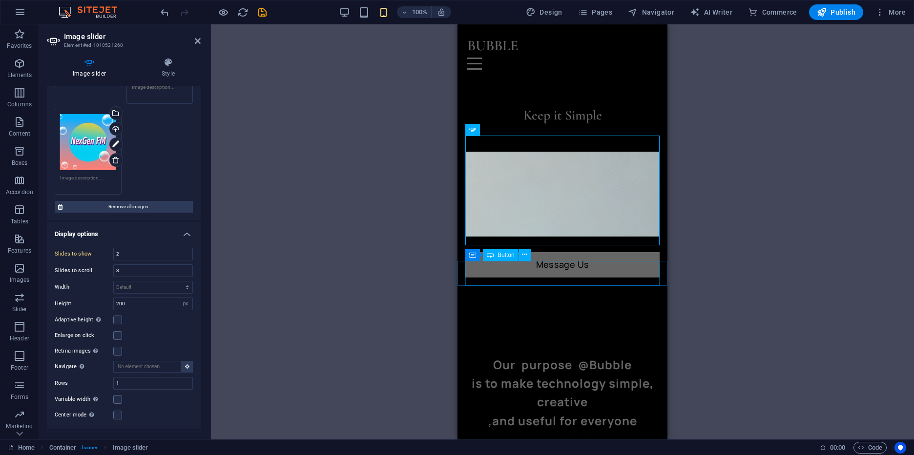
click at [607, 270] on div "Message Us" at bounding box center [562, 264] width 194 height 25
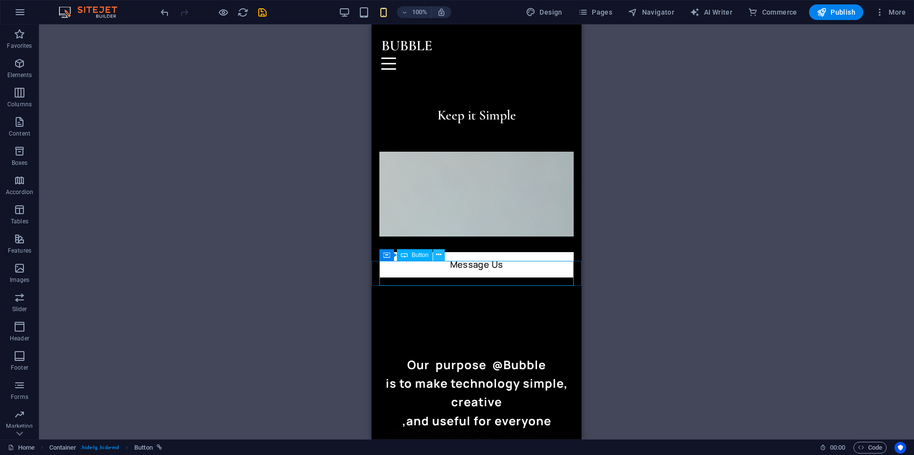
click at [440, 257] on icon at bounding box center [438, 255] width 5 height 10
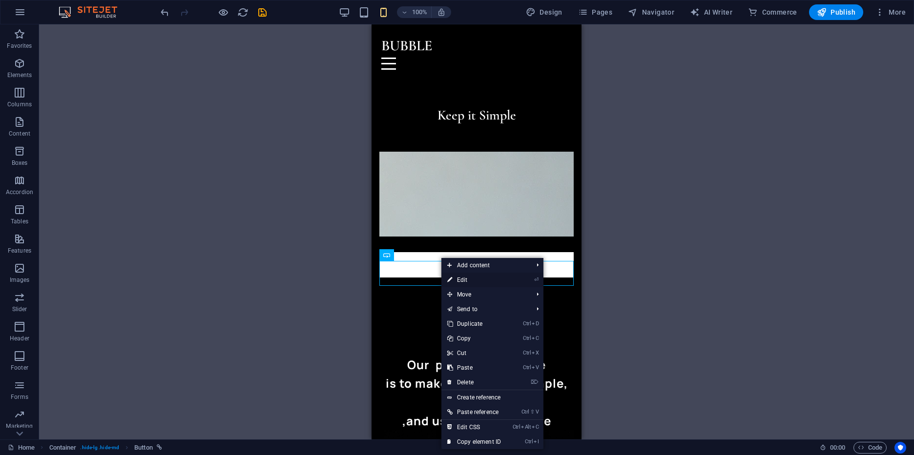
click at [472, 278] on link "⏎ Edit" at bounding box center [473, 280] width 65 height 15
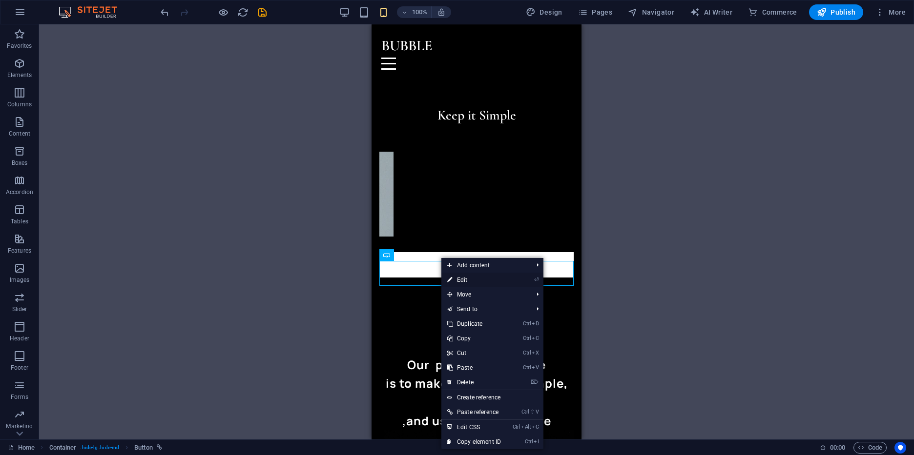
select select "%"
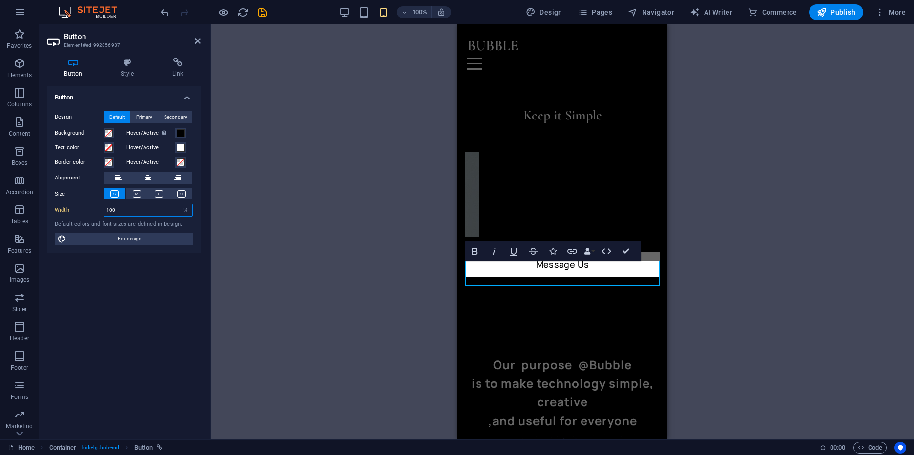
click at [118, 211] on input "100" at bounding box center [148, 211] width 88 height 12
click at [149, 183] on icon at bounding box center [148, 178] width 7 height 12
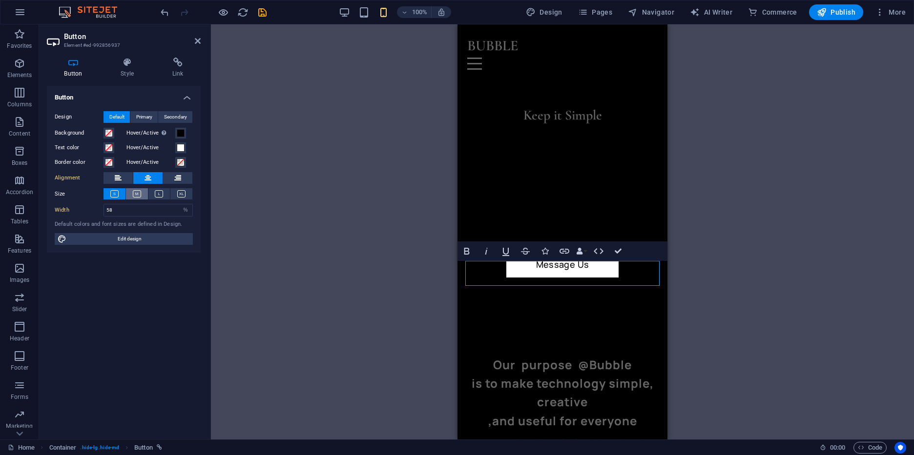
click at [136, 196] on icon at bounding box center [137, 193] width 8 height 7
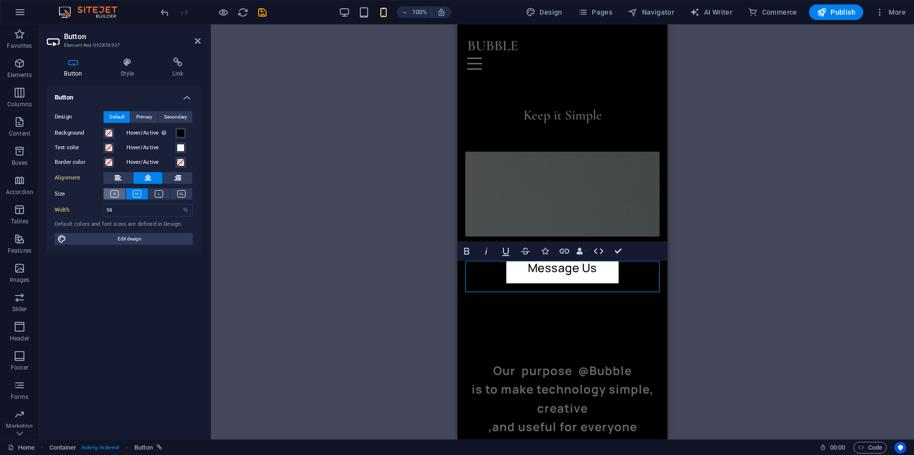
click at [119, 199] on button at bounding box center [114, 193] width 22 height 11
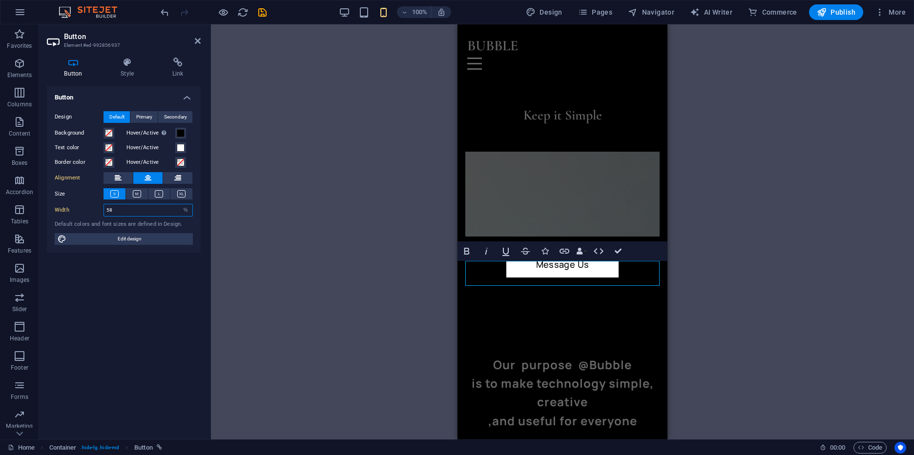
click at [132, 209] on input "58" at bounding box center [148, 211] width 88 height 12
type input "50"
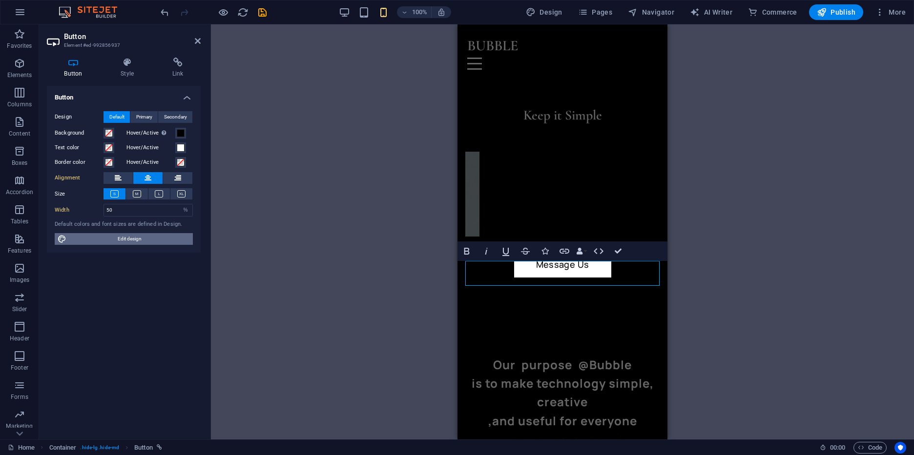
click at [144, 238] on span "Edit design" at bounding box center [129, 239] width 121 height 12
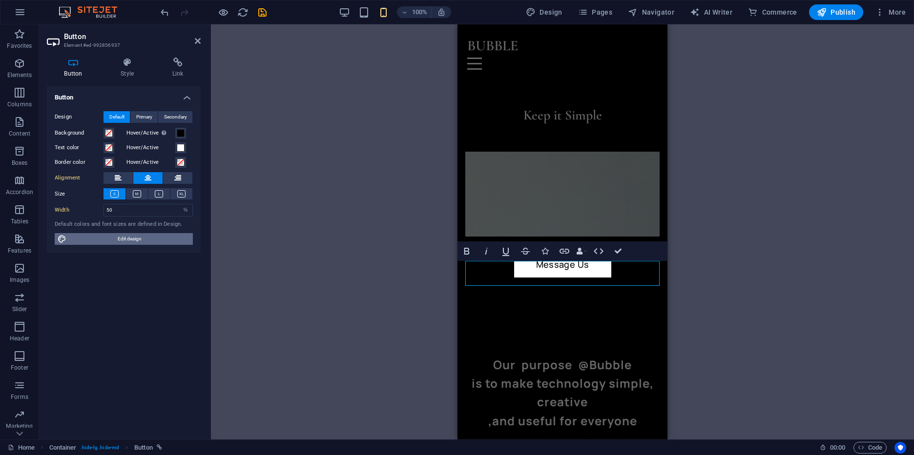
select select "px"
select select "400"
select select "px"
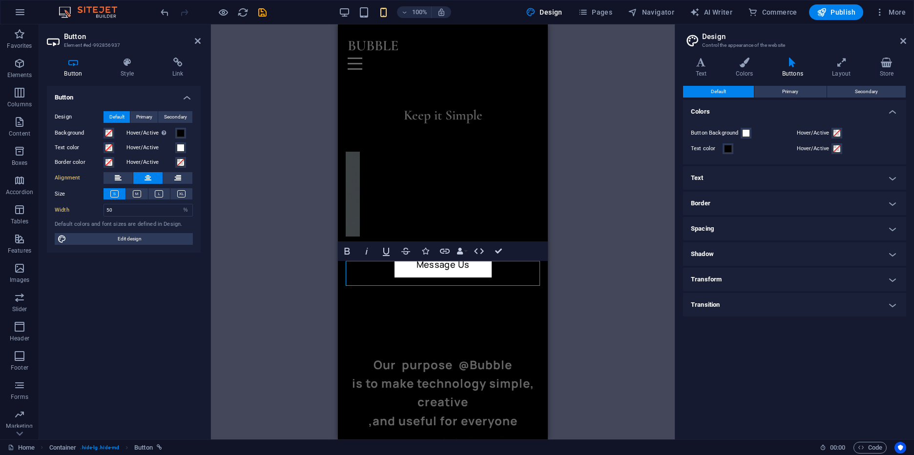
click at [735, 208] on h4 "Border" at bounding box center [794, 203] width 223 height 23
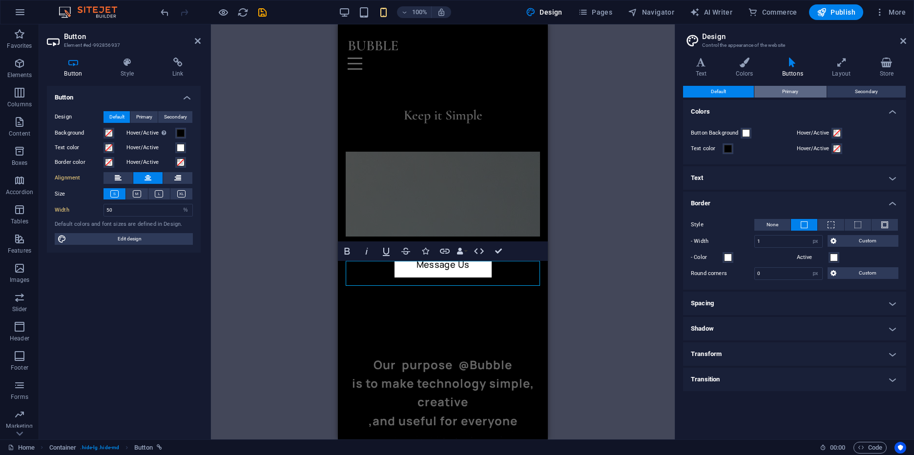
click at [800, 94] on button "Primary" at bounding box center [790, 92] width 72 height 12
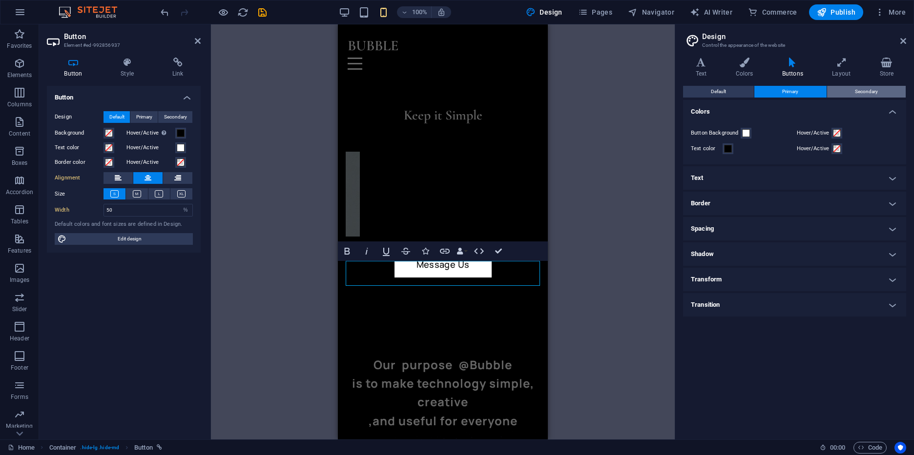
click at [876, 96] on span "Secondary" at bounding box center [866, 92] width 23 height 12
click at [906, 42] on icon at bounding box center [903, 41] width 6 height 8
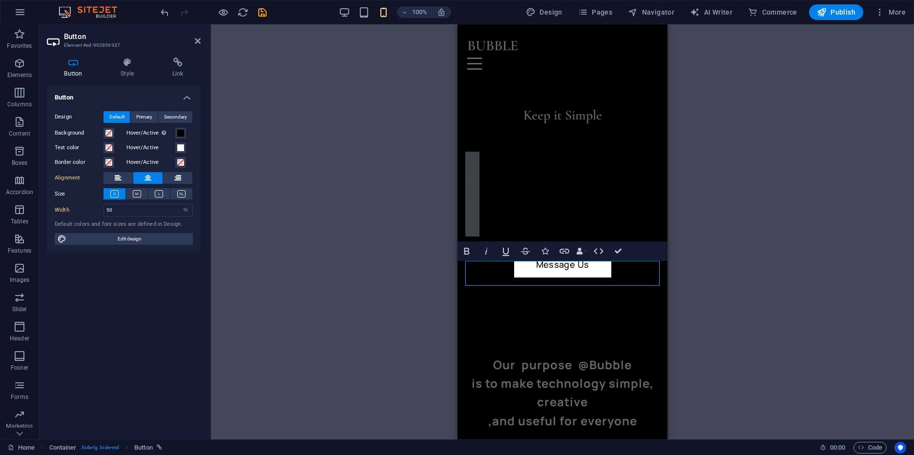
click at [186, 93] on h4 "Button" at bounding box center [124, 95] width 154 height 18
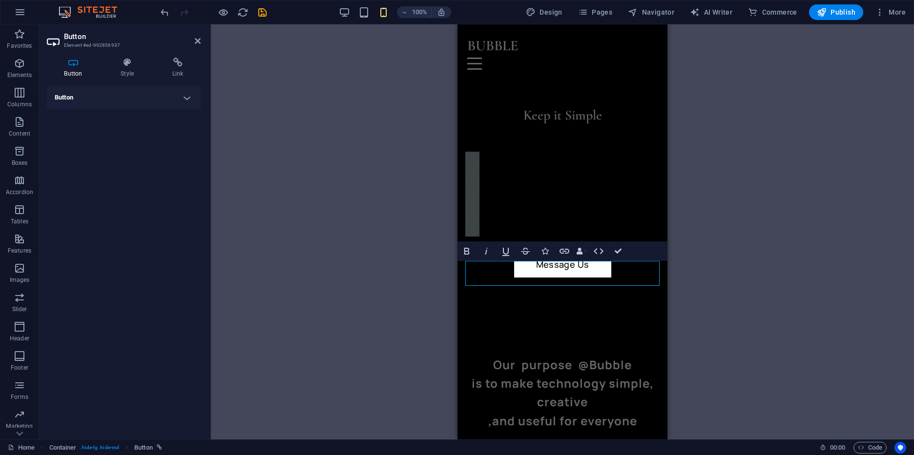
click at [186, 93] on h4 "Button" at bounding box center [124, 97] width 154 height 23
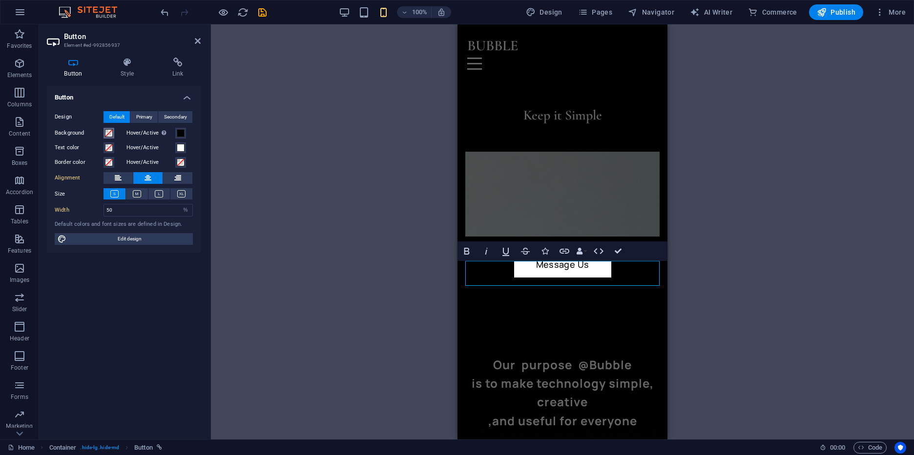
click at [111, 135] on span at bounding box center [109, 133] width 8 height 8
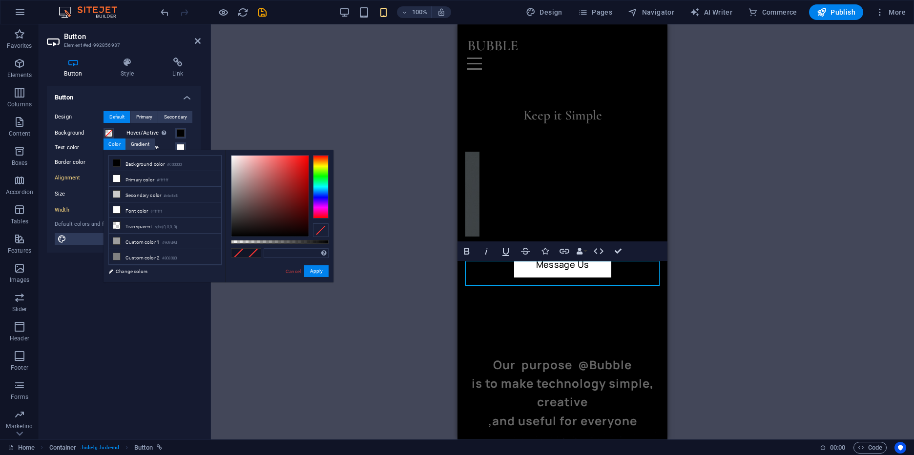
click at [94, 313] on div "Button Design Default Primary Secondary Background Hover/Active Switch to previ…" at bounding box center [124, 259] width 154 height 346
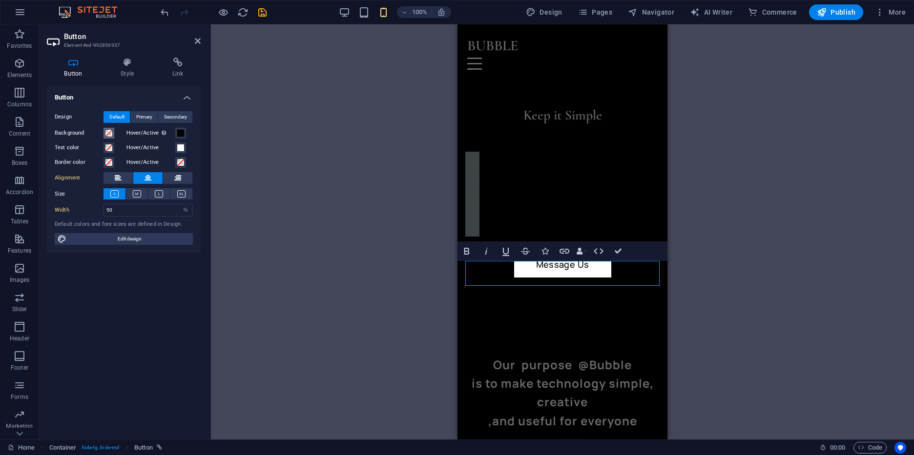
click at [107, 135] on span at bounding box center [109, 133] width 8 height 8
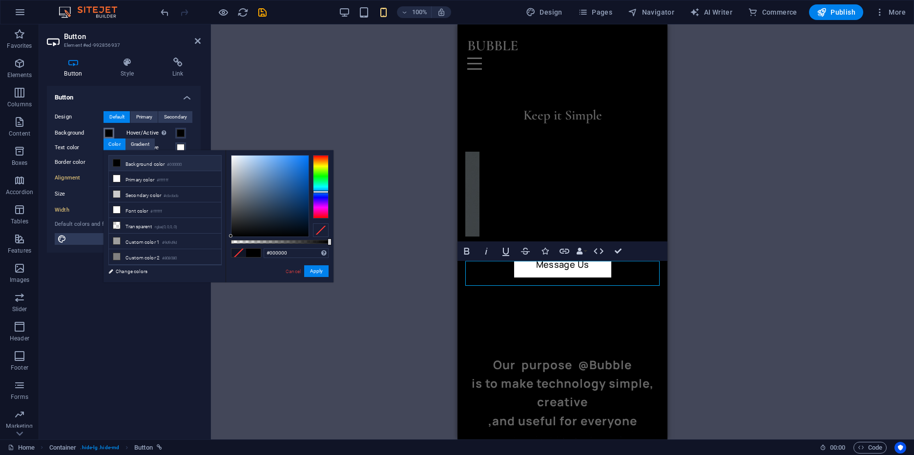
click at [320, 192] on div at bounding box center [321, 186] width 16 height 63
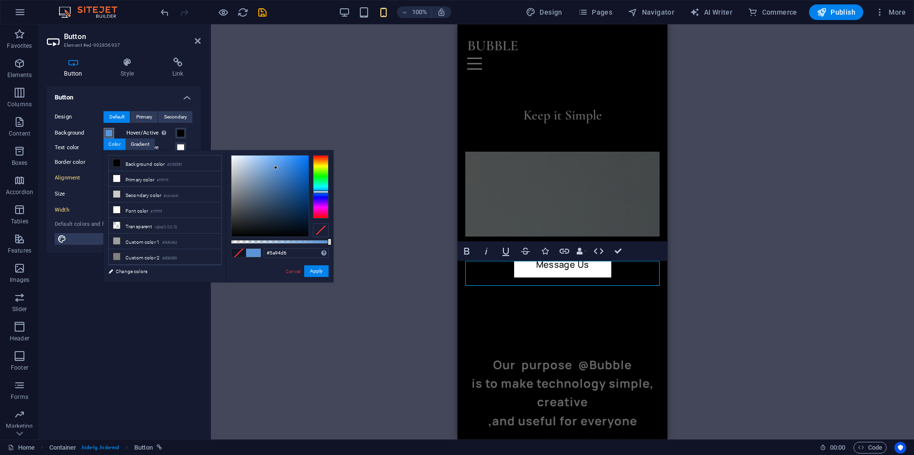
click at [276, 168] on div at bounding box center [269, 196] width 77 height 81
click at [276, 168] on div at bounding box center [275, 167] width 3 height 3
click at [297, 175] on div at bounding box center [269, 196] width 77 height 81
click at [296, 176] on div at bounding box center [269, 196] width 77 height 81
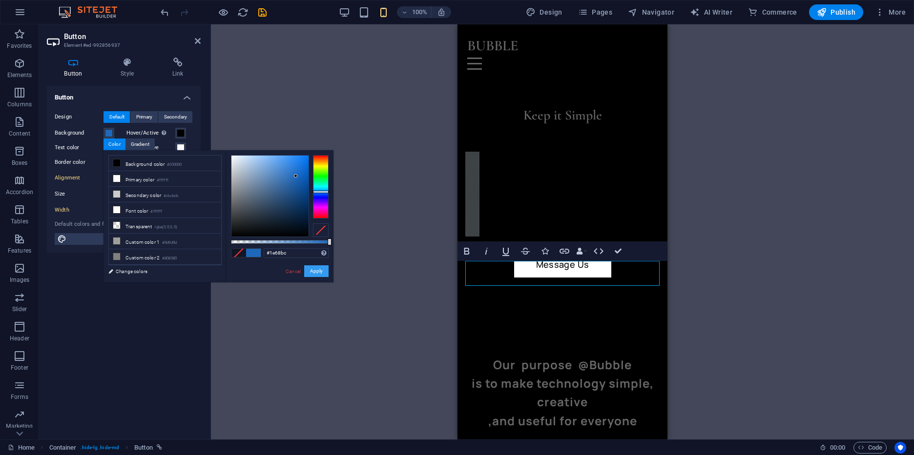
click at [315, 270] on button "Apply" at bounding box center [316, 272] width 24 height 12
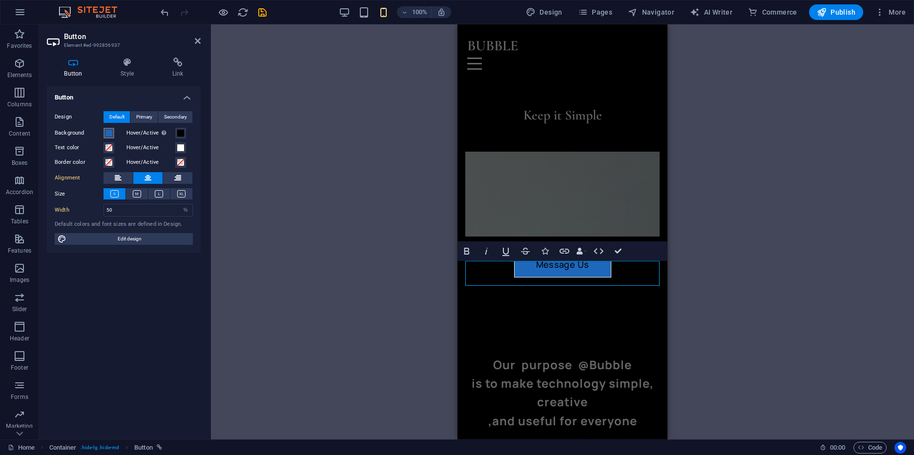
click at [107, 131] on span at bounding box center [109, 133] width 8 height 8
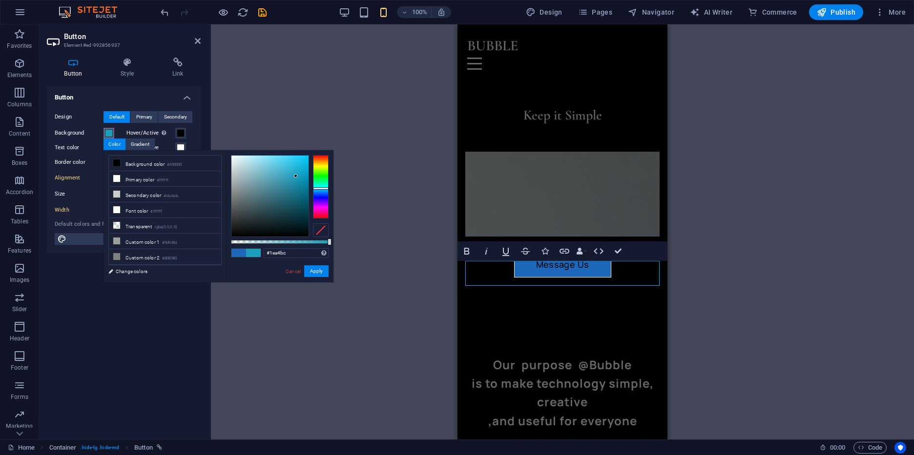
click at [323, 188] on div at bounding box center [321, 188] width 16 height 2
type input "#238091"
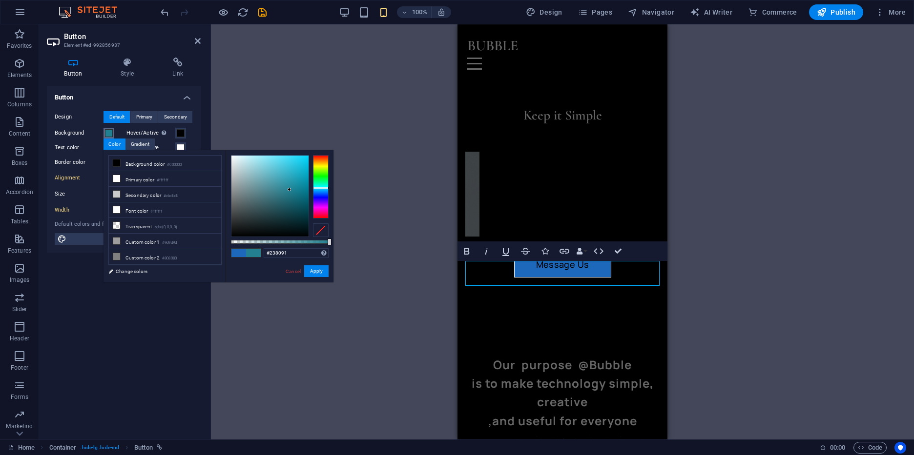
click at [289, 190] on div at bounding box center [269, 196] width 77 height 81
click at [321, 271] on button "Apply" at bounding box center [316, 272] width 24 height 12
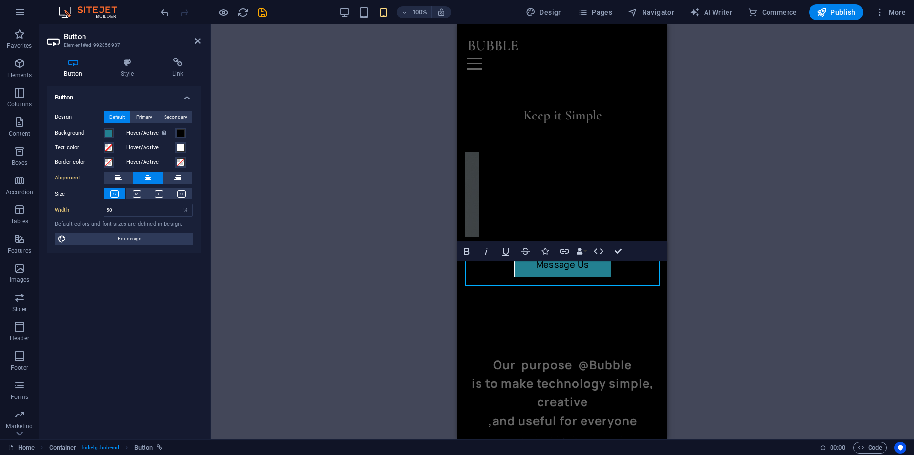
click at [704, 286] on div "H2 Container Icon Menu Bar Menu Image slider H3 Image with text Container H3 Im…" at bounding box center [562, 231] width 703 height 415
click at [648, 314] on div at bounding box center [562, 317] width 210 height 78
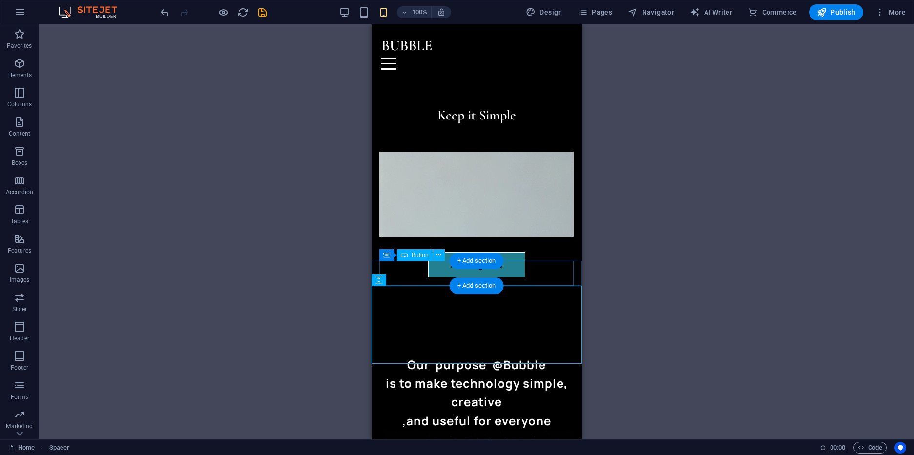
click at [497, 270] on div "Message Us" at bounding box center [476, 264] width 194 height 25
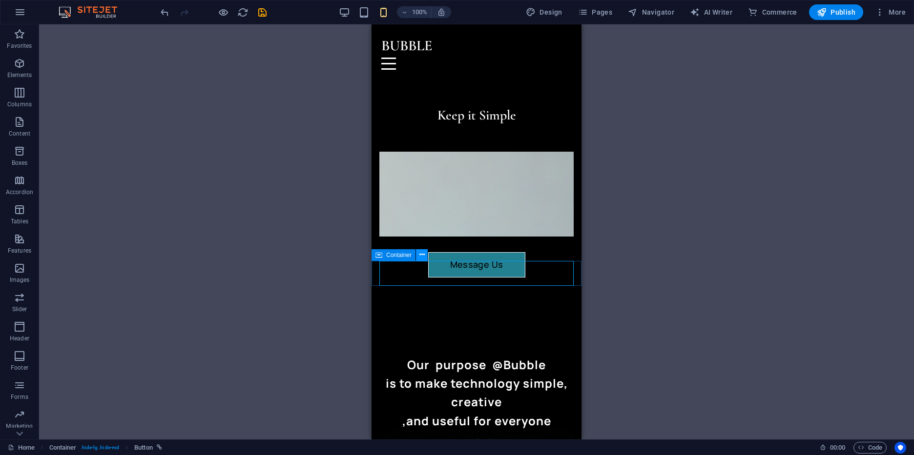
click at [421, 257] on icon at bounding box center [421, 255] width 5 height 10
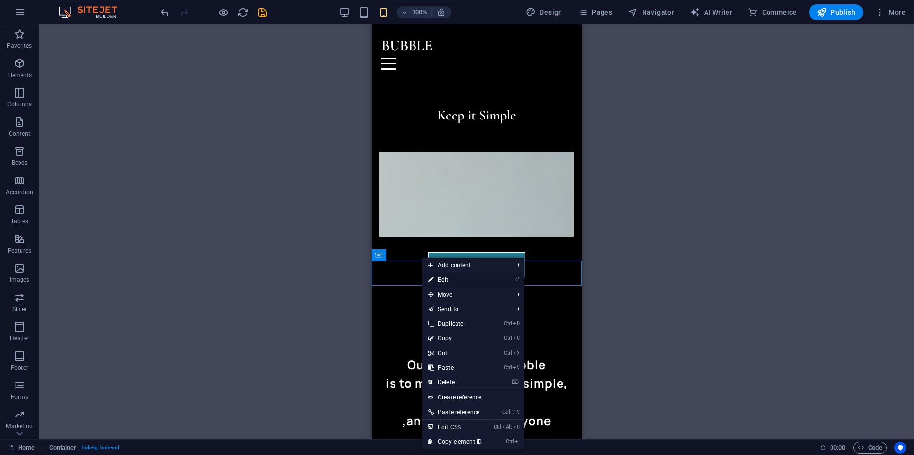
click at [453, 278] on link "⏎ Edit" at bounding box center [454, 280] width 65 height 15
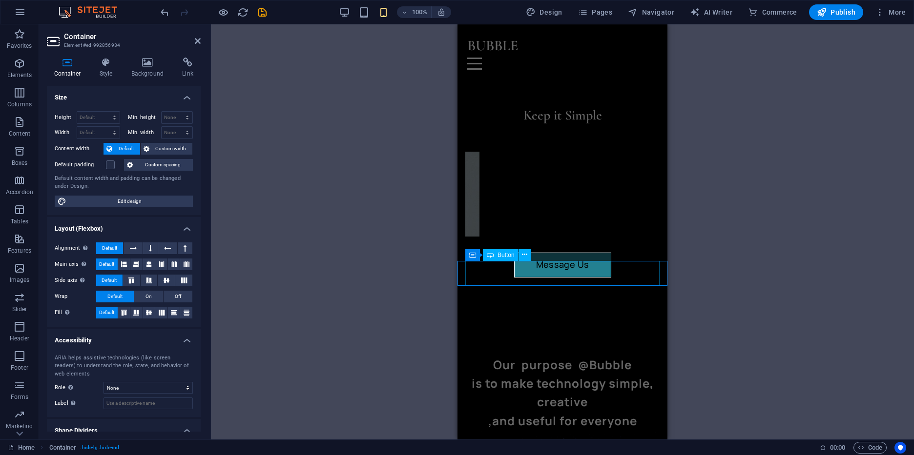
click at [534, 277] on div "Message Us" at bounding box center [562, 264] width 194 height 25
click at [525, 256] on icon at bounding box center [524, 255] width 5 height 10
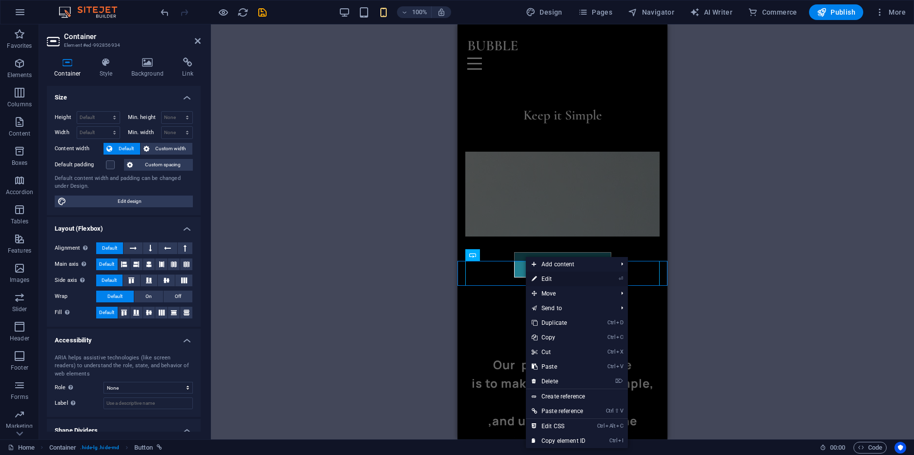
click at [556, 279] on link "⏎ Edit" at bounding box center [558, 279] width 65 height 15
select select "%"
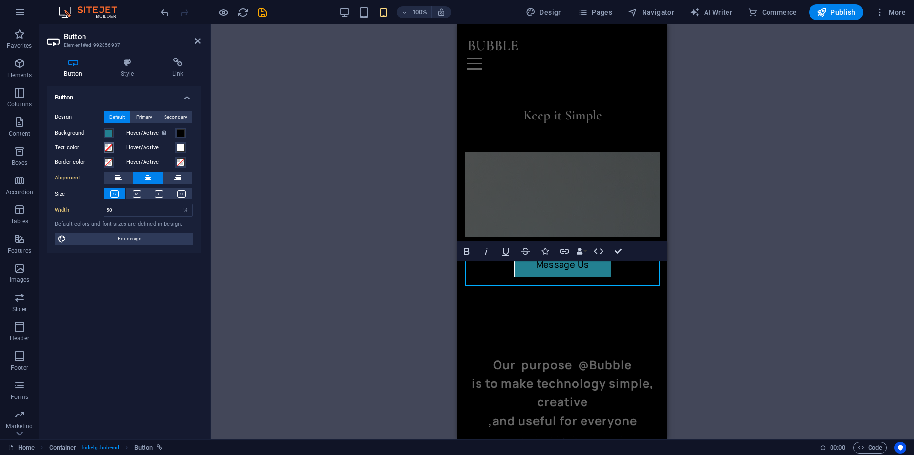
click at [108, 150] on span at bounding box center [109, 148] width 8 height 8
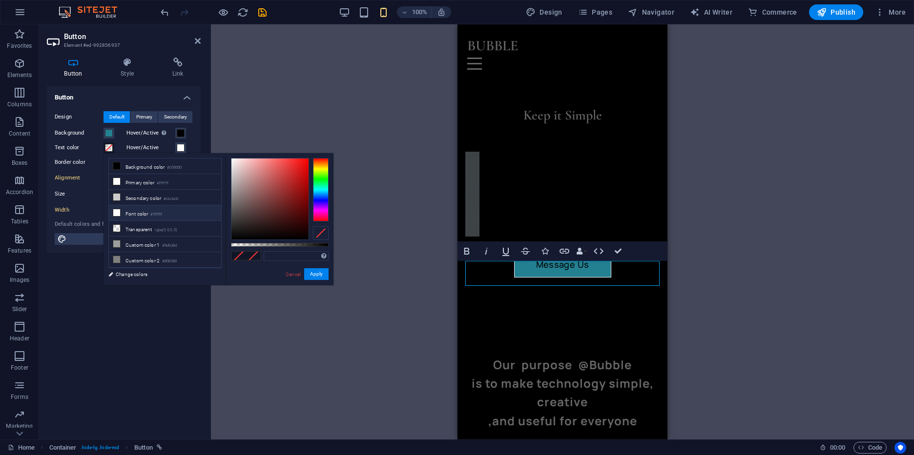
click at [116, 212] on icon at bounding box center [116, 212] width 7 height 7
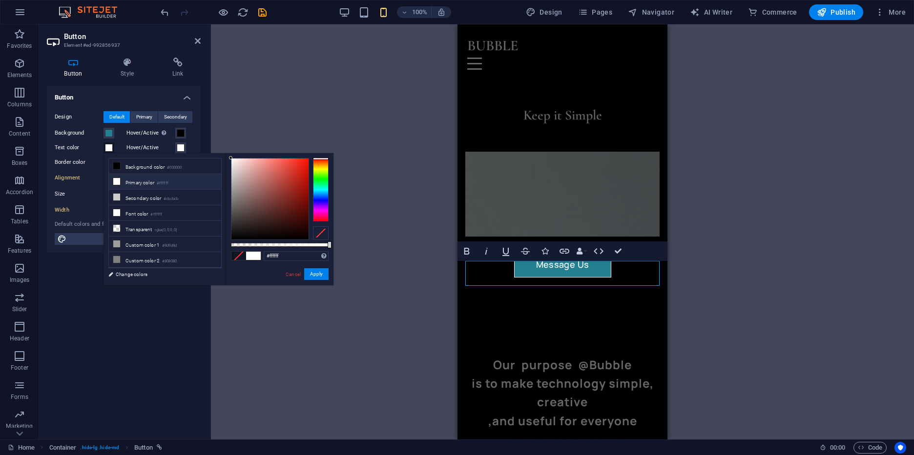
click at [317, 159] on div at bounding box center [321, 159] width 16 height 2
click at [232, 158] on div at bounding box center [270, 199] width 78 height 82
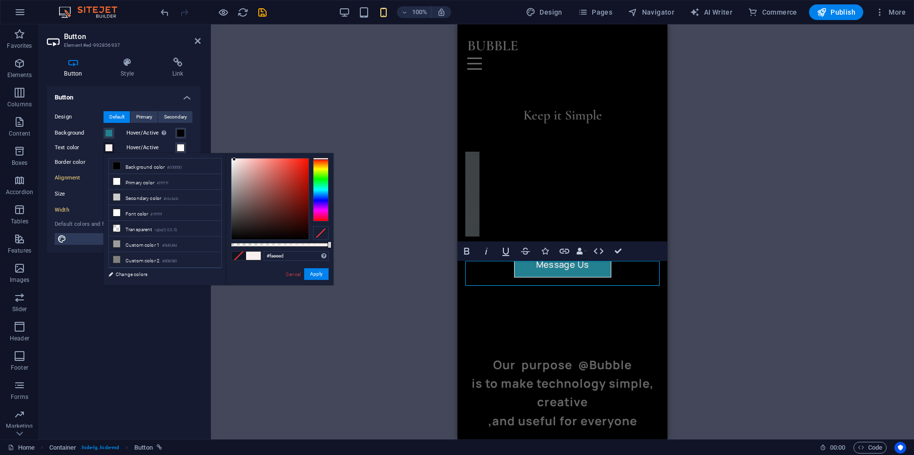
click at [235, 160] on div at bounding box center [233, 159] width 3 height 3
type input "#faefef"
click at [234, 160] on div at bounding box center [233, 159] width 3 height 3
click at [321, 274] on button "Apply" at bounding box center [316, 275] width 24 height 12
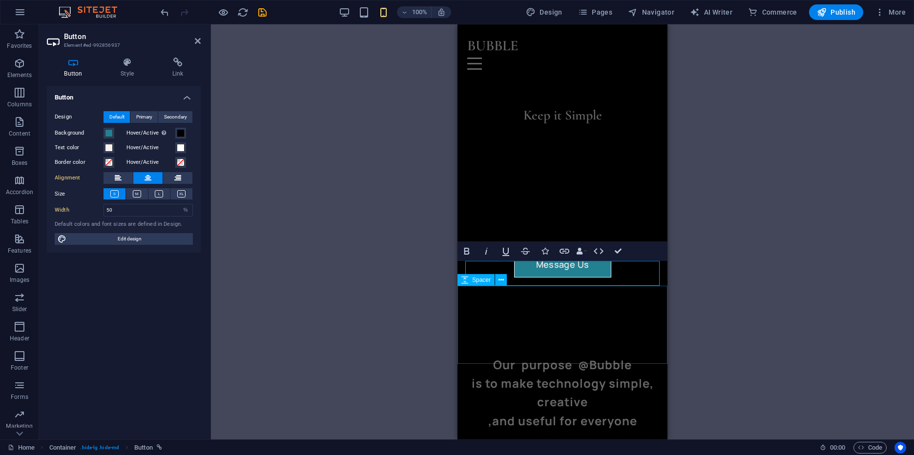
click at [541, 322] on div at bounding box center [562, 317] width 210 height 78
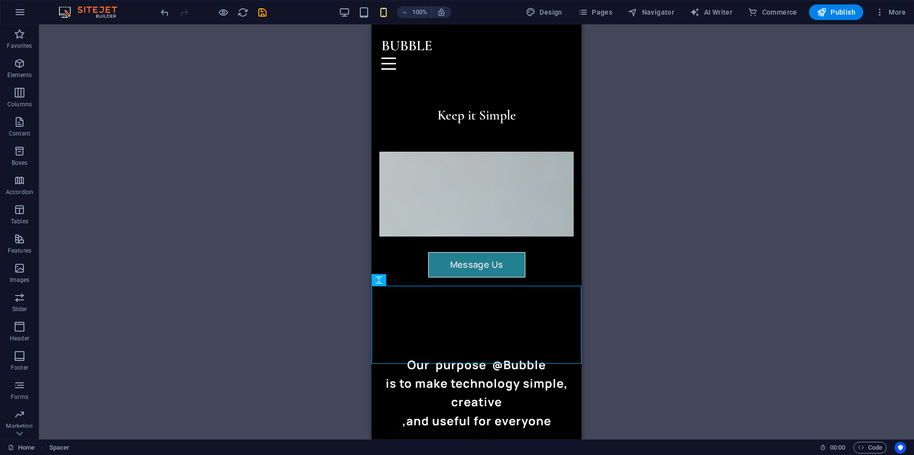
click at [763, 304] on div "H2 Container Icon Menu Bar Menu Image slider H3 Image with text Container H3 Im…" at bounding box center [476, 231] width 875 height 415
click at [876, 139] on div "H2 Container Icon Menu Bar Menu Image slider H3 Image with text Container H3 Im…" at bounding box center [476, 231] width 875 height 415
click at [860, 186] on div "H2 Container Icon Menu Bar Menu Image slider H3 Image with text Container H3 Im…" at bounding box center [476, 231] width 875 height 415
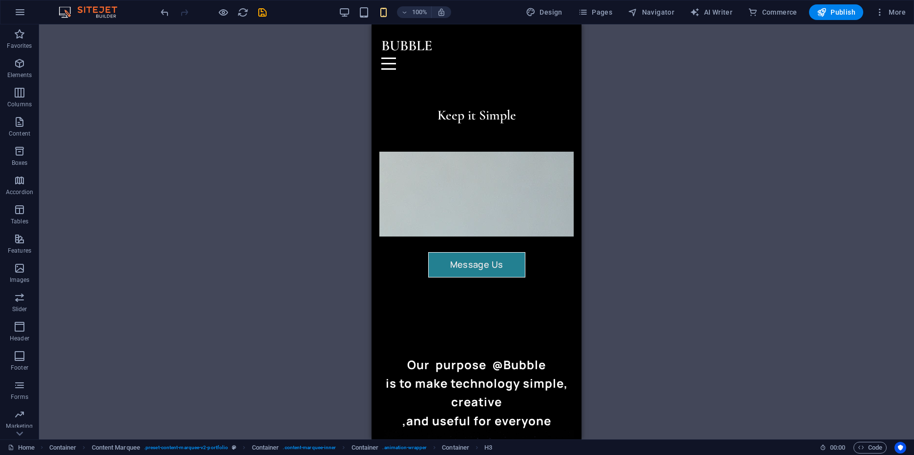
click at [693, 277] on div "H2 Container Icon Menu Bar Menu Image slider H3 Image with text Container H3 Im…" at bounding box center [476, 231] width 875 height 415
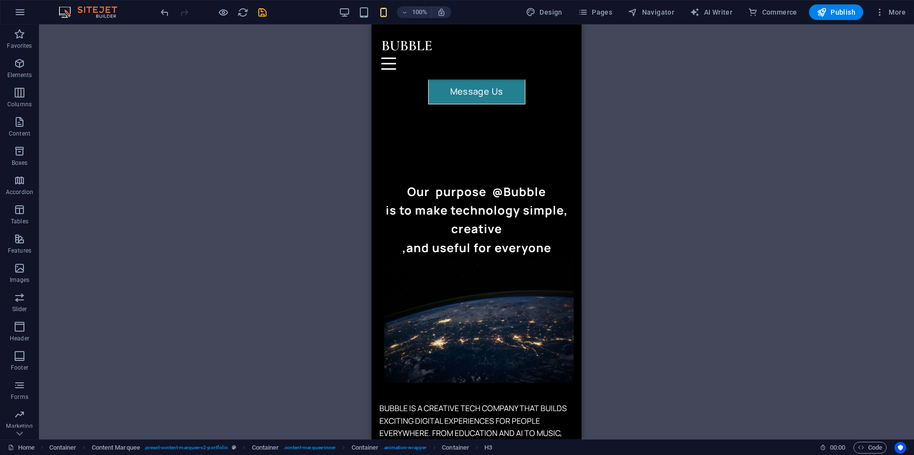
scroll to position [195, 0]
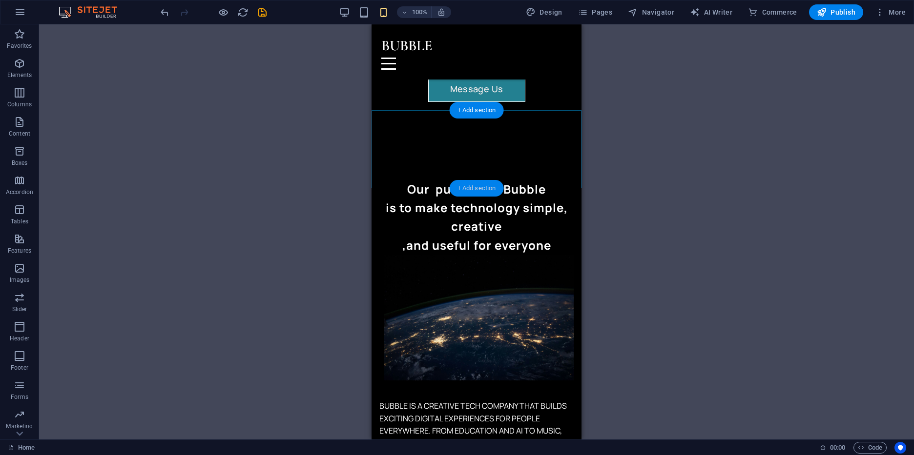
click at [472, 186] on div "+ Add section" at bounding box center [477, 188] width 54 height 17
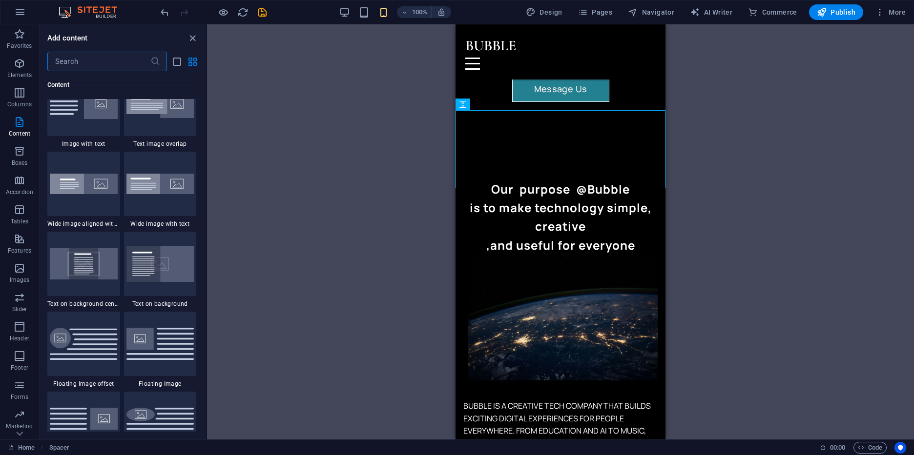
scroll to position [1881, 0]
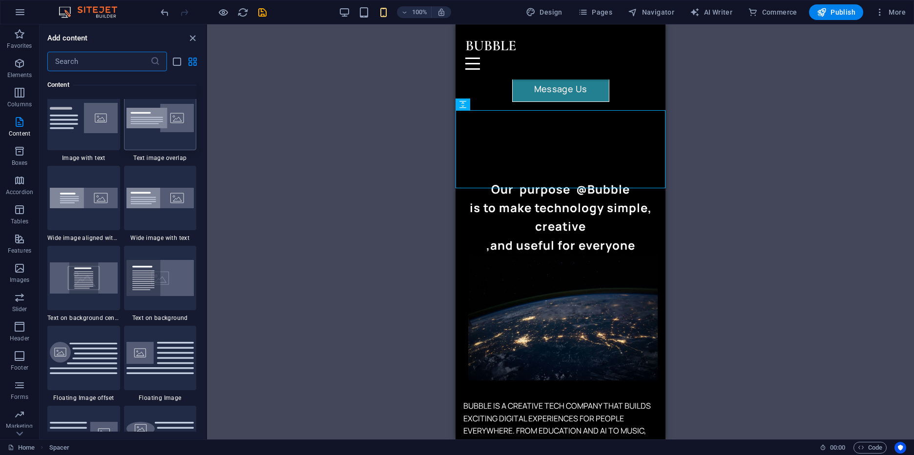
click at [186, 133] on img at bounding box center [160, 118] width 68 height 29
click at [207, 192] on div "H2 Container Icon Menu Bar Menu Image slider H3 Image with text Container H3 Im…" at bounding box center [560, 231] width 707 height 415
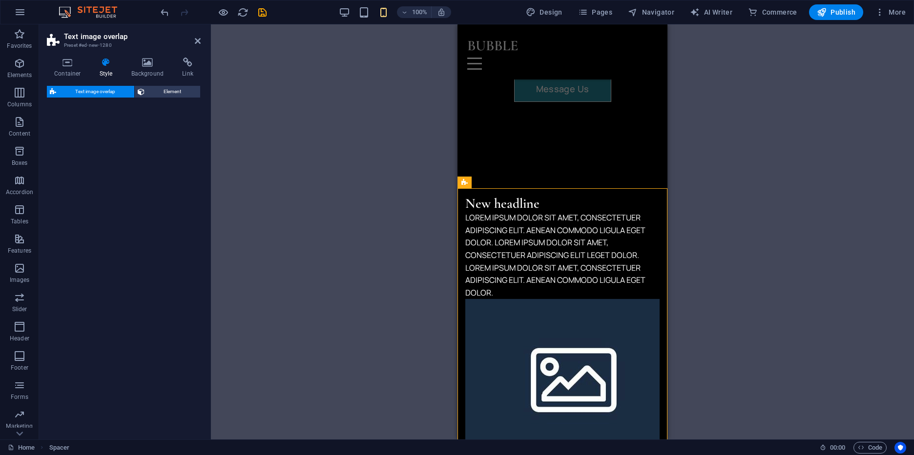
select select "rem"
select select "px"
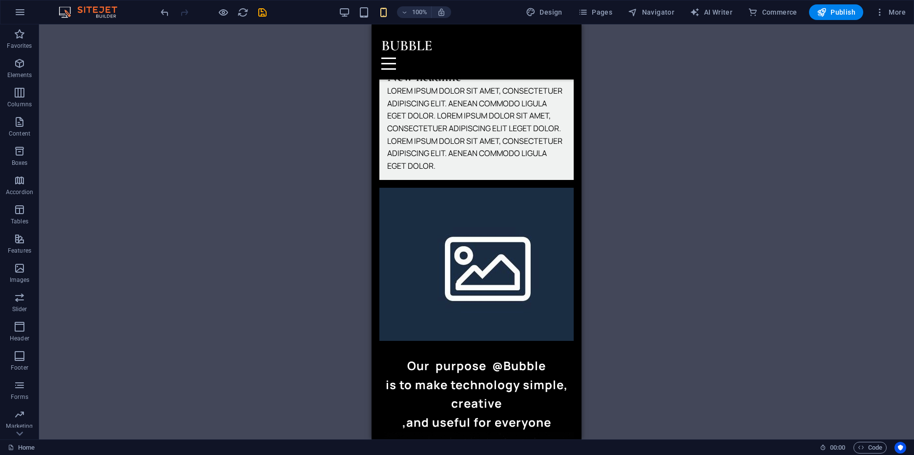
scroll to position [327, 0]
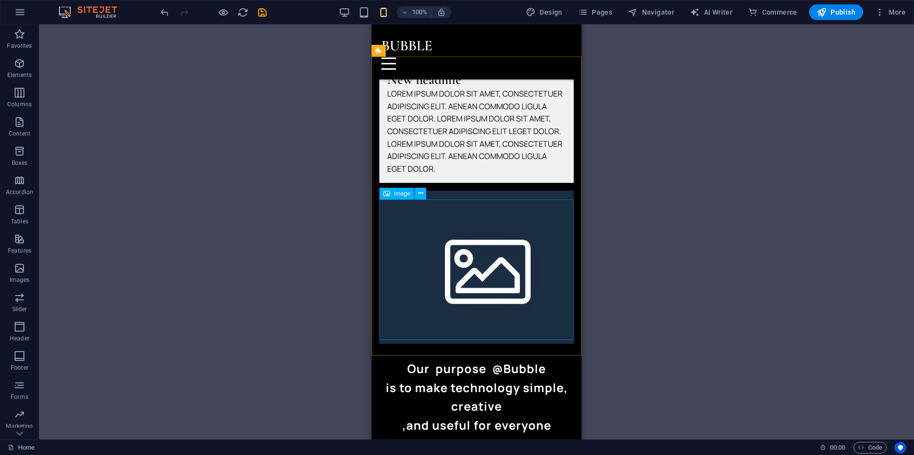
click at [414, 192] on div "Image" at bounding box center [405, 194] width 53 height 12
click at [418, 195] on icon at bounding box center [420, 193] width 5 height 10
click at [418, 190] on icon at bounding box center [420, 193] width 5 height 10
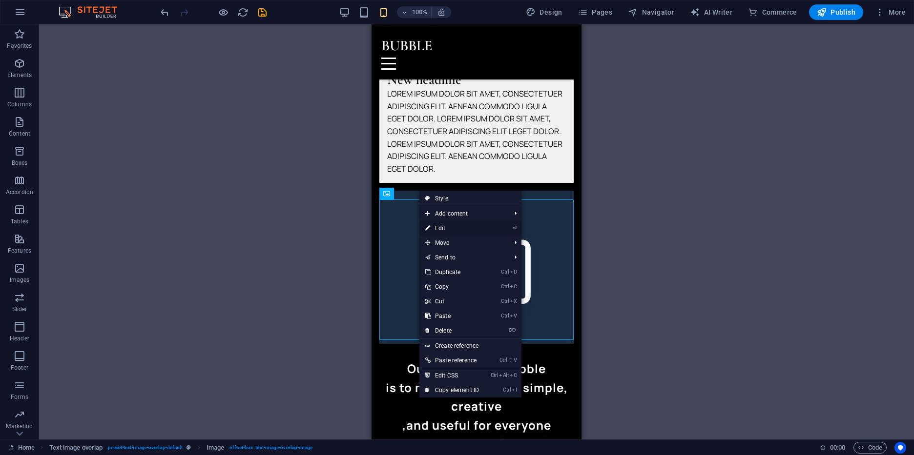
click at [450, 226] on link "⏎ Edit" at bounding box center [451, 228] width 65 height 15
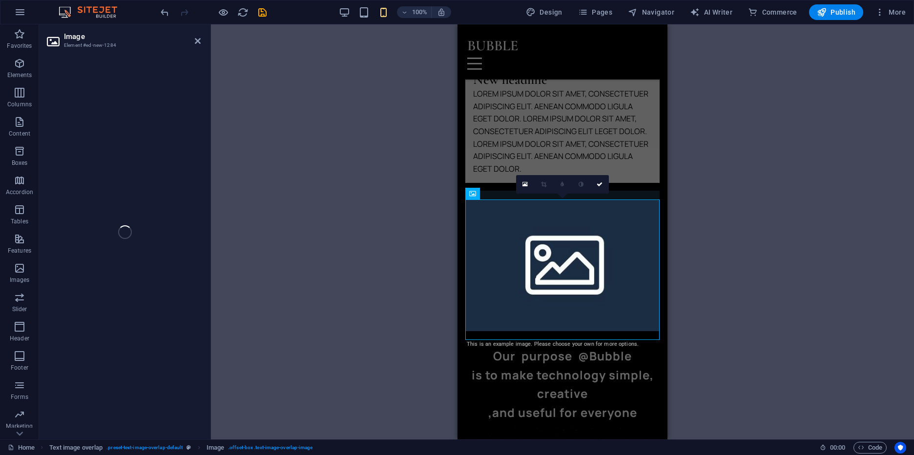
select select "%"
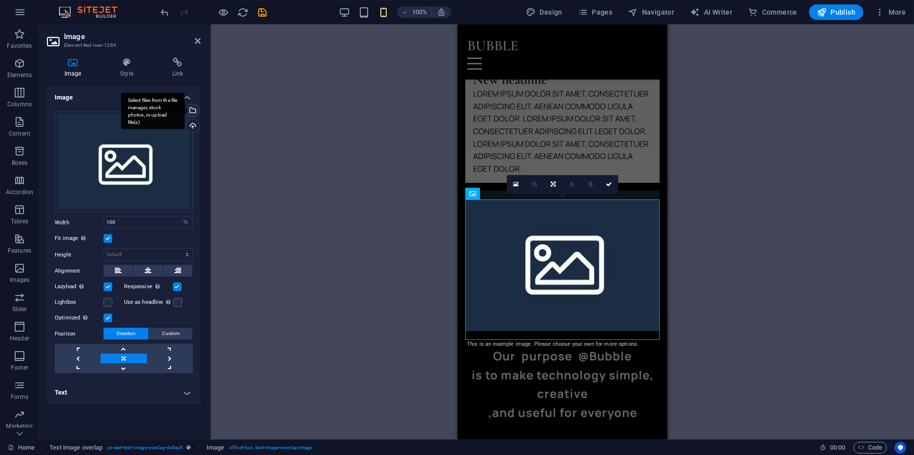
click at [185, 113] on div "Select files from the file manager, stock photos, or upload file(s)" at bounding box center [152, 111] width 63 height 37
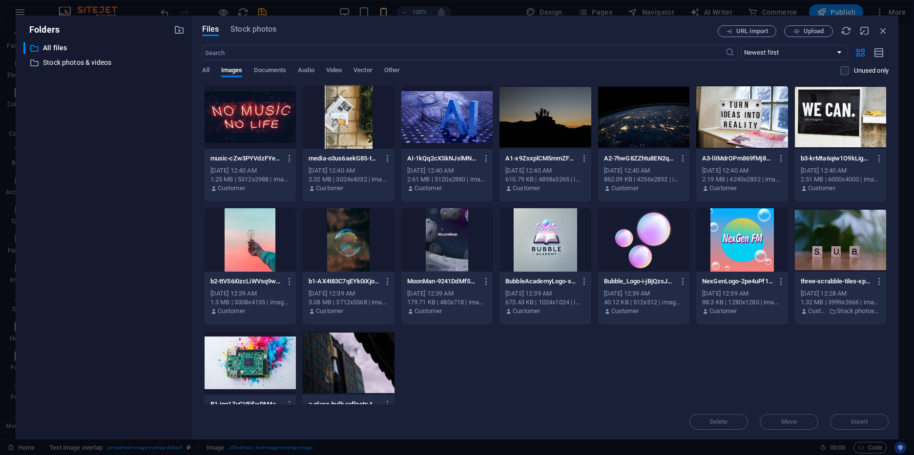
click at [561, 115] on div at bounding box center [544, 116] width 91 height 63
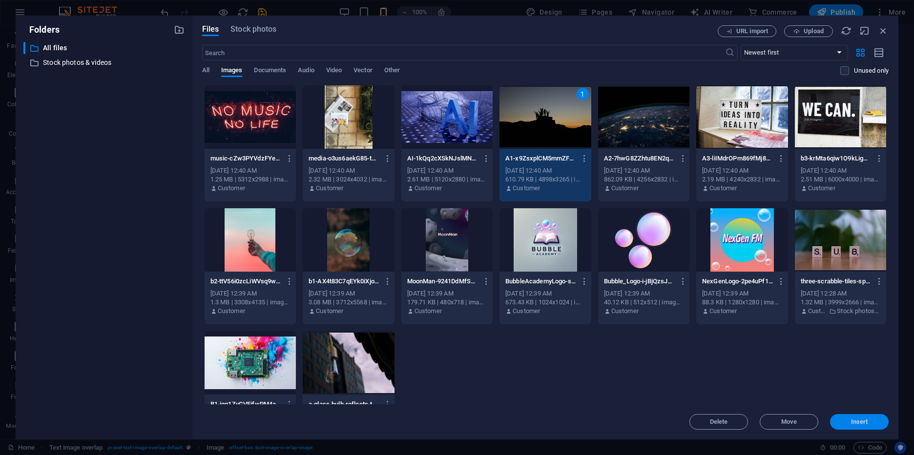
click at [854, 415] on button "Insert" at bounding box center [859, 422] width 59 height 16
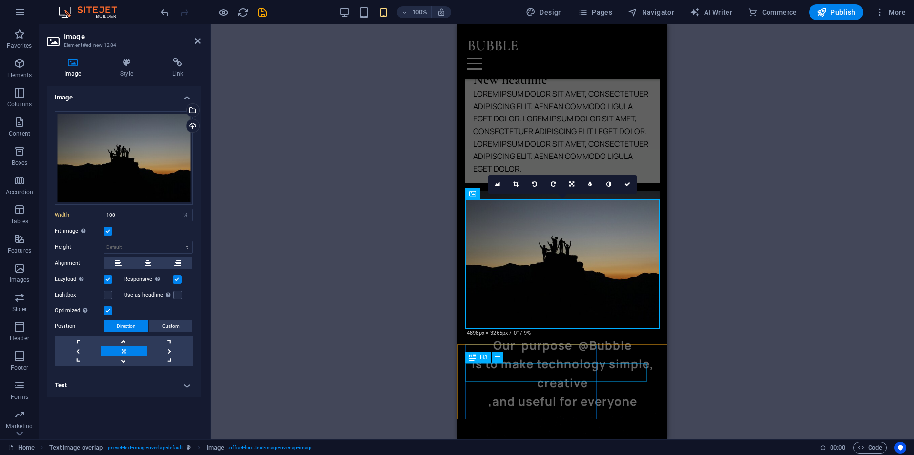
click at [539, 365] on div "is to make technology simple," at bounding box center [562, 364] width 194 height 19
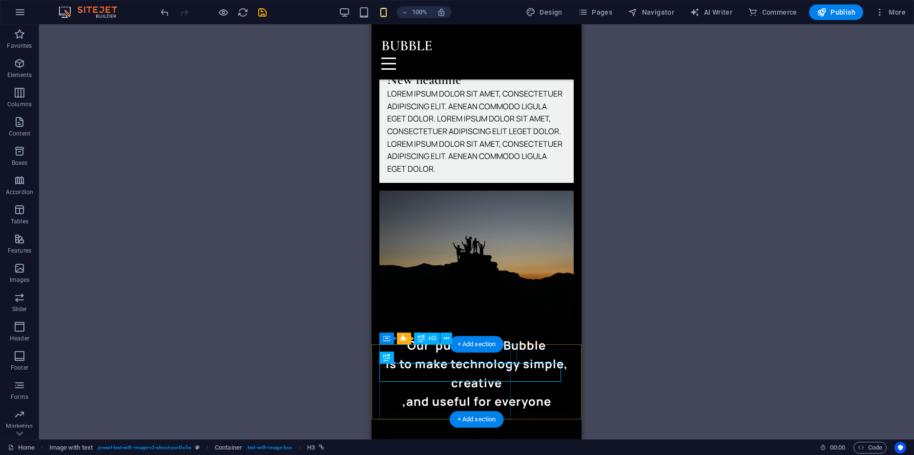
click at [440, 355] on div "Our purpose @Bubble" at bounding box center [476, 345] width 194 height 19
click at [410, 355] on div "Our purpose @Bubble" at bounding box center [476, 345] width 194 height 19
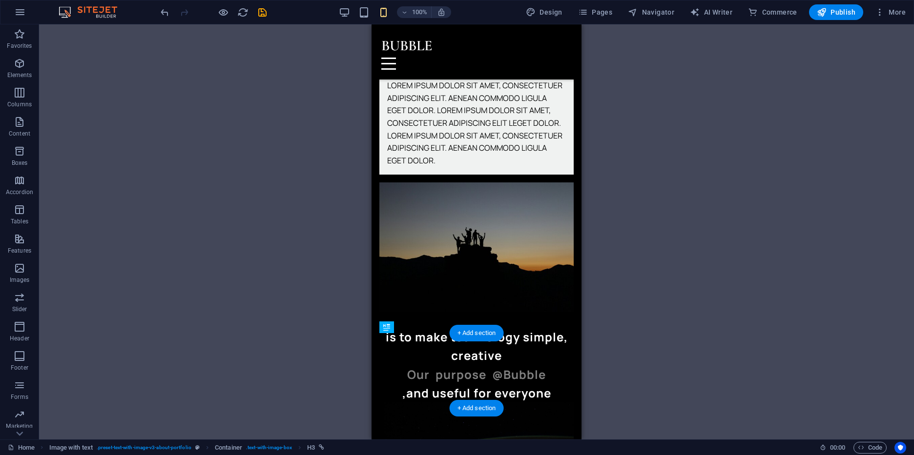
scroll to position [338, 0]
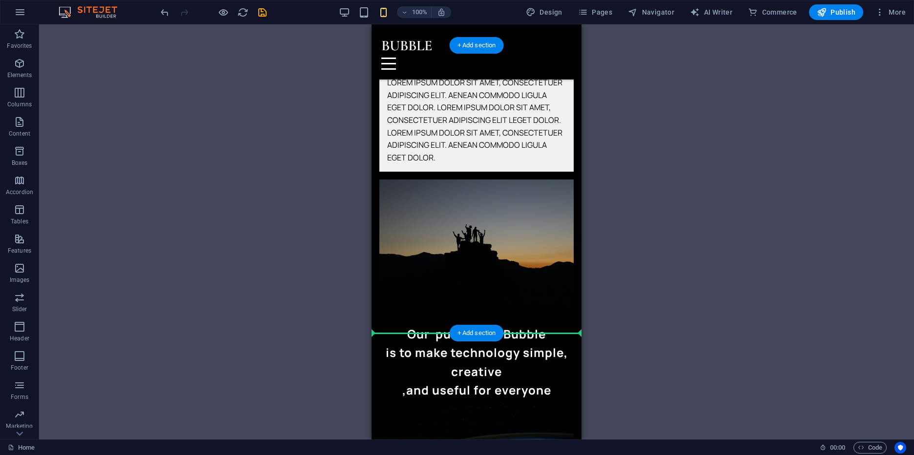
drag, startPoint x: 410, startPoint y: 355, endPoint x: 419, endPoint y: 333, distance: 24.0
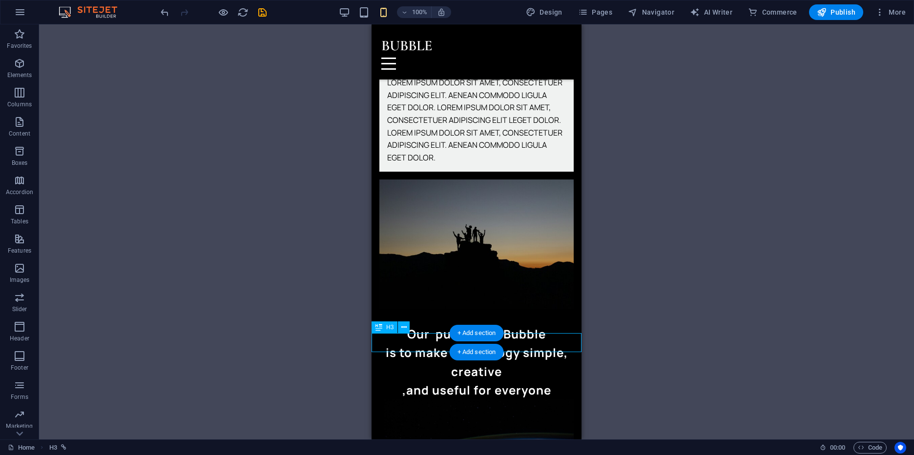
click at [428, 342] on div "Our purpose @Bubble" at bounding box center [477, 334] width 210 height 19
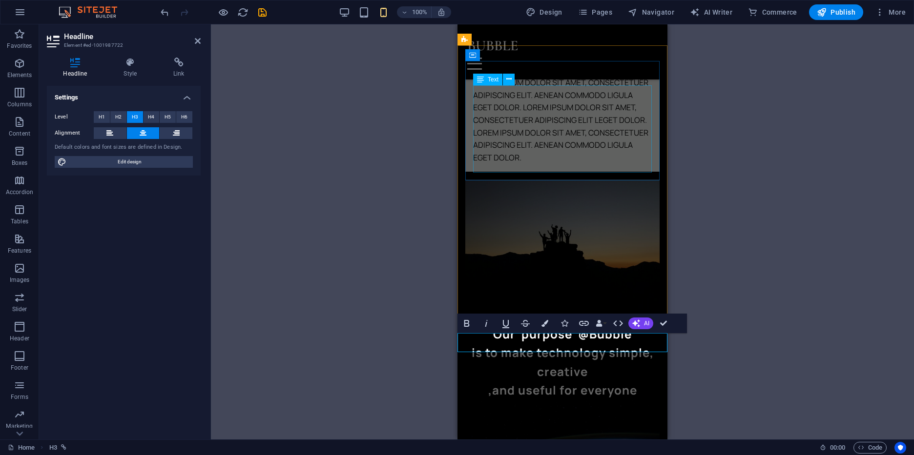
click at [495, 88] on div "Lorem ipsum dolor sit amet, consectetuer adipiscing elit. Aenean commodo ligula…" at bounding box center [562, 120] width 179 height 87
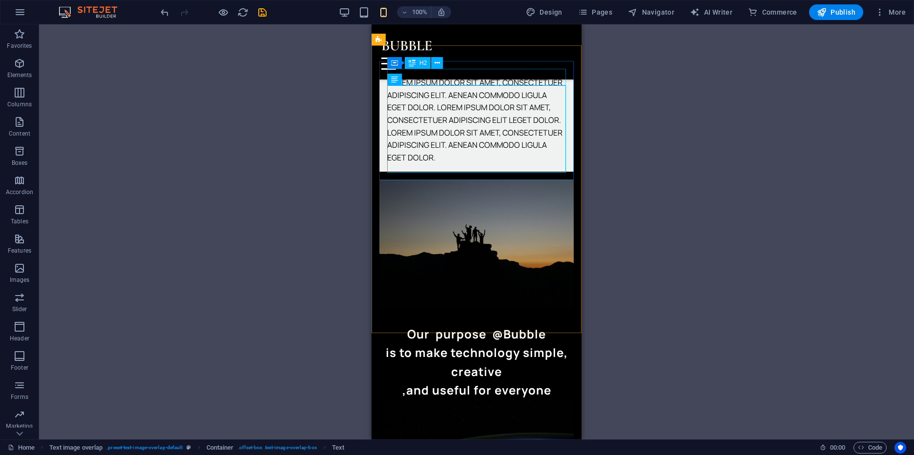
click at [530, 71] on div "New headline" at bounding box center [476, 69] width 179 height 17
click at [460, 77] on div "New headline" at bounding box center [476, 69] width 179 height 17
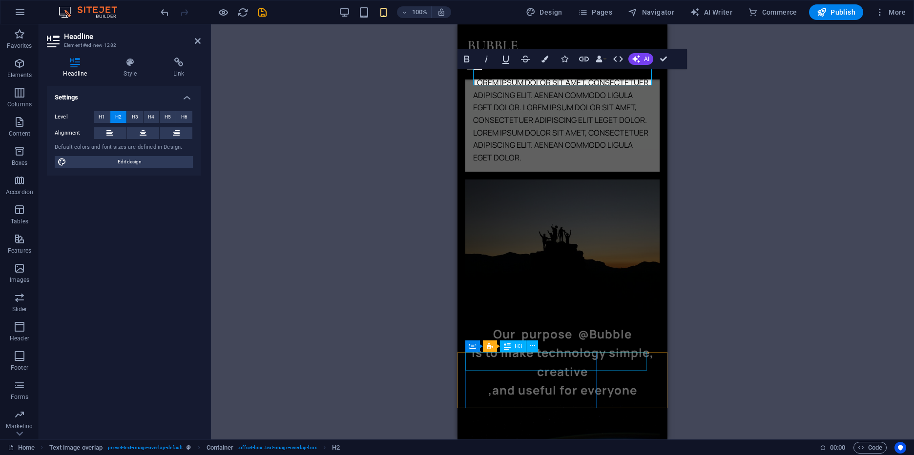
click at [543, 362] on div "is to make technology simple," at bounding box center [562, 353] width 194 height 19
click at [543, 361] on link "is to make technology simple," at bounding box center [563, 353] width 182 height 16
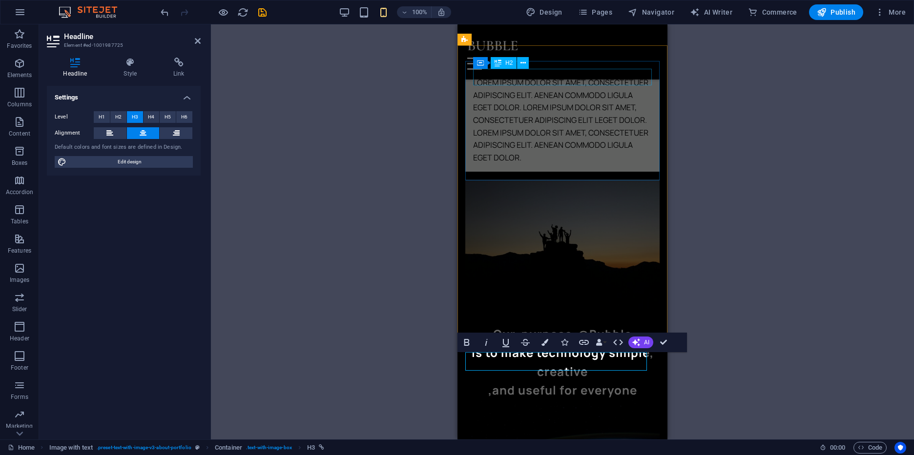
click at [599, 77] on div "Our purpose @Bubble" at bounding box center [562, 69] width 179 height 17
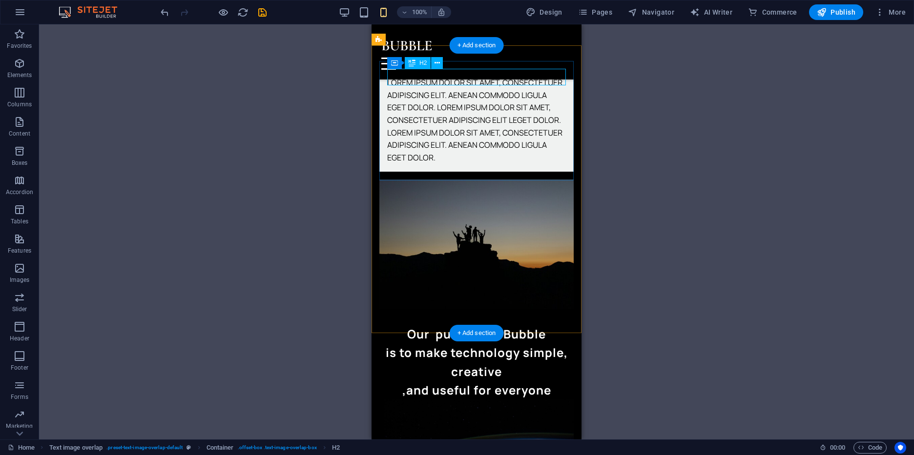
click at [525, 71] on div "Our purpose @Bubble" at bounding box center [476, 69] width 179 height 17
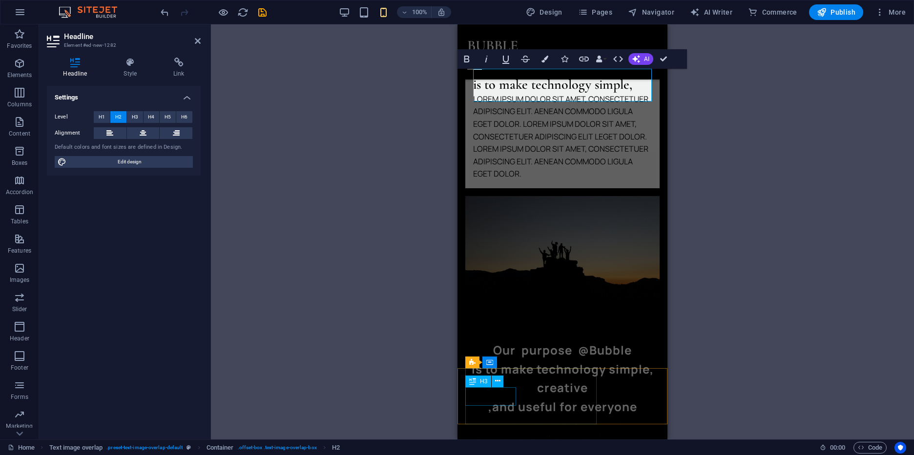
click at [499, 395] on div "creative" at bounding box center [562, 388] width 194 height 19
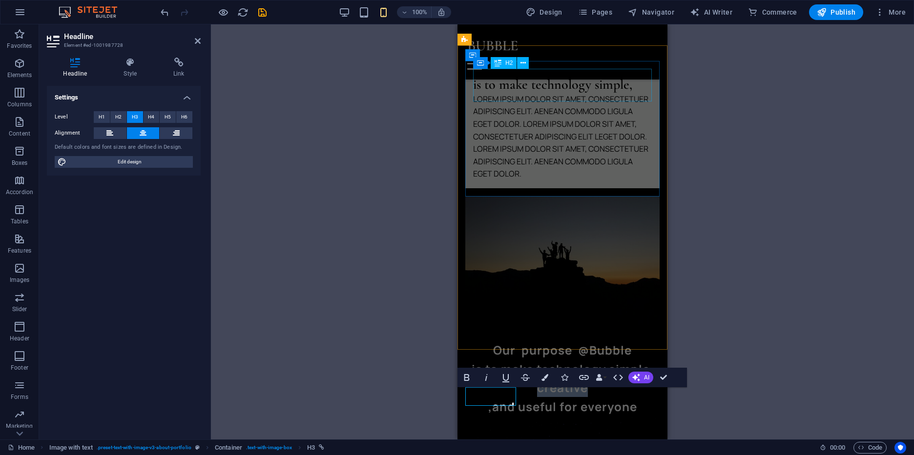
click at [631, 93] on div "Our purpose @Bubble is to make technology simple," at bounding box center [562, 77] width 179 height 33
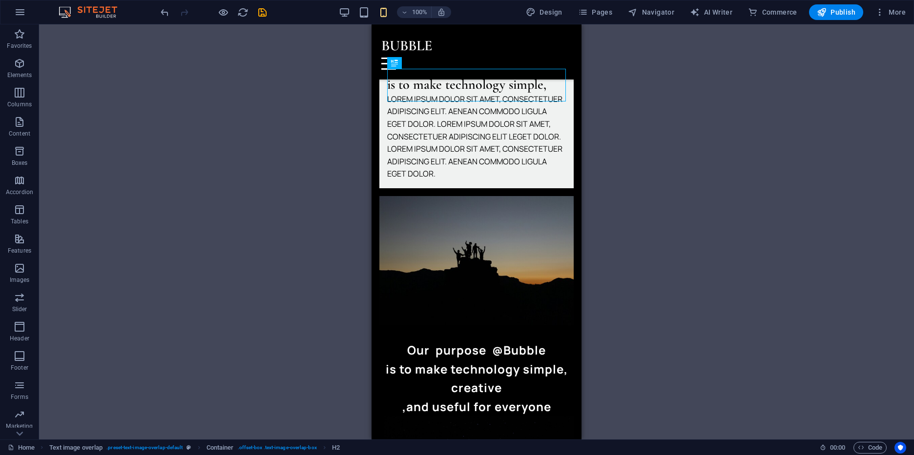
click at [631, 96] on div "H2 Container Icon Menu Bar Menu Image slider H3 Image with text Image with text…" at bounding box center [476, 231] width 875 height 415
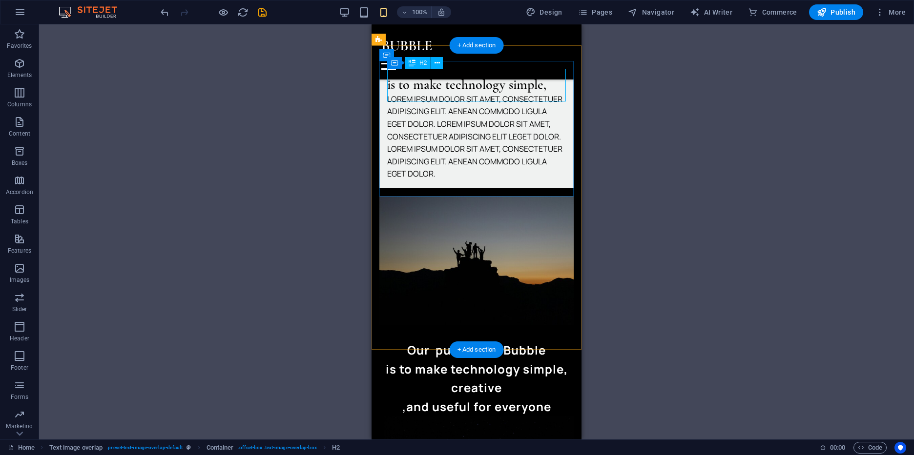
click at [552, 91] on div "Our purpose @Bubble is to make technology simple," at bounding box center [476, 77] width 179 height 33
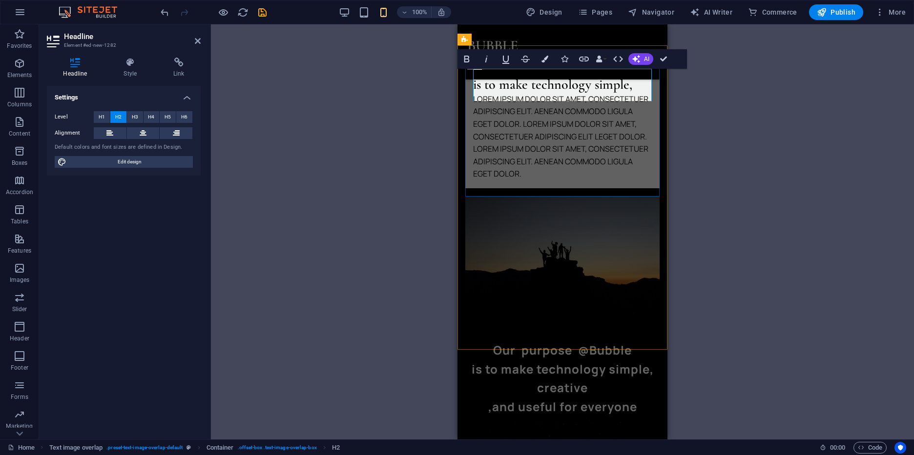
click at [639, 93] on h2 "Our purpose @Bubble is to make technology simple," at bounding box center [562, 77] width 179 height 33
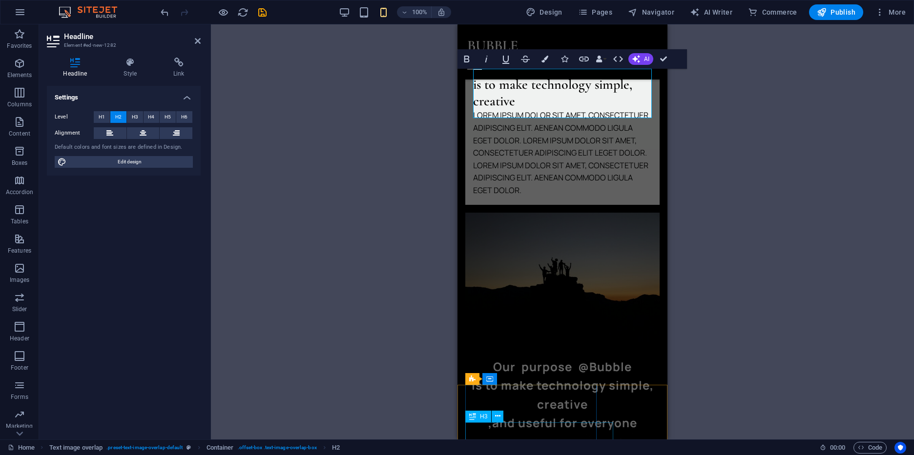
click at [549, 431] on div ",and useful for everyone" at bounding box center [562, 423] width 194 height 19
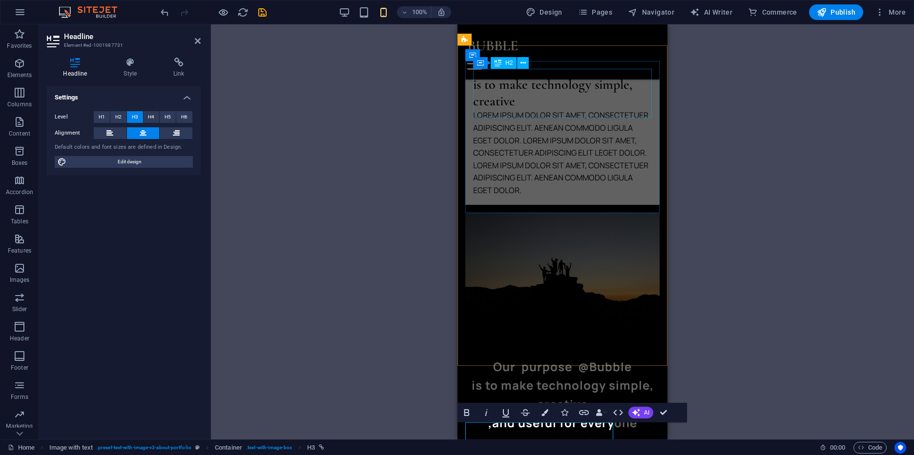
click at [525, 109] on div "Our purpose @Bubble is to make technology simple, creative" at bounding box center [562, 85] width 179 height 49
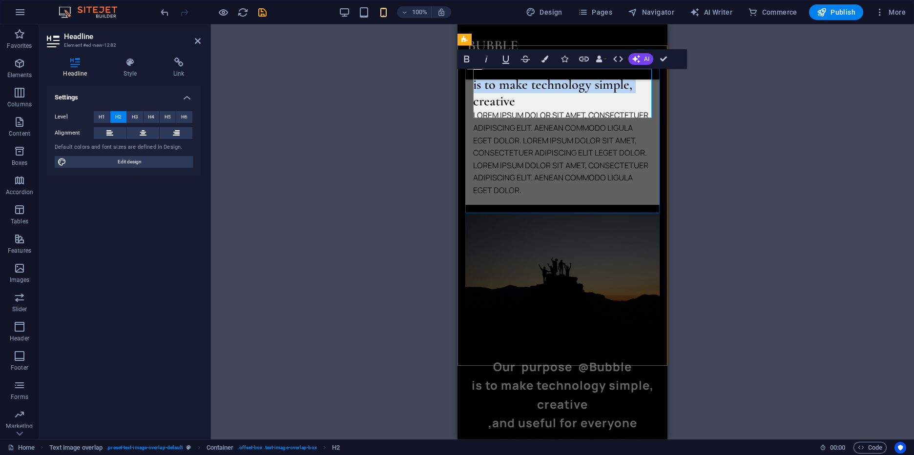
click at [525, 109] on h2 "Our purpose @Bubble is to make technology simple, creative" at bounding box center [562, 85] width 179 height 49
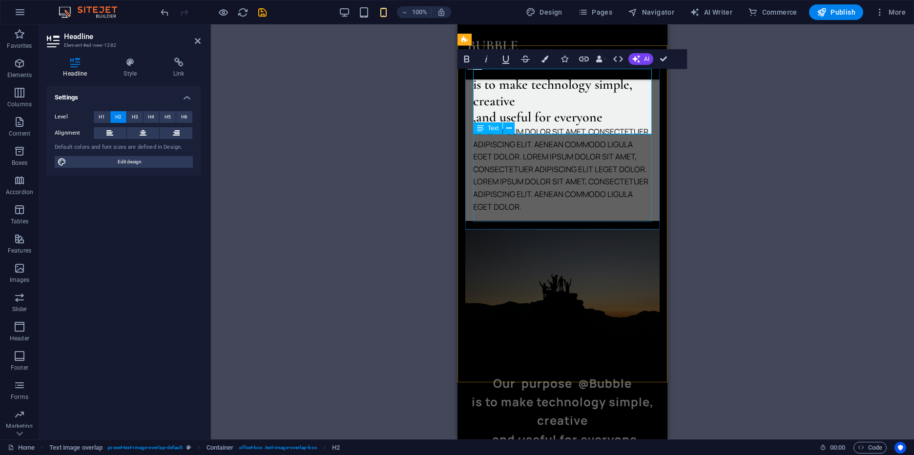
click at [603, 210] on div "Lorem ipsum dolor sit amet, consectetuer adipiscing elit. Aenean commodo ligula…" at bounding box center [562, 169] width 179 height 87
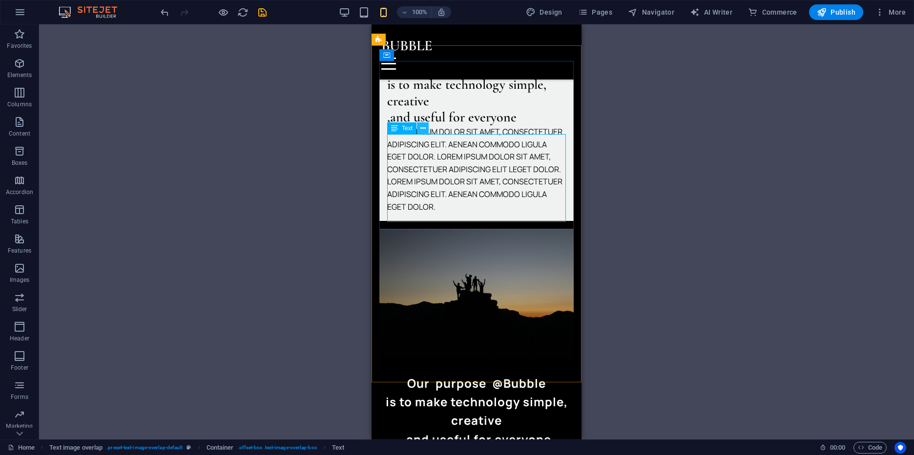
click at [421, 127] on icon at bounding box center [422, 129] width 5 height 10
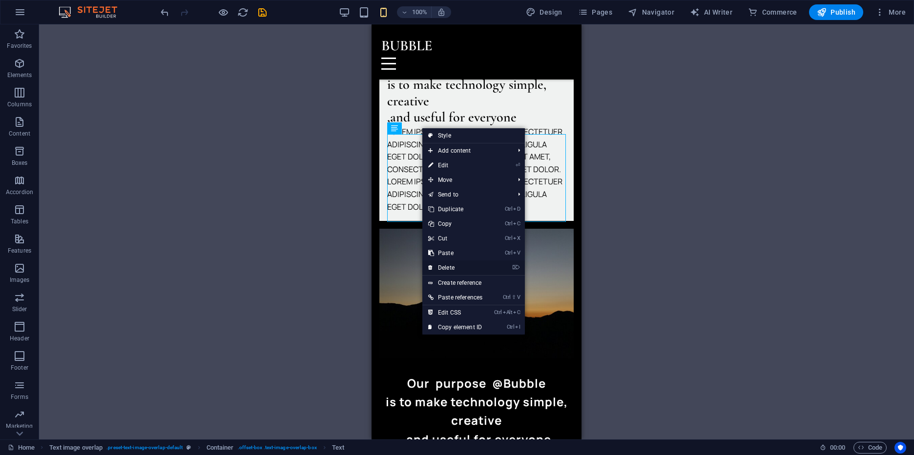
click at [448, 270] on link "⌦ Delete" at bounding box center [455, 268] width 66 height 15
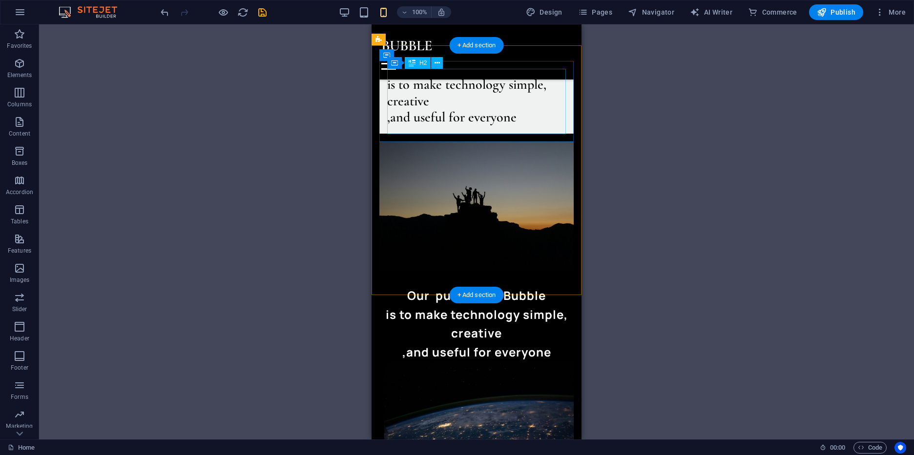
click at [520, 96] on div "Our purpose @Bubble is to make technology simple, creative ,and useful for ever…" at bounding box center [476, 93] width 179 height 65
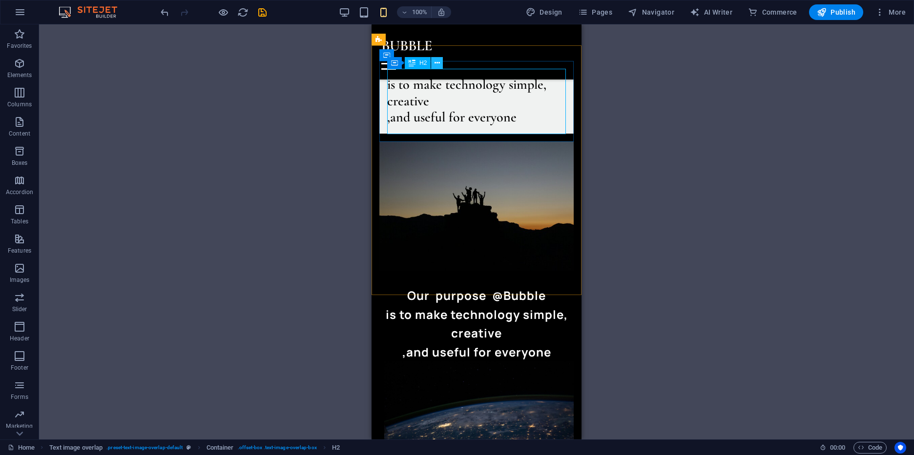
click at [438, 65] on icon at bounding box center [436, 63] width 5 height 10
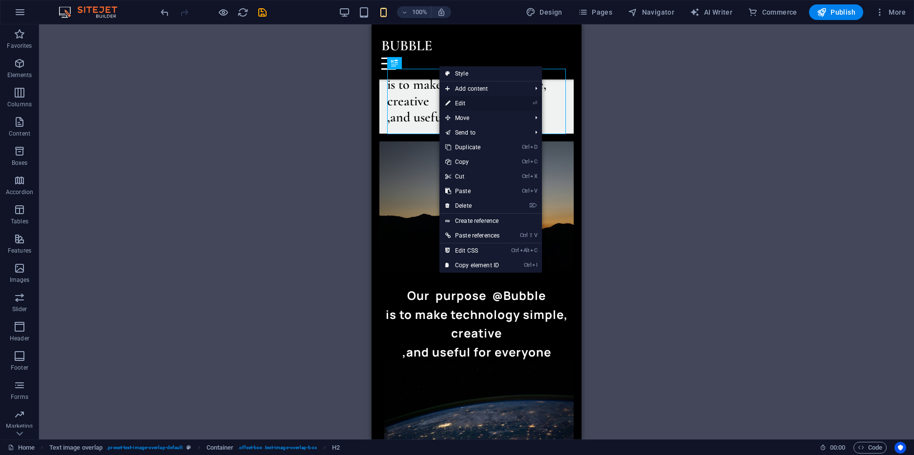
click at [483, 108] on link "⏎ Edit" at bounding box center [472, 103] width 66 height 15
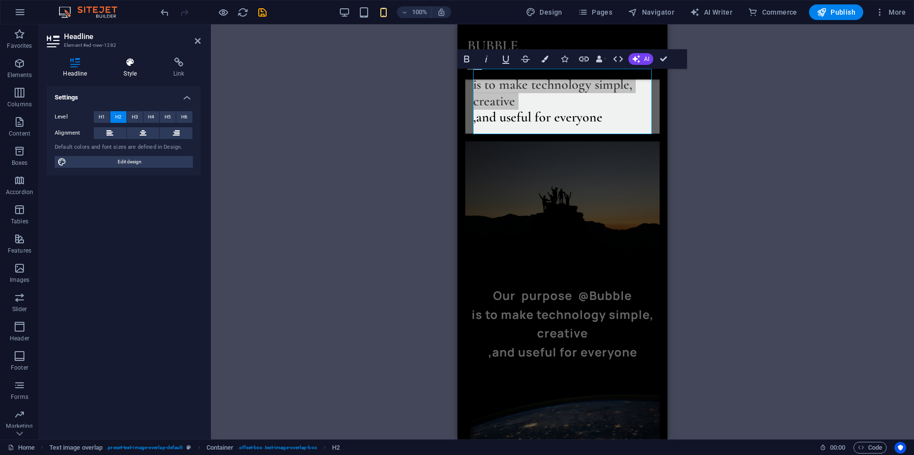
click at [127, 68] on h4 "Style" at bounding box center [132, 68] width 50 height 21
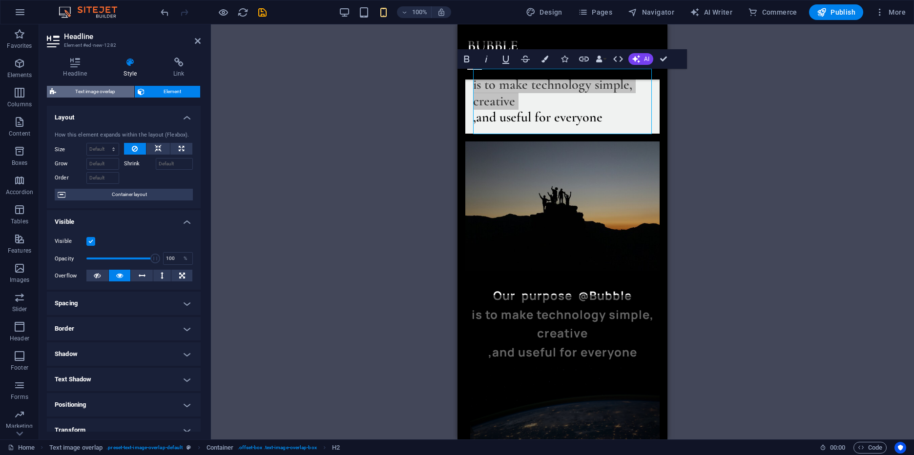
click at [90, 97] on span "Text image overlap" at bounding box center [95, 92] width 72 height 12
select select "rem"
select select "px"
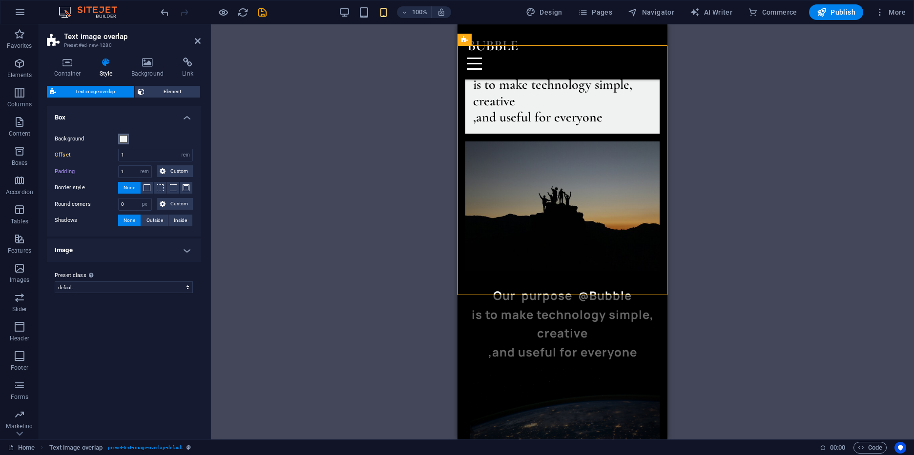
click at [122, 142] on span at bounding box center [124, 139] width 8 height 8
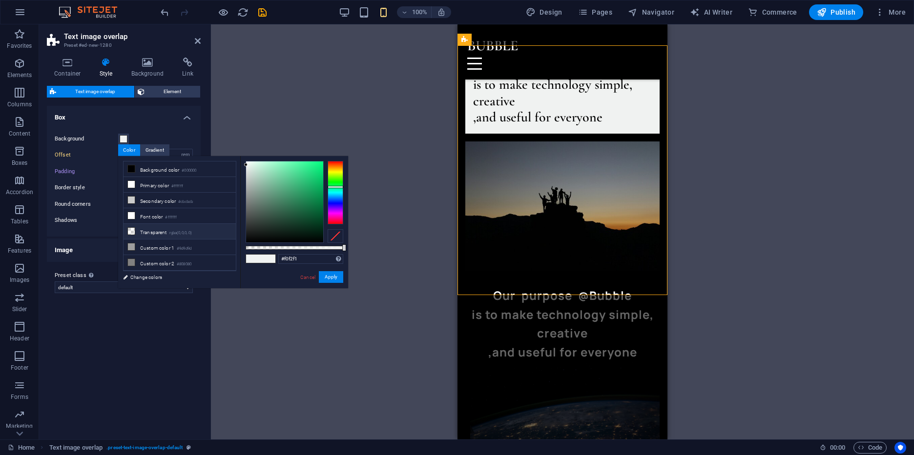
click at [160, 224] on li "Transparent rgba(0,0,0,.0)" at bounding box center [180, 232] width 112 height 16
type input "rgba(0, 0, 0, 0)"
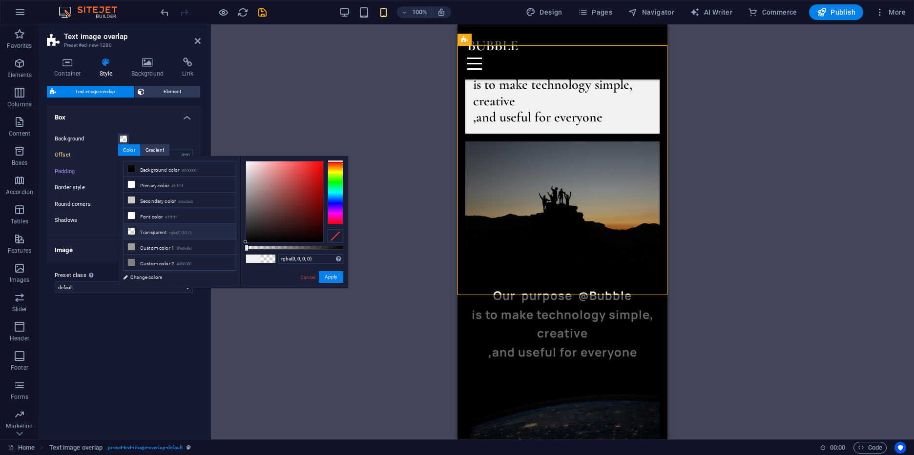
click at [177, 230] on small "rgba(0,0,0,.0)" at bounding box center [180, 233] width 23 height 7
click at [333, 282] on button "Apply" at bounding box center [331, 277] width 24 height 12
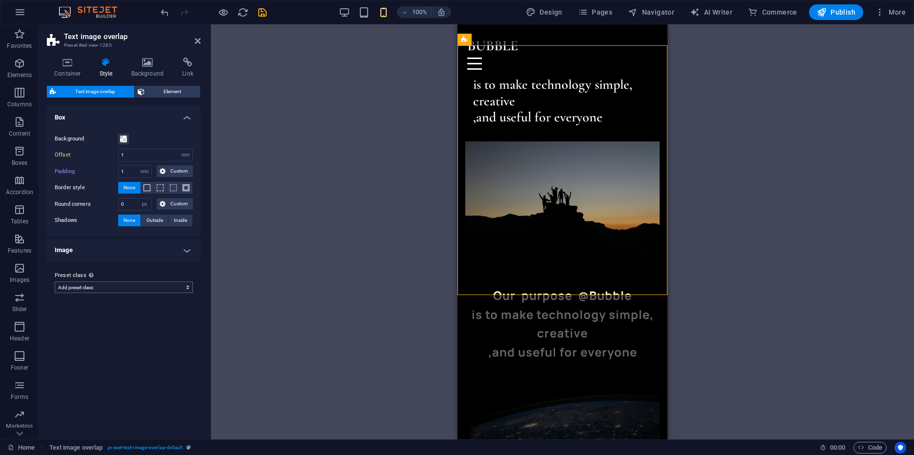
click option "Add preset class" at bounding box center [0, 0] width 0 height 0
select select "preset-text-image-overlap-default"
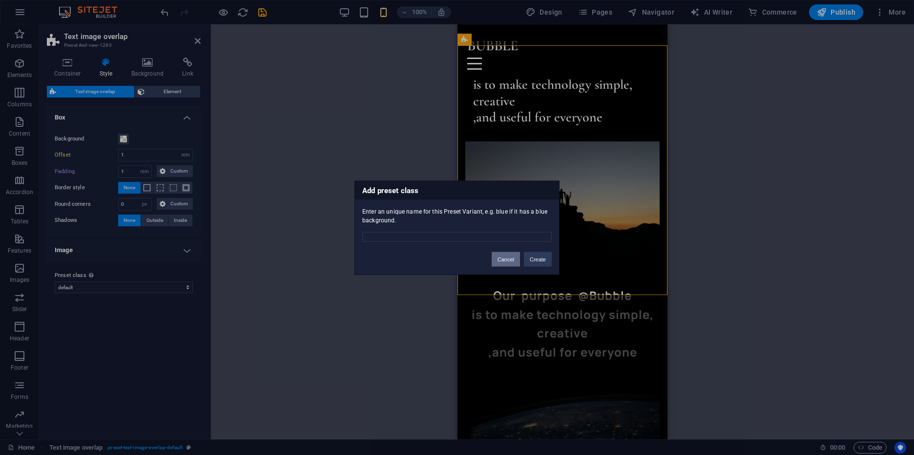
click at [509, 262] on button "Cancel" at bounding box center [506, 259] width 28 height 15
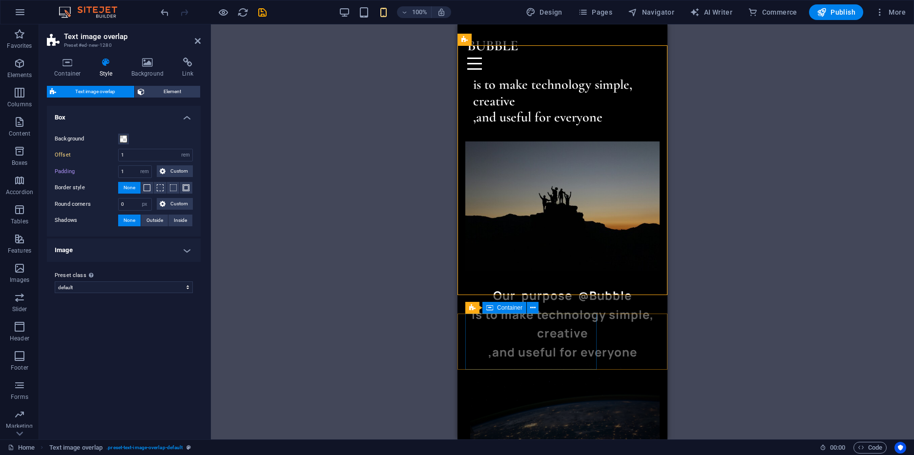
click at [573, 335] on div "is to make technology simple, creative ,and useful for everyone" at bounding box center [562, 334] width 194 height 56
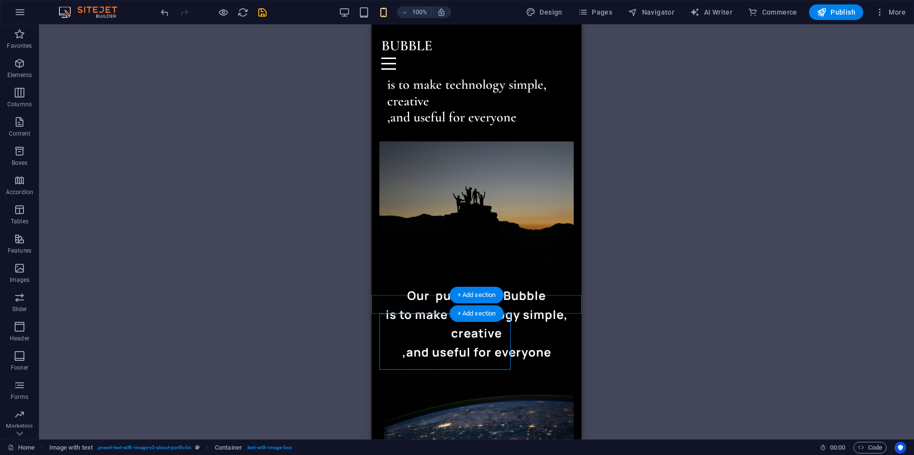
click at [489, 307] on div "+ Add section" at bounding box center [477, 314] width 54 height 17
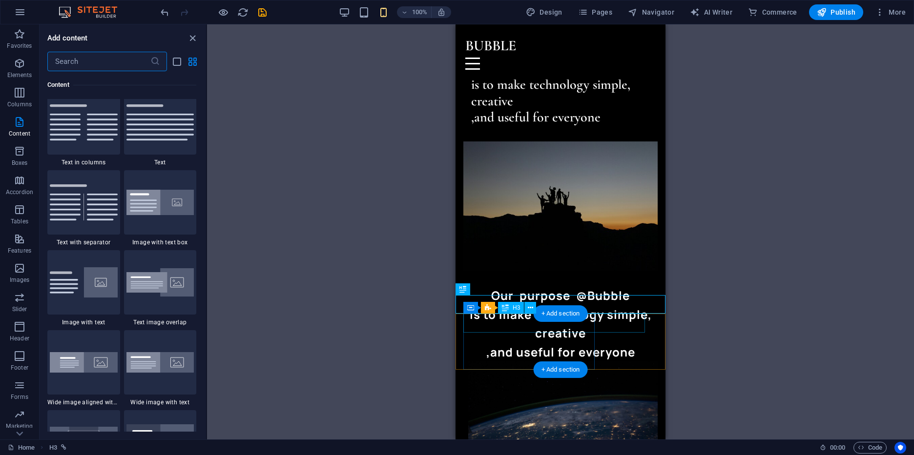
scroll to position [1780, 0]
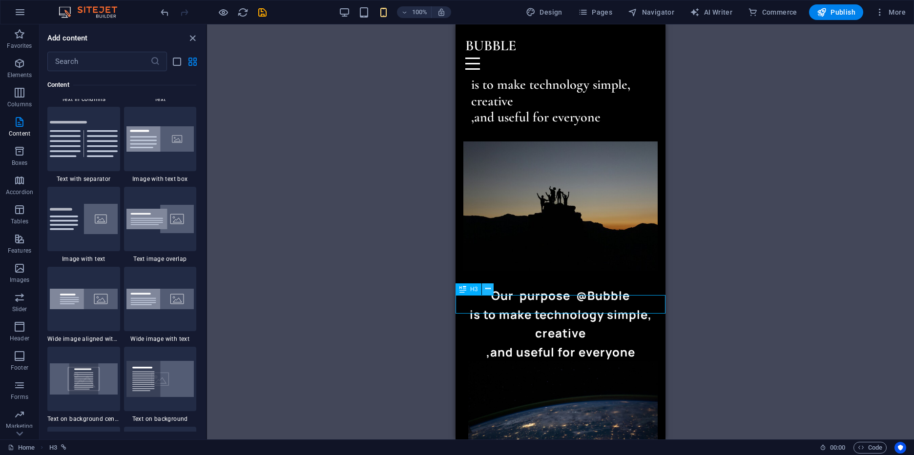
click at [494, 290] on button at bounding box center [488, 290] width 12 height 12
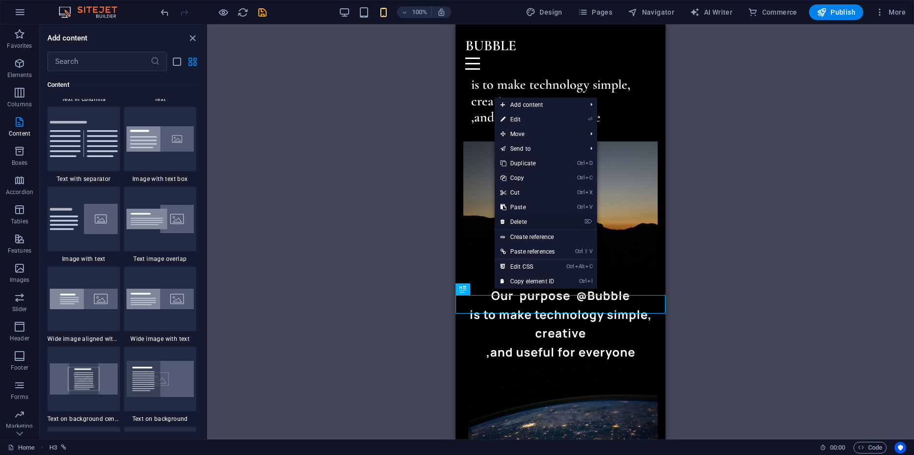
click at [540, 226] on link "⌦ Delete" at bounding box center [528, 222] width 66 height 15
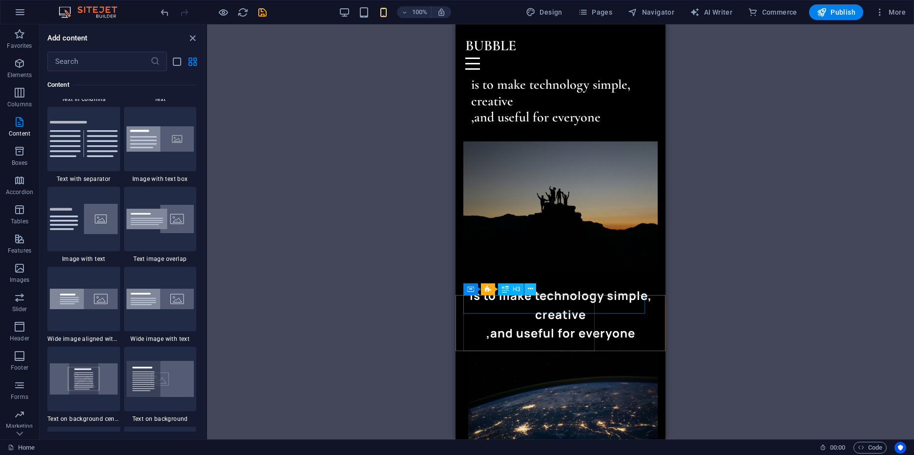
click at [529, 287] on icon at bounding box center [530, 289] width 5 height 10
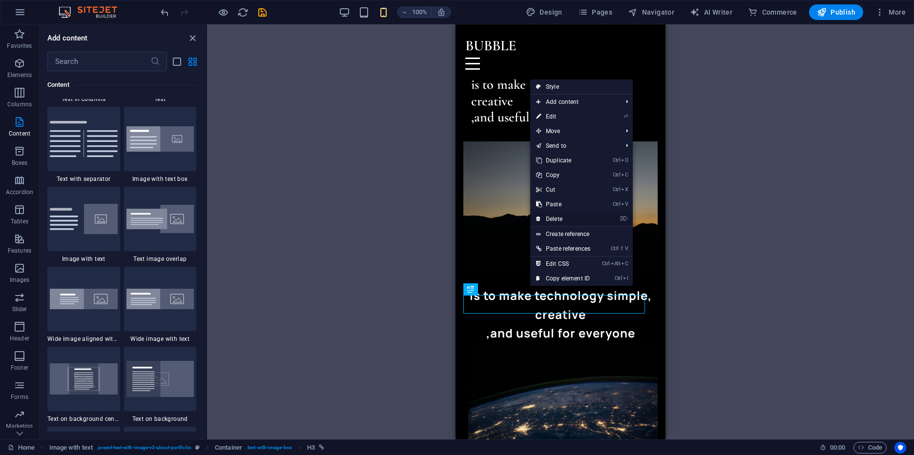
click at [552, 217] on link "⌦ Delete" at bounding box center [563, 219] width 66 height 15
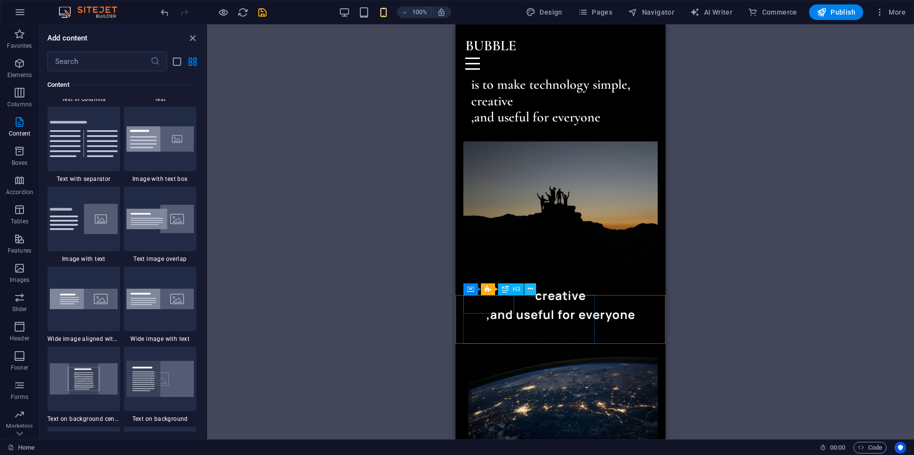
click at [533, 293] on icon at bounding box center [530, 289] width 5 height 10
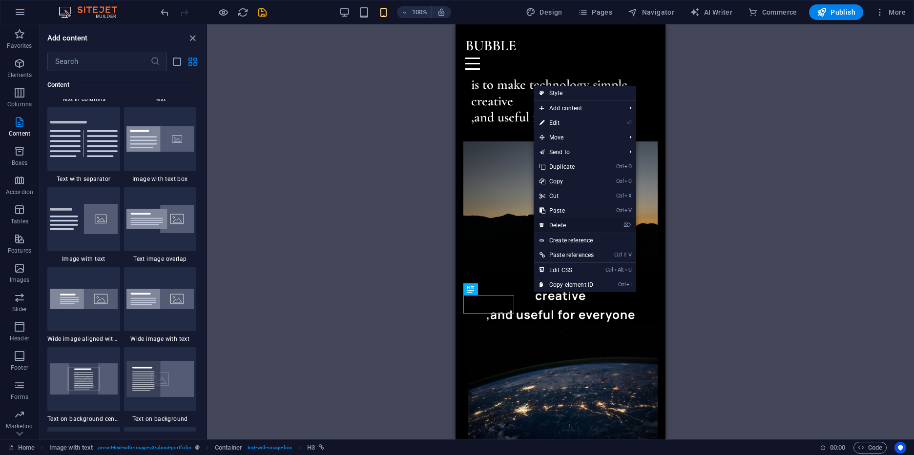
click at [573, 223] on link "⌦ Delete" at bounding box center [567, 225] width 66 height 15
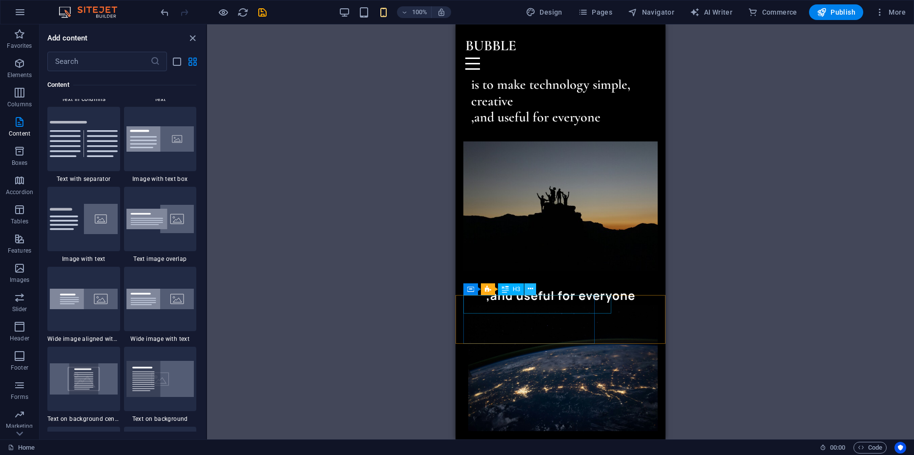
click at [531, 287] on icon at bounding box center [530, 289] width 5 height 10
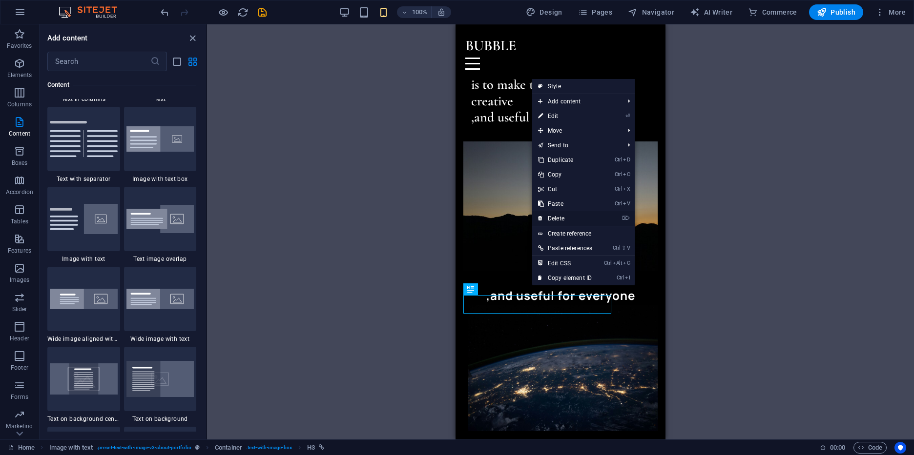
click at [578, 221] on link "⌦ Delete" at bounding box center [565, 218] width 66 height 15
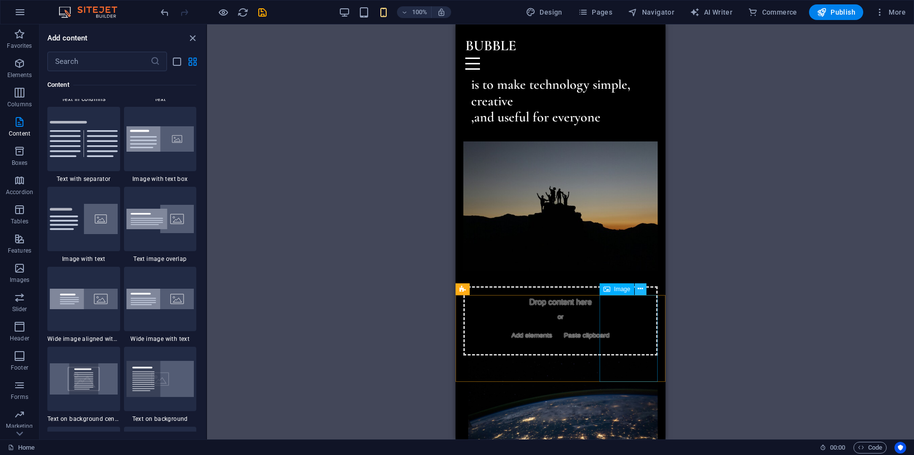
click at [641, 290] on icon at bounding box center [640, 289] width 5 height 10
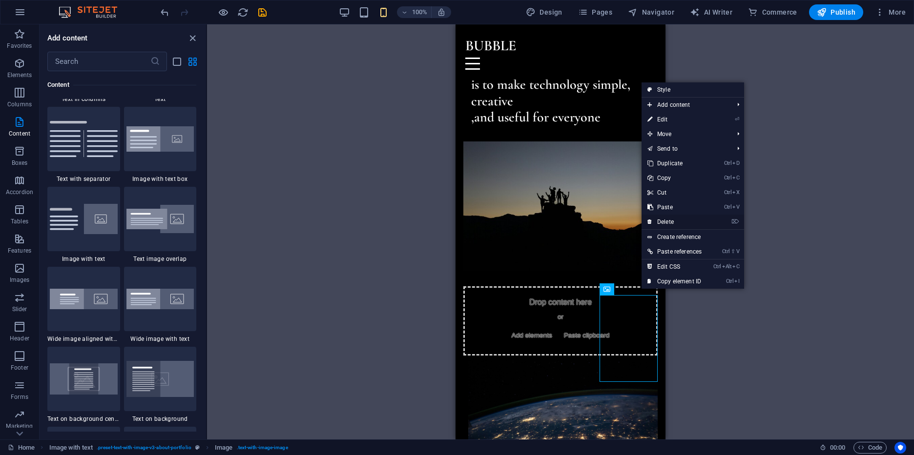
click at [678, 221] on link "⌦ Delete" at bounding box center [674, 222] width 66 height 15
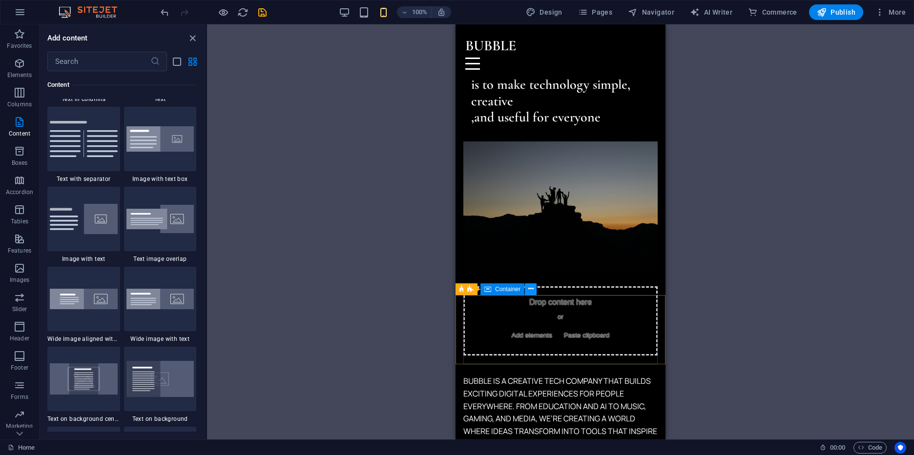
click at [530, 288] on icon at bounding box center [530, 289] width 5 height 10
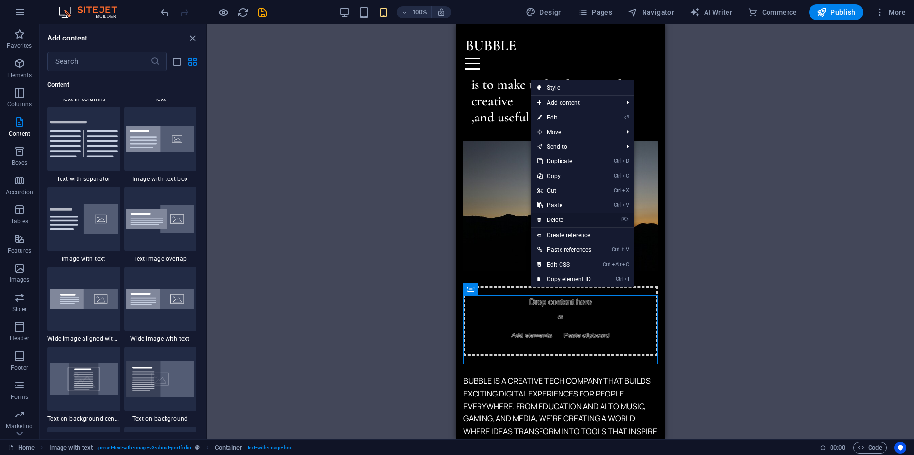
click at [574, 224] on link "⌦ Delete" at bounding box center [564, 220] width 66 height 15
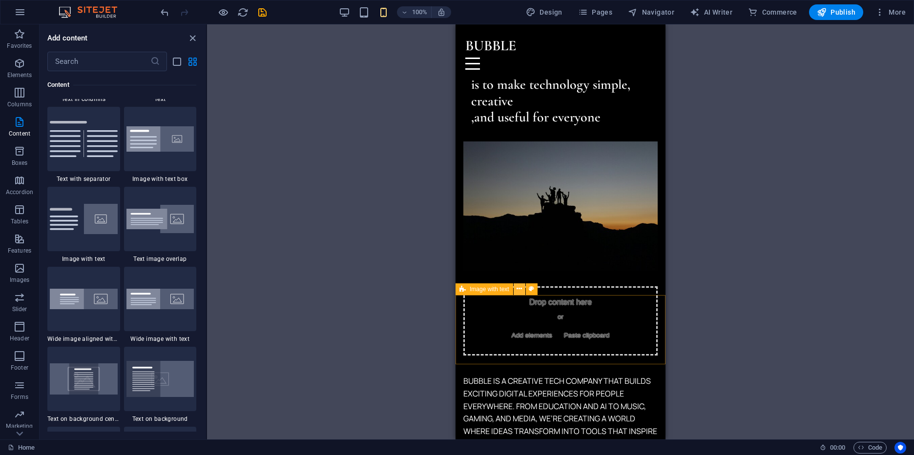
click at [521, 289] on icon at bounding box center [519, 289] width 5 height 10
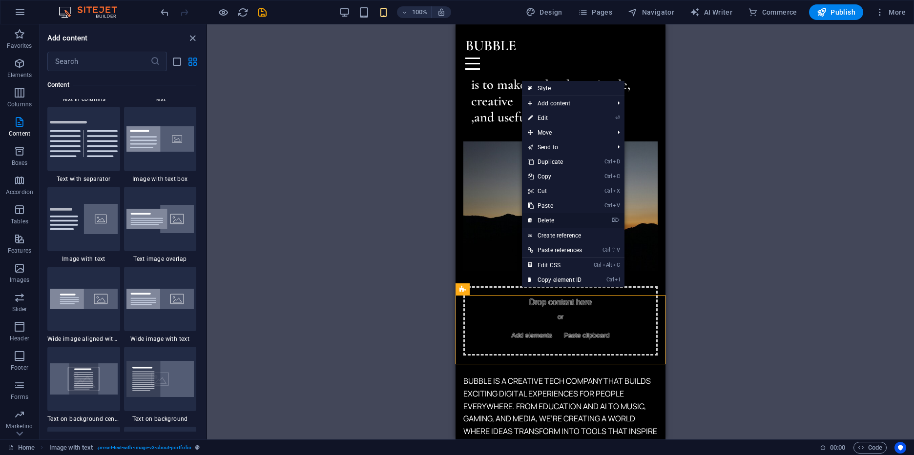
click at [559, 224] on link "⌦ Delete" at bounding box center [555, 220] width 66 height 15
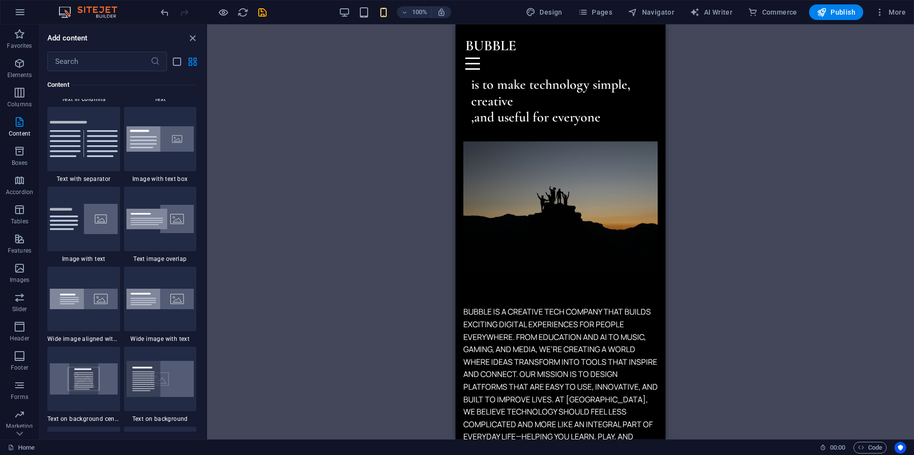
drag, startPoint x: 913, startPoint y: 276, endPoint x: 913, endPoint y: 181, distance: 95.2
click at [913, 181] on div "Drag here to replace the existing content. Press “Ctrl” if you want to create a…" at bounding box center [560, 231] width 707 height 415
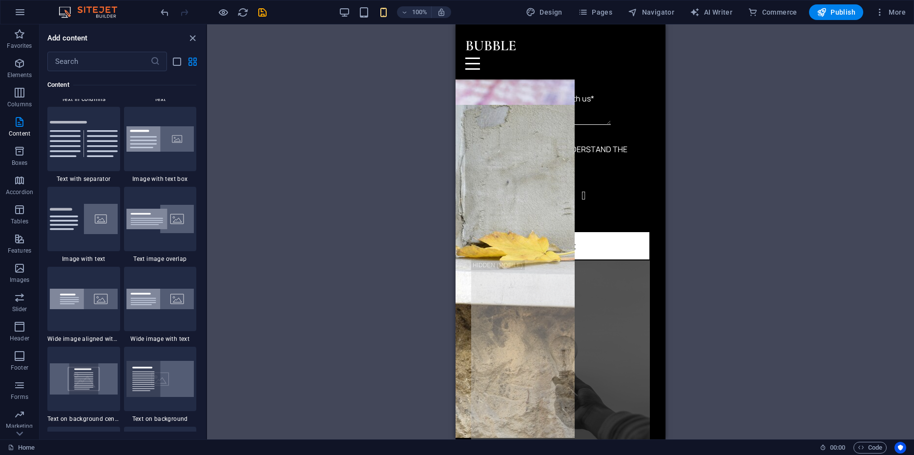
scroll to position [1723, 0]
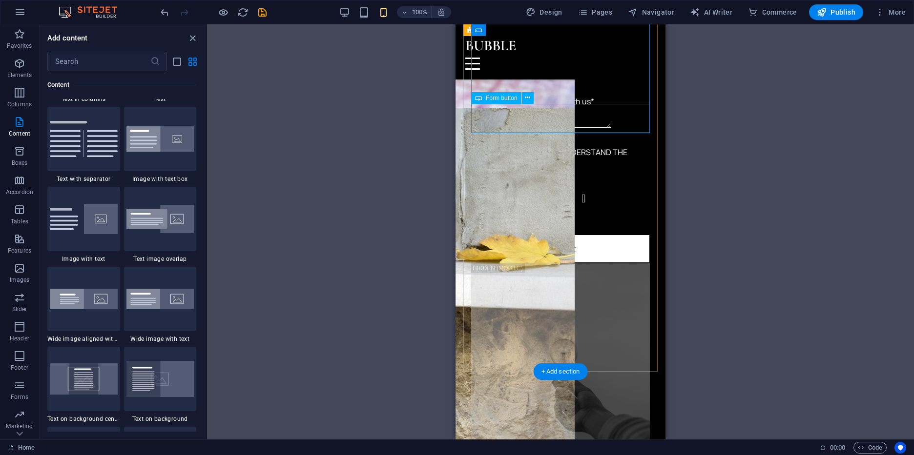
click at [587, 235] on div "Submit" at bounding box center [560, 249] width 179 height 29
click at [594, 235] on div "Submit" at bounding box center [560, 249] width 179 height 29
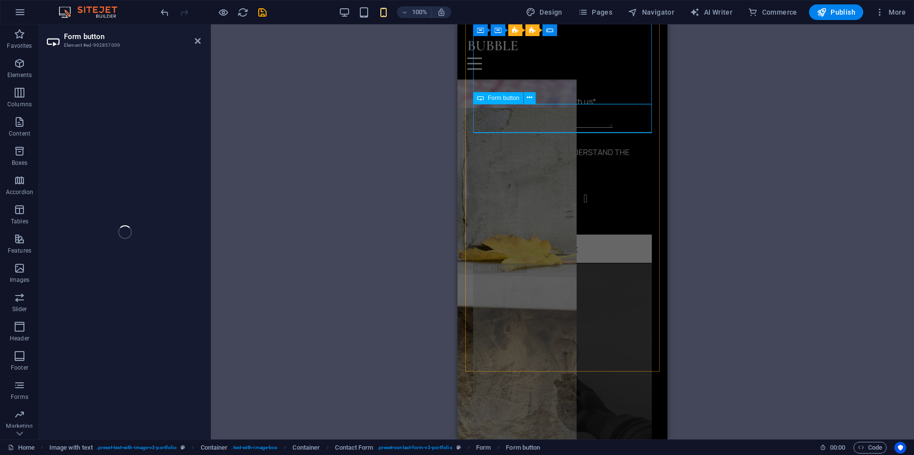
select select "%"
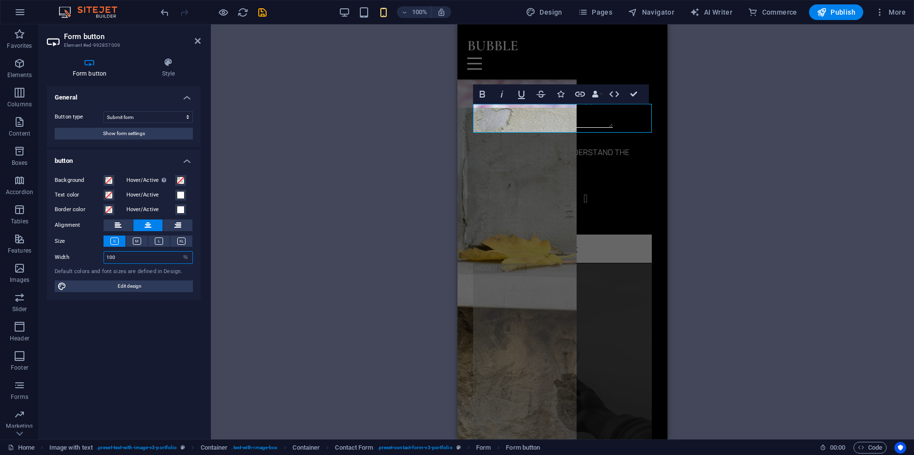
click at [145, 257] on input "100" at bounding box center [148, 258] width 88 height 12
type input "60"
click at [178, 196] on span at bounding box center [181, 195] width 8 height 8
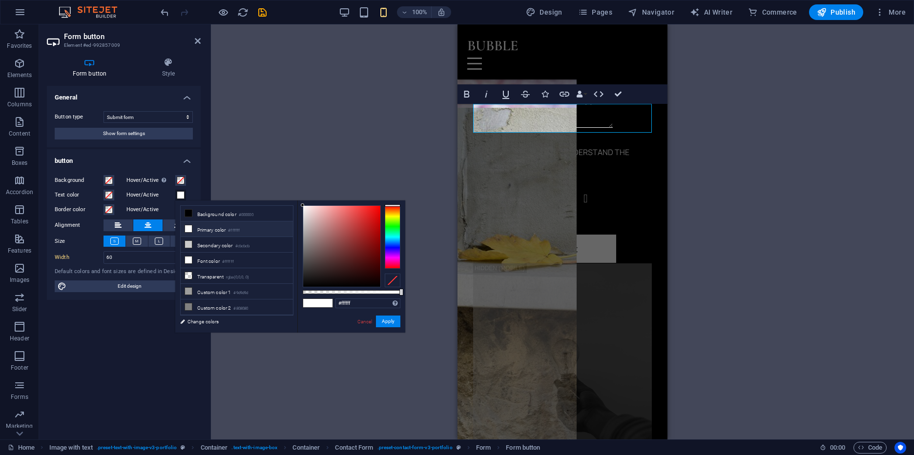
click at [178, 196] on span at bounding box center [181, 195] width 8 height 8
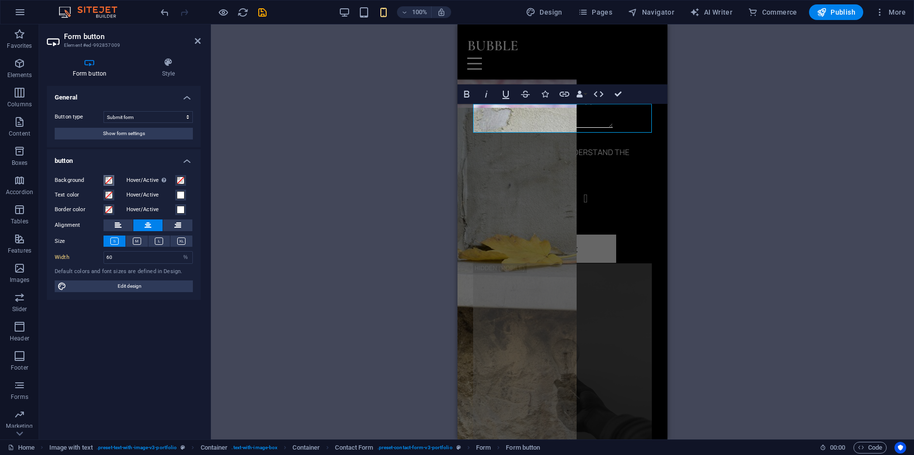
click at [112, 181] on span at bounding box center [109, 181] width 8 height 8
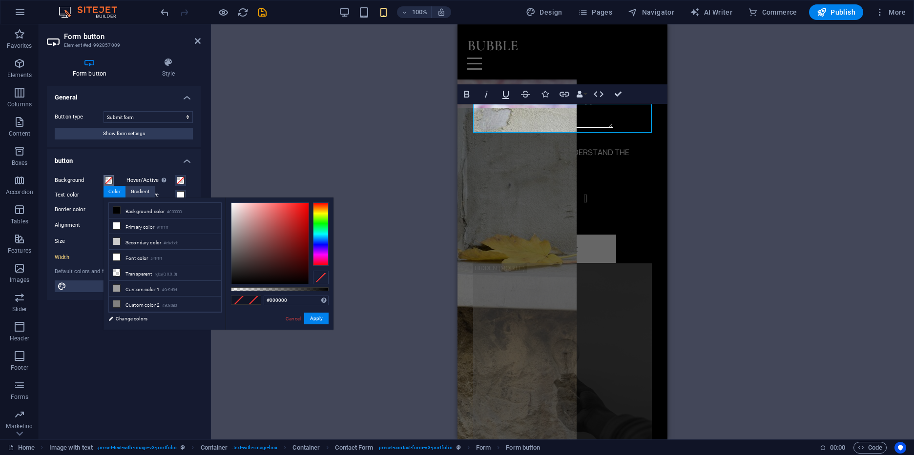
click at [324, 228] on div at bounding box center [321, 234] width 16 height 63
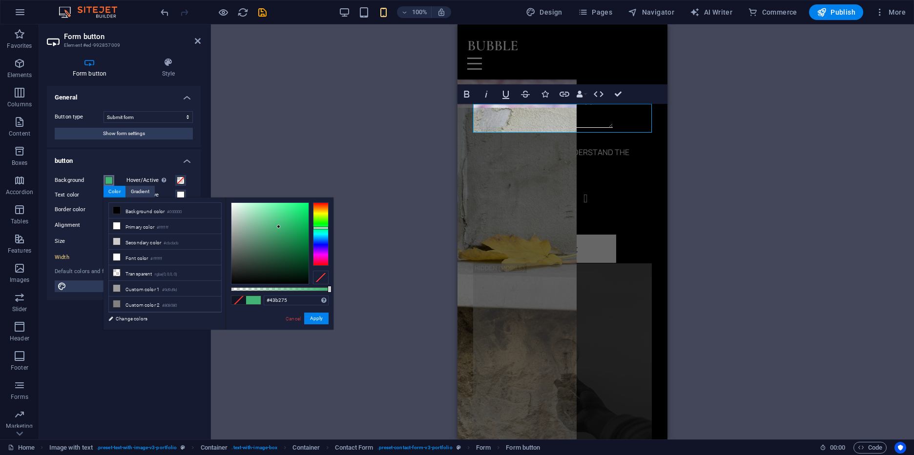
click at [279, 227] on div at bounding box center [269, 243] width 77 height 81
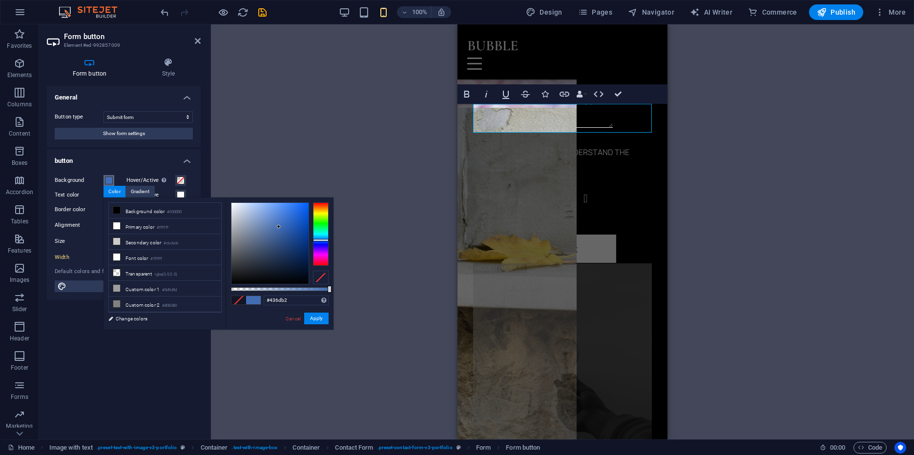
click at [318, 240] on div at bounding box center [321, 234] width 16 height 63
click at [323, 237] on div at bounding box center [321, 234] width 16 height 63
type input "#1f719c"
click at [293, 234] on div at bounding box center [269, 243] width 77 height 81
click at [319, 320] on button "Apply" at bounding box center [316, 319] width 24 height 12
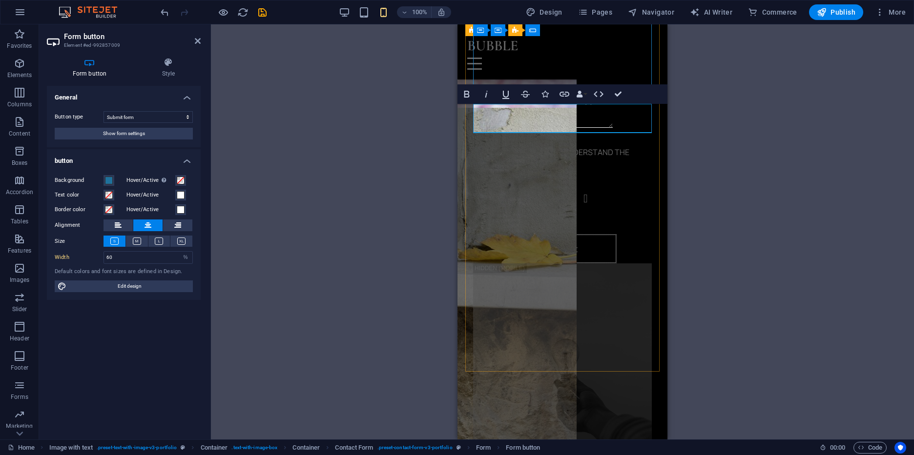
click at [551, 235] on button "Submit" at bounding box center [562, 249] width 107 height 29
click at [550, 264] on figure at bounding box center [562, 376] width 179 height 224
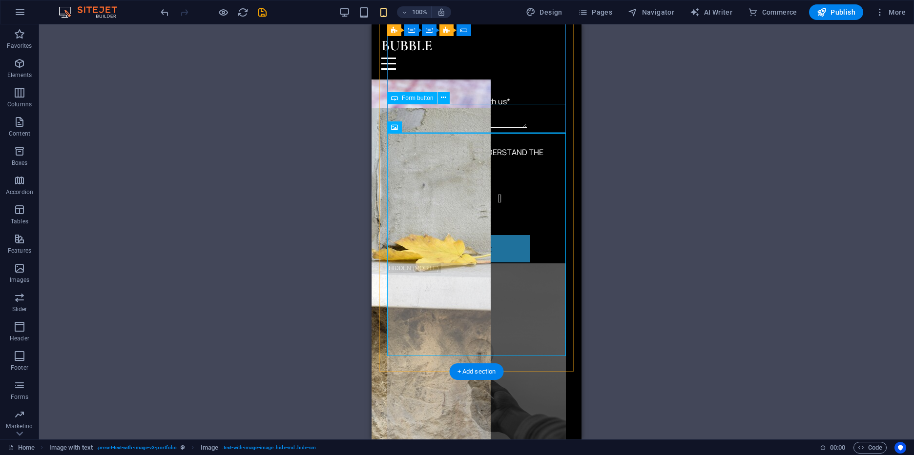
click at [494, 235] on div "Submit" at bounding box center [476, 249] width 179 height 29
select select "%"
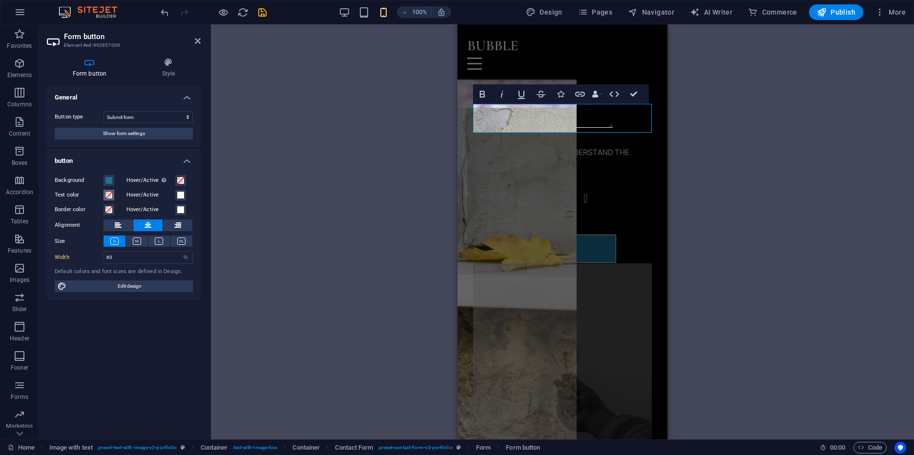
click at [110, 194] on span at bounding box center [109, 195] width 8 height 8
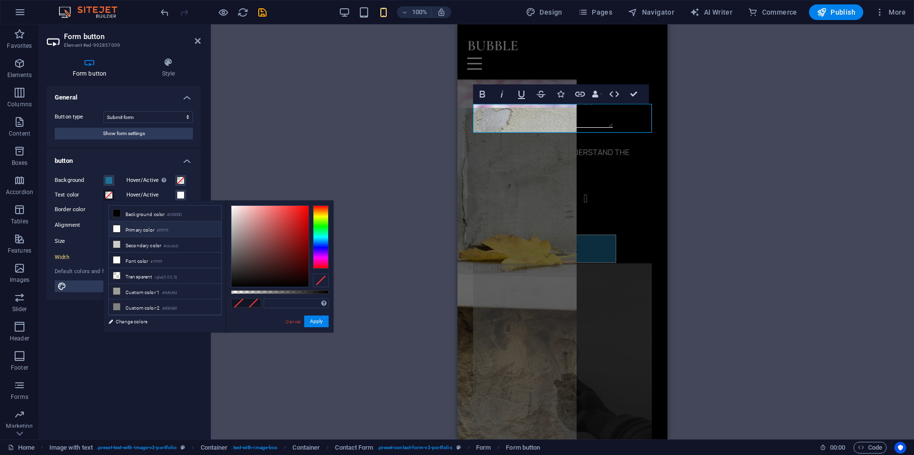
click at [116, 226] on icon at bounding box center [116, 229] width 7 height 7
type input "#ffffff"
click at [316, 323] on button "Apply" at bounding box center [316, 322] width 24 height 12
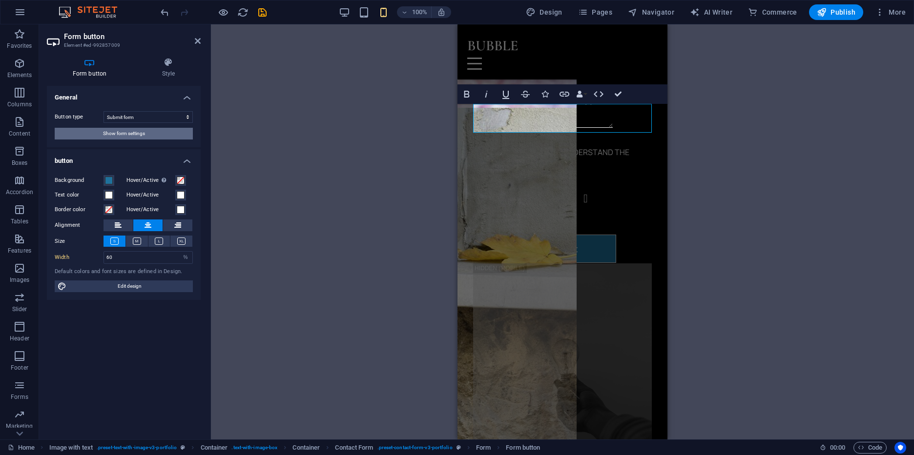
click at [155, 139] on button "Show form settings" at bounding box center [124, 134] width 138 height 12
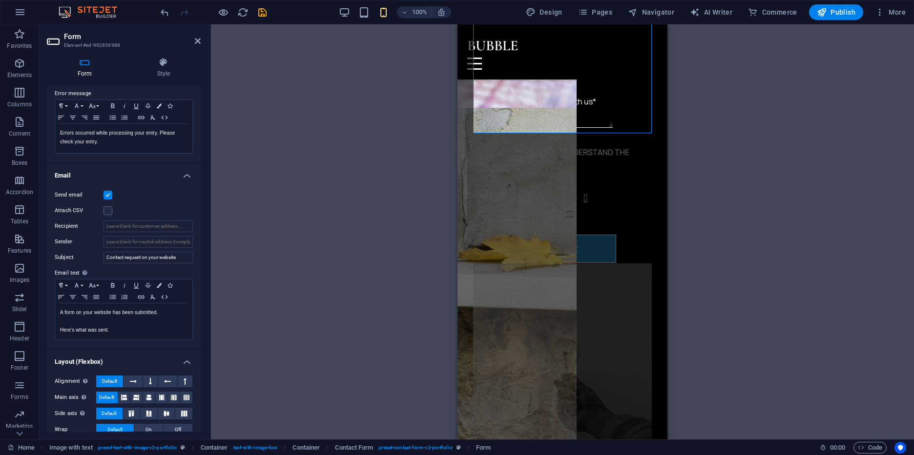
scroll to position [0, 0]
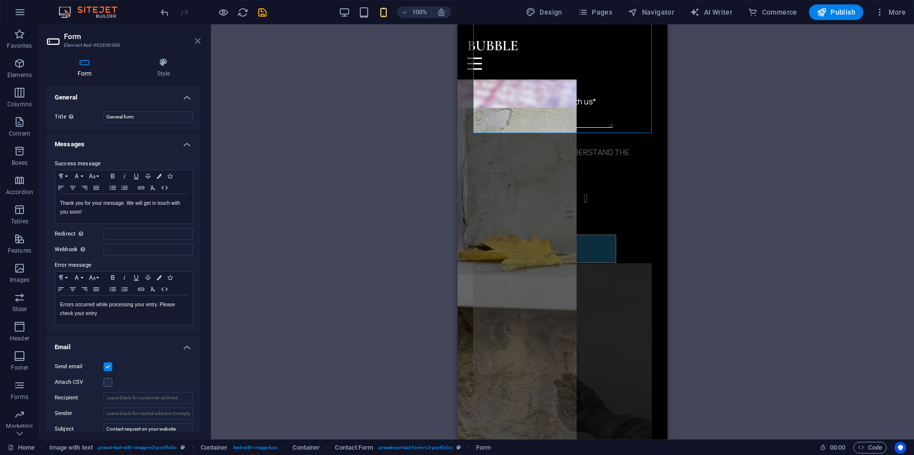
click at [198, 42] on icon at bounding box center [198, 41] width 6 height 8
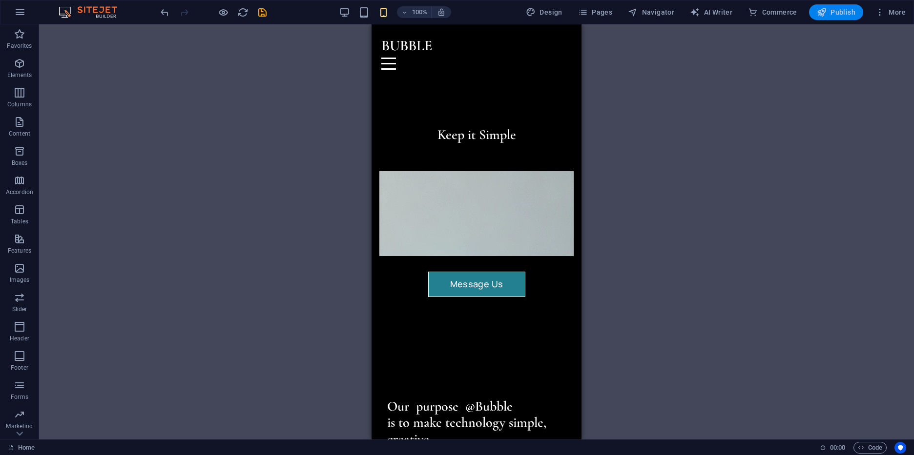
click at [832, 9] on span "Publish" at bounding box center [836, 12] width 39 height 10
checkbox input "false"
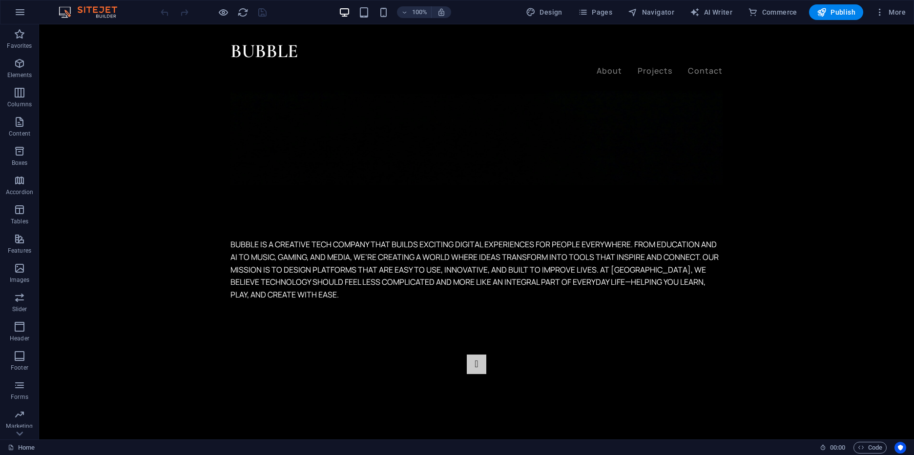
scroll to position [789, 0]
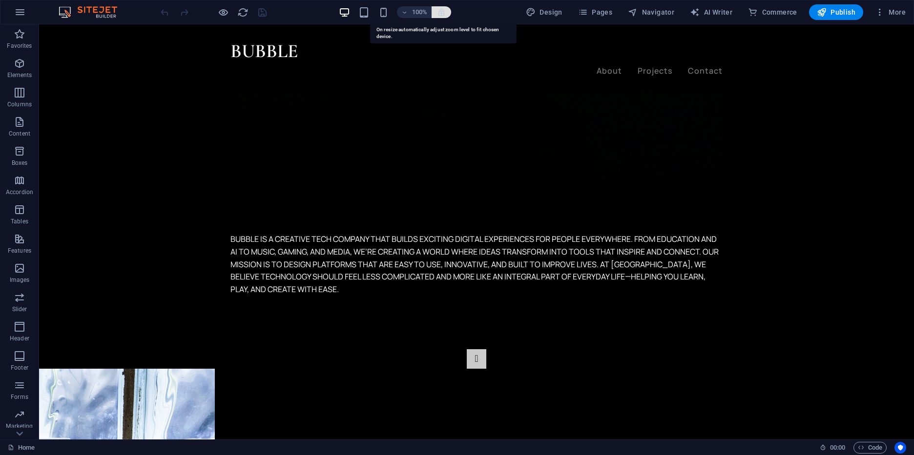
click at [442, 14] on icon "button" at bounding box center [441, 12] width 9 height 9
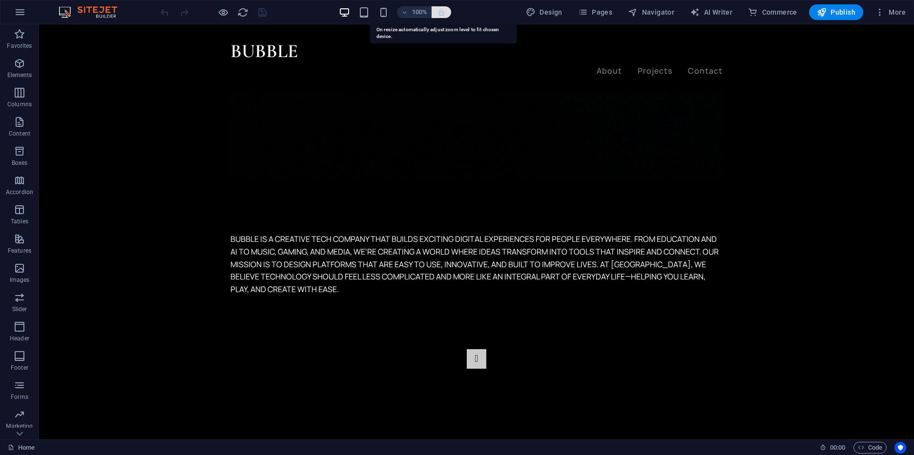
click at [442, 14] on icon "button" at bounding box center [441, 12] width 9 height 9
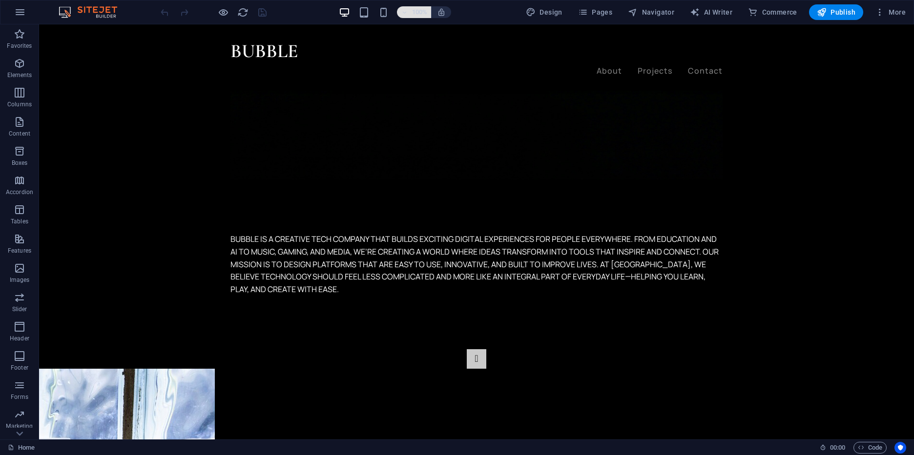
click at [418, 14] on h6 "100%" at bounding box center [420, 12] width 16 height 12
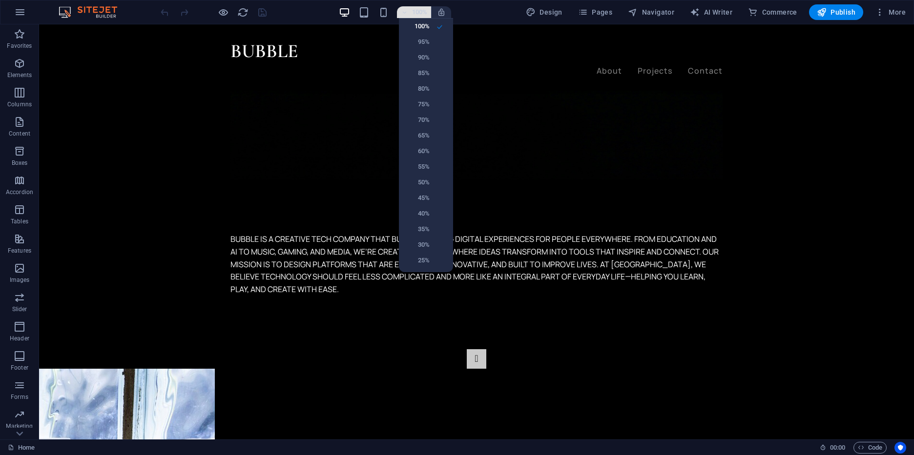
click at [418, 14] on div at bounding box center [457, 227] width 914 height 455
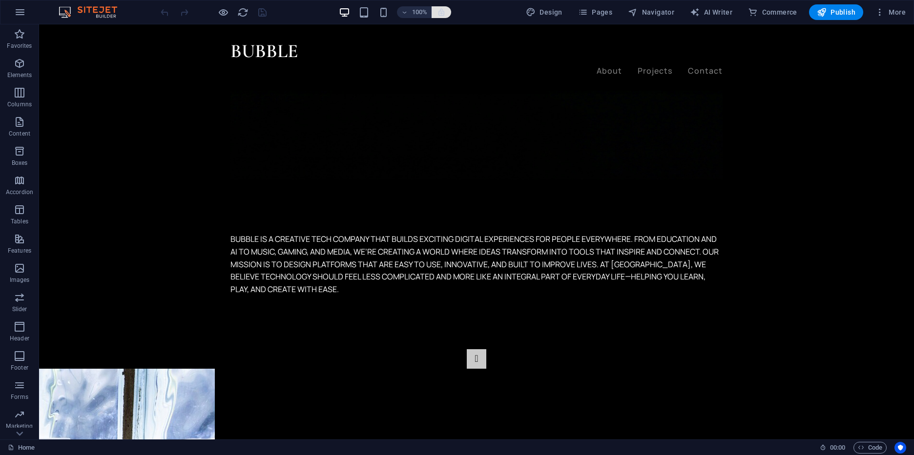
click at [436, 12] on button "button" at bounding box center [442, 12] width 20 height 12
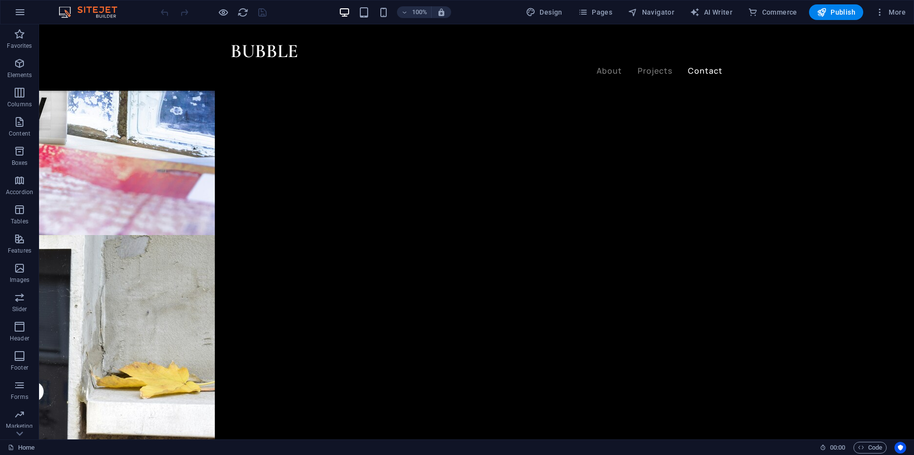
scroll to position [2009, 0]
